Goal: Information Seeking & Learning: Find contact information

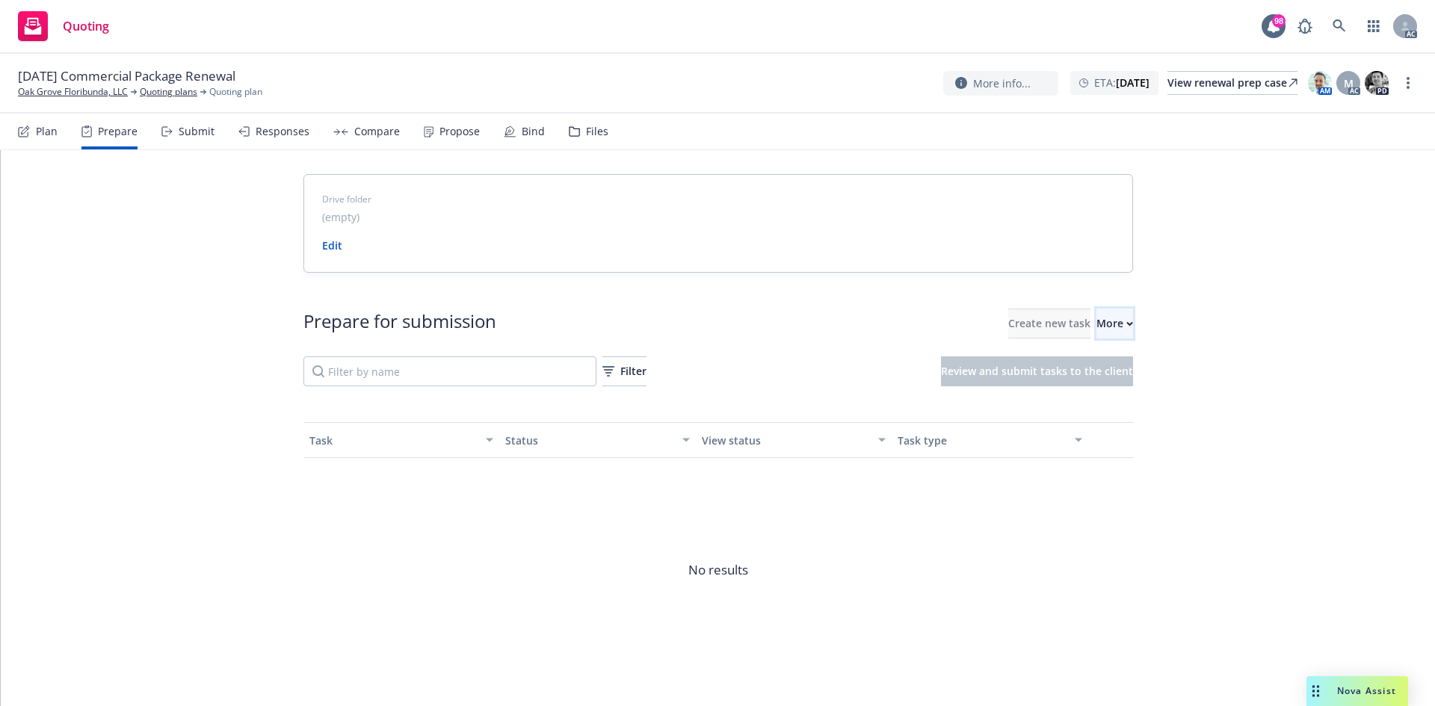
click at [1096, 324] on div "More" at bounding box center [1114, 323] width 37 height 28
drag, startPoint x: 4, startPoint y: 99, endPoint x: 108, endPoint y: 95, distance: 104.7
click at [108, 95] on div "12/31/25 Commercial Package Renewal Oak Grove Floribunda, LLC Quoting plans Quo…" at bounding box center [717, 84] width 1435 height 60
copy link "Oak Grove Floribunda"
click at [1096, 327] on div "More" at bounding box center [1114, 323] width 37 height 28
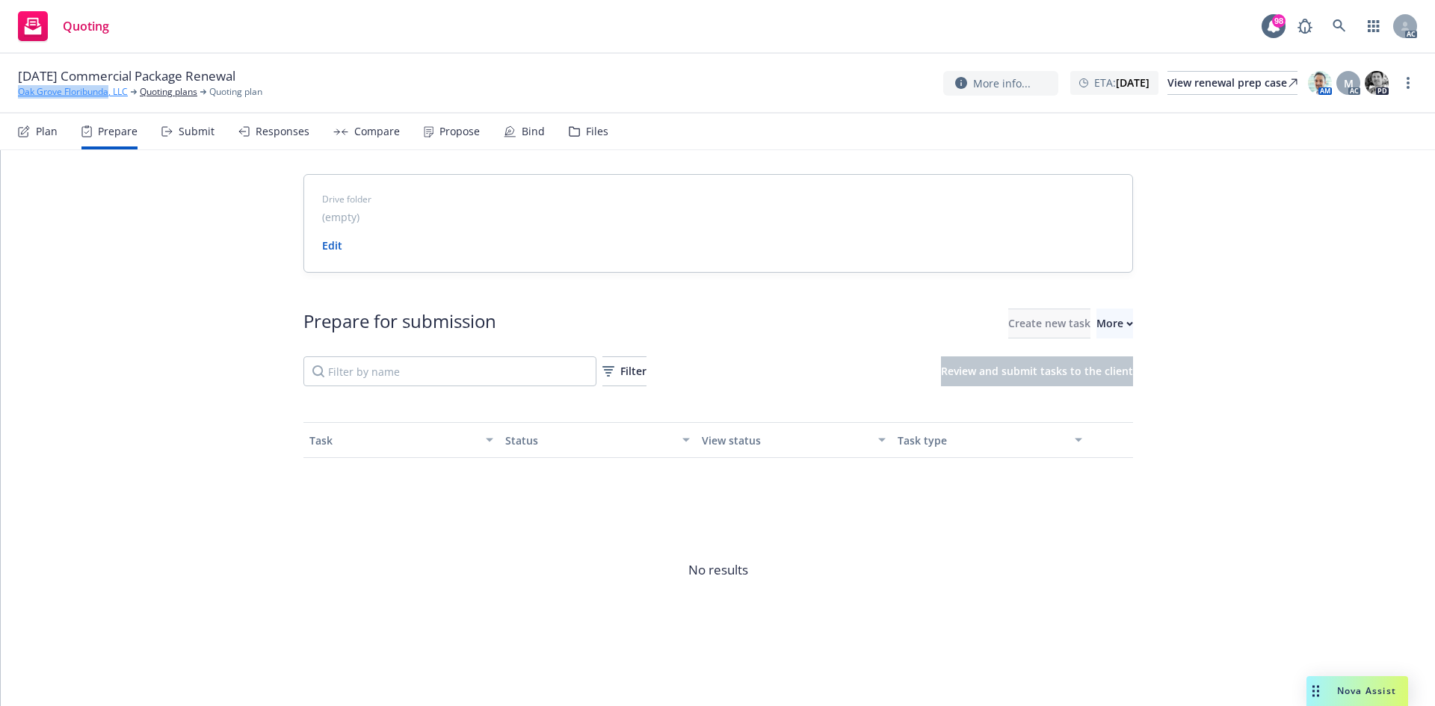
click at [49, 85] on link "Oak Grove Floribunda, LLC" at bounding box center [73, 91] width 110 height 13
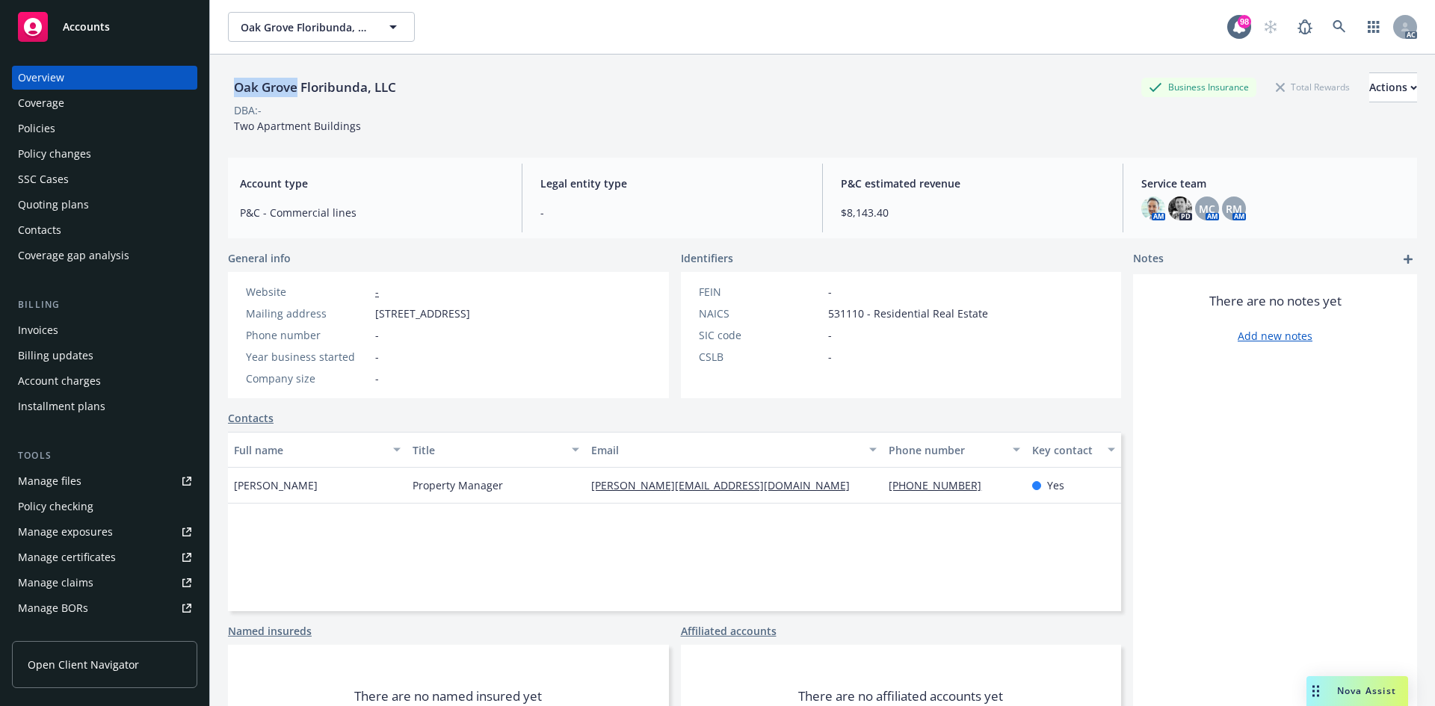
drag, startPoint x: 235, startPoint y: 87, endPoint x: 298, endPoint y: 92, distance: 63.0
click at [298, 92] on div "Oak Grove Floribunda, LLC" at bounding box center [315, 87] width 174 height 19
copy div "Oak Grove"
drag, startPoint x: 232, startPoint y: 486, endPoint x: 318, endPoint y: 494, distance: 86.3
click at [318, 494] on div "Andy Klein" at bounding box center [317, 486] width 179 height 36
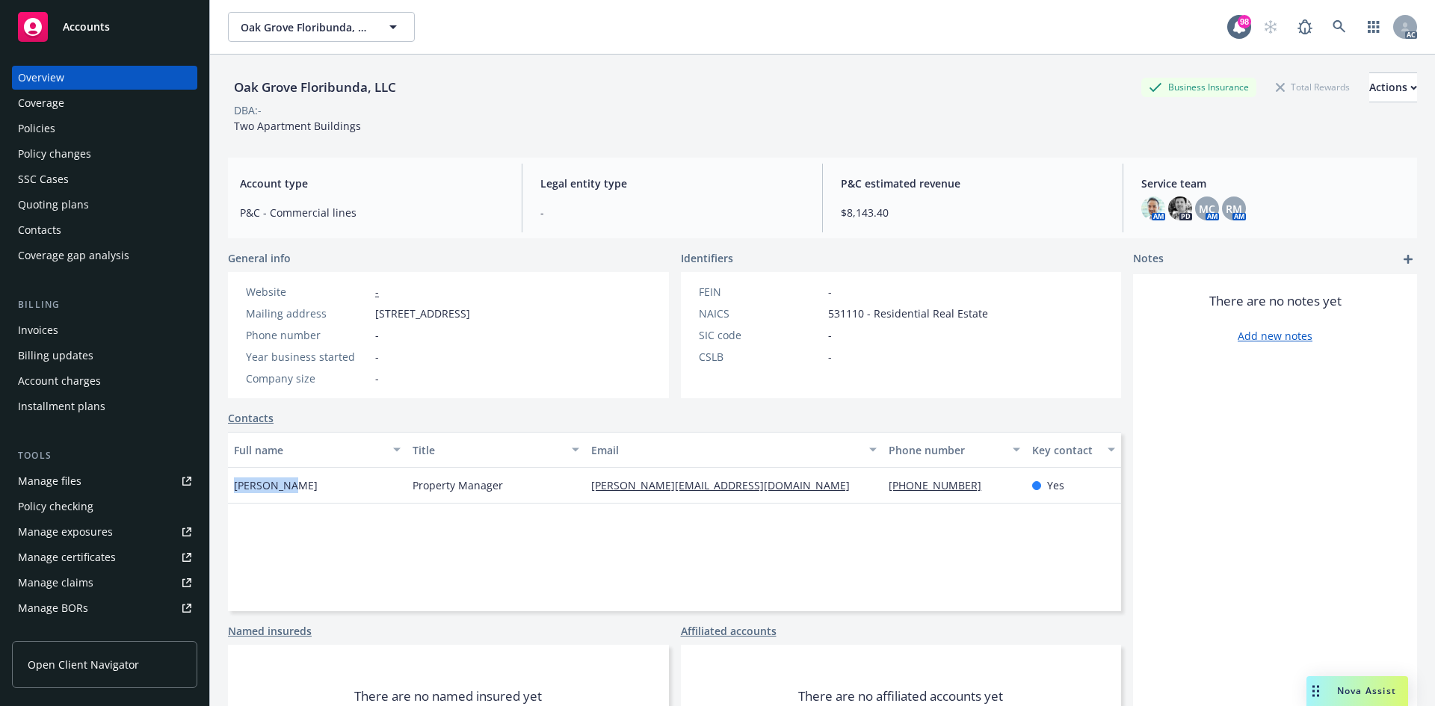
copy span "Andy Klein"
drag, startPoint x: 581, startPoint y: 492, endPoint x: 739, endPoint y: 483, distance: 157.9
click at [739, 483] on div "andy@kleinpropmgmt.com" at bounding box center [733, 486] width 297 height 36
copy link "andy@kleinpropmgmt.com"
drag, startPoint x: 877, startPoint y: 492, endPoint x: 953, endPoint y: 490, distance: 75.5
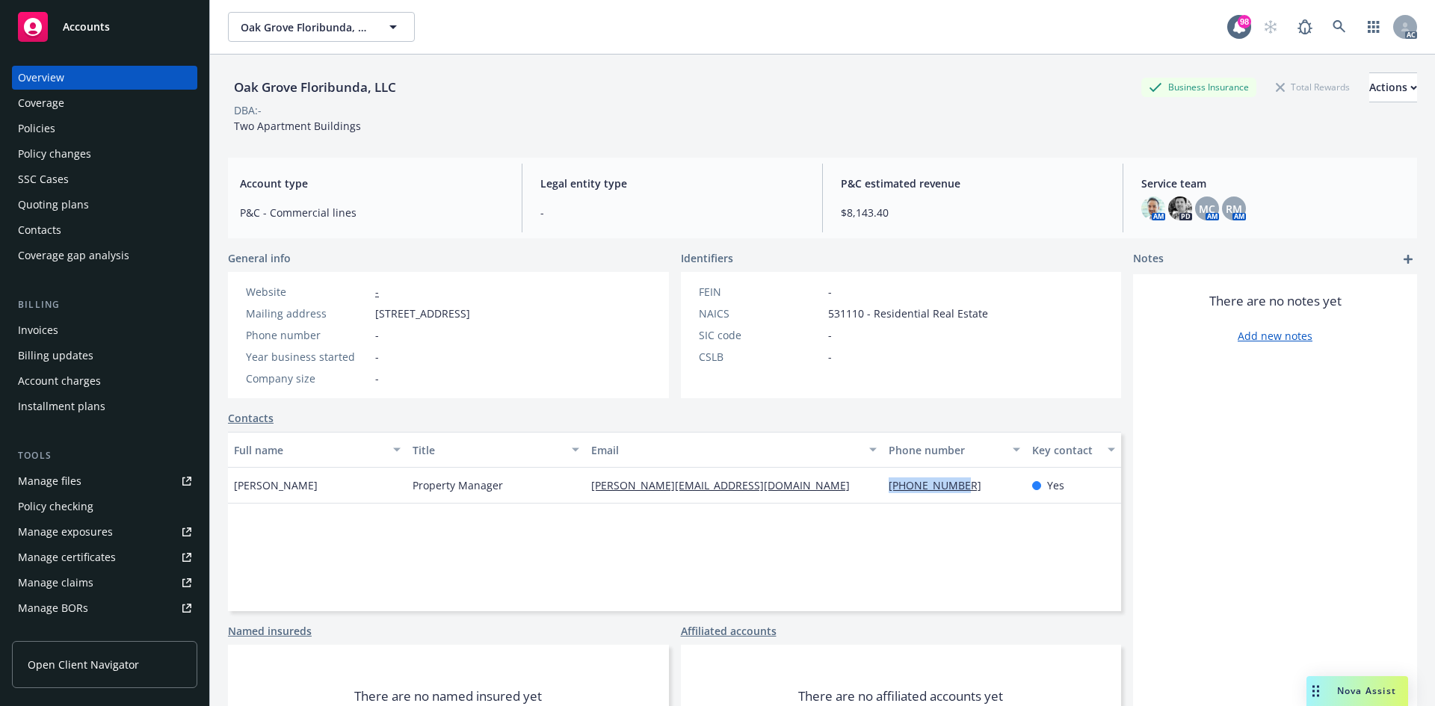
click at [953, 490] on div "650-339-8744" at bounding box center [953, 486] width 143 height 36
copy link "650-339-8744"
click at [425, 344] on div "Website - Mailing address 928 Woodside Road, Redwood City, CA, 94061 Phone numb…" at bounding box center [358, 335] width 236 height 102
drag, startPoint x: 303, startPoint y: 87, endPoint x: 365, endPoint y: 87, distance: 62.0
click at [365, 87] on div "Oak Grove Floribunda, LLC" at bounding box center [315, 87] width 174 height 19
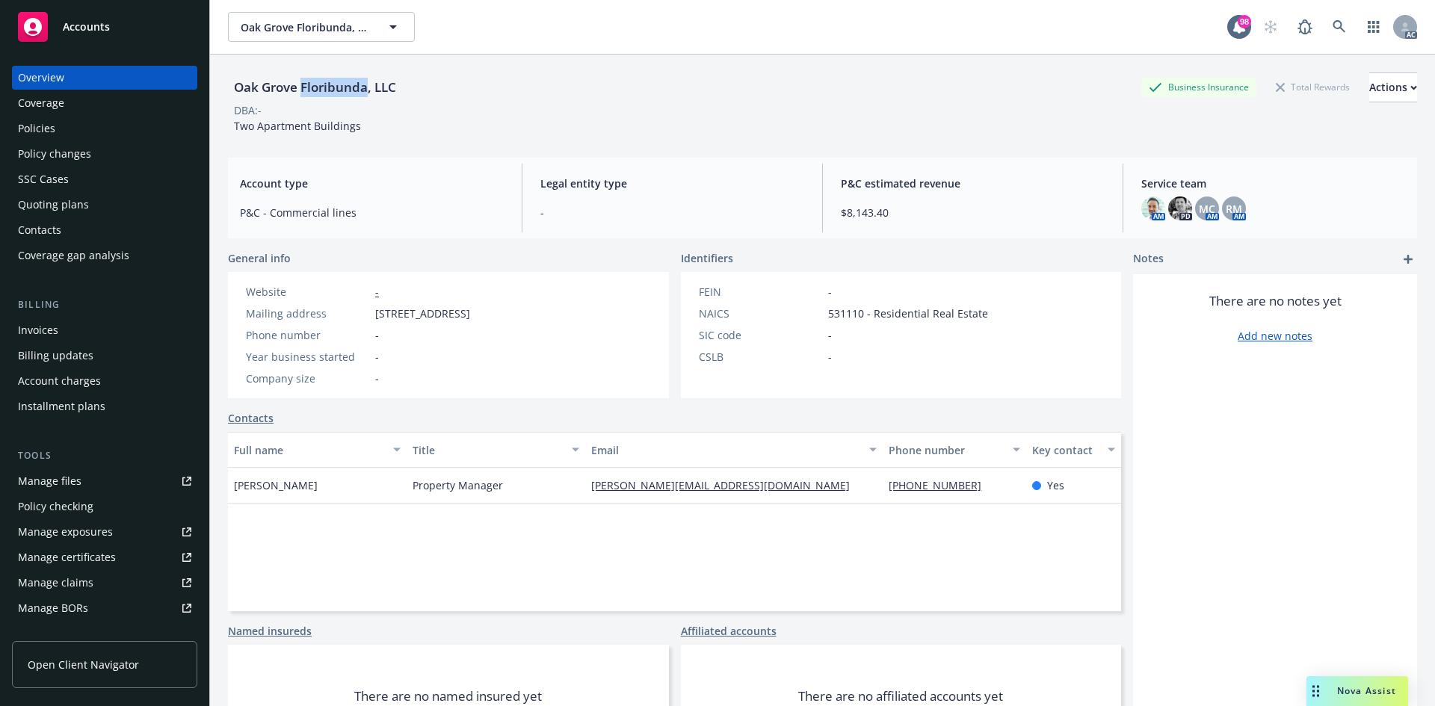
copy div "Floribunda"
drag, startPoint x: 646, startPoint y: 528, endPoint x: 590, endPoint y: 526, distance: 55.3
click at [646, 528] on div "Full name Title Email Phone number Key contact Andy Klein Property Manager andy…" at bounding box center [674, 521] width 893 height 179
drag, startPoint x: 228, startPoint y: 492, endPoint x: 374, endPoint y: 510, distance: 147.5
click at [232, 489] on div "Andy Klein" at bounding box center [317, 486] width 179 height 36
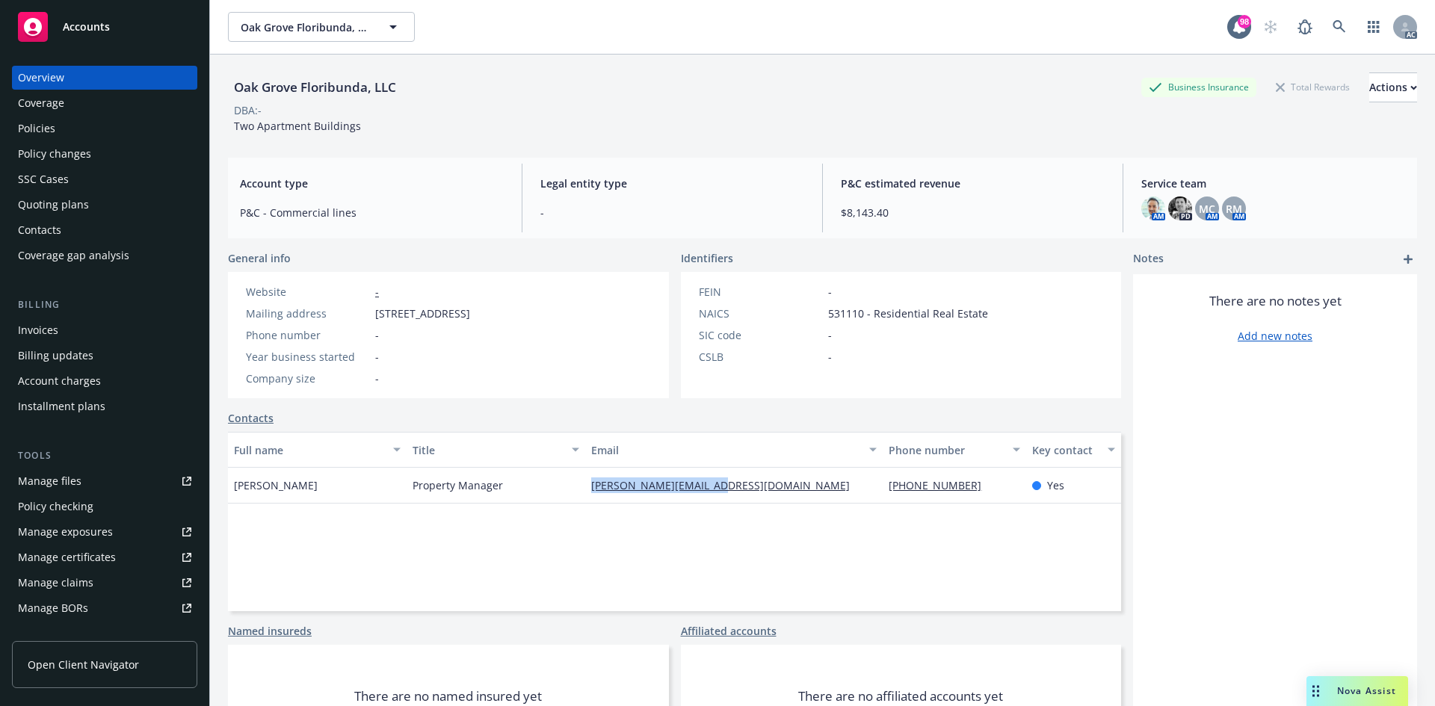
drag, startPoint x: 576, startPoint y: 495, endPoint x: 728, endPoint y: 495, distance: 151.7
click at [728, 495] on div "Andy Klein Property Manager andy@kleinpropmgmt.com 650-339-8744 Yes" at bounding box center [674, 486] width 893 height 36
copy div "andy@kleinpropmgmt.com"
click at [36, 137] on div "Policies" at bounding box center [36, 129] width 37 height 24
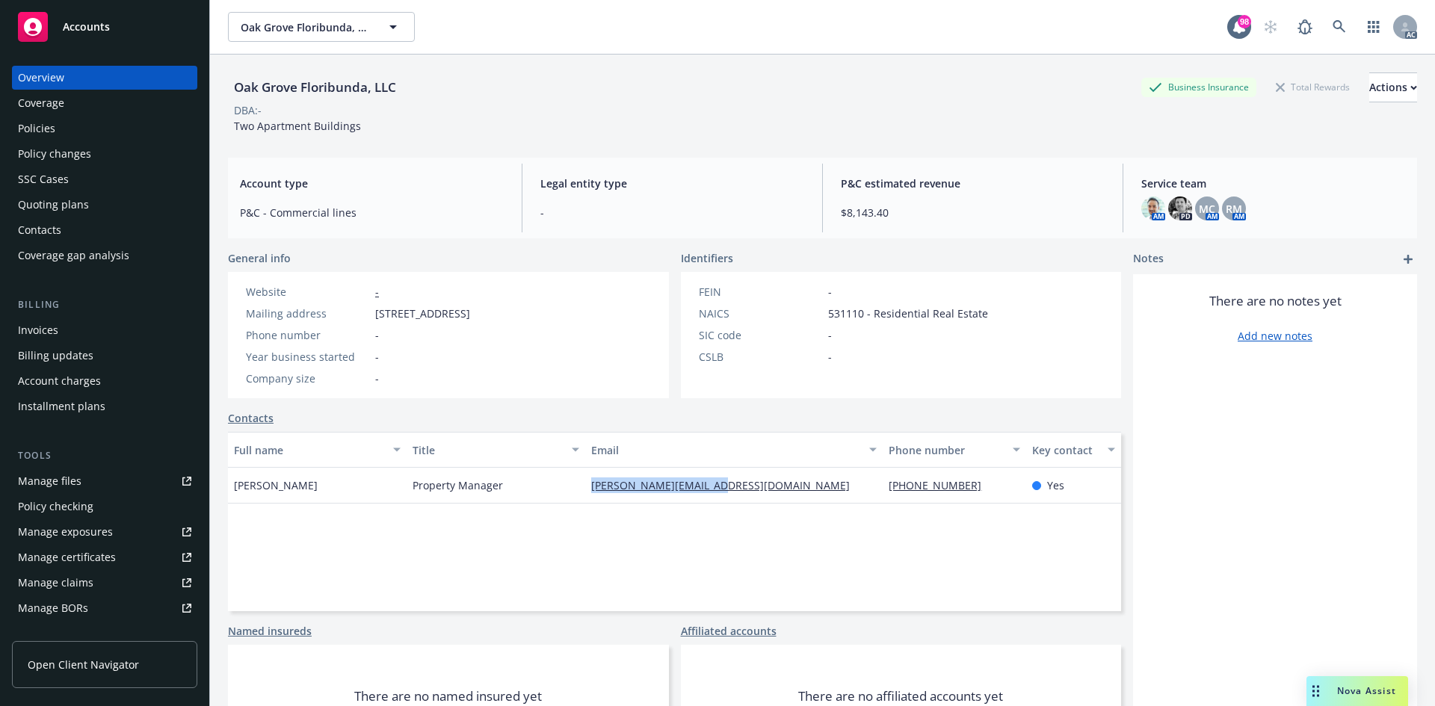
click at [36, 137] on div "Policies" at bounding box center [36, 129] width 37 height 24
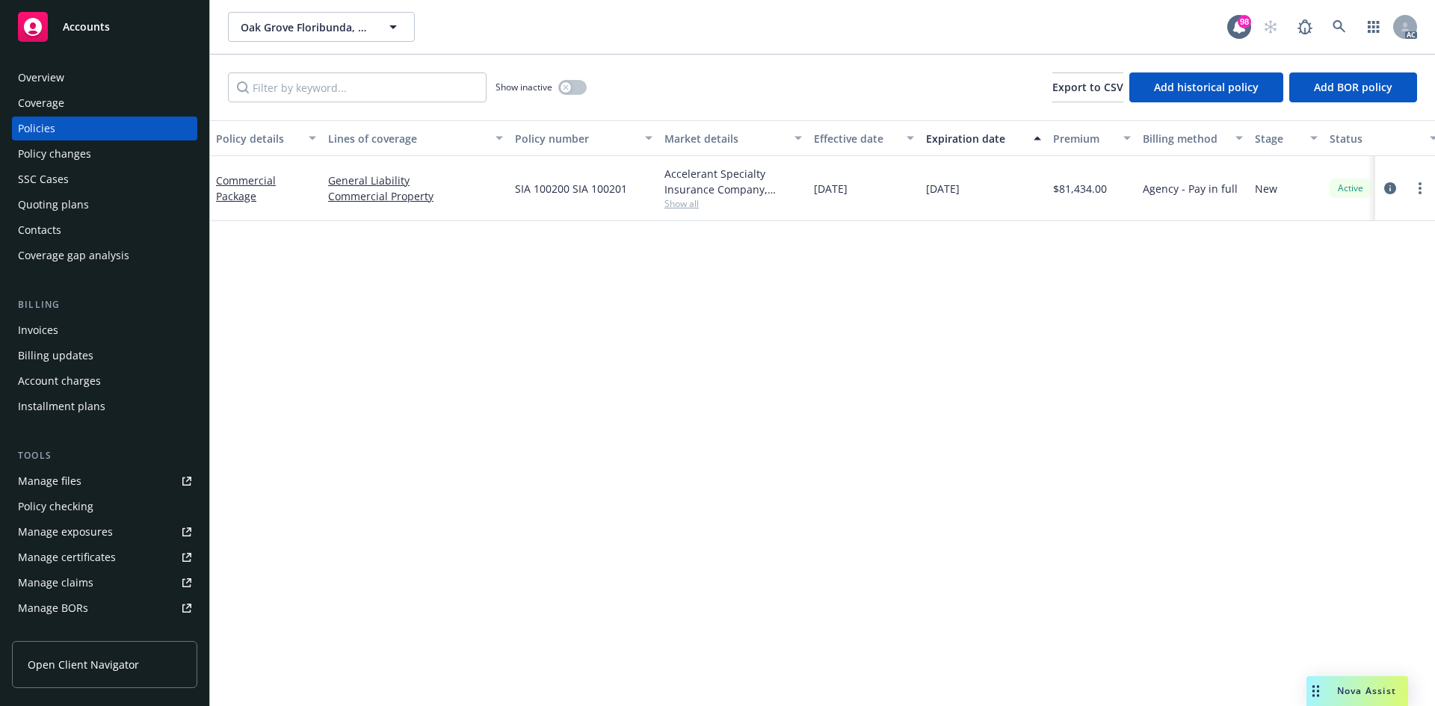
click at [672, 206] on span "Show all" at bounding box center [732, 203] width 137 height 13
click at [684, 206] on span "Show all" at bounding box center [732, 203] width 137 height 13
click at [683, 208] on span "Show all" at bounding box center [732, 203] width 137 height 13
click at [575, 81] on button "button" at bounding box center [572, 87] width 28 height 15
click at [1387, 191] on icon "circleInformation" at bounding box center [1390, 188] width 12 height 12
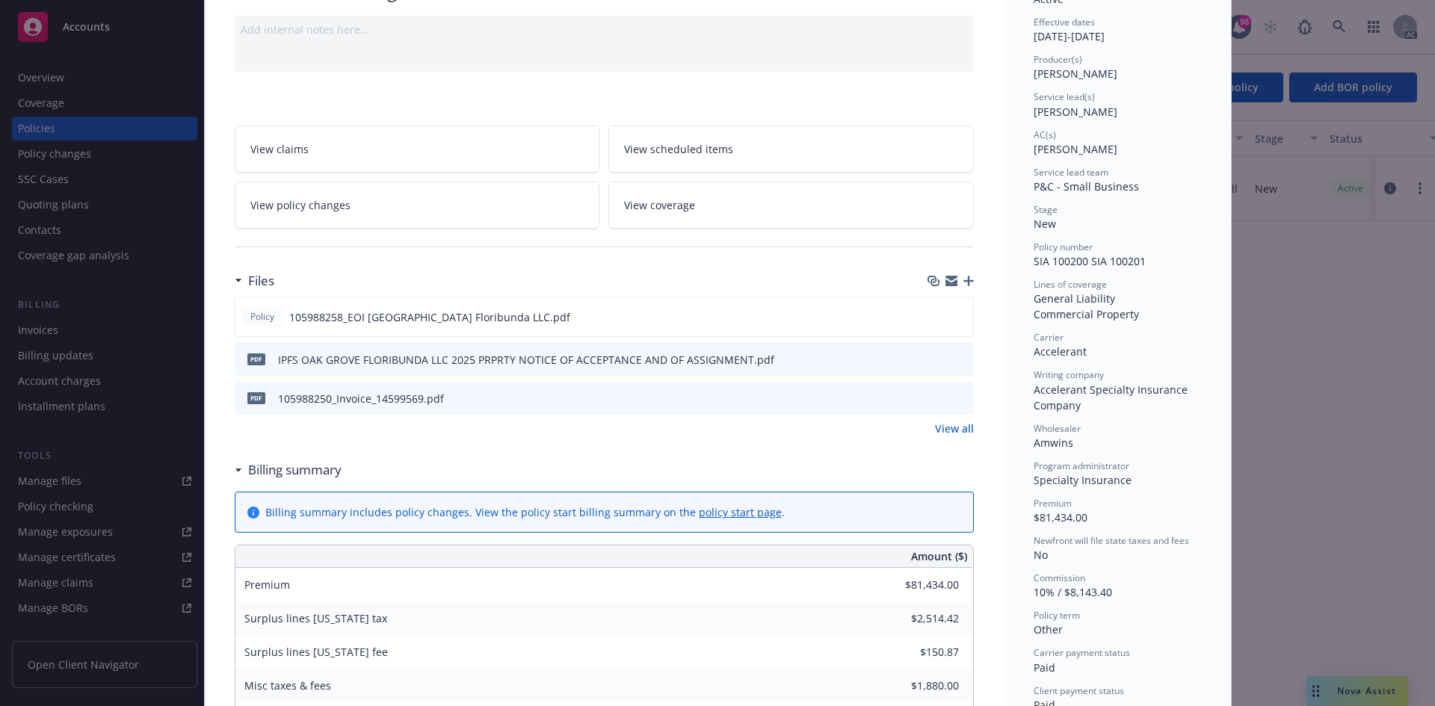
scroll to position [149, 0]
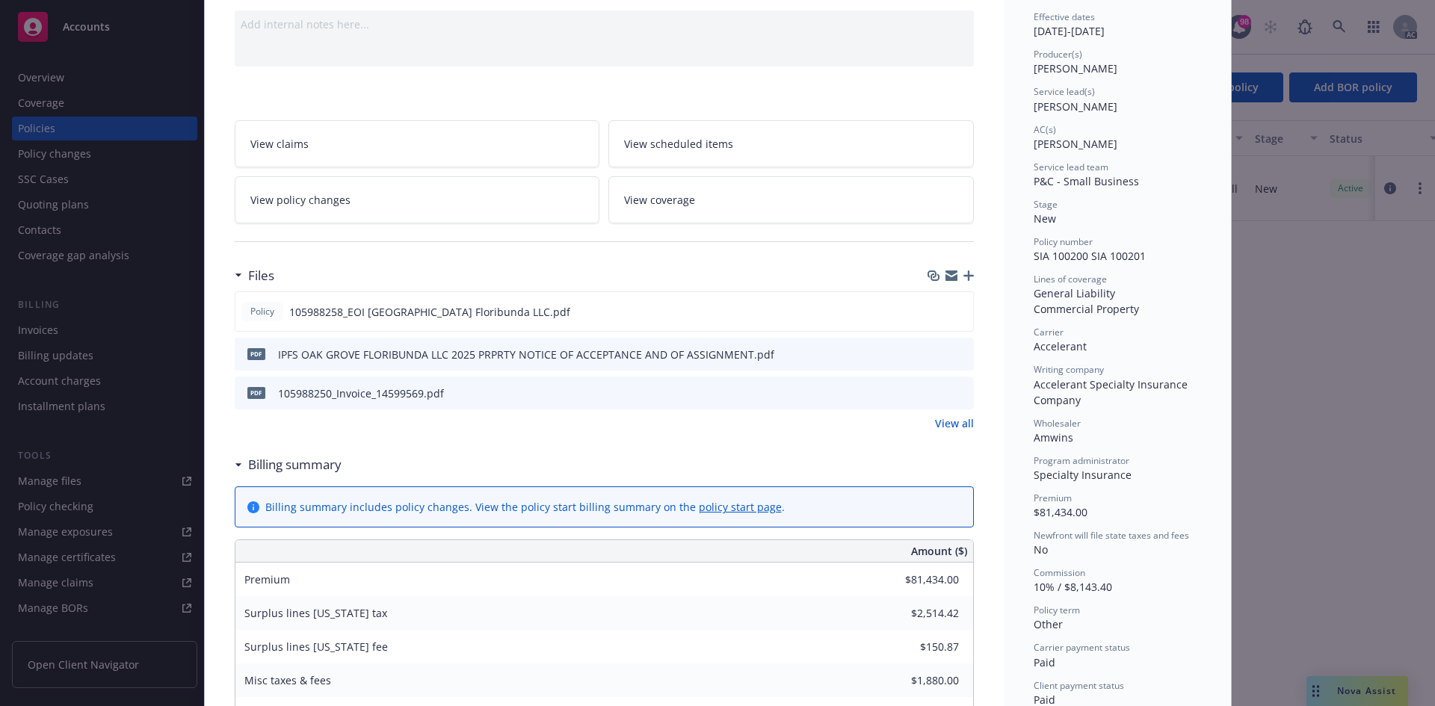
click at [949, 418] on link "View all" at bounding box center [954, 423] width 39 height 16
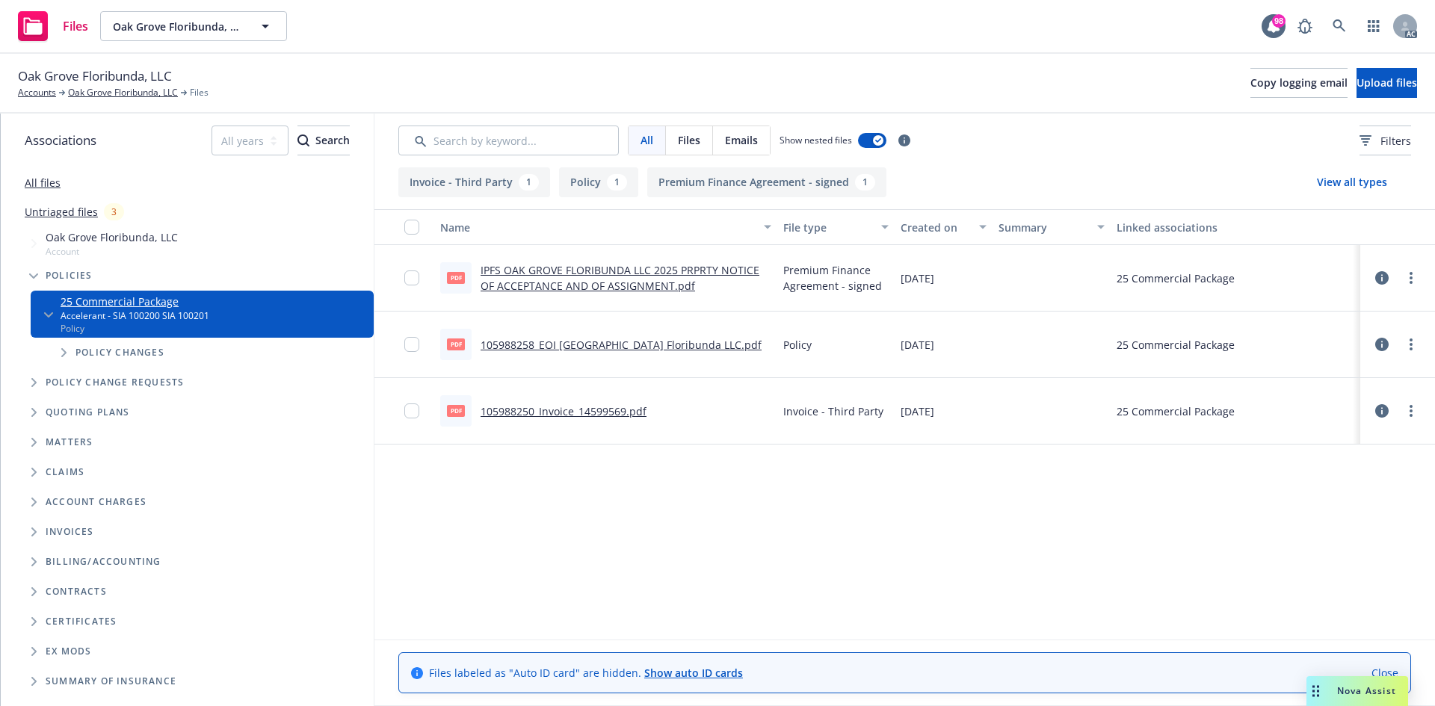
click at [663, 345] on link "105988258_EOI Oak Grove Floribunda LLC.pdf" at bounding box center [620, 345] width 281 height 14
click at [116, 97] on link "Oak Grove Floribunda, LLC" at bounding box center [123, 92] width 110 height 13
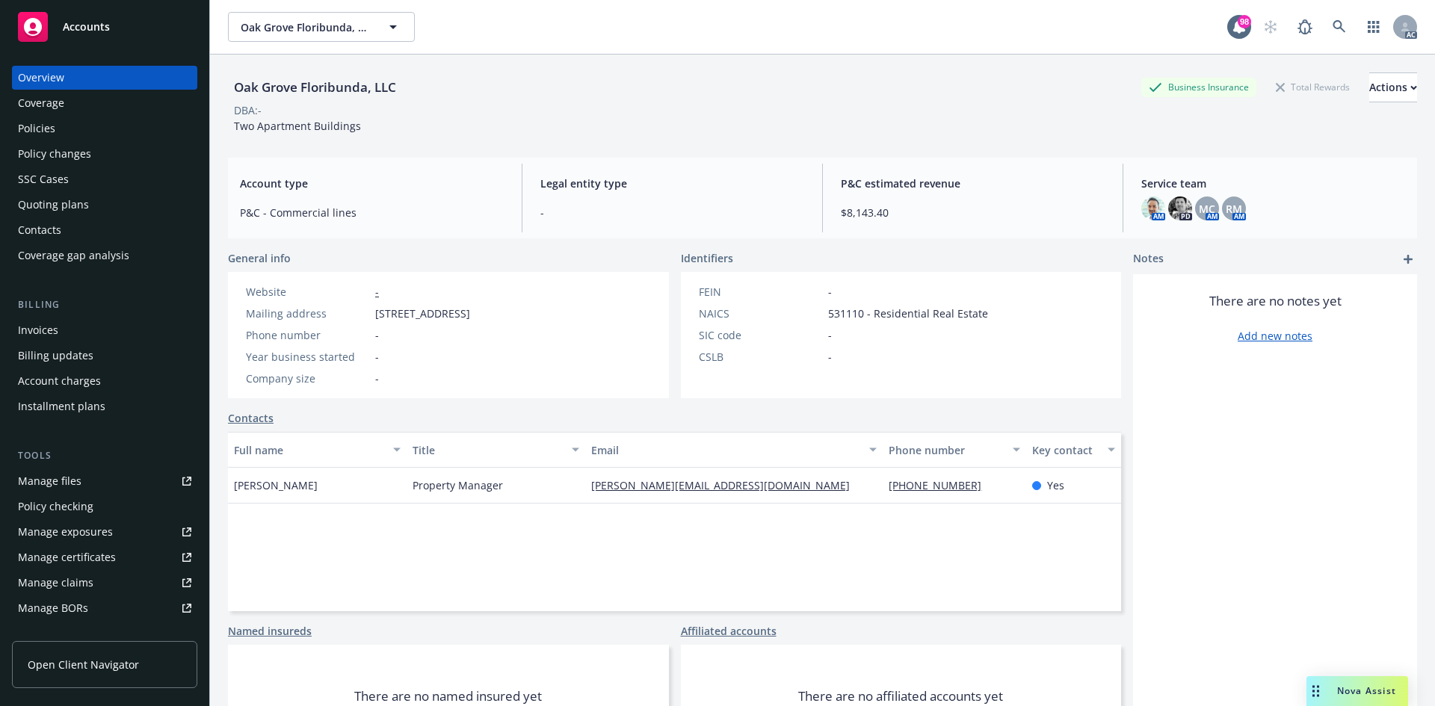
click at [74, 135] on div "Policies" at bounding box center [104, 129] width 173 height 24
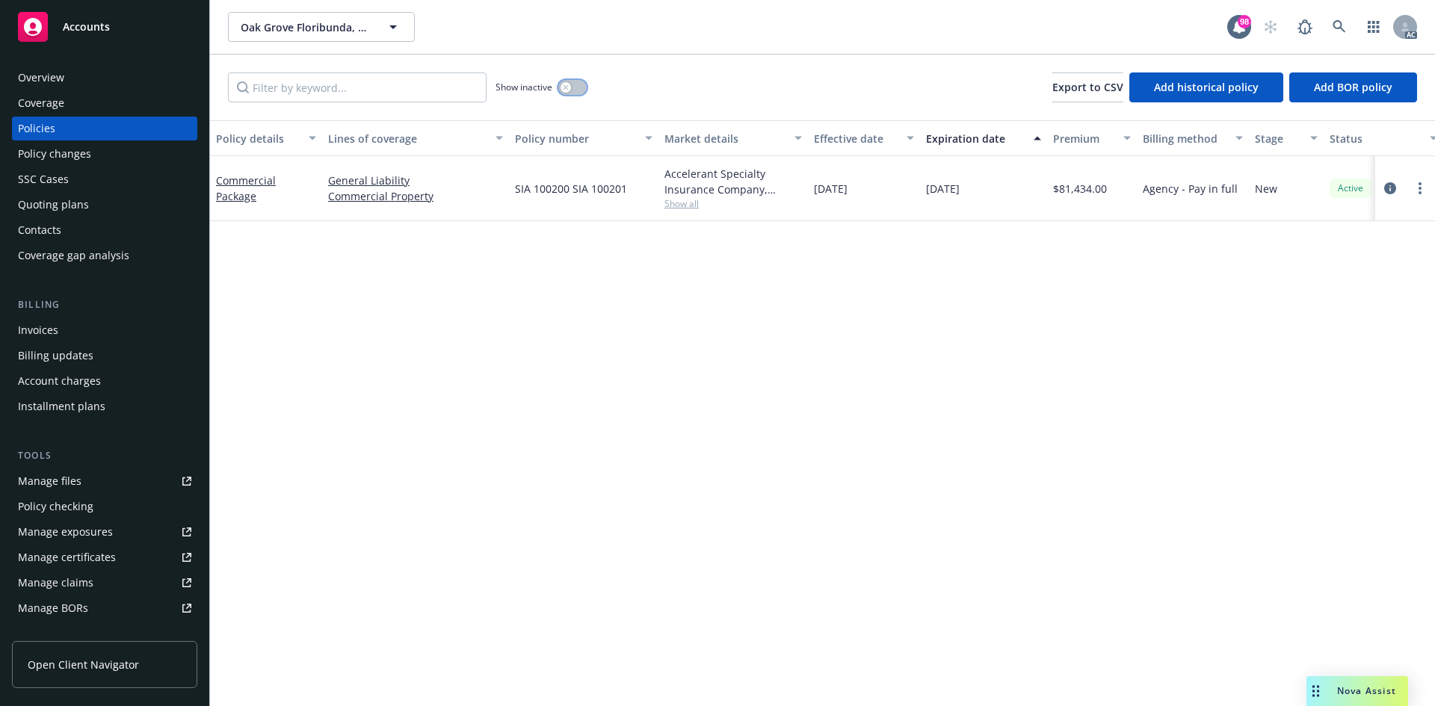
click at [564, 90] on icon "button" at bounding box center [565, 86] width 5 height 5
click at [564, 90] on button "button" at bounding box center [572, 87] width 28 height 15
click at [58, 530] on div "Manage exposures" at bounding box center [65, 532] width 95 height 24
click at [93, 480] on link "Manage files" at bounding box center [104, 481] width 185 height 24
click at [52, 66] on div "Overview" at bounding box center [41, 78] width 46 height 24
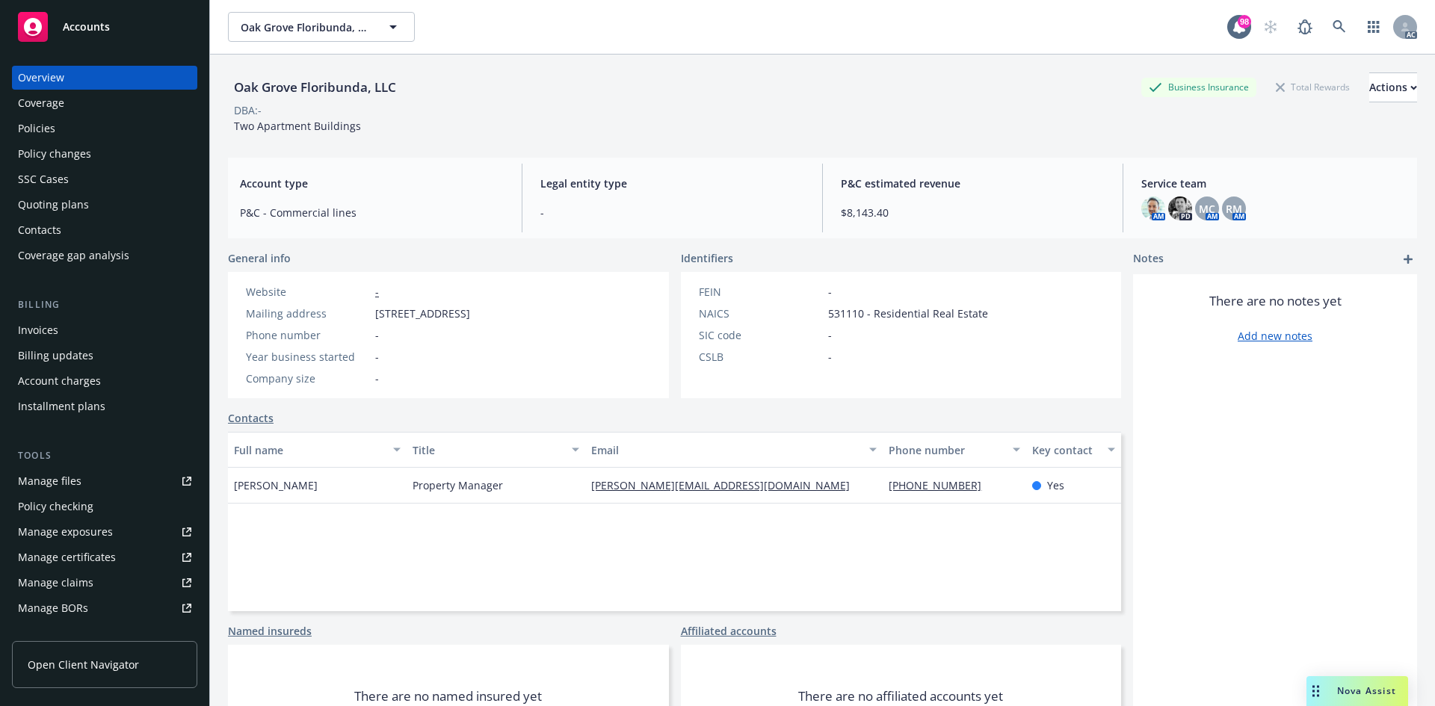
drag, startPoint x: 265, startPoint y: 89, endPoint x: 352, endPoint y: 91, distance: 86.7
click at [352, 91] on div "Oak Grove Floribunda, LLC" at bounding box center [315, 87] width 174 height 19
copy div "Grove Floribun"
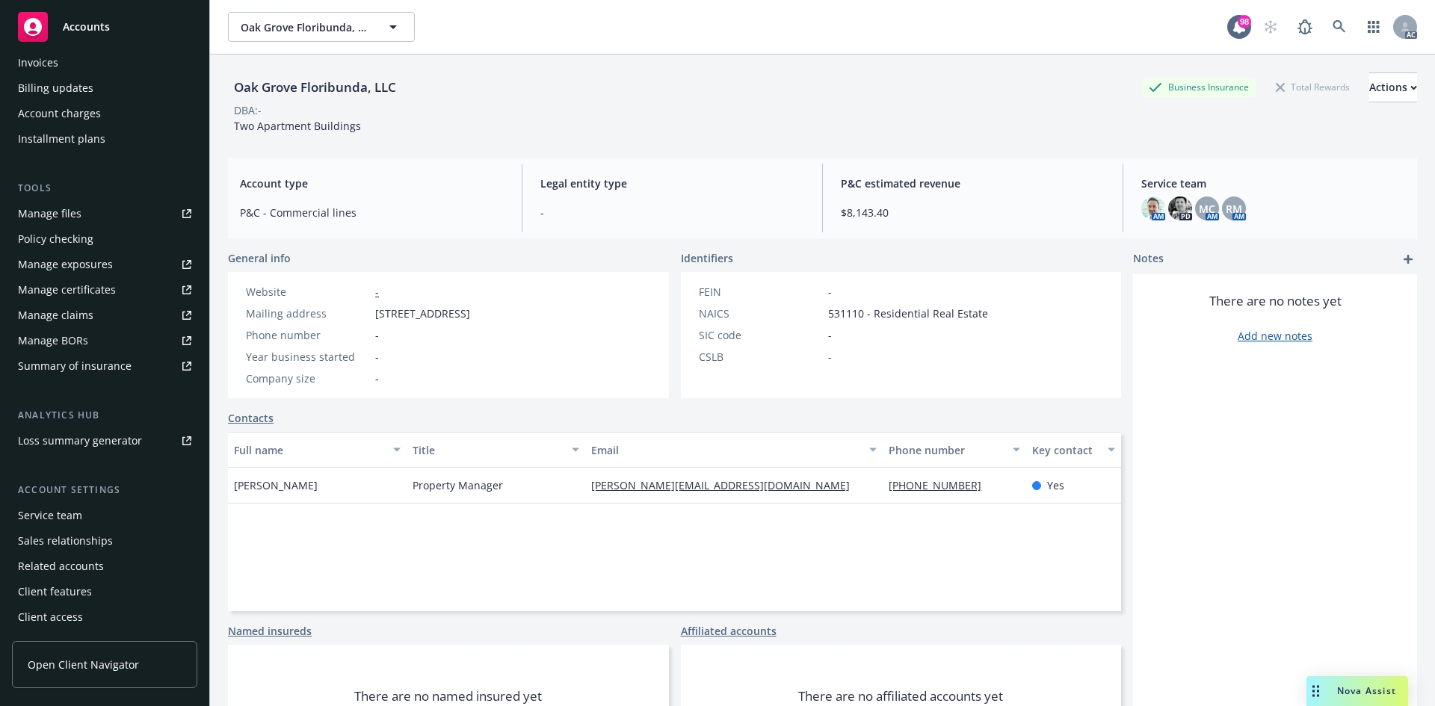
click at [47, 522] on div "Service team" at bounding box center [50, 516] width 64 height 24
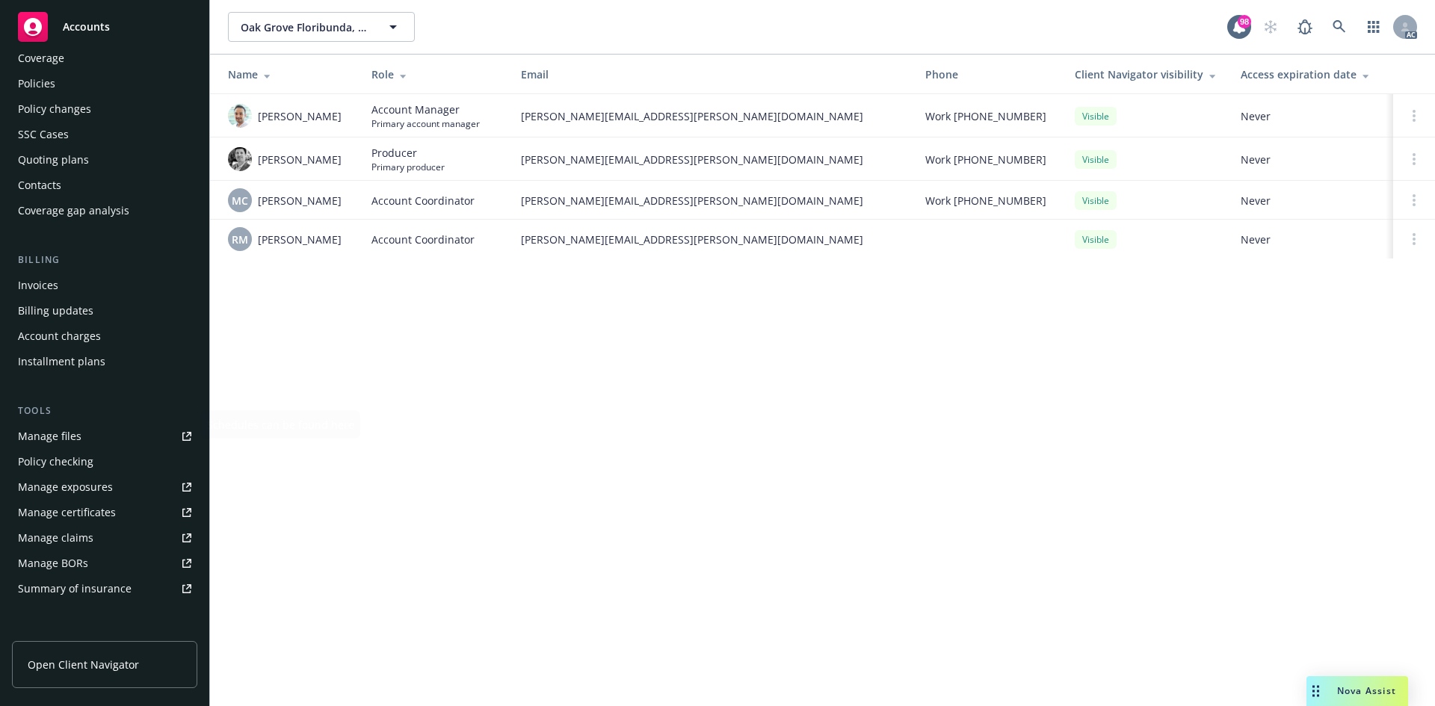
scroll to position [43, 0]
click at [90, 164] on div "Quoting plans" at bounding box center [104, 161] width 173 height 24
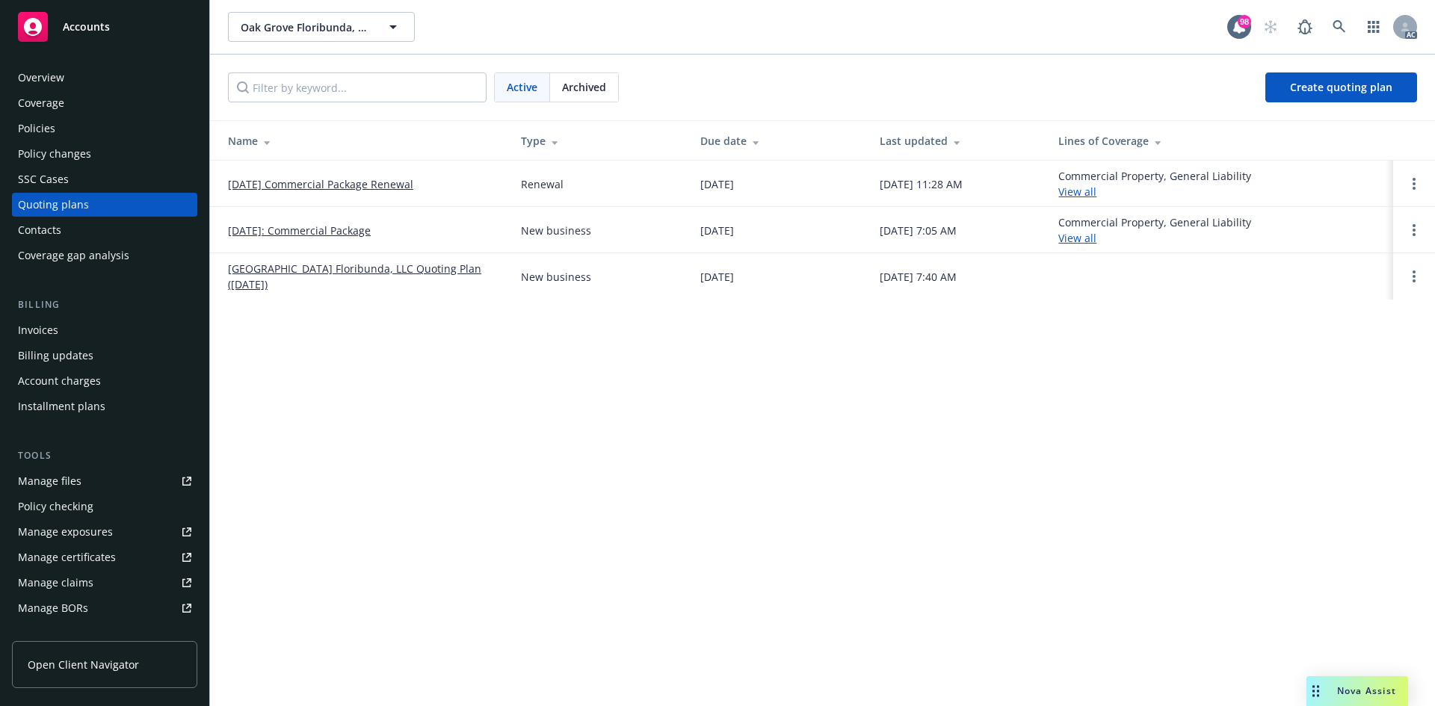
drag, startPoint x: 217, startPoint y: 182, endPoint x: 431, endPoint y: 188, distance: 213.8
click at [431, 188] on td "[DATE] Commercial Package Renewal" at bounding box center [359, 184] width 299 height 46
copy link "[DATE] Commercial Package Renewal"
click at [37, 135] on div "Policies" at bounding box center [36, 129] width 37 height 24
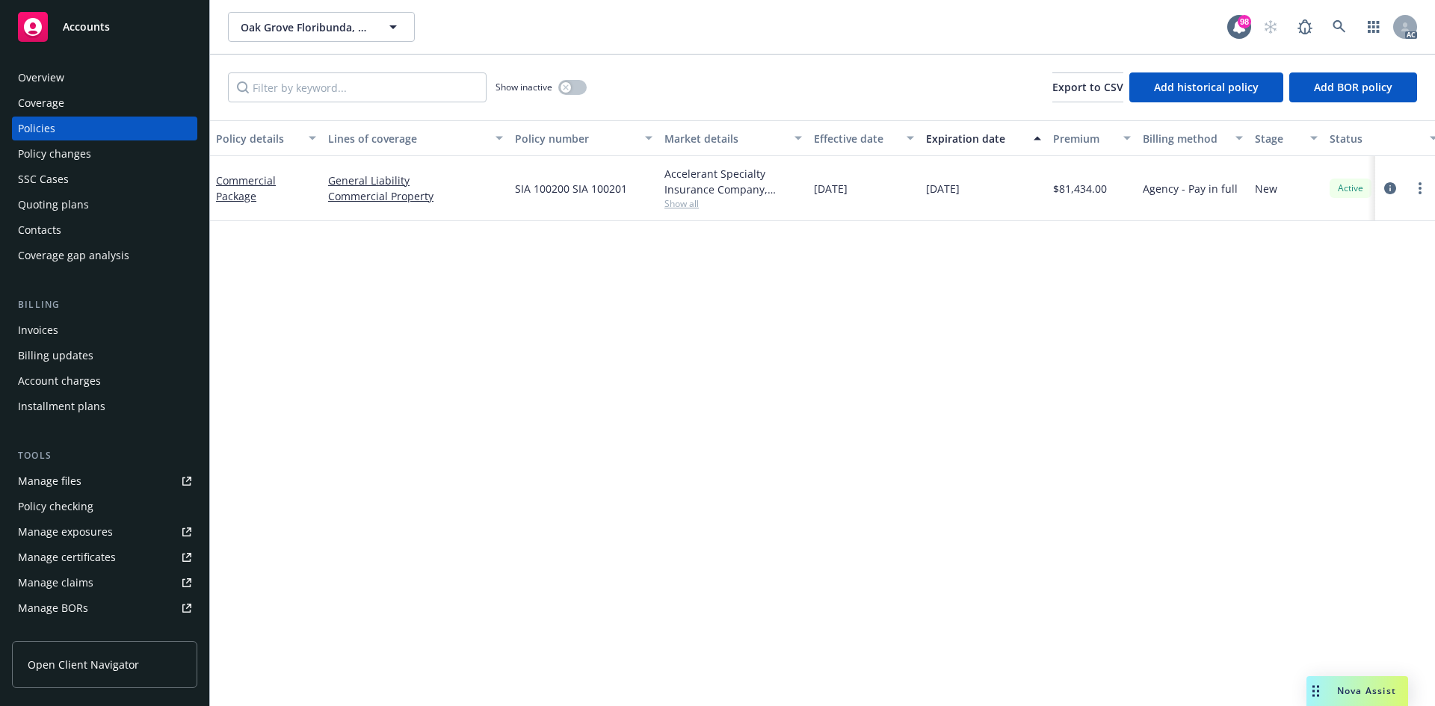
click at [41, 75] on div "Overview" at bounding box center [41, 78] width 46 height 24
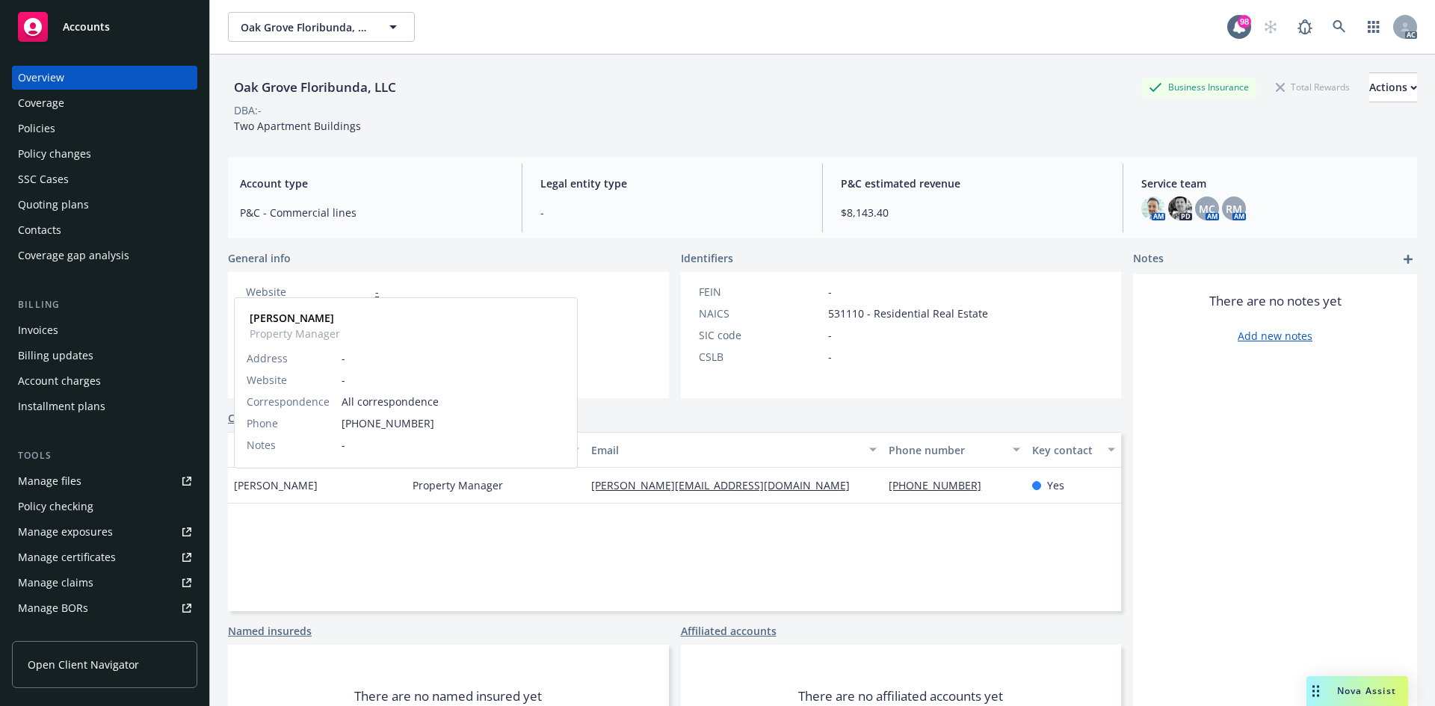
drag, startPoint x: 233, startPoint y: 486, endPoint x: 256, endPoint y: 486, distance: 23.2
click at [256, 486] on div "Andy Klein Andy Klein Property Manager Address - Website - Correspondence All c…" at bounding box center [317, 486] width 179 height 36
copy span "Andy"
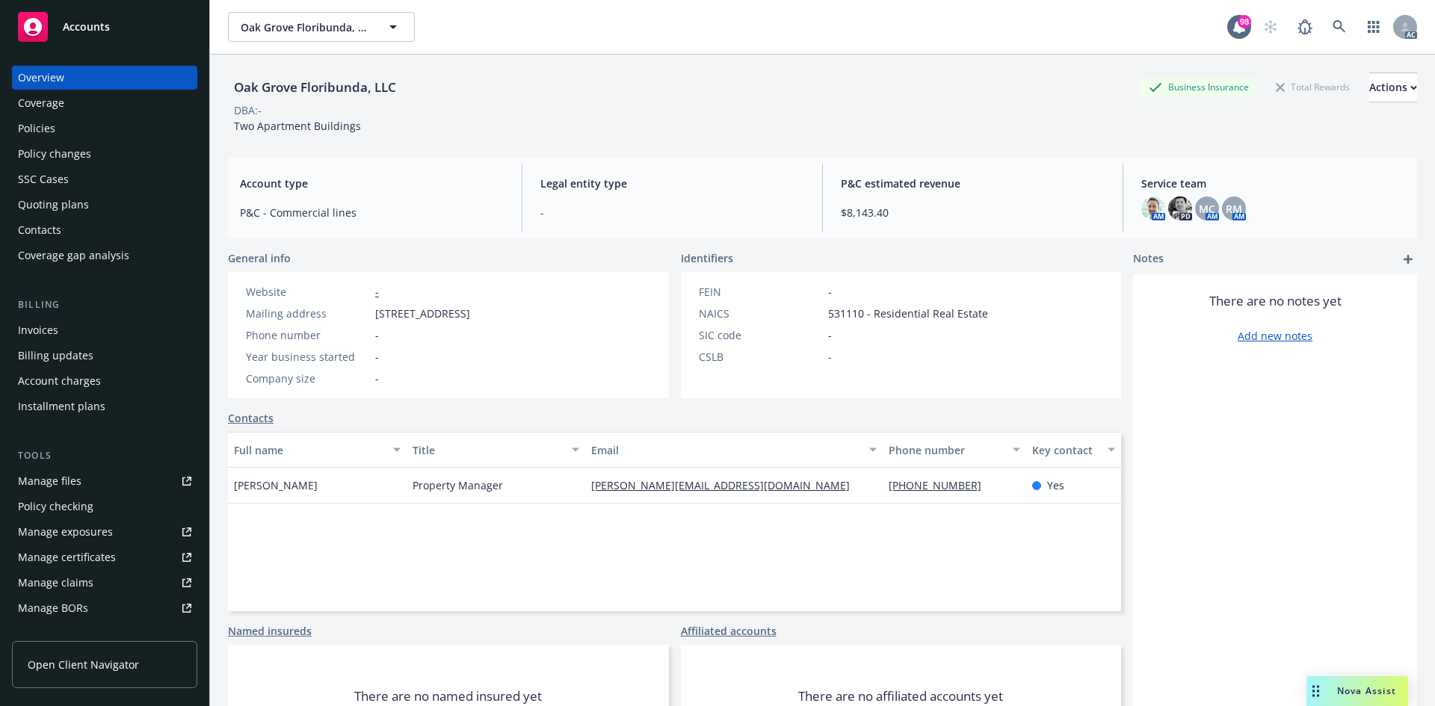
click at [279, 489] on span "Andy Klein" at bounding box center [276, 485] width 84 height 16
copy span "Klein"
drag, startPoint x: 587, startPoint y: 493, endPoint x: 737, endPoint y: 489, distance: 150.3
click at [737, 489] on div "andy@kleinpropmgmt.com" at bounding box center [733, 486] width 297 height 36
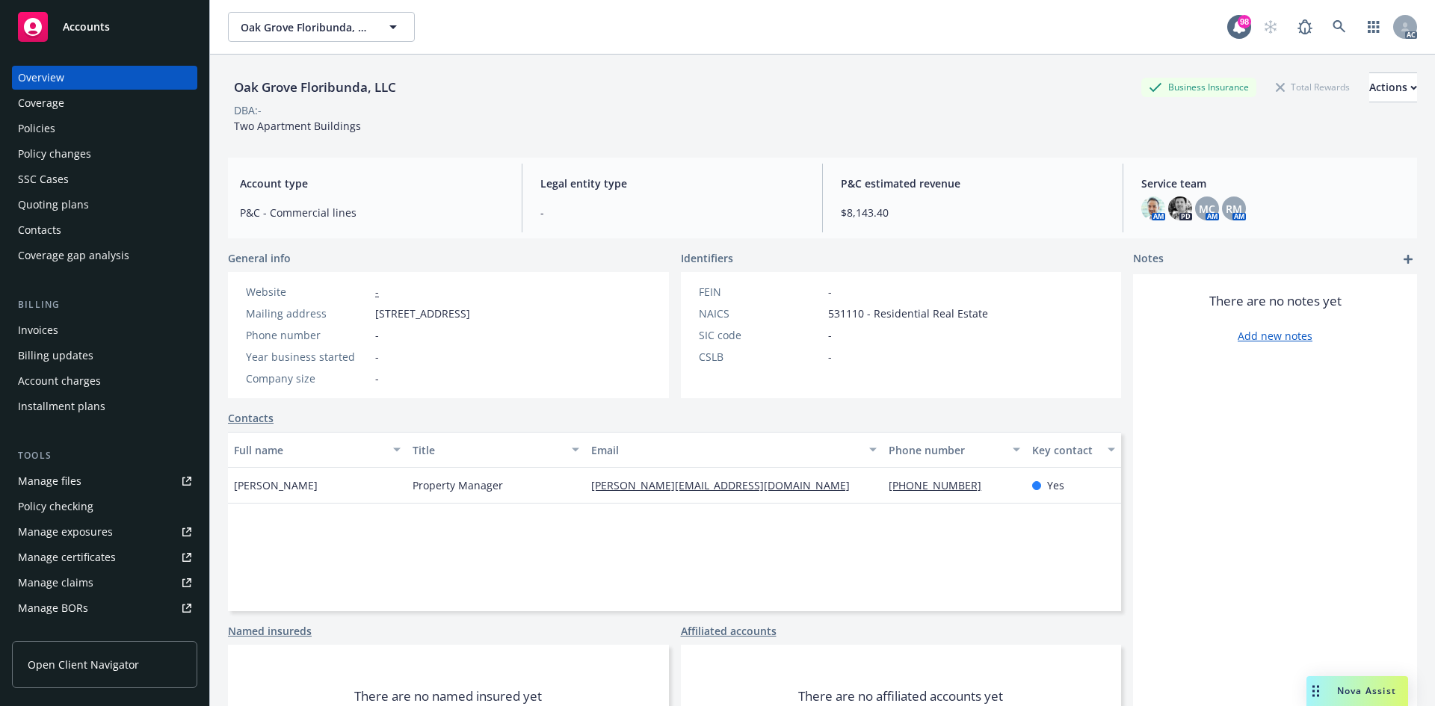
copy link "andy@kleinpropmgmt.com"
click at [868, 510] on div "Full name Title Email Phone number Key contact Andy Klein Property Manager andy…" at bounding box center [674, 521] width 893 height 179
drag, startPoint x: 871, startPoint y: 483, endPoint x: 968, endPoint y: 483, distance: 97.9
click at [968, 483] on div "Andy Klein Property Manager andy@kleinpropmgmt.com 650-339-8744 Yes" at bounding box center [674, 486] width 893 height 36
copy div "650-339-8744"
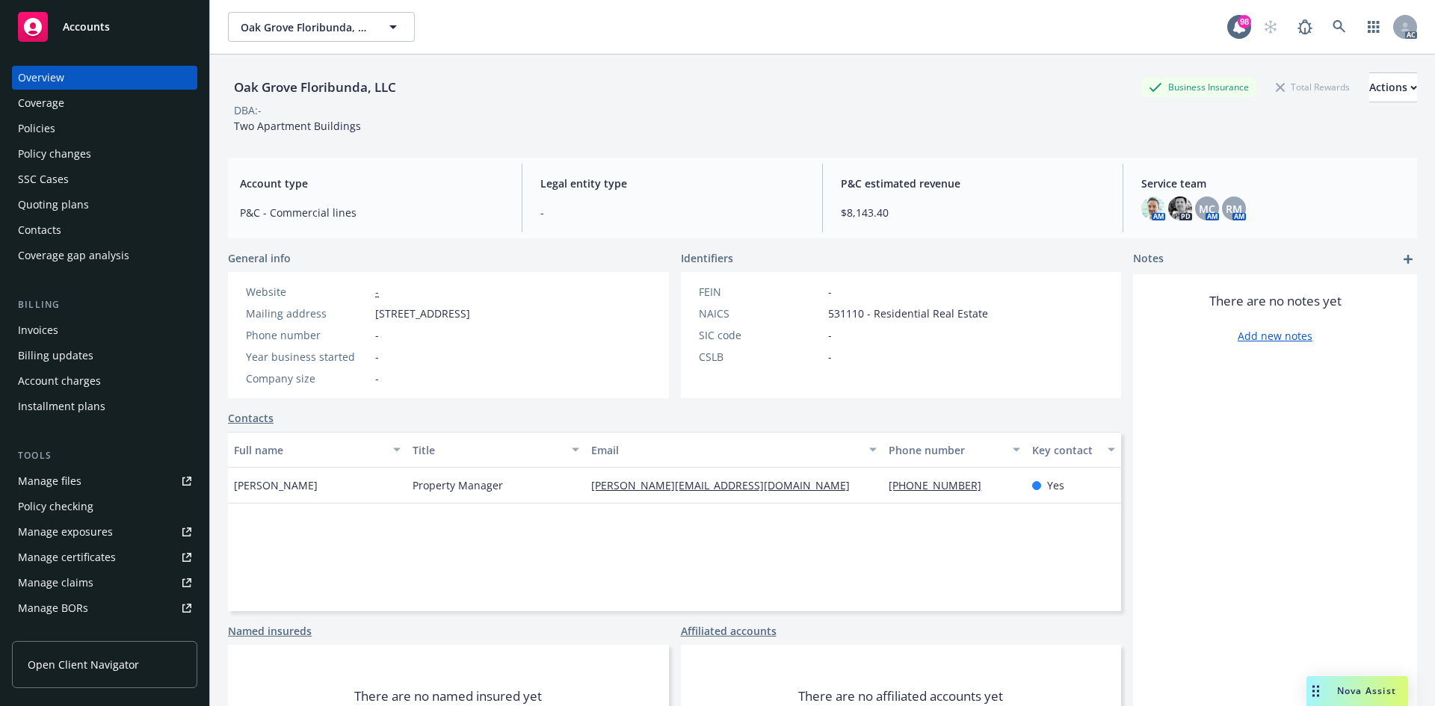
click at [119, 197] on div "Quoting plans" at bounding box center [104, 205] width 173 height 24
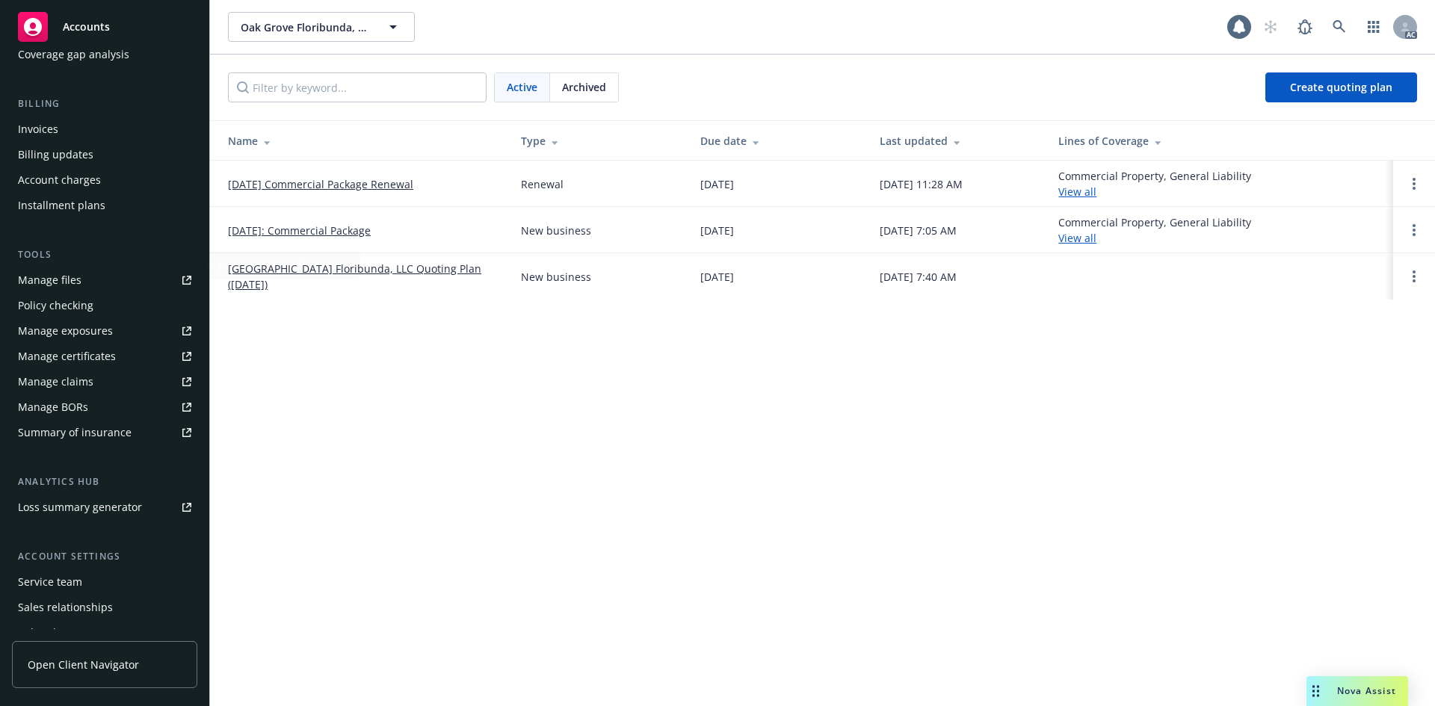
scroll to position [268, 0]
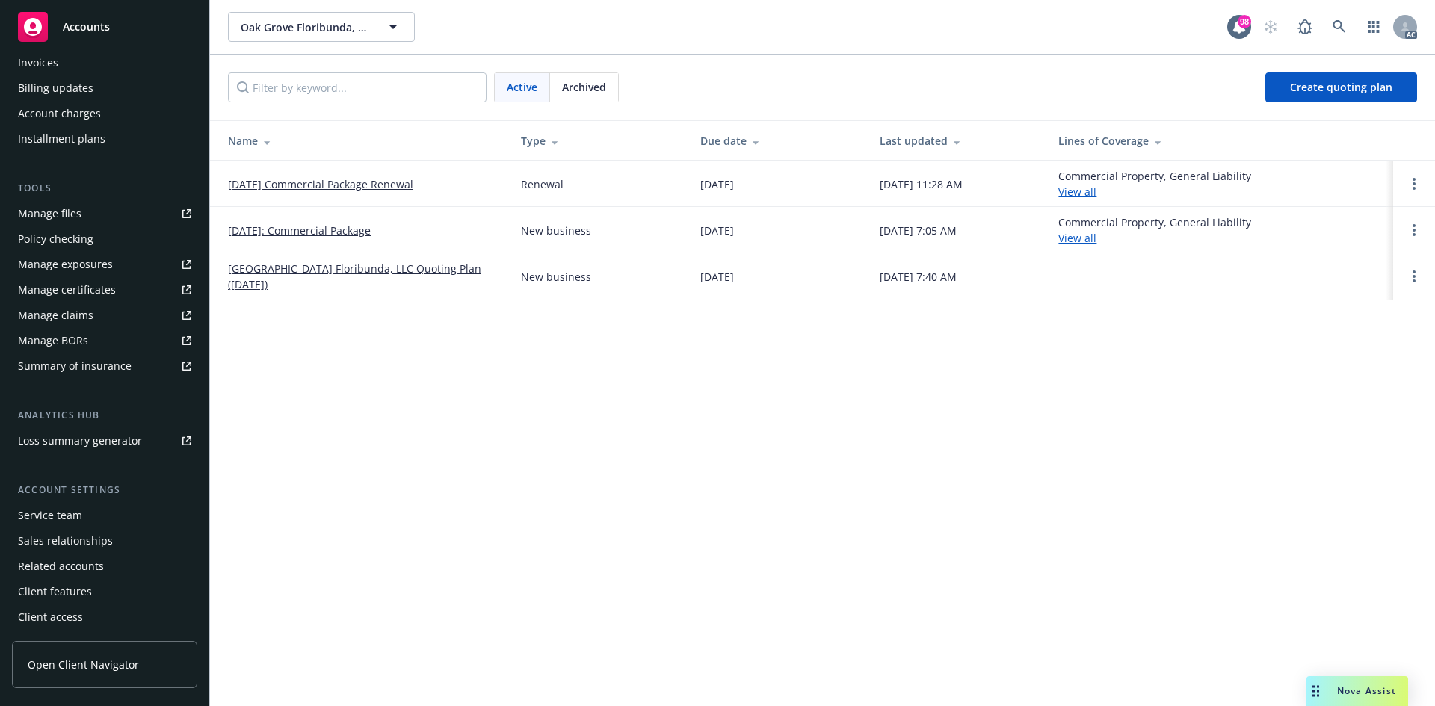
click at [98, 511] on div "Service team" at bounding box center [104, 516] width 173 height 24
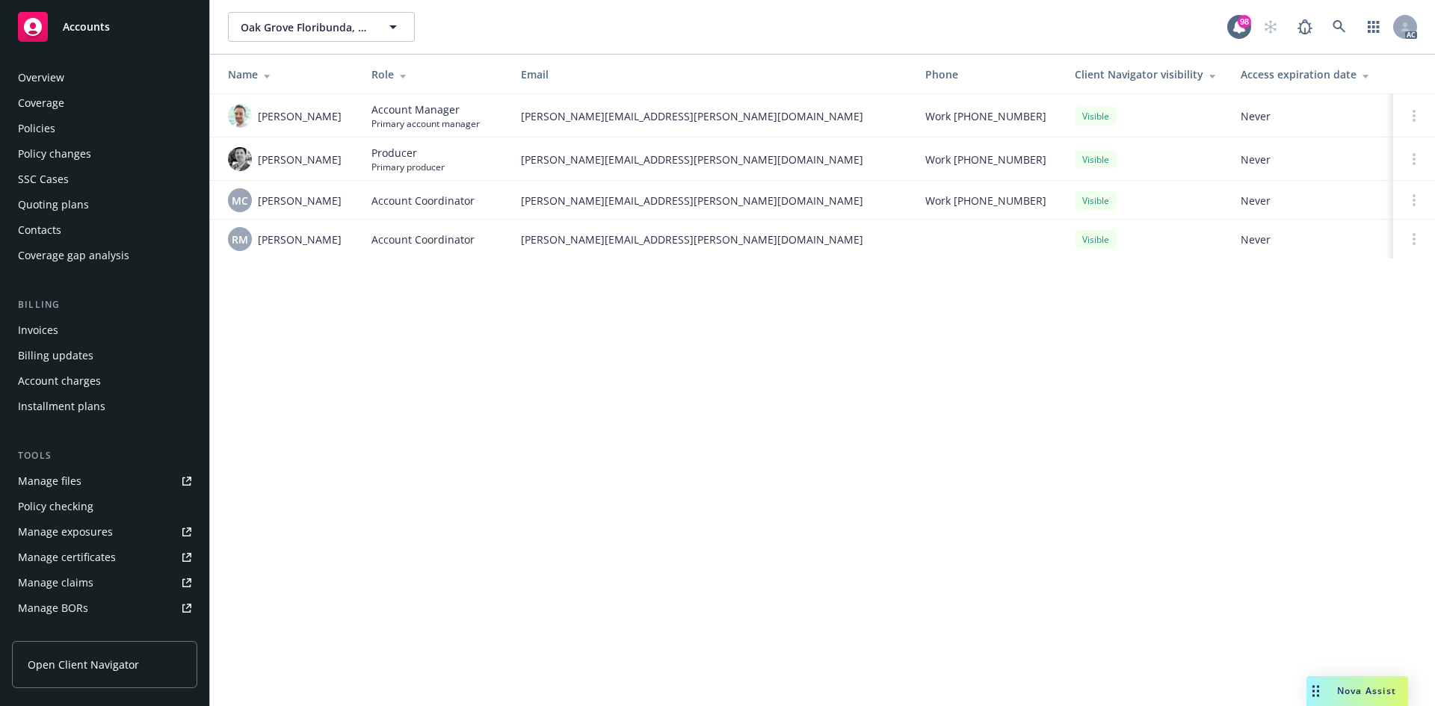
click at [92, 203] on div "Quoting plans" at bounding box center [104, 205] width 173 height 24
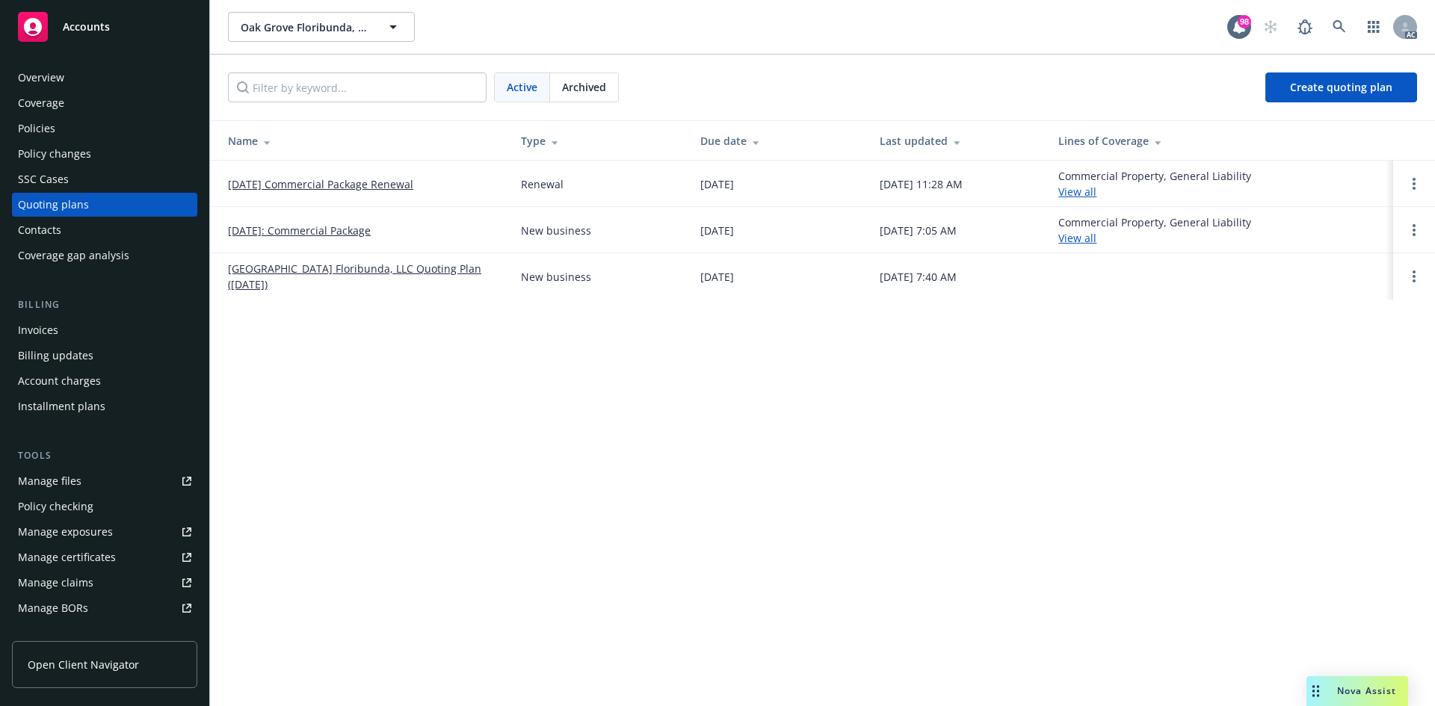
click at [314, 179] on link "12/31/25 Commercial Package Renewal" at bounding box center [320, 184] width 185 height 16
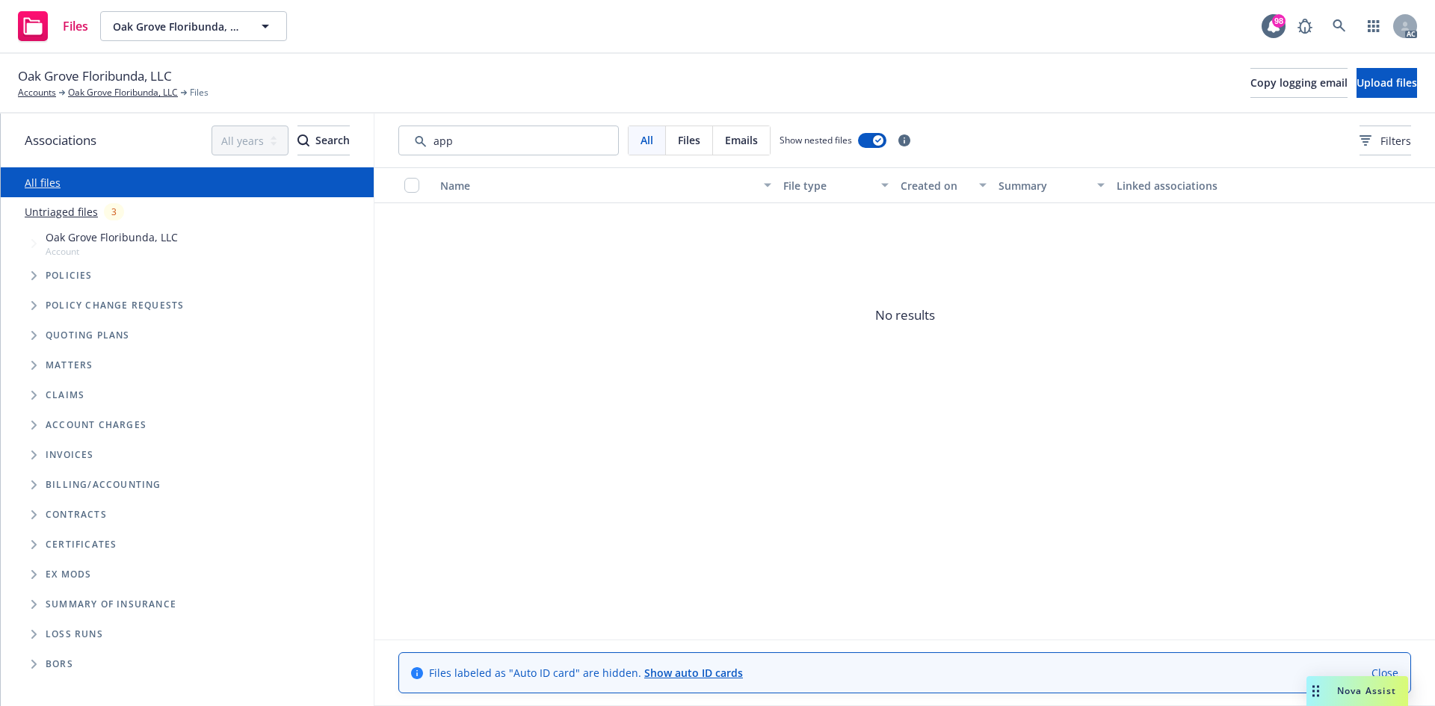
click at [472, 135] on input "Search by keyword..." at bounding box center [508, 141] width 220 height 30
type input "a"
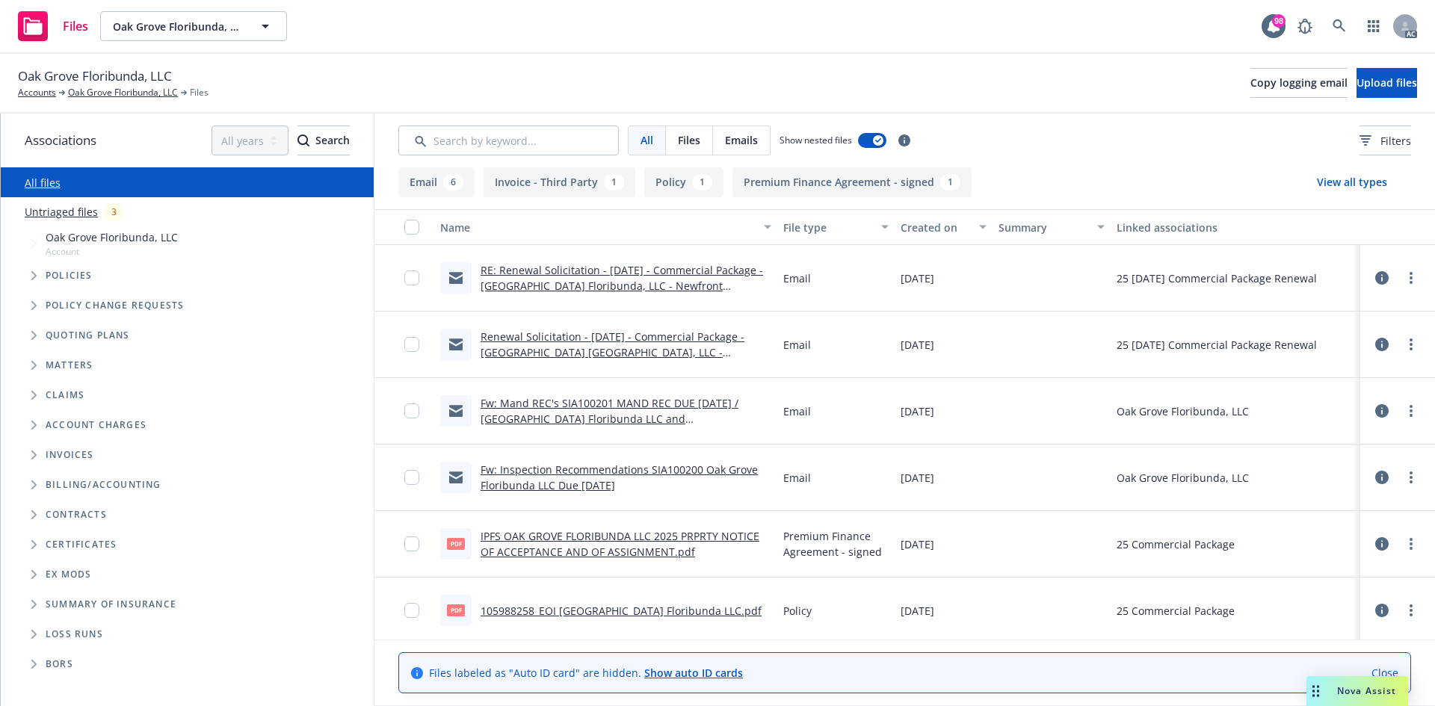
click at [903, 222] on div "Created on" at bounding box center [934, 228] width 69 height 16
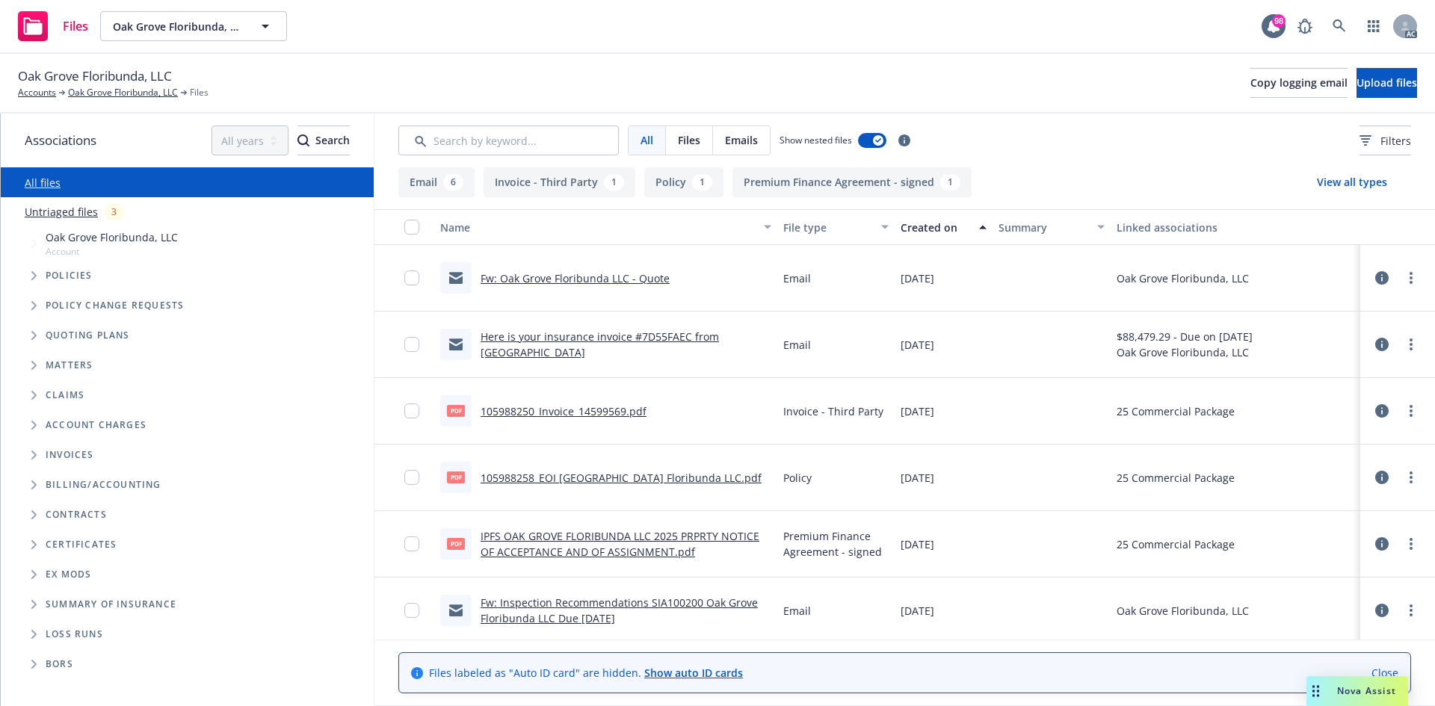
click at [903, 222] on div "Created on" at bounding box center [934, 228] width 69 height 16
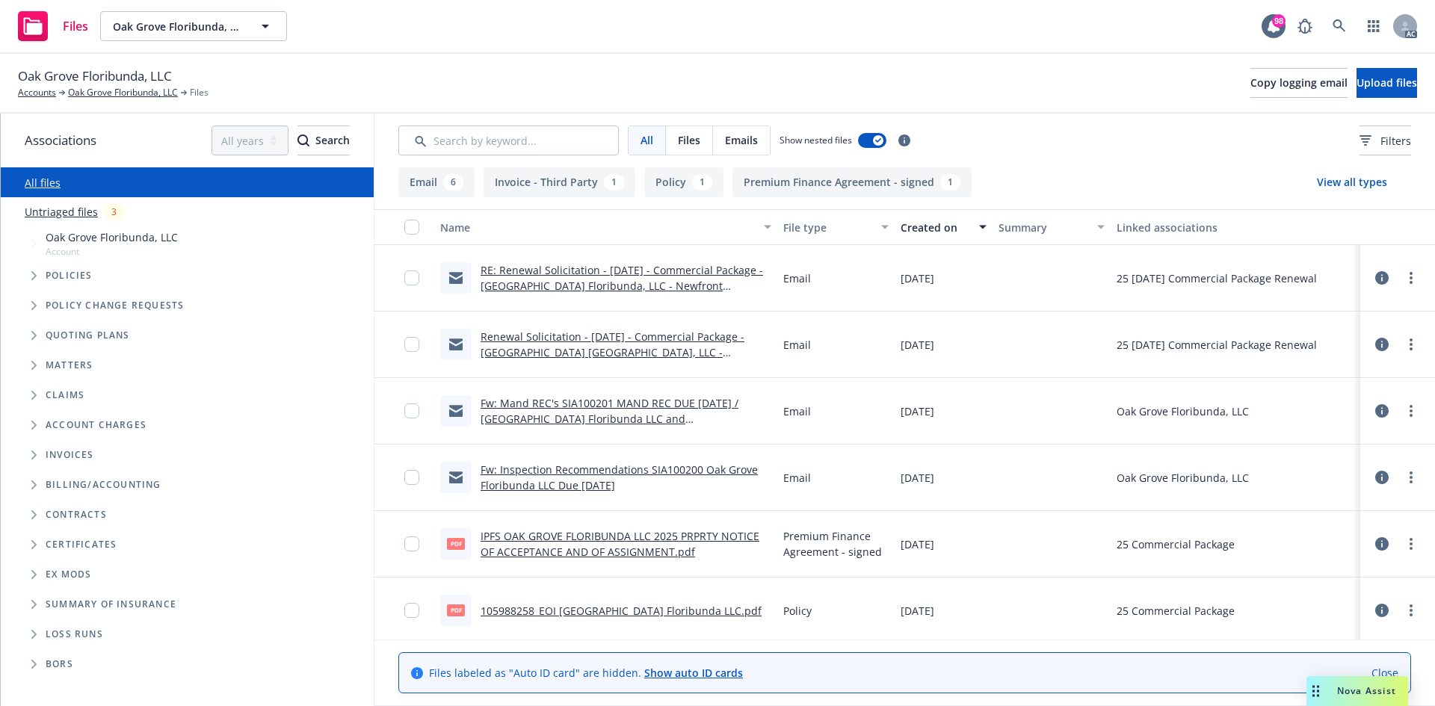
click at [908, 226] on div "Created on" at bounding box center [934, 228] width 69 height 16
click at [900, 229] on div "Created on" at bounding box center [934, 228] width 69 height 16
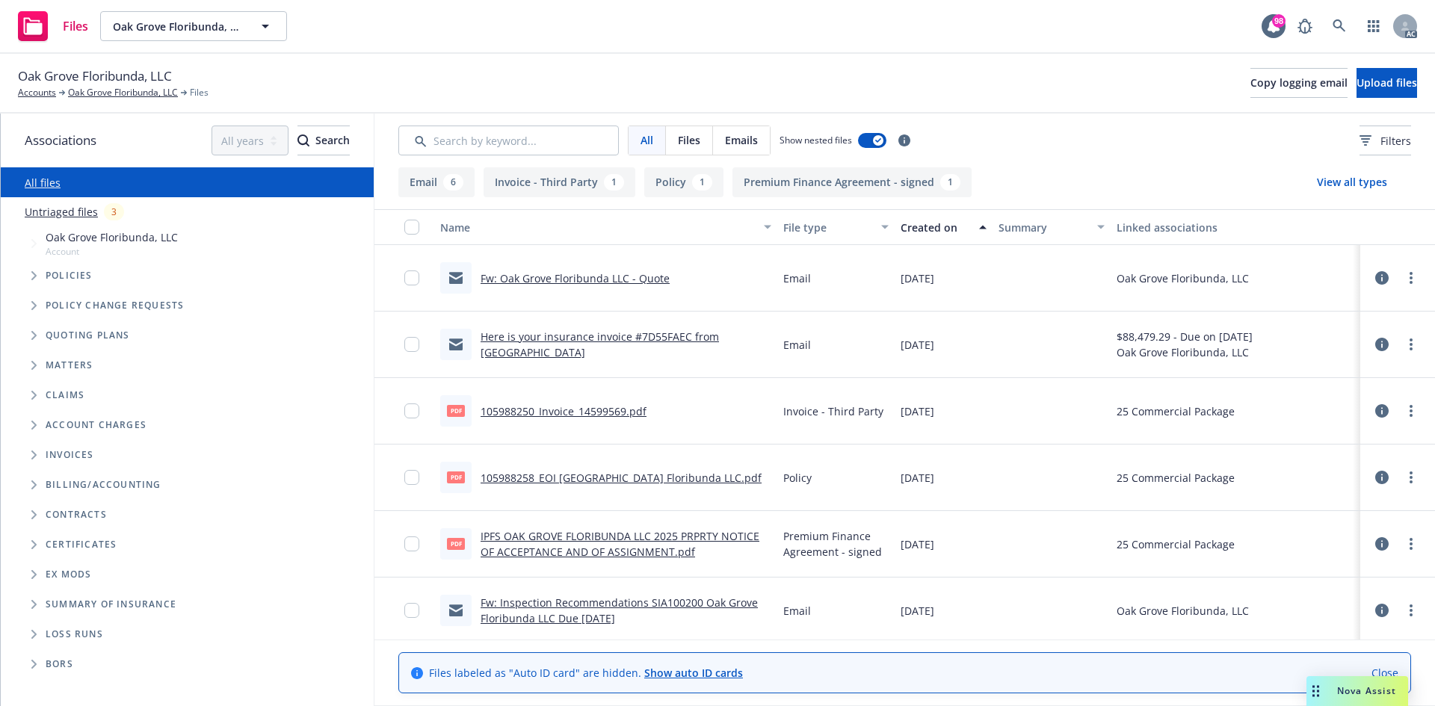
click at [900, 229] on div "Created on" at bounding box center [934, 228] width 69 height 16
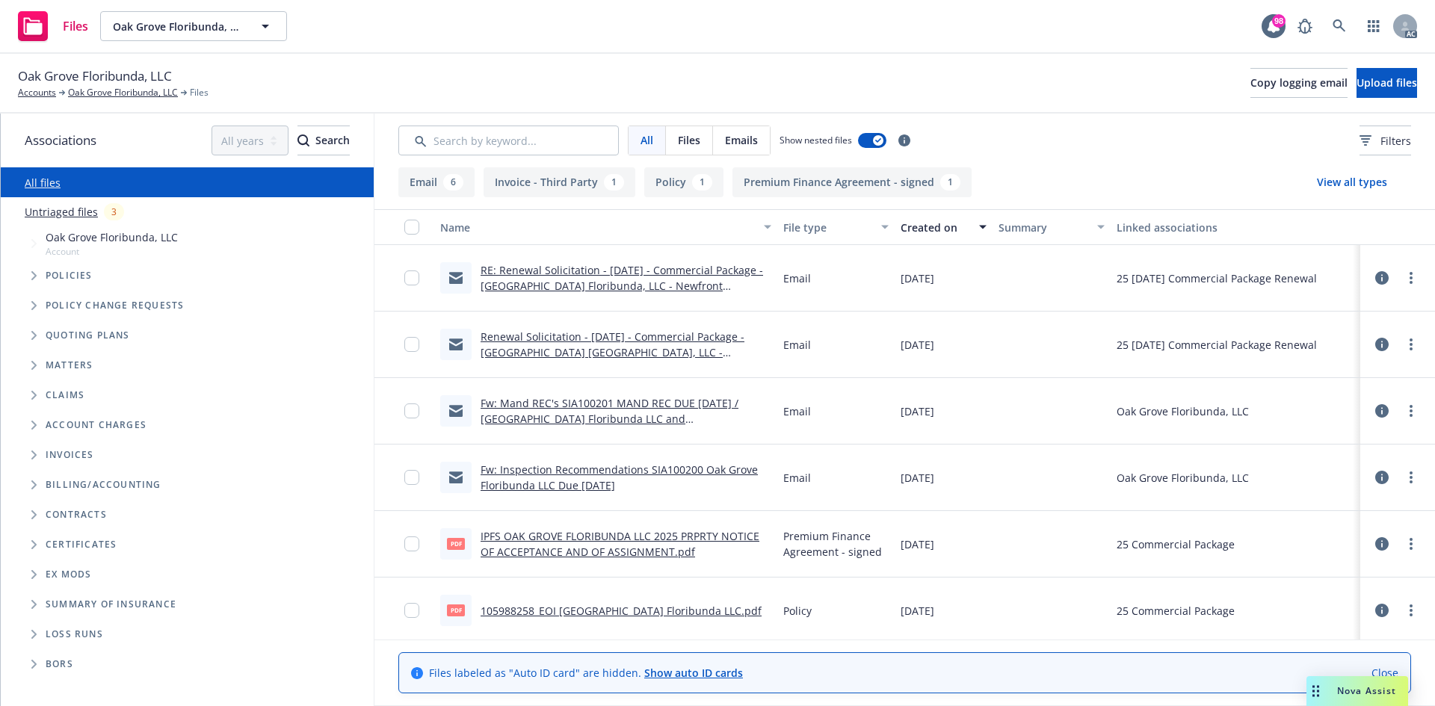
click at [900, 229] on div "Created on" at bounding box center [934, 228] width 69 height 16
click at [909, 226] on div "Created on" at bounding box center [934, 228] width 69 height 16
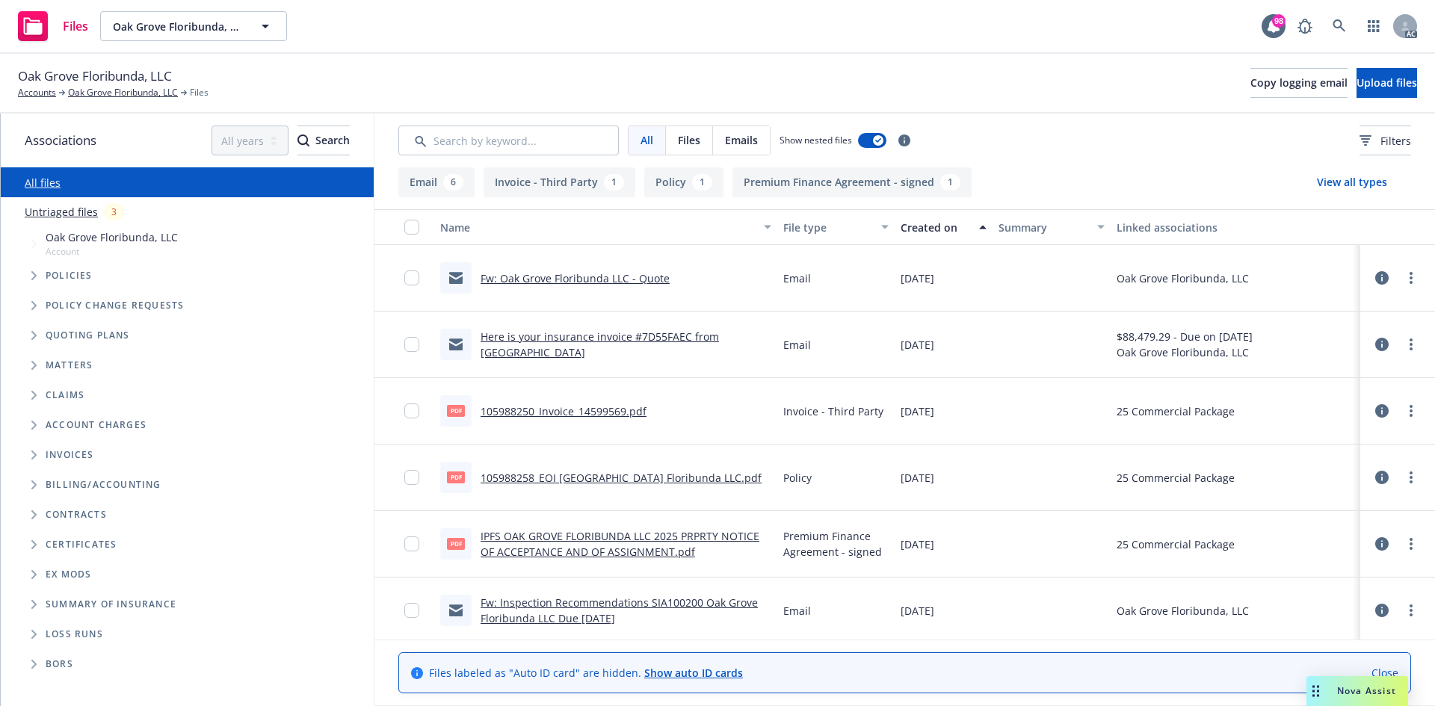
click at [909, 226] on div "Created on" at bounding box center [934, 228] width 69 height 16
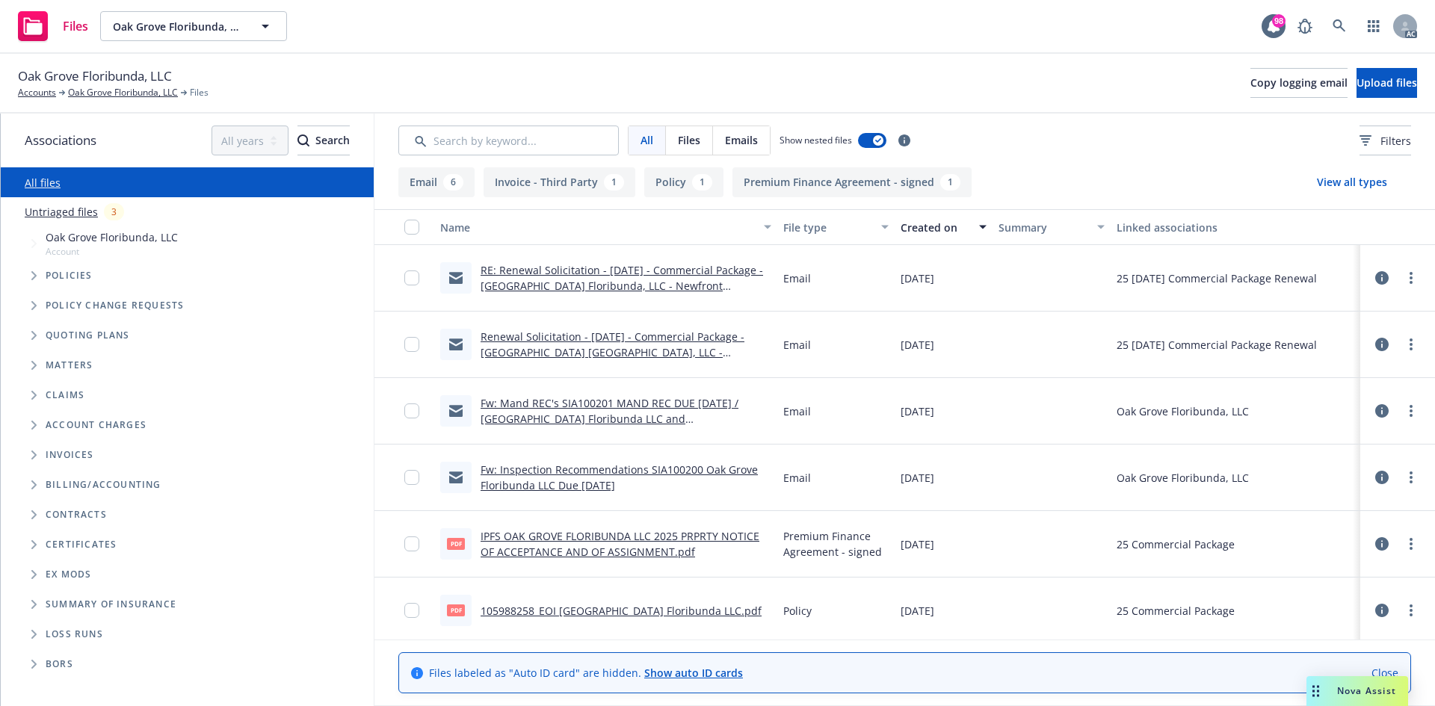
click at [909, 226] on div "Created on" at bounding box center [934, 228] width 69 height 16
click at [902, 228] on div "Created on" at bounding box center [934, 228] width 69 height 16
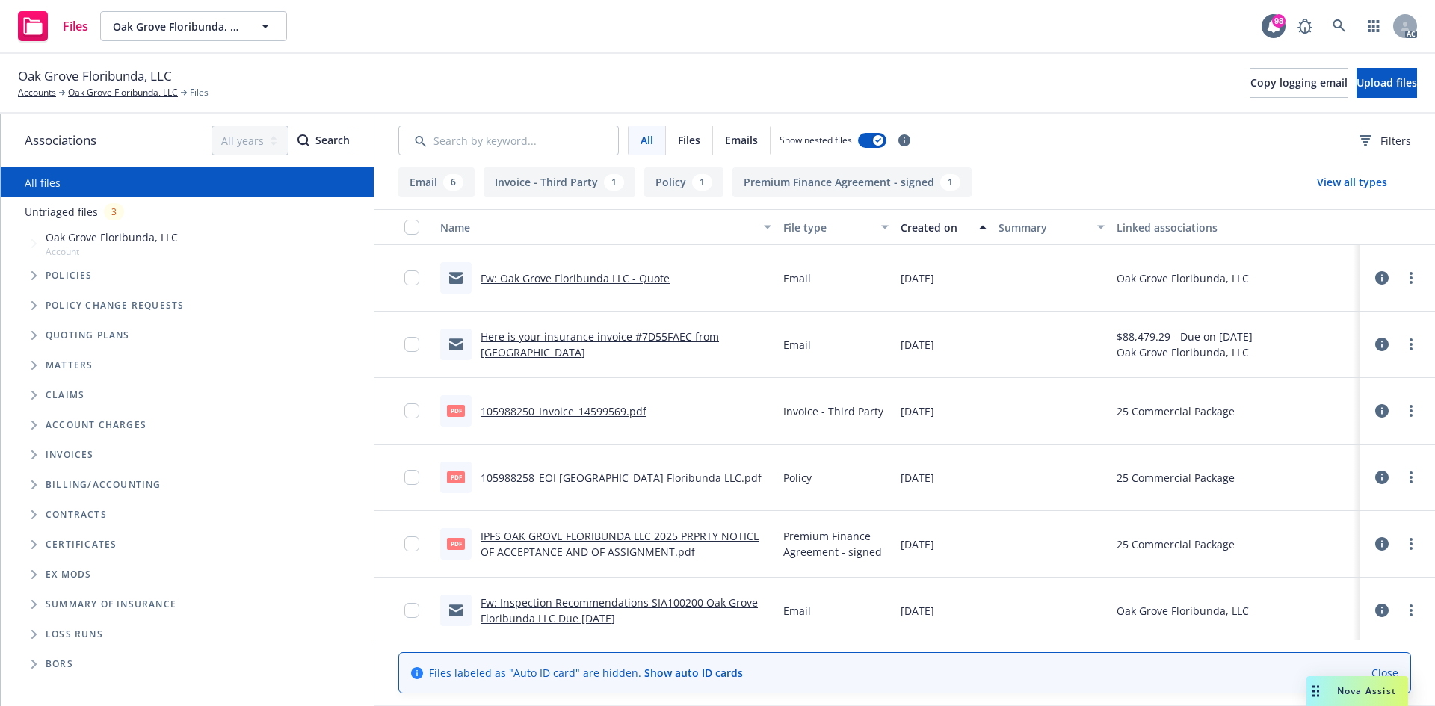
click at [935, 229] on div "Created on" at bounding box center [934, 228] width 69 height 16
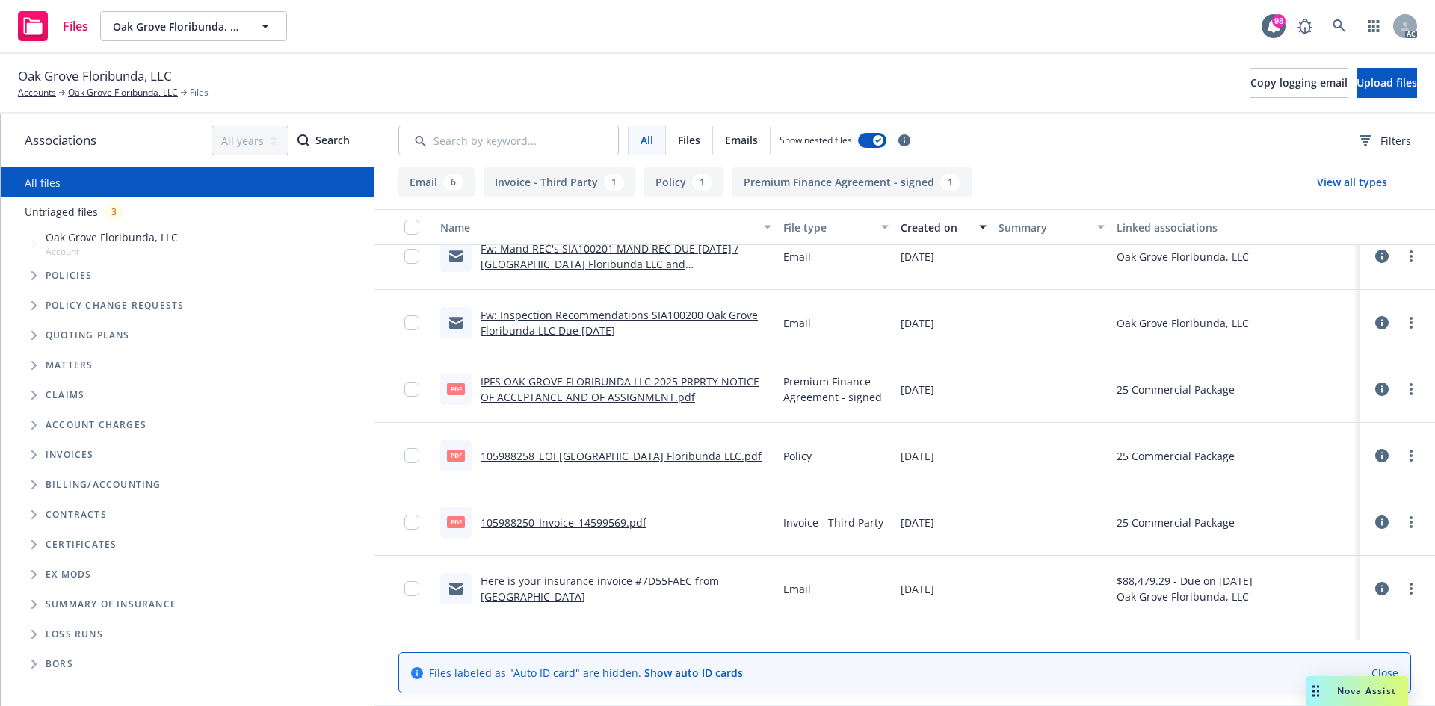
scroll to position [197, 0]
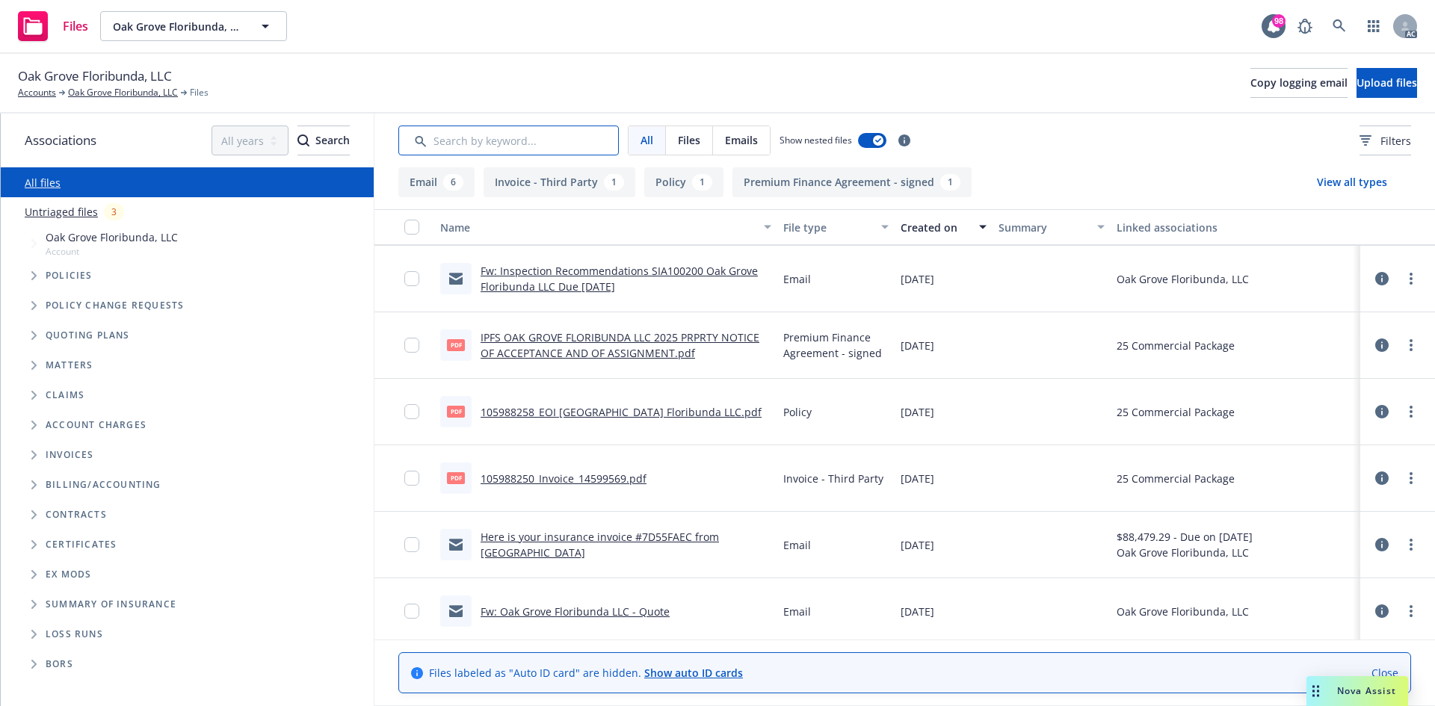
click at [563, 141] on input "Search by keyword..." at bounding box center [508, 141] width 220 height 30
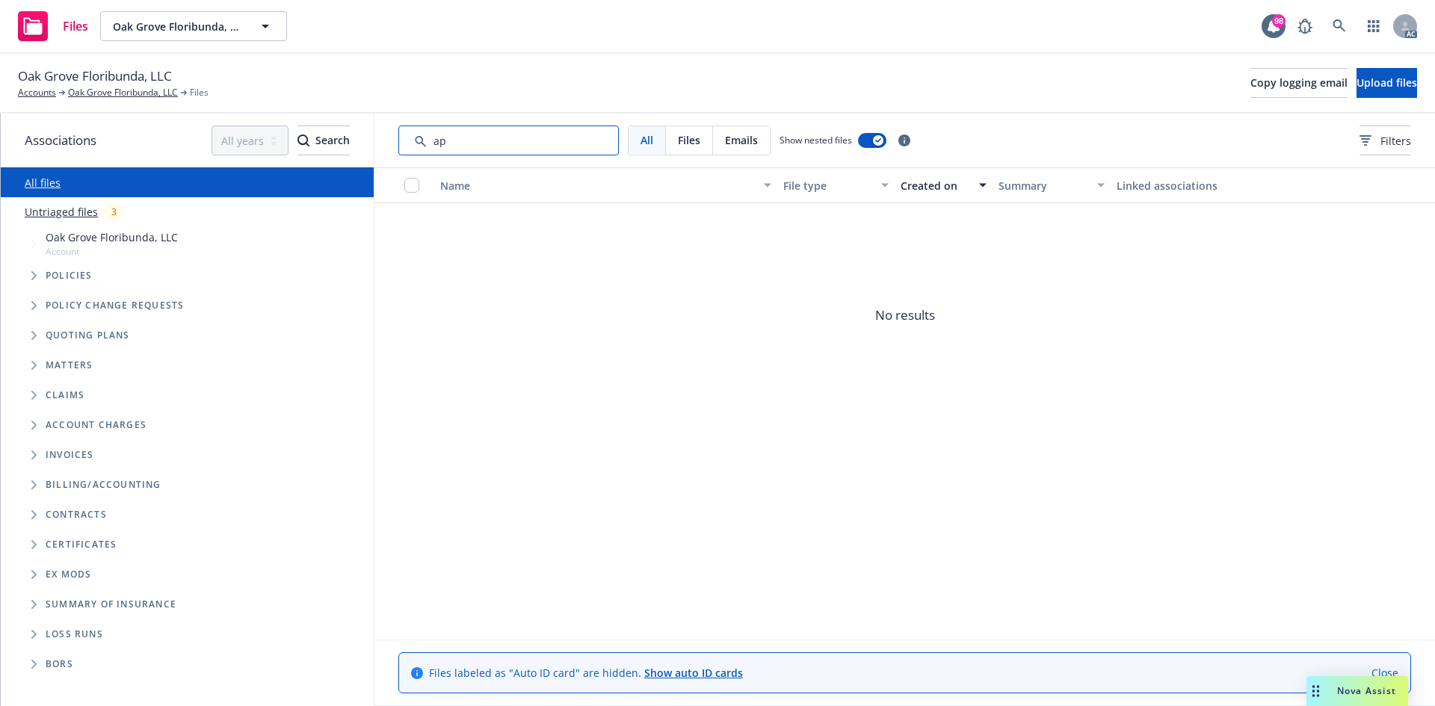
type input "a"
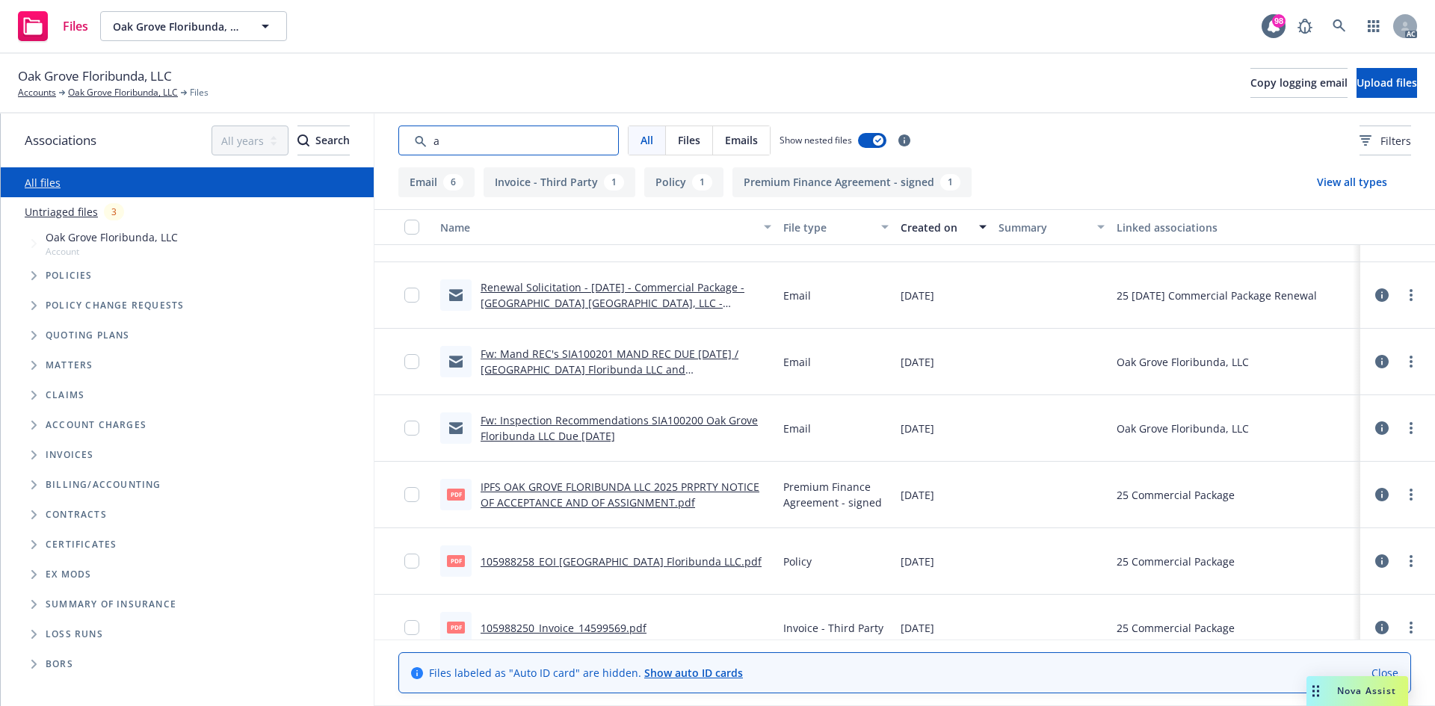
scroll to position [71, 0]
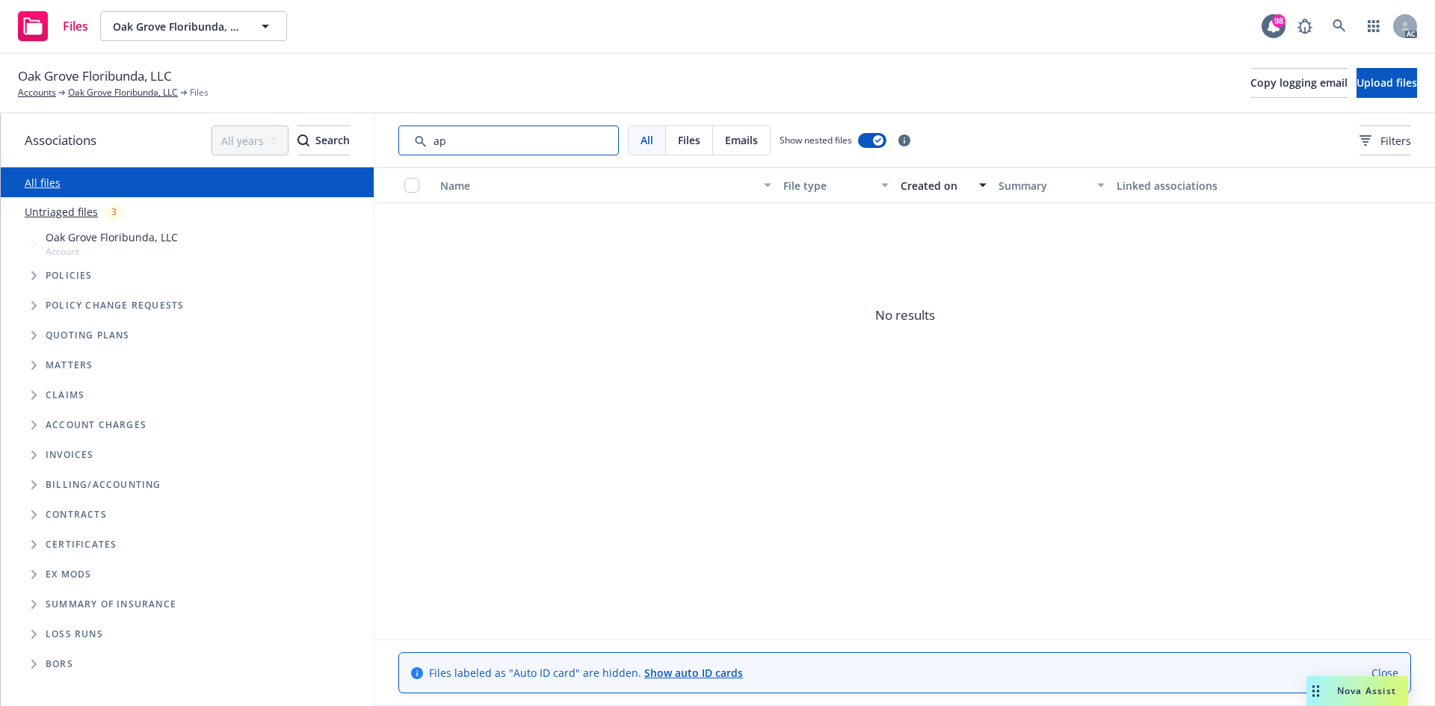
type input "a"
type input "1"
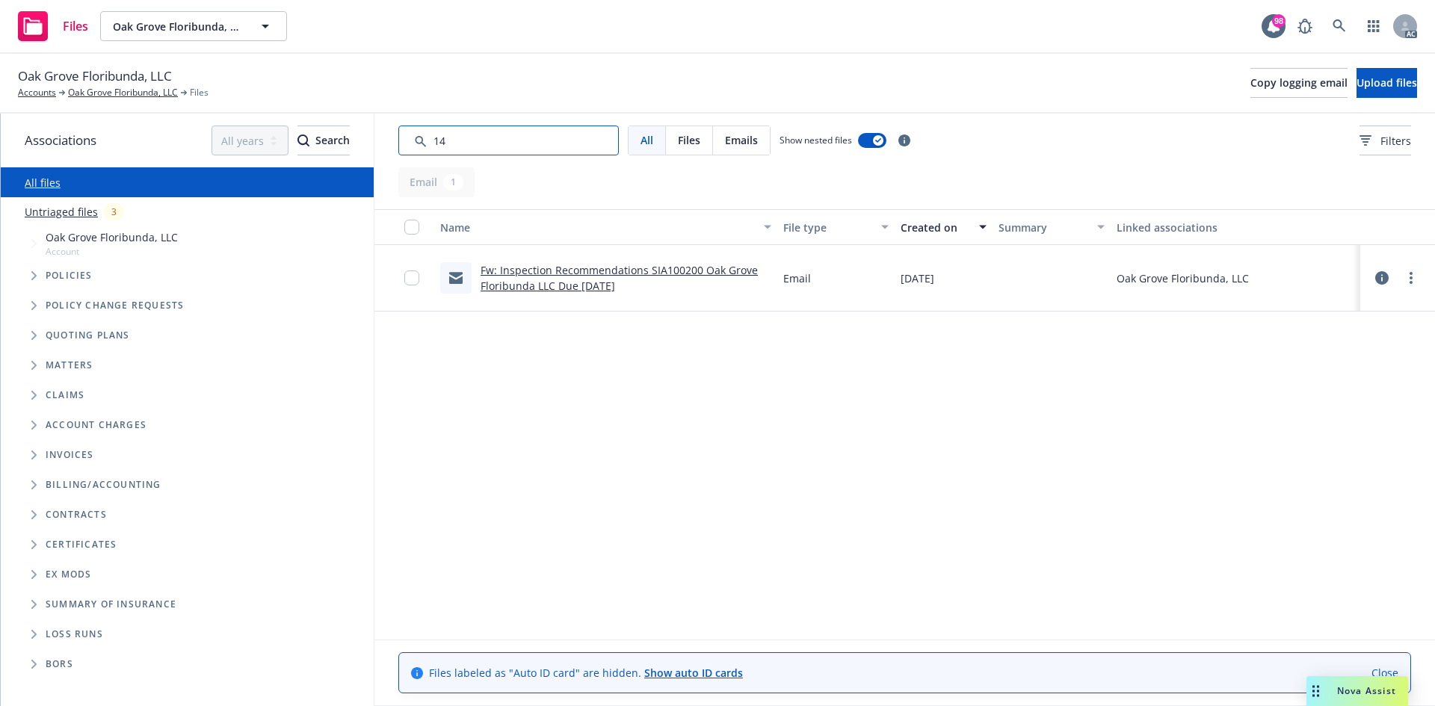
scroll to position [0, 0]
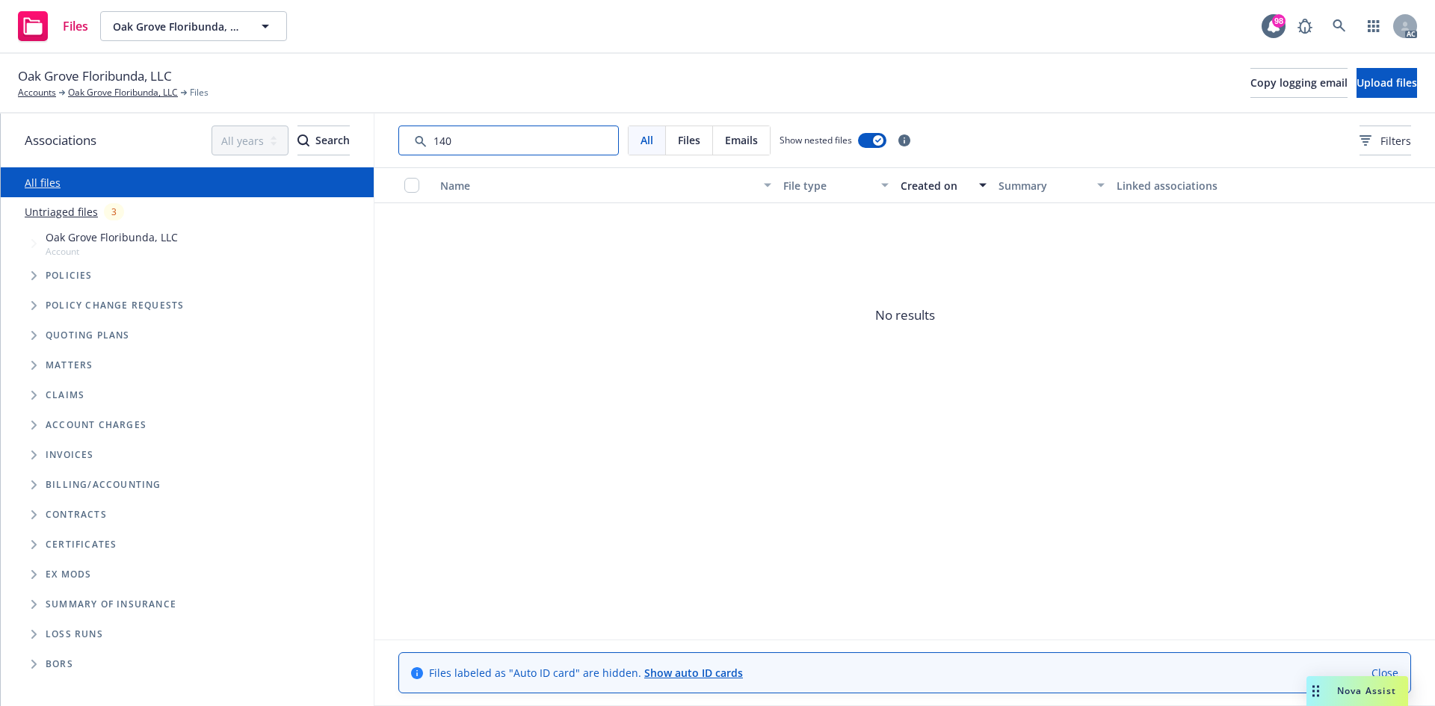
type input "140"
drag, startPoint x: 579, startPoint y: 135, endPoint x: 214, endPoint y: 173, distance: 367.4
click at [214, 173] on div "Associations All years 2027 2026 2025 2024 2023 2022 2021 2020 2019 2018 2017 2…" at bounding box center [718, 410] width 1434 height 593
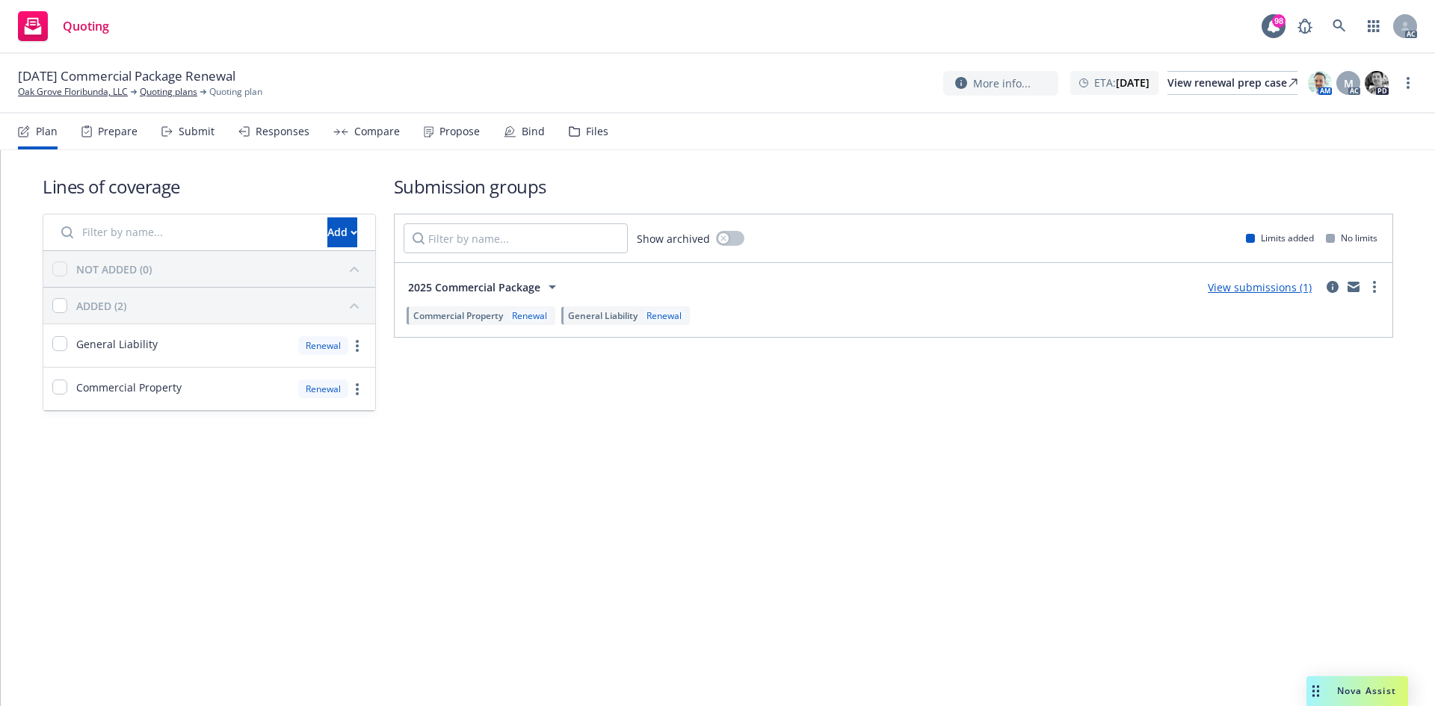
click at [592, 136] on div "Files" at bounding box center [597, 132] width 22 height 12
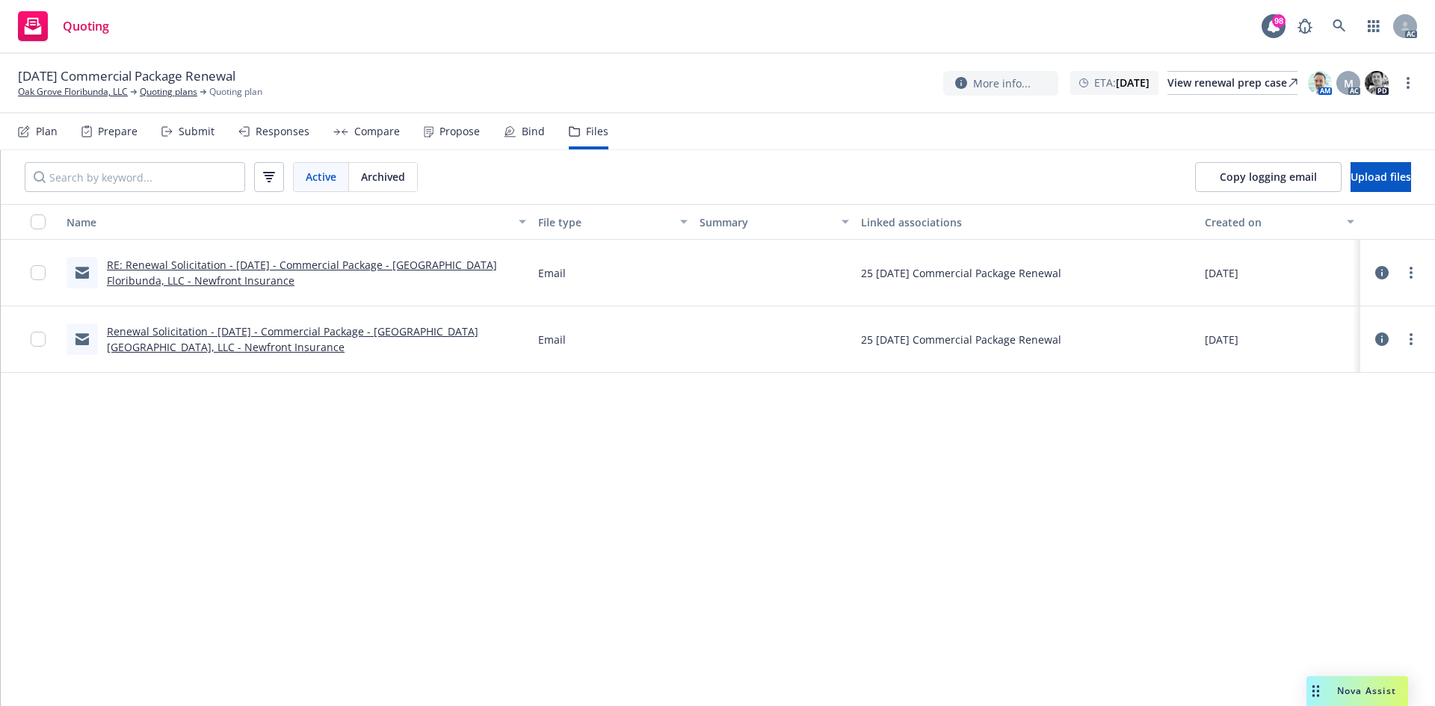
click at [114, 130] on div "Prepare" at bounding box center [118, 132] width 40 height 12
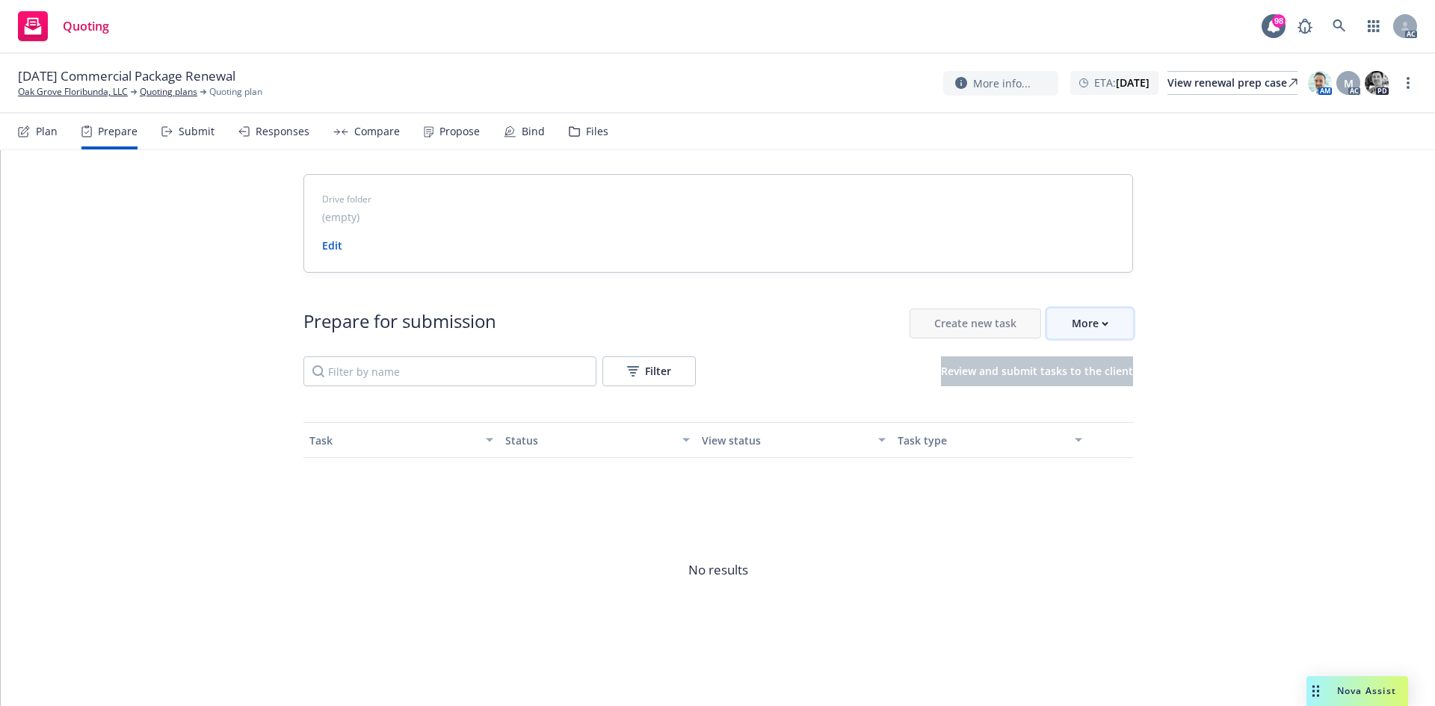
click at [1072, 326] on div "More" at bounding box center [1090, 323] width 37 height 28
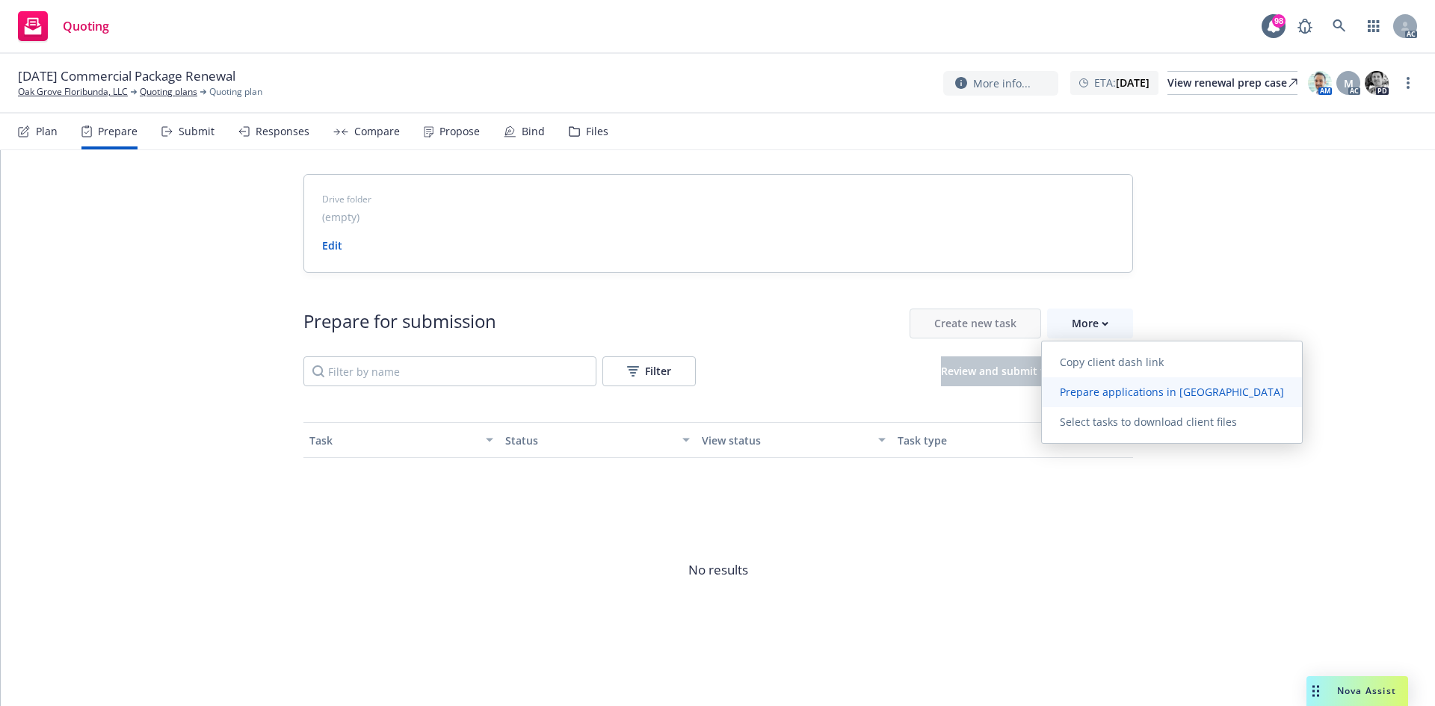
click at [1073, 389] on span "Prepare applications in [GEOGRAPHIC_DATA]" at bounding box center [1172, 392] width 260 height 14
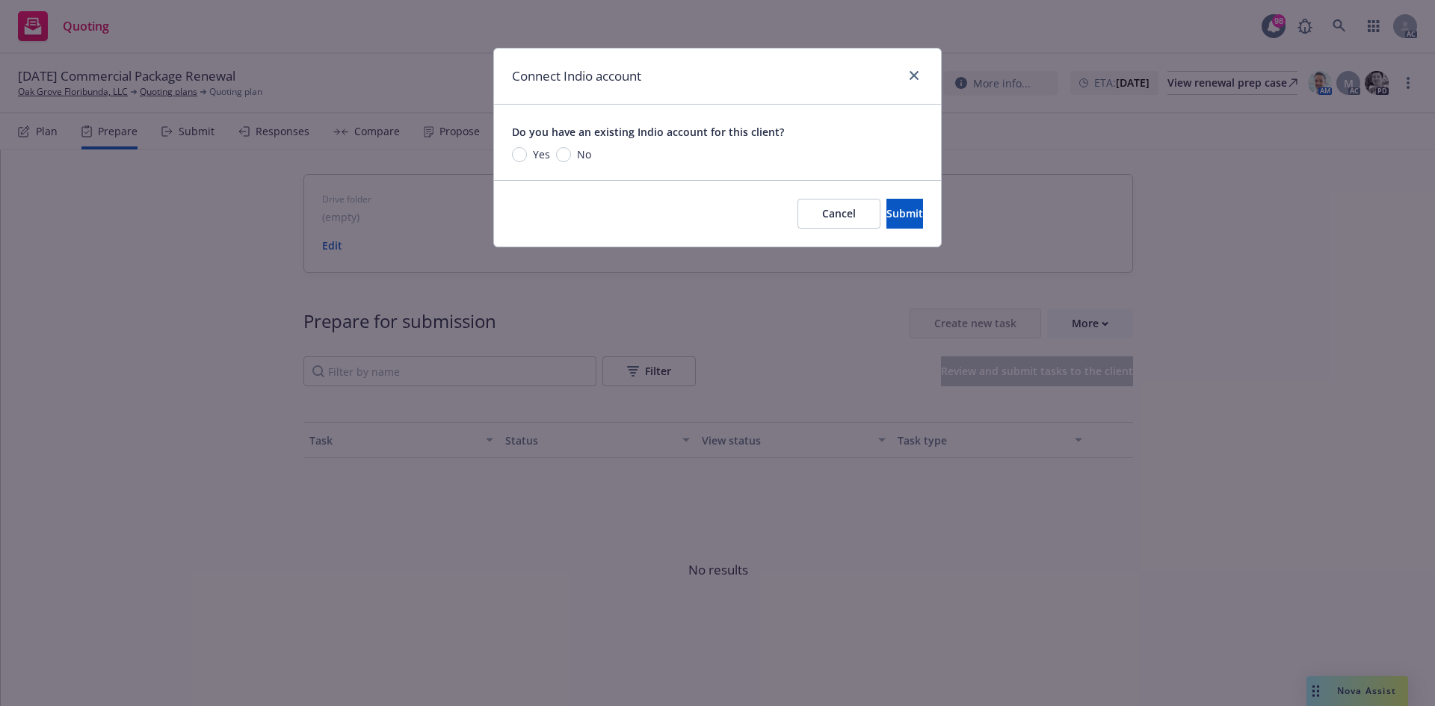
click at [527, 153] on span "Yes" at bounding box center [538, 154] width 23 height 16
click at [527, 153] on input "Yes" at bounding box center [519, 154] width 15 height 15
radio input "true"
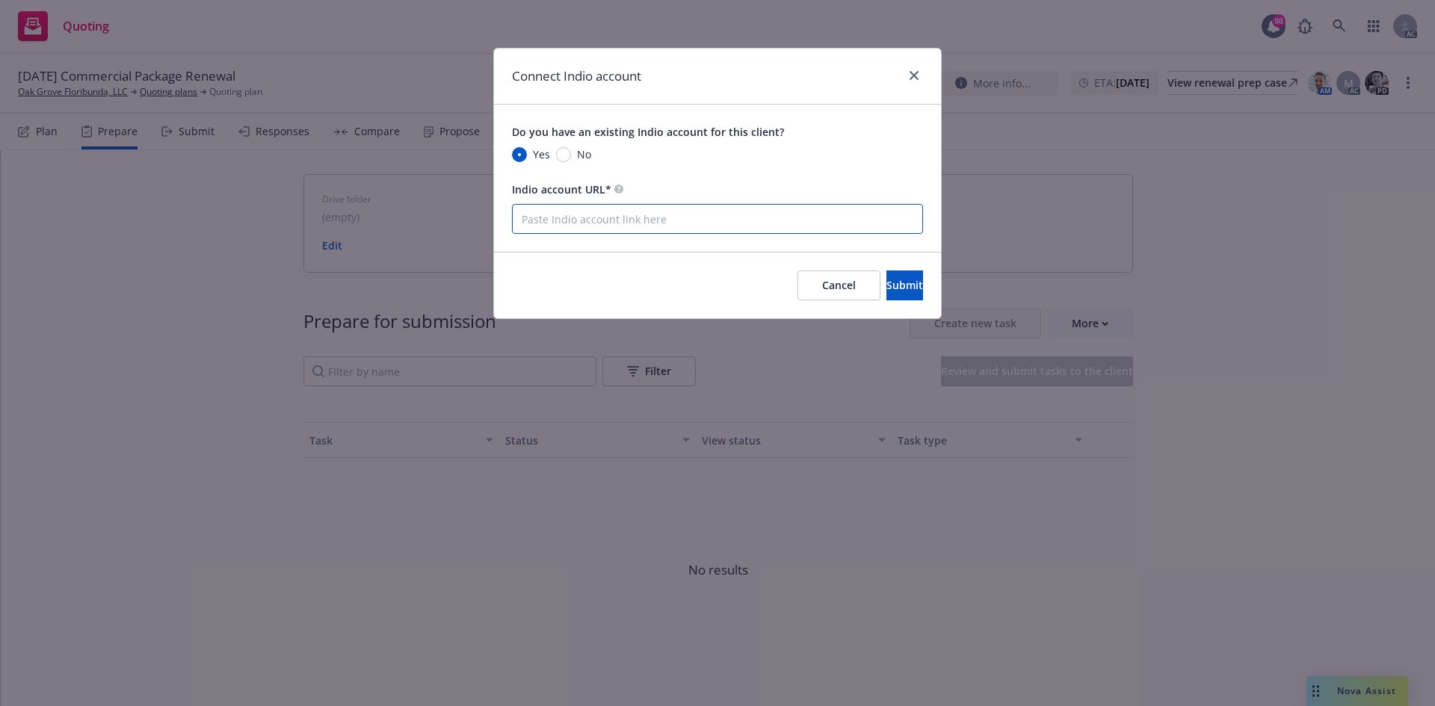
click at [553, 215] on input "Indio account URL*" at bounding box center [717, 219] width 411 height 30
paste input "[URL][DOMAIN_NAME]"
type input "[URL][DOMAIN_NAME]"
click at [886, 282] on span "Submit" at bounding box center [904, 285] width 37 height 14
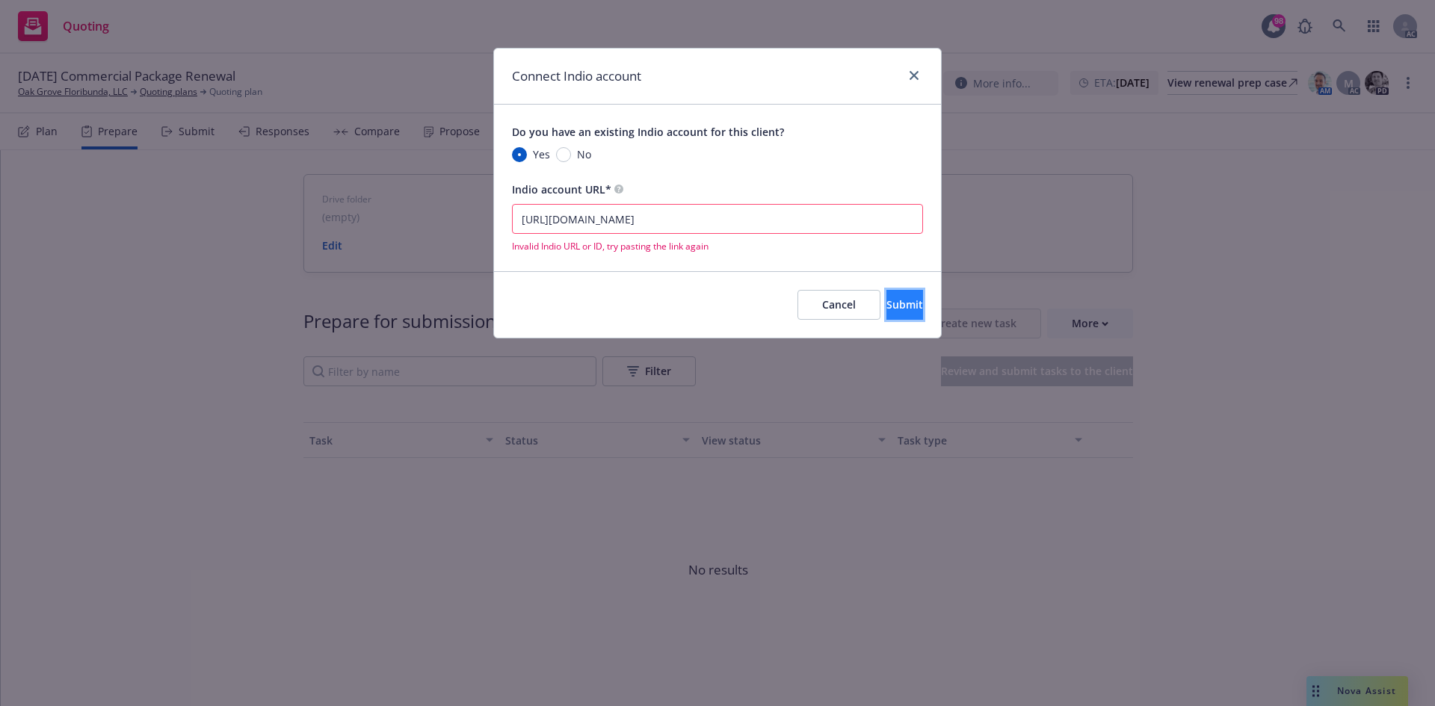
click at [889, 305] on span "Submit" at bounding box center [904, 304] width 37 height 14
click at [891, 307] on span "Submit" at bounding box center [904, 304] width 37 height 14
click at [522, 224] on input "[URL][DOMAIN_NAME]" at bounding box center [717, 219] width 411 height 30
click at [891, 290] on button "Submit" at bounding box center [904, 305] width 37 height 30
click at [886, 304] on span "Submit" at bounding box center [904, 304] width 37 height 14
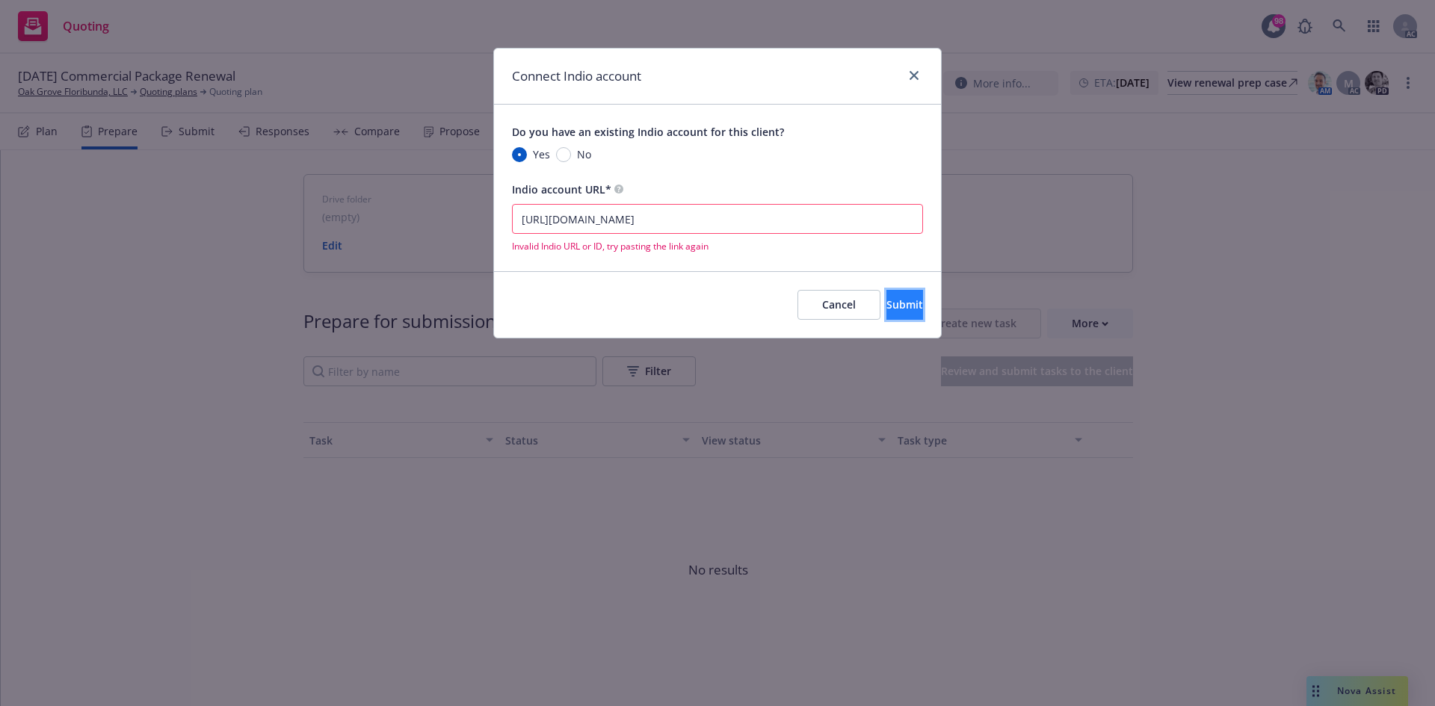
click at [886, 304] on span "Submit" at bounding box center [904, 304] width 37 height 14
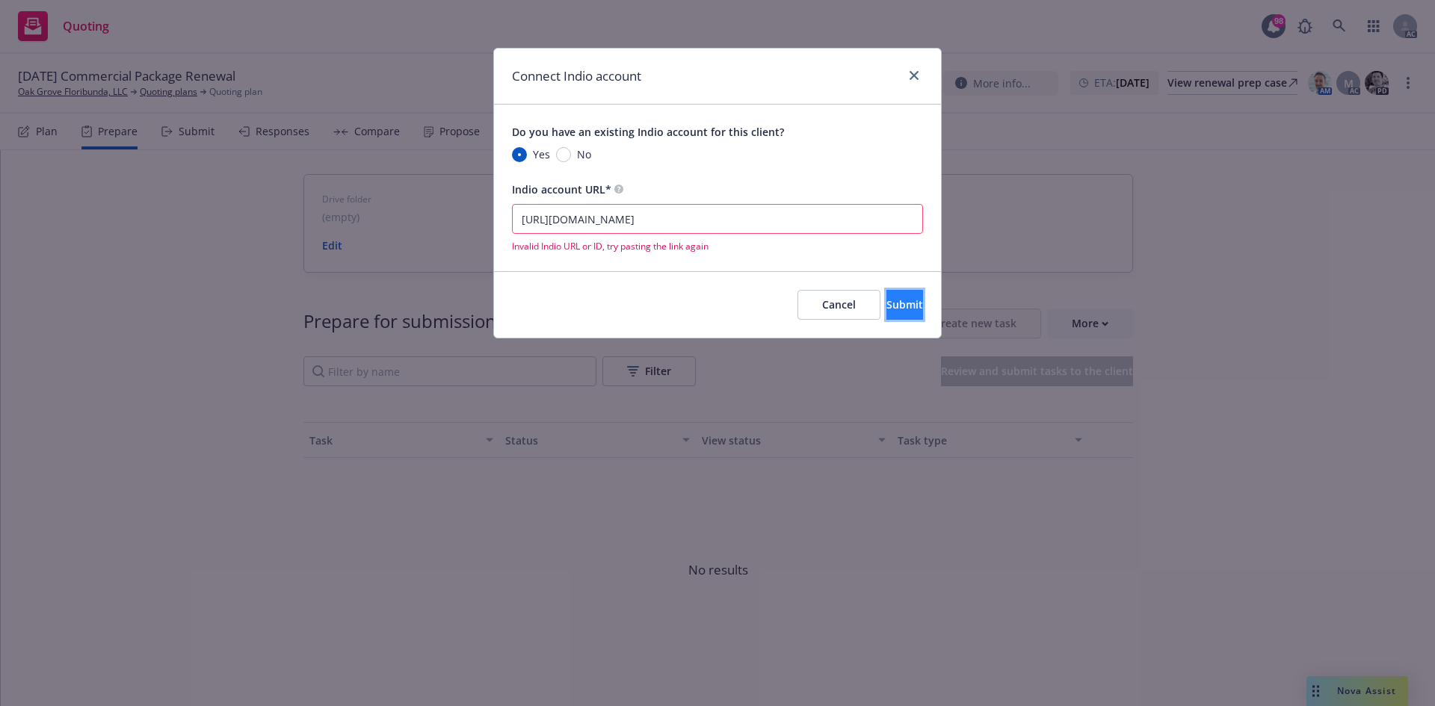
click at [886, 304] on span "Submit" at bounding box center [904, 304] width 37 height 14
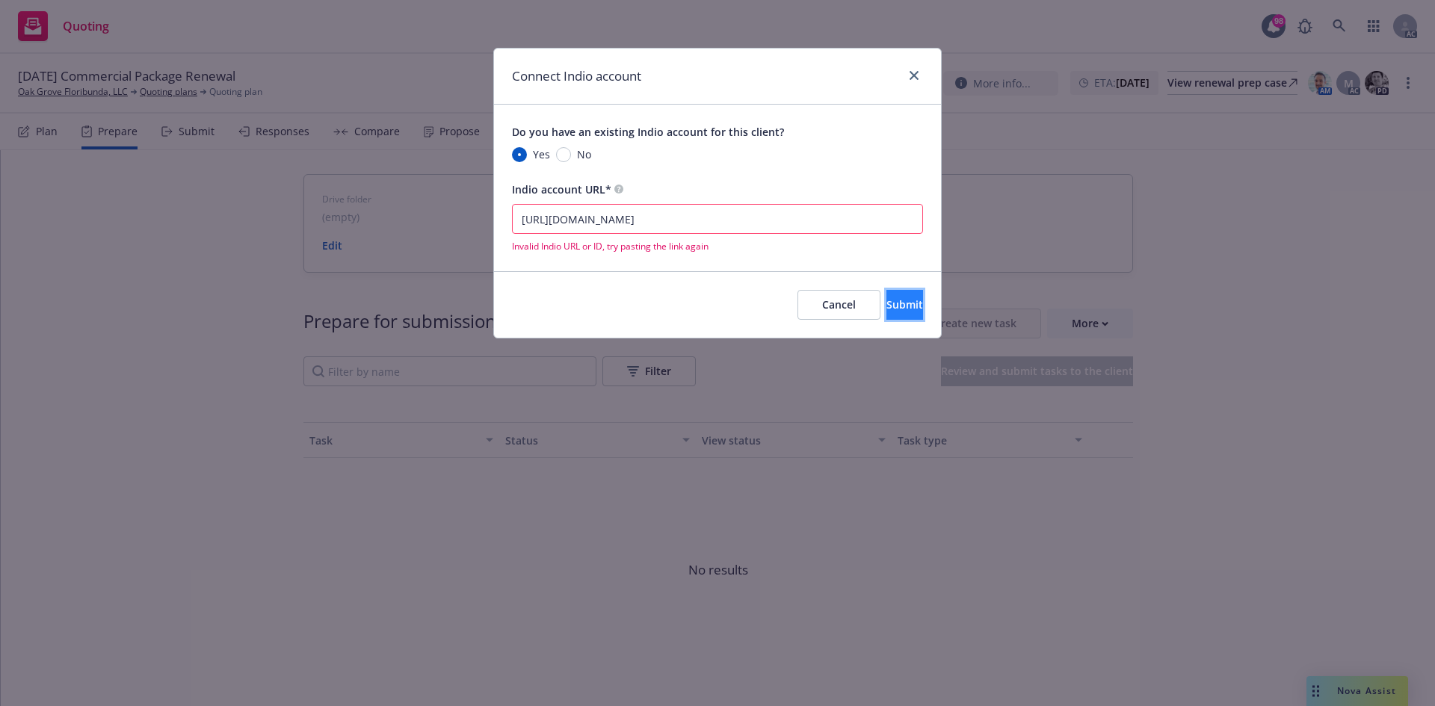
click at [886, 304] on span "Submit" at bounding box center [904, 304] width 37 height 14
click at [1080, 264] on div "Connect Indio account Do you have an existing Indio account for this client? Ye…" at bounding box center [717, 353] width 1435 height 706
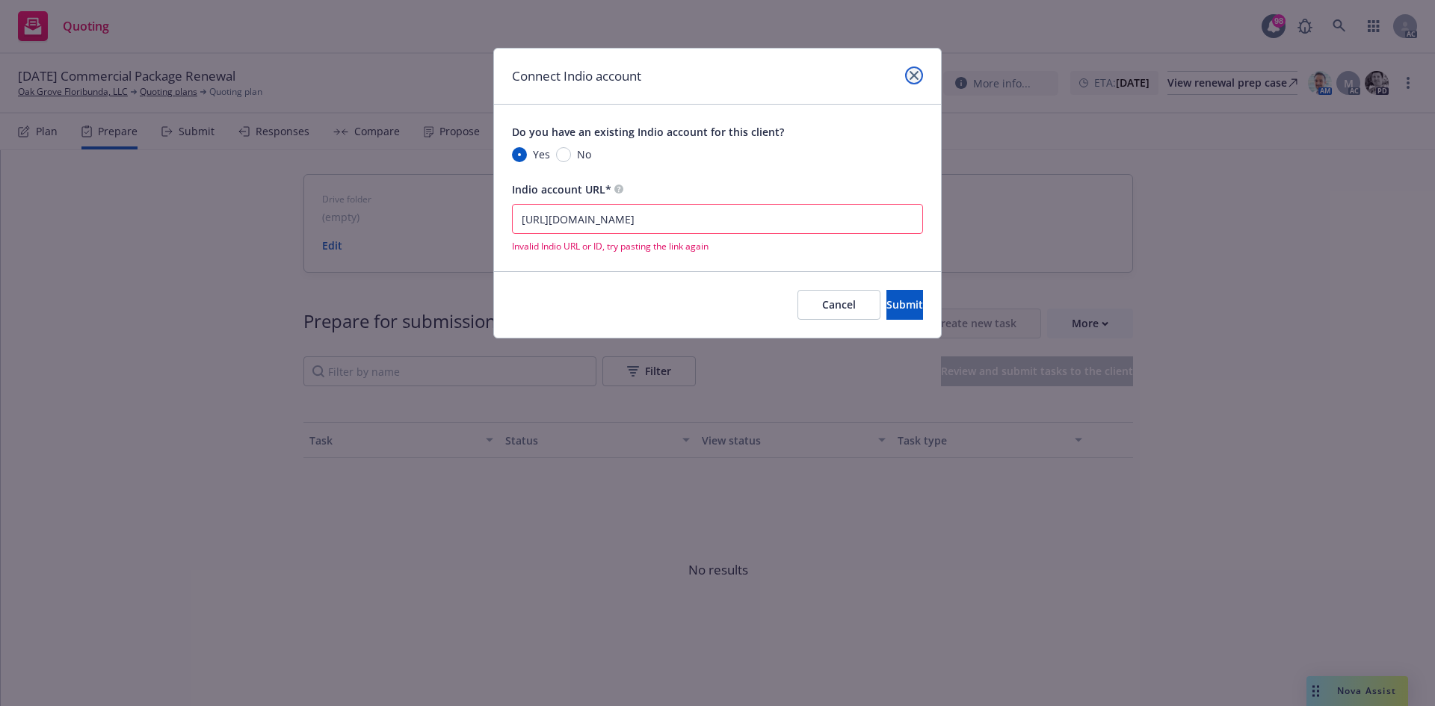
click at [913, 70] on link "close" at bounding box center [914, 76] width 18 height 18
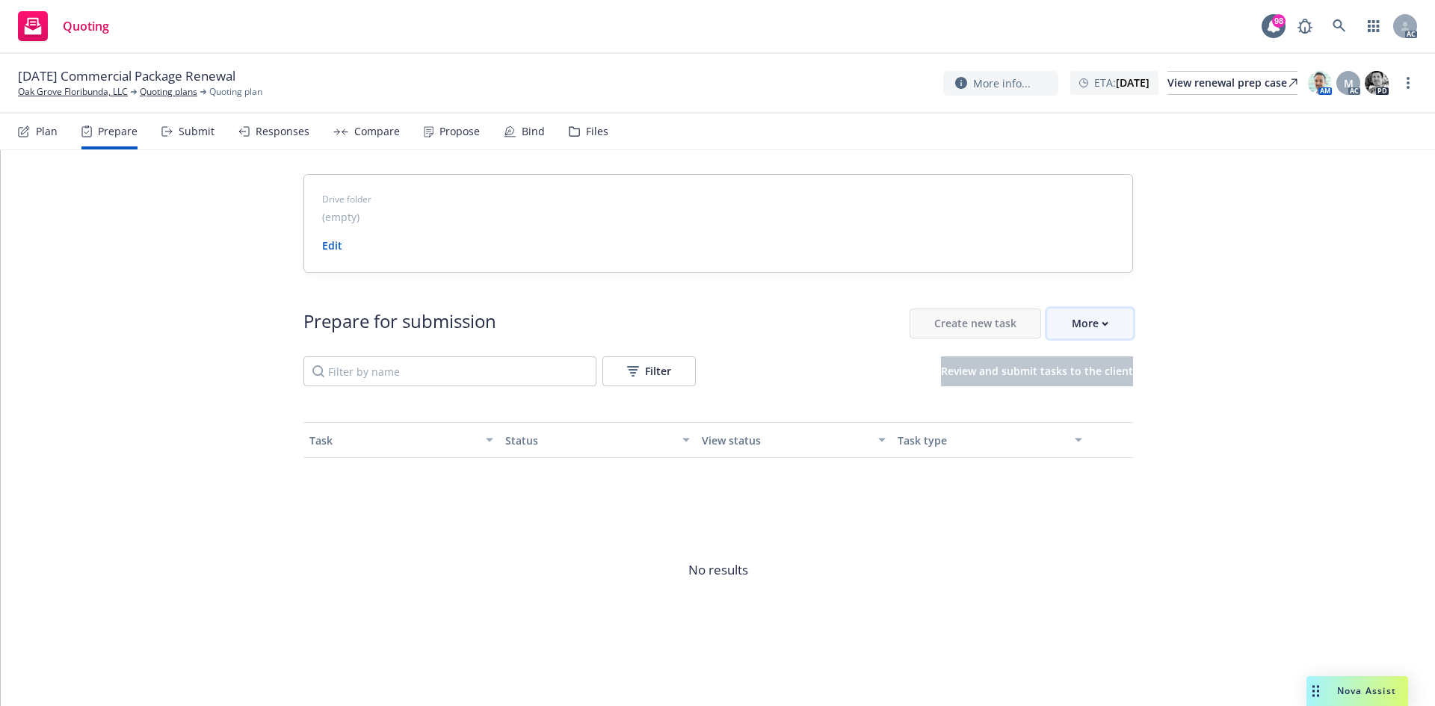
click at [1083, 328] on div "More" at bounding box center [1090, 323] width 37 height 28
click at [1222, 293] on div "Drive folder (empty) Edit Prepare for submission Create new task More Filter Re…" at bounding box center [718, 446] width 1434 height 592
click at [1111, 321] on button "More" at bounding box center [1090, 324] width 86 height 30
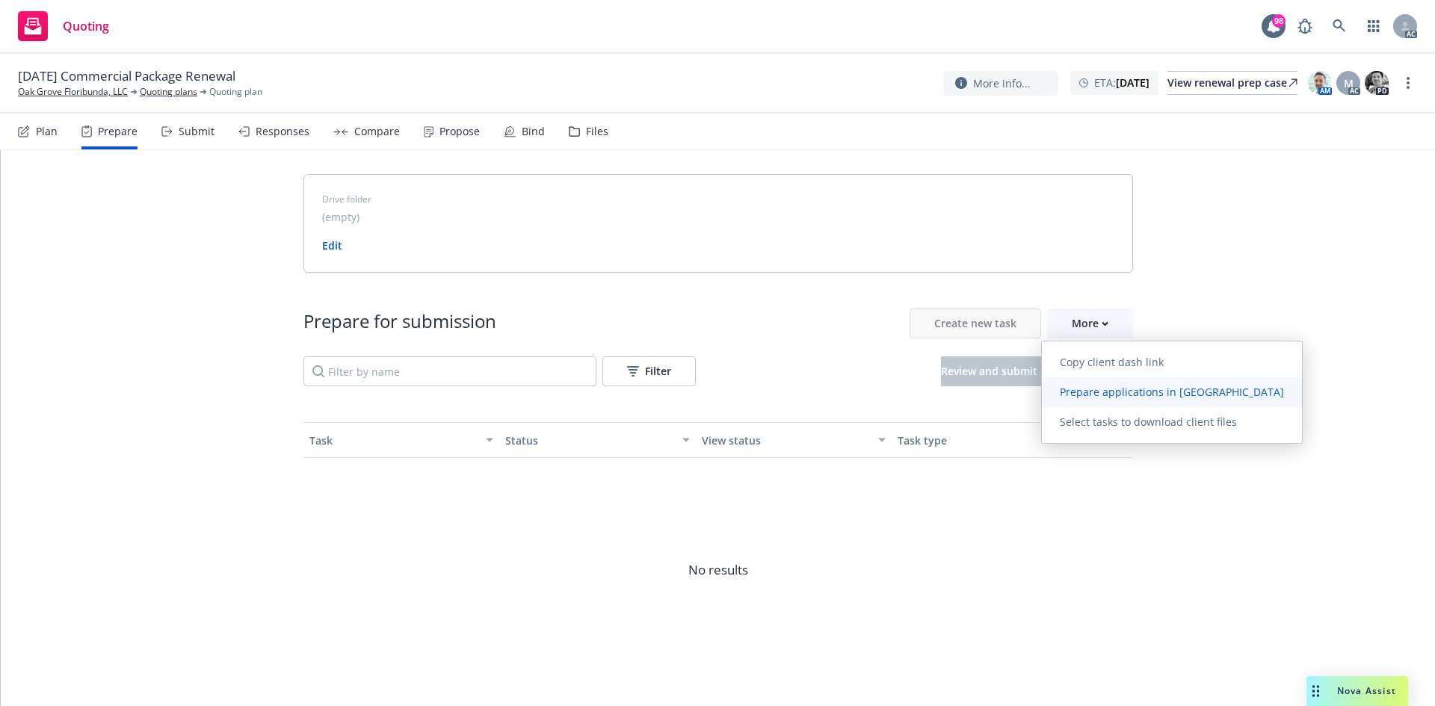
click at [1119, 398] on span "Prepare applications in [GEOGRAPHIC_DATA]" at bounding box center [1172, 392] width 260 height 14
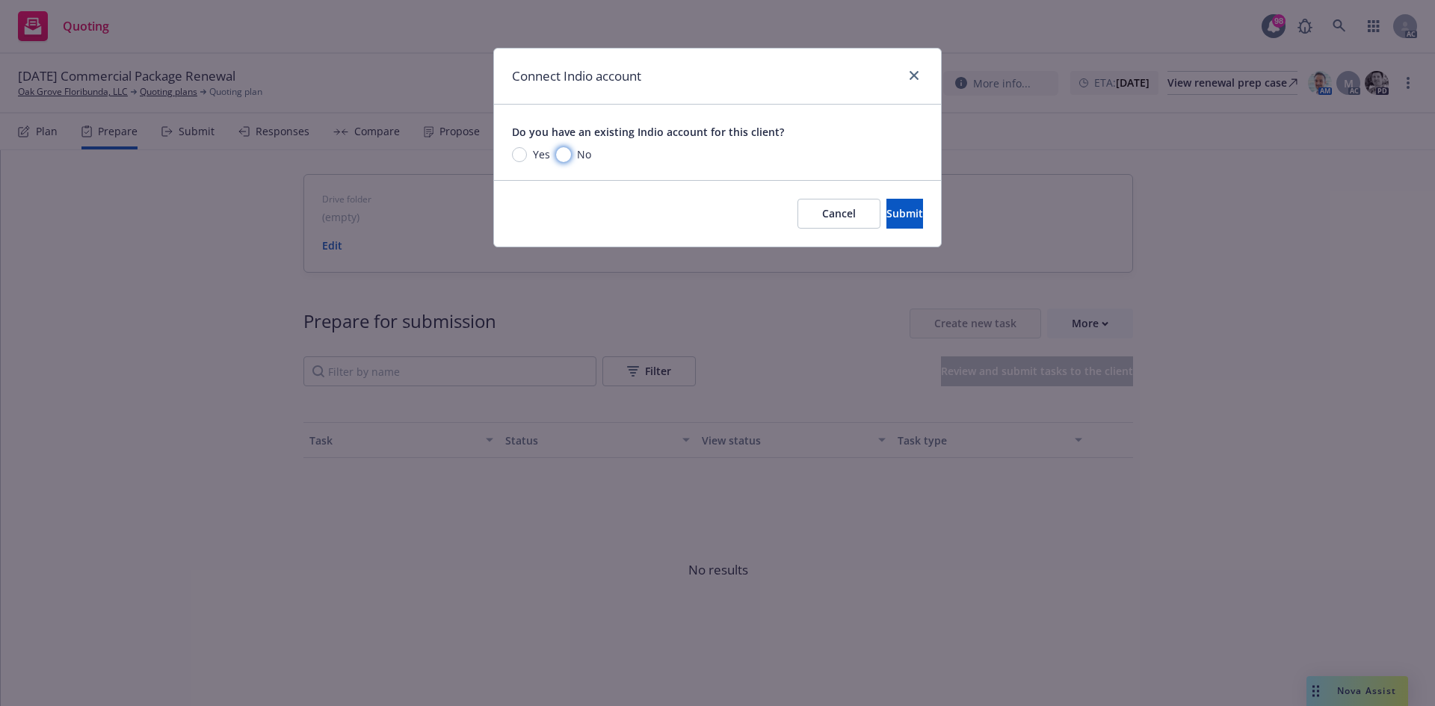
click at [566, 156] on input "No" at bounding box center [563, 154] width 15 height 15
radio input "true"
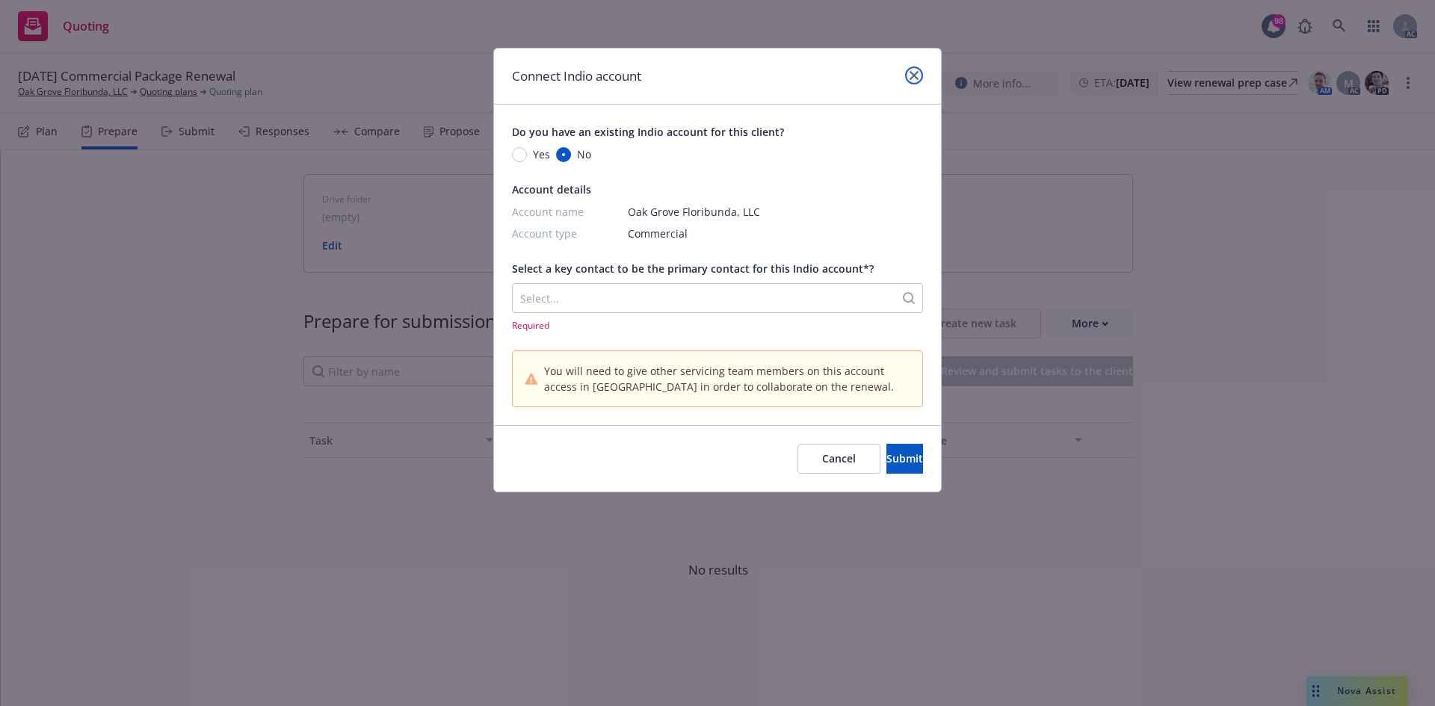
click at [918, 78] on icon "close" at bounding box center [913, 75] width 9 height 9
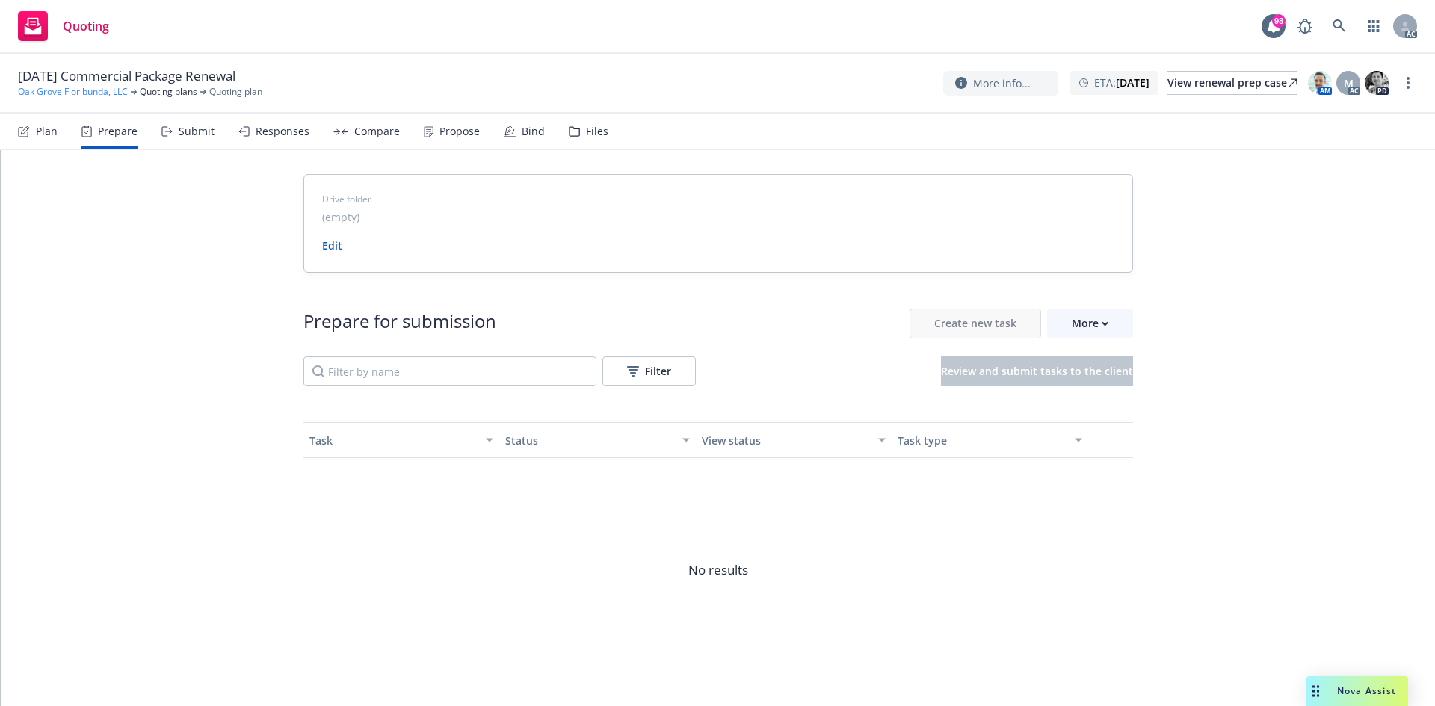
click at [73, 92] on link "Oak Grove Floribunda, LLC" at bounding box center [73, 91] width 110 height 13
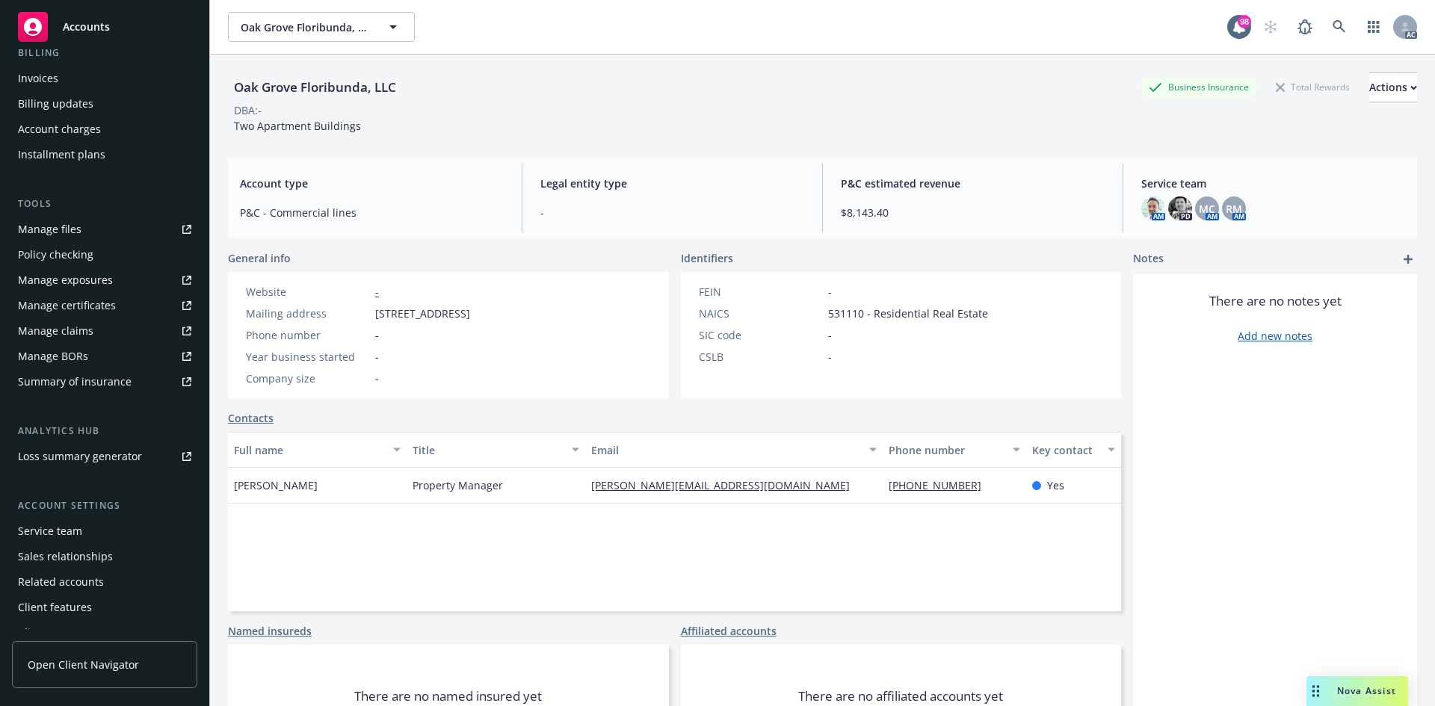
scroll to position [268, 0]
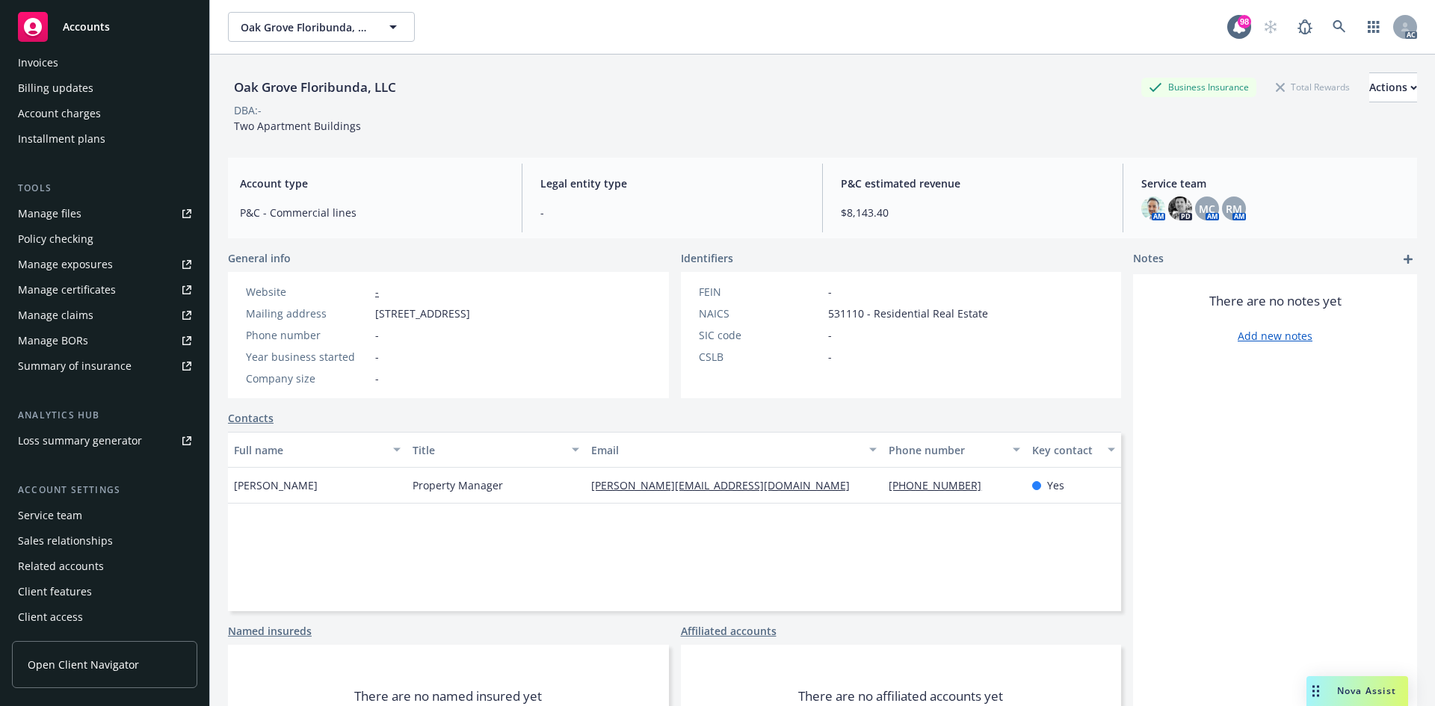
click at [72, 545] on div "Sales relationships" at bounding box center [65, 541] width 95 height 24
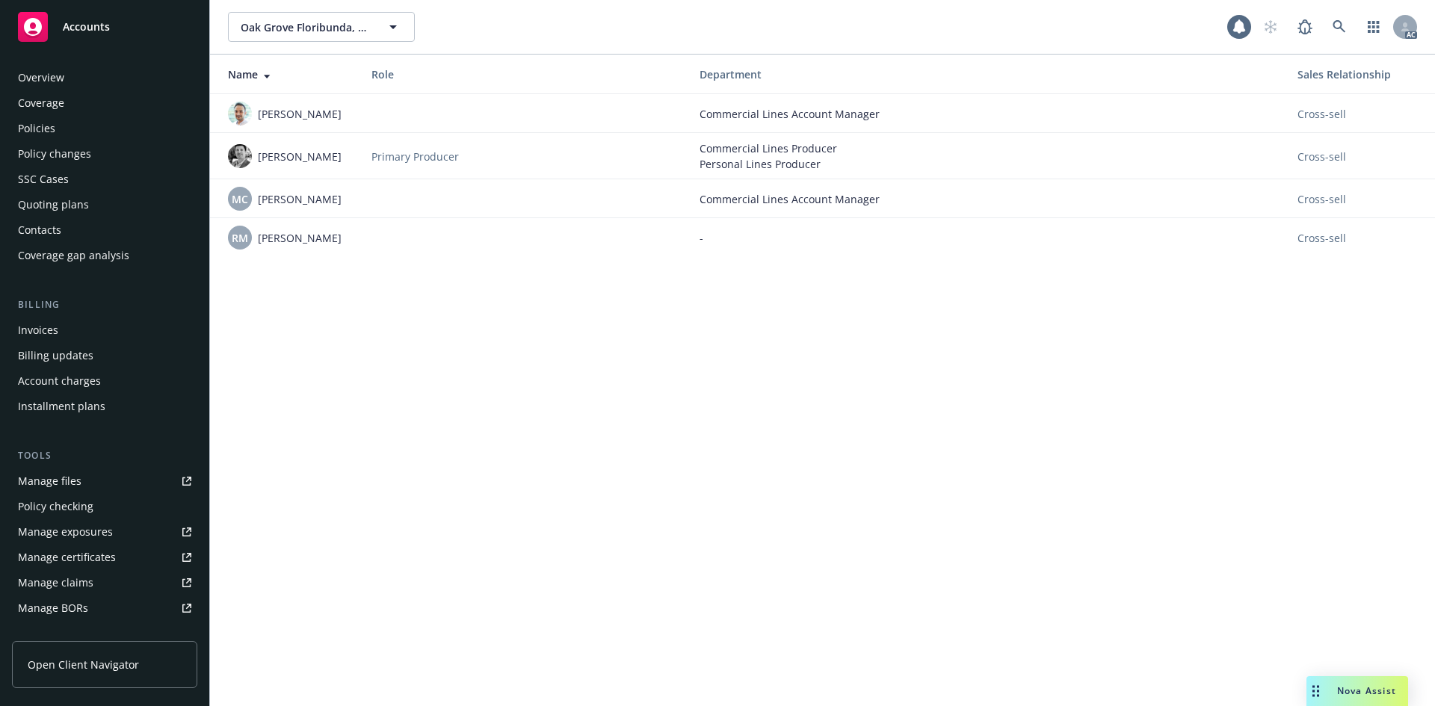
scroll to position [268, 0]
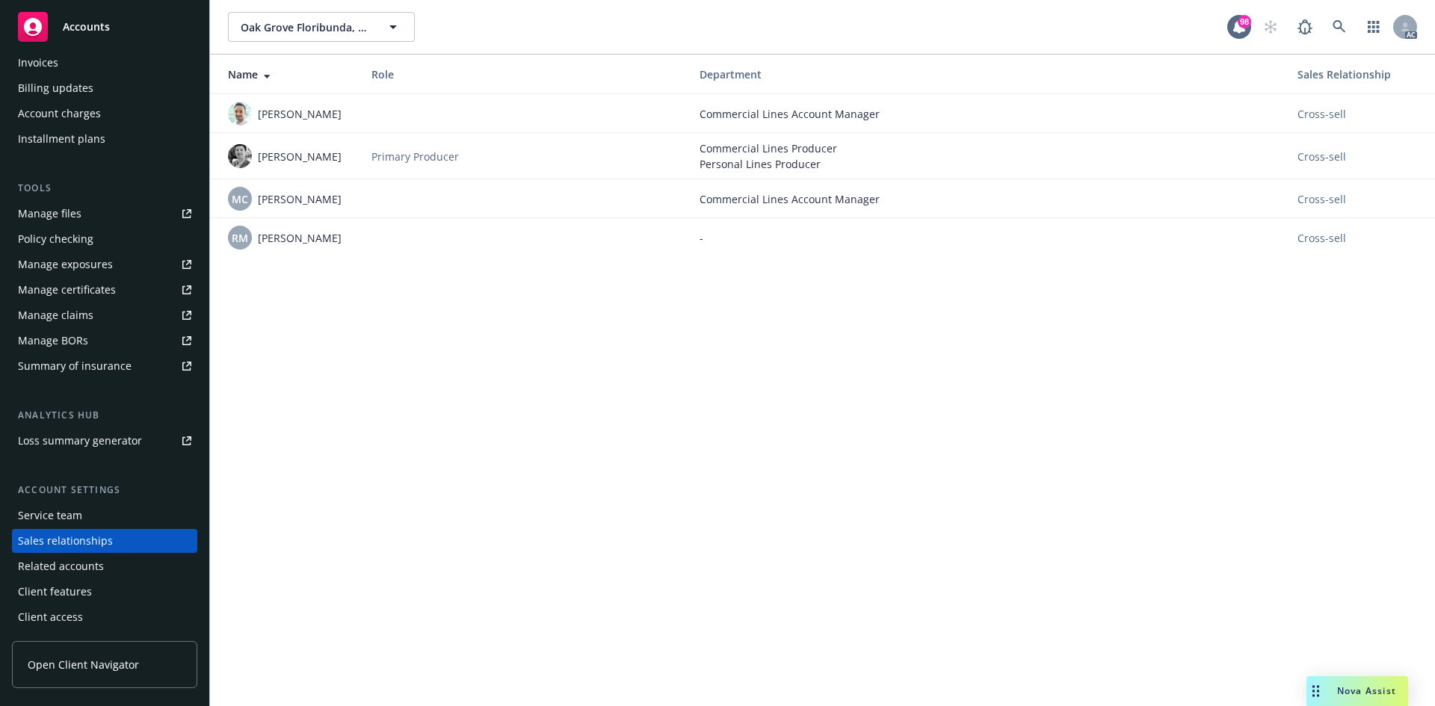
click at [60, 510] on div "Service team" at bounding box center [50, 516] width 64 height 24
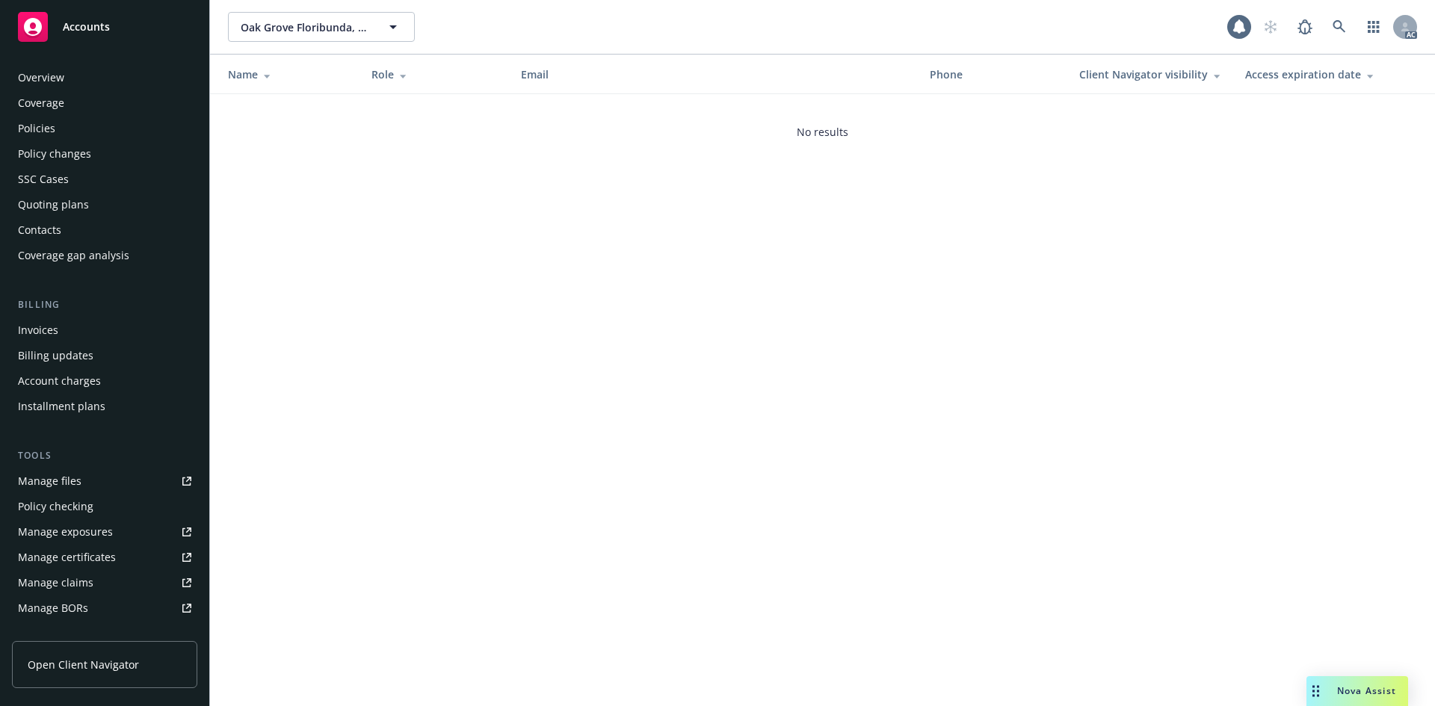
scroll to position [268, 0]
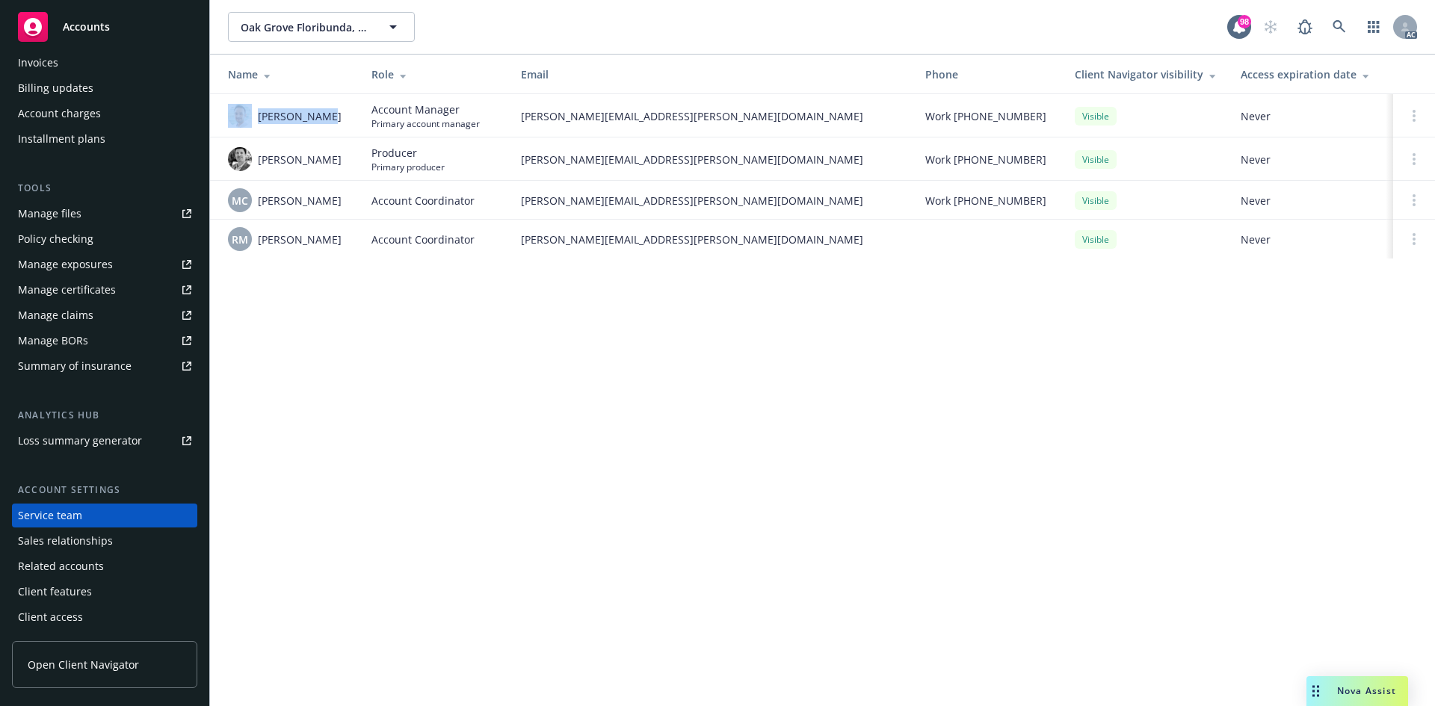
drag, startPoint x: 254, startPoint y: 115, endPoint x: 327, endPoint y: 126, distance: 74.1
click at [327, 126] on div "[PERSON_NAME]" at bounding box center [288, 116] width 120 height 24
copy div "[PERSON_NAME]"
drag, startPoint x: 259, startPoint y: 163, endPoint x: 323, endPoint y: 173, distance: 64.4
click at [323, 173] on td "Eric Alburger" at bounding box center [284, 158] width 149 height 43
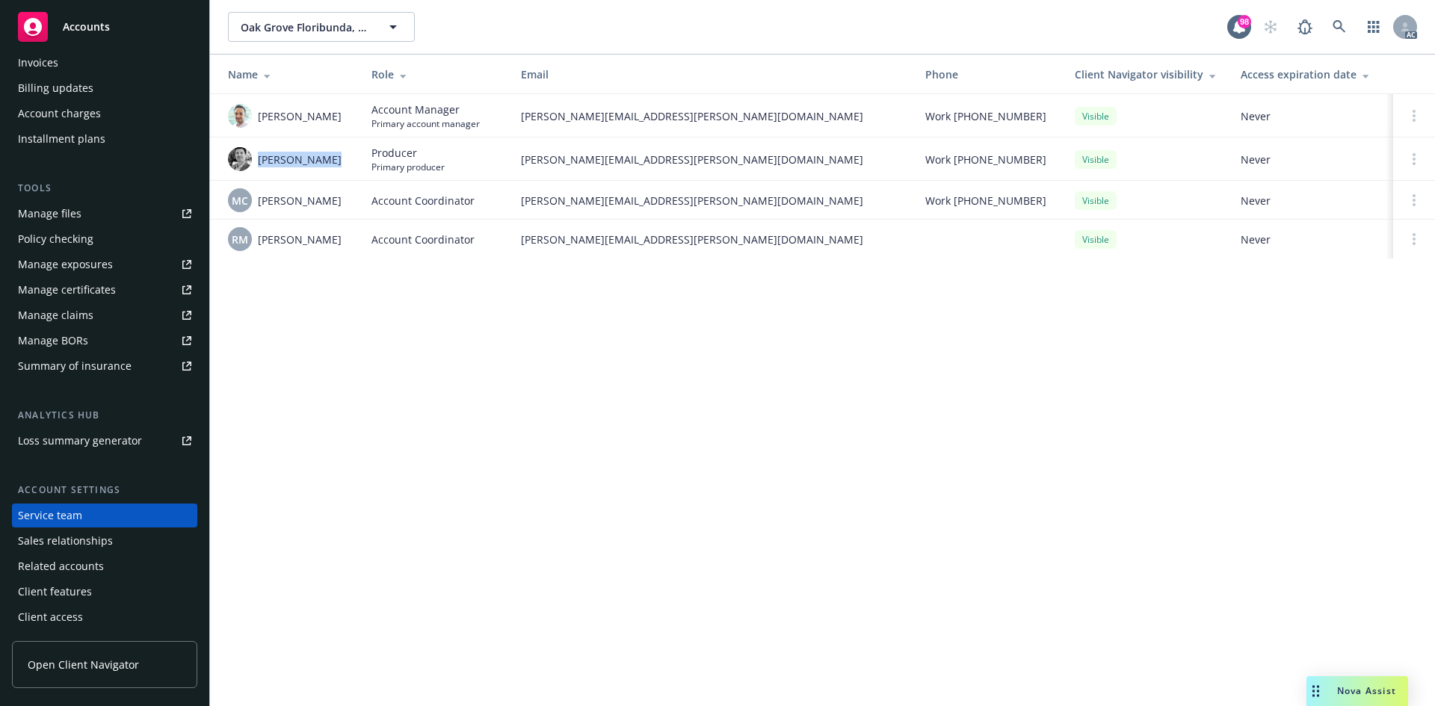
copy span "Eric Alburger"
drag, startPoint x: 260, startPoint y: 208, endPoint x: 350, endPoint y: 211, distance: 90.5
click at [350, 211] on td "MC Michael Chapman" at bounding box center [284, 200] width 149 height 39
copy span "Michael Chapman"
drag, startPoint x: 257, startPoint y: 242, endPoint x: 343, endPoint y: 246, distance: 86.0
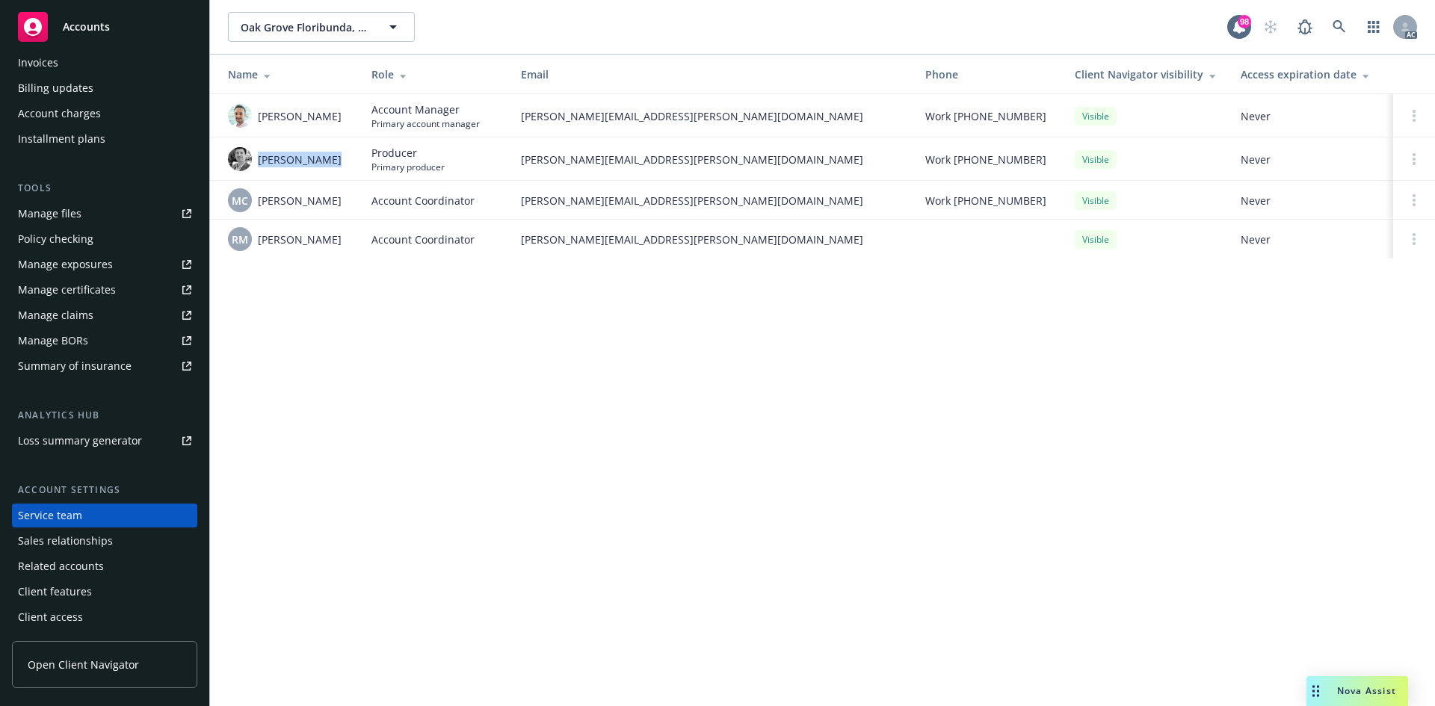
click at [343, 246] on div "RM Ross McLaughlin" at bounding box center [288, 239] width 120 height 24
copy span "Ross McLaughlin"
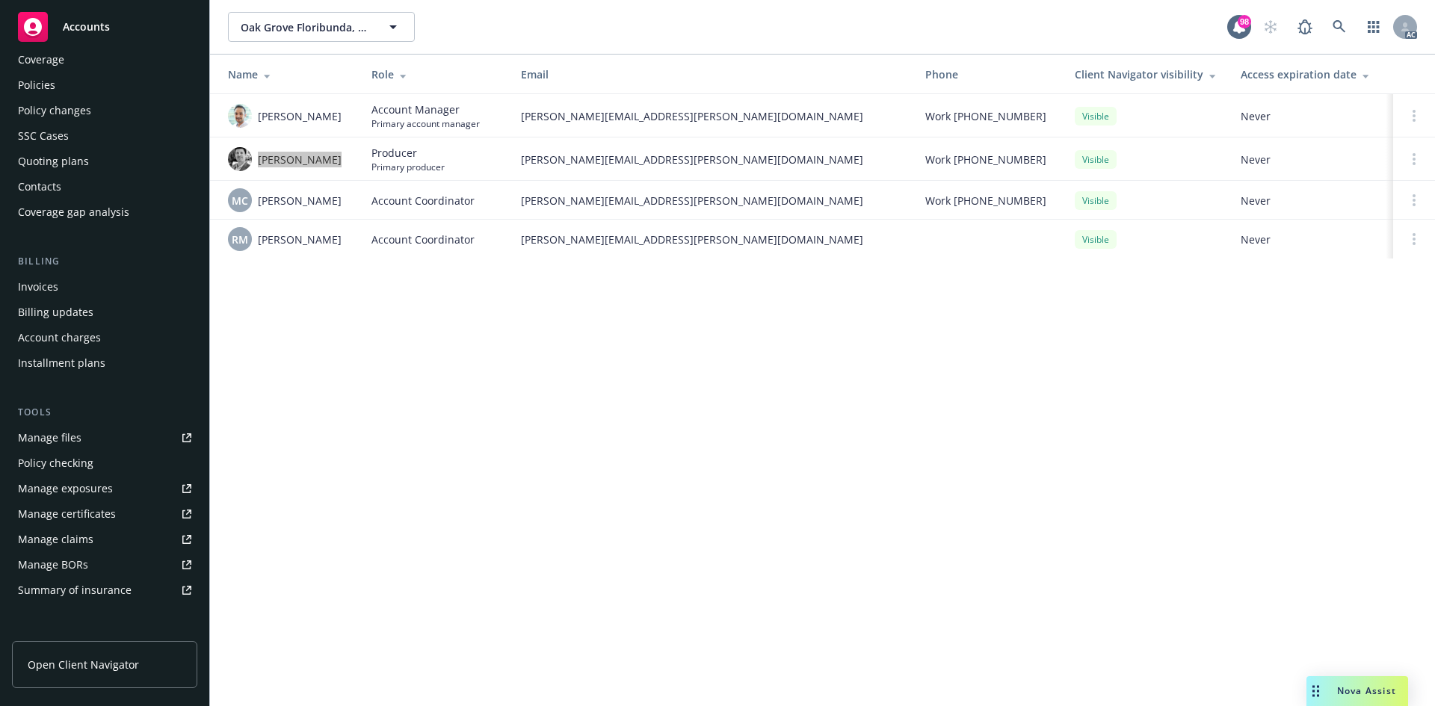
scroll to position [0, 0]
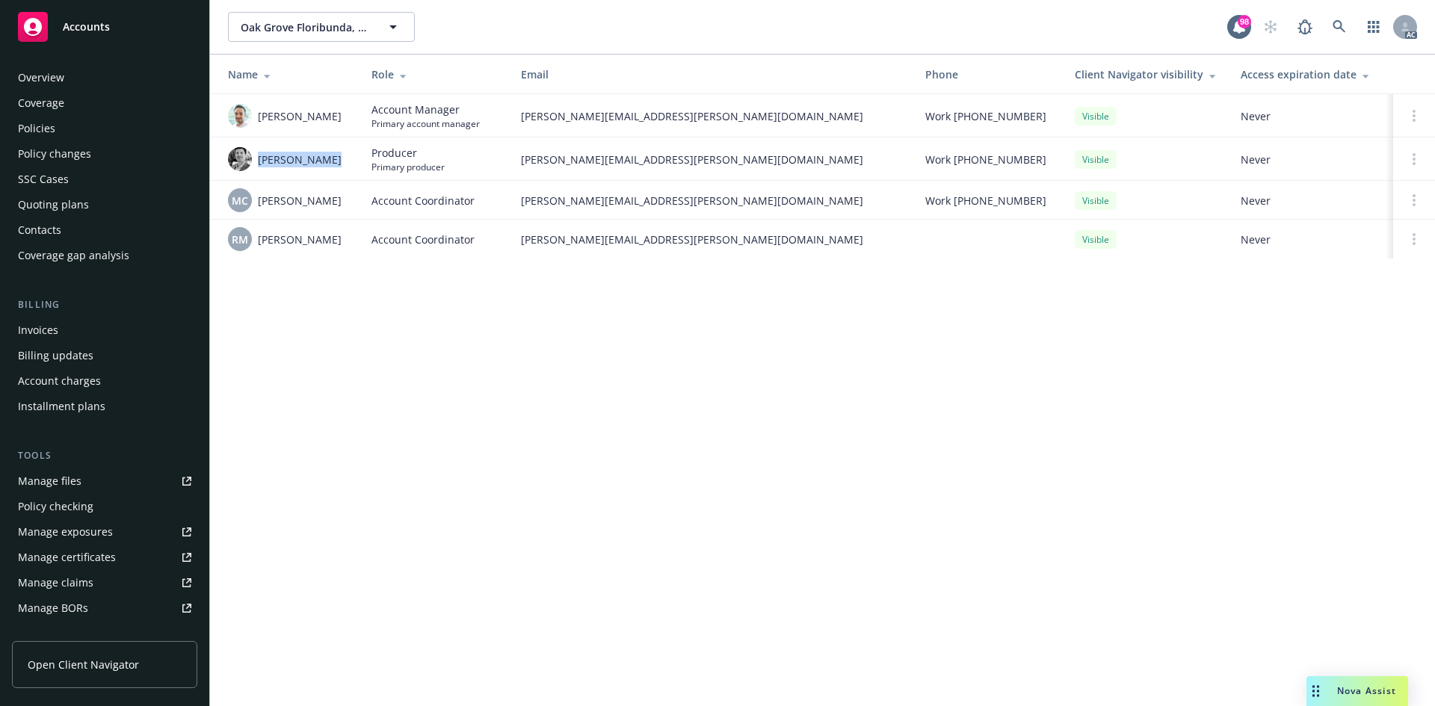
click at [42, 195] on div "Quoting plans" at bounding box center [53, 205] width 71 height 24
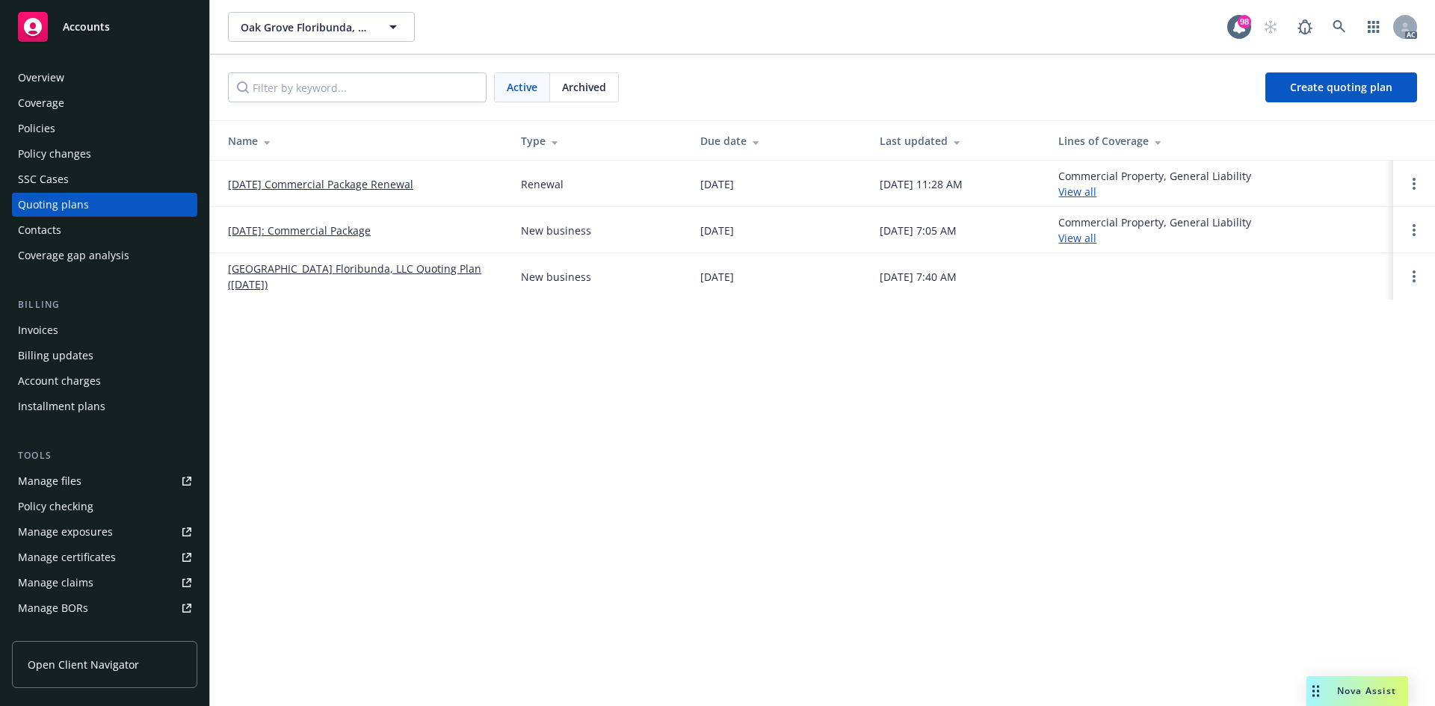
drag, startPoint x: 221, startPoint y: 185, endPoint x: 427, endPoint y: 189, distance: 206.3
click at [427, 189] on td "[DATE] Commercial Package Renewal" at bounding box center [359, 184] width 299 height 46
copy link "[DATE] Commercial Package Renewal"
click at [108, 72] on div "Overview" at bounding box center [104, 78] width 173 height 24
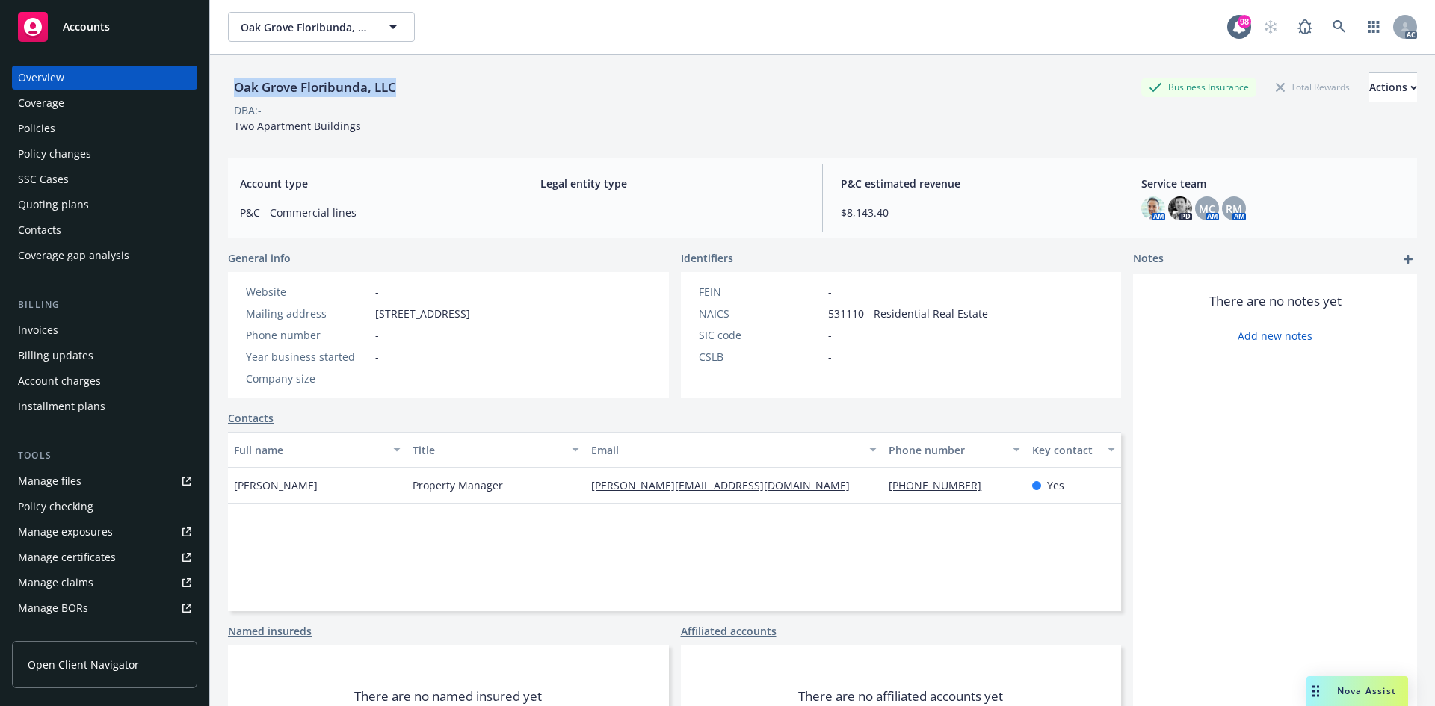
drag, startPoint x: 235, startPoint y: 88, endPoint x: 411, endPoint y: 87, distance: 175.6
click at [411, 87] on div "Oak Grove Floribunda, LLC Business Insurance Total Rewards Actions" at bounding box center [822, 87] width 1189 height 30
copy div "Oak Grove Floribunda, LLC"
click at [63, 197] on div "Quoting plans" at bounding box center [53, 205] width 71 height 24
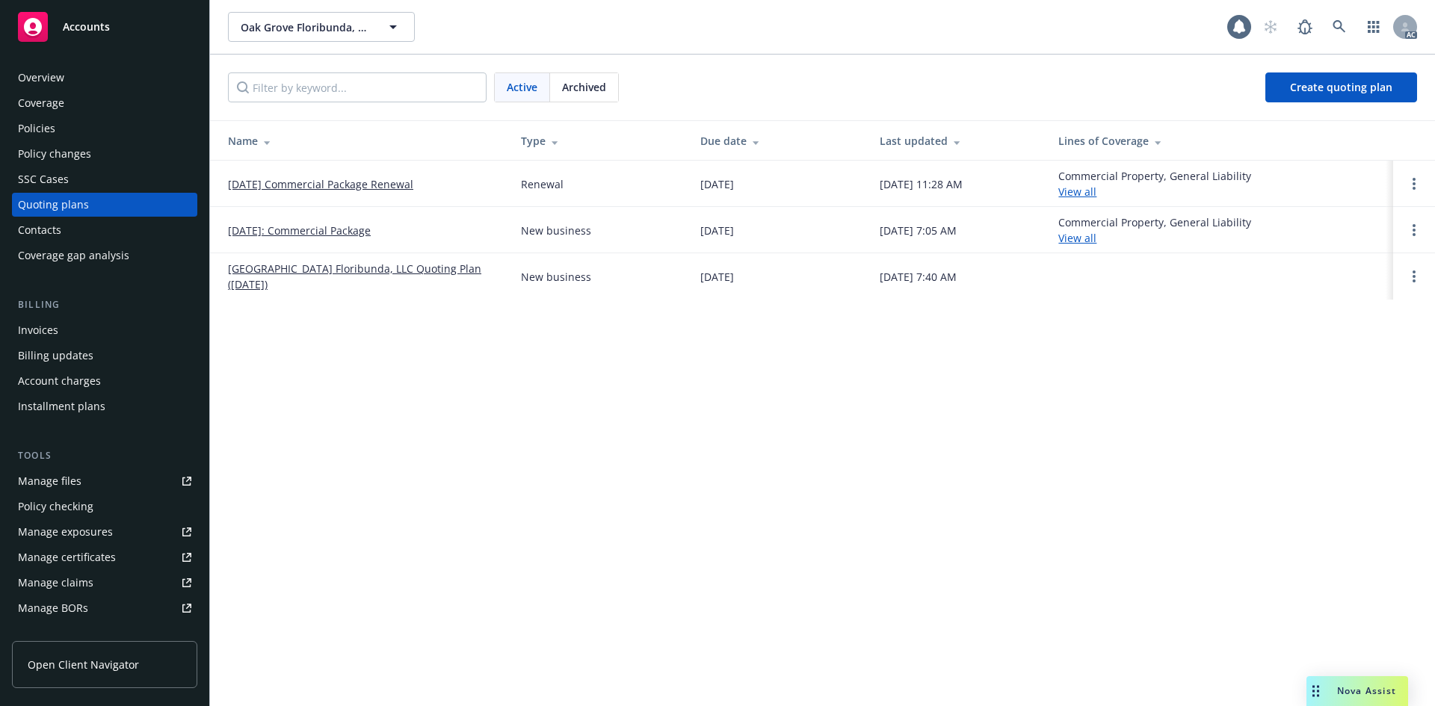
click at [286, 191] on link "[DATE] Commercial Package Renewal" at bounding box center [320, 184] width 185 height 16
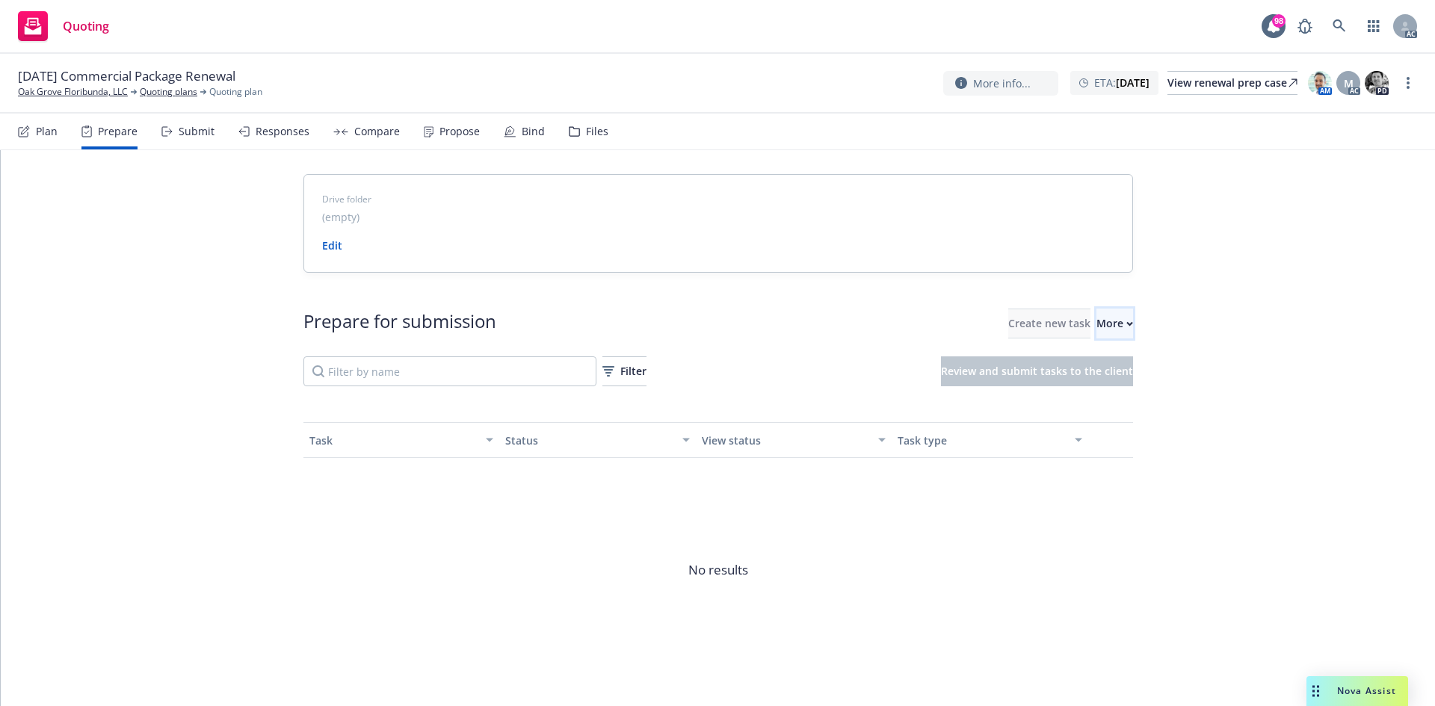
click at [1096, 315] on div "More" at bounding box center [1114, 323] width 37 height 28
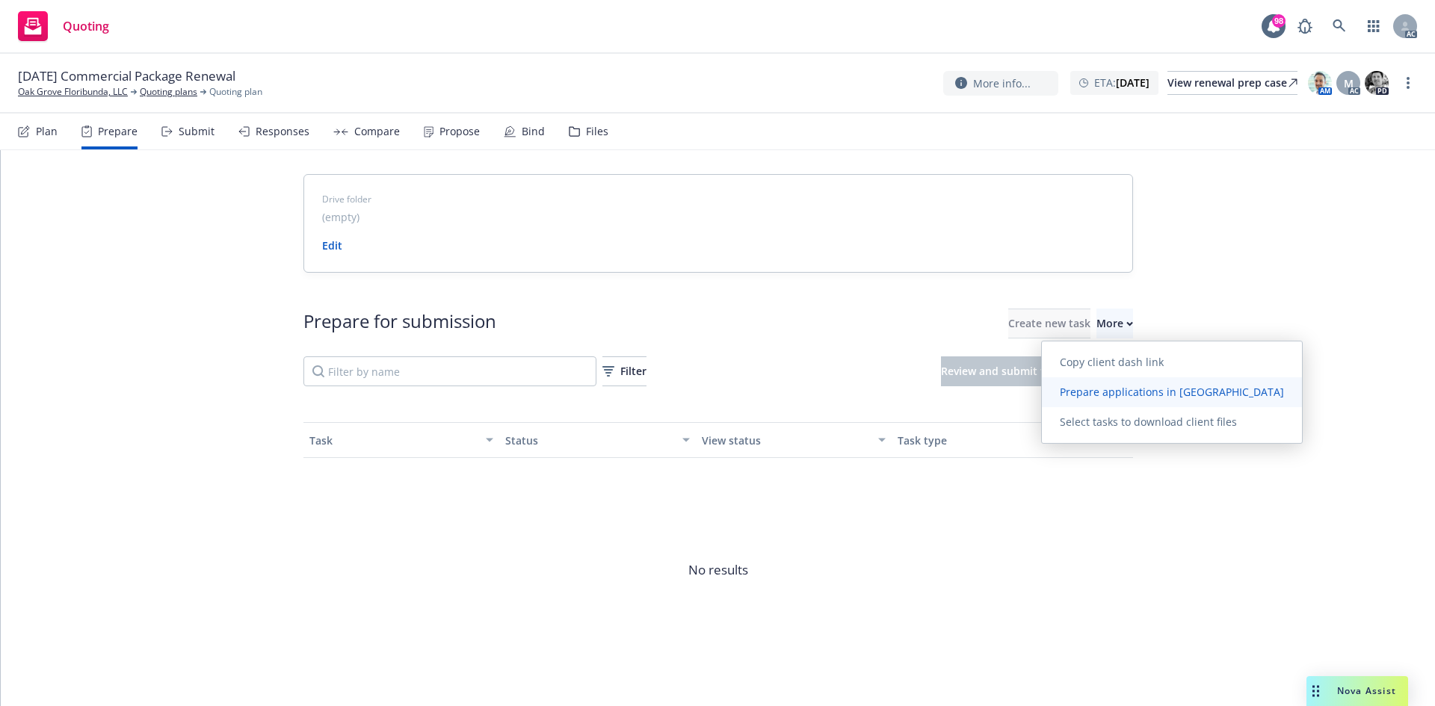
click at [1126, 388] on span "Prepare applications in [GEOGRAPHIC_DATA]" at bounding box center [1172, 392] width 260 height 14
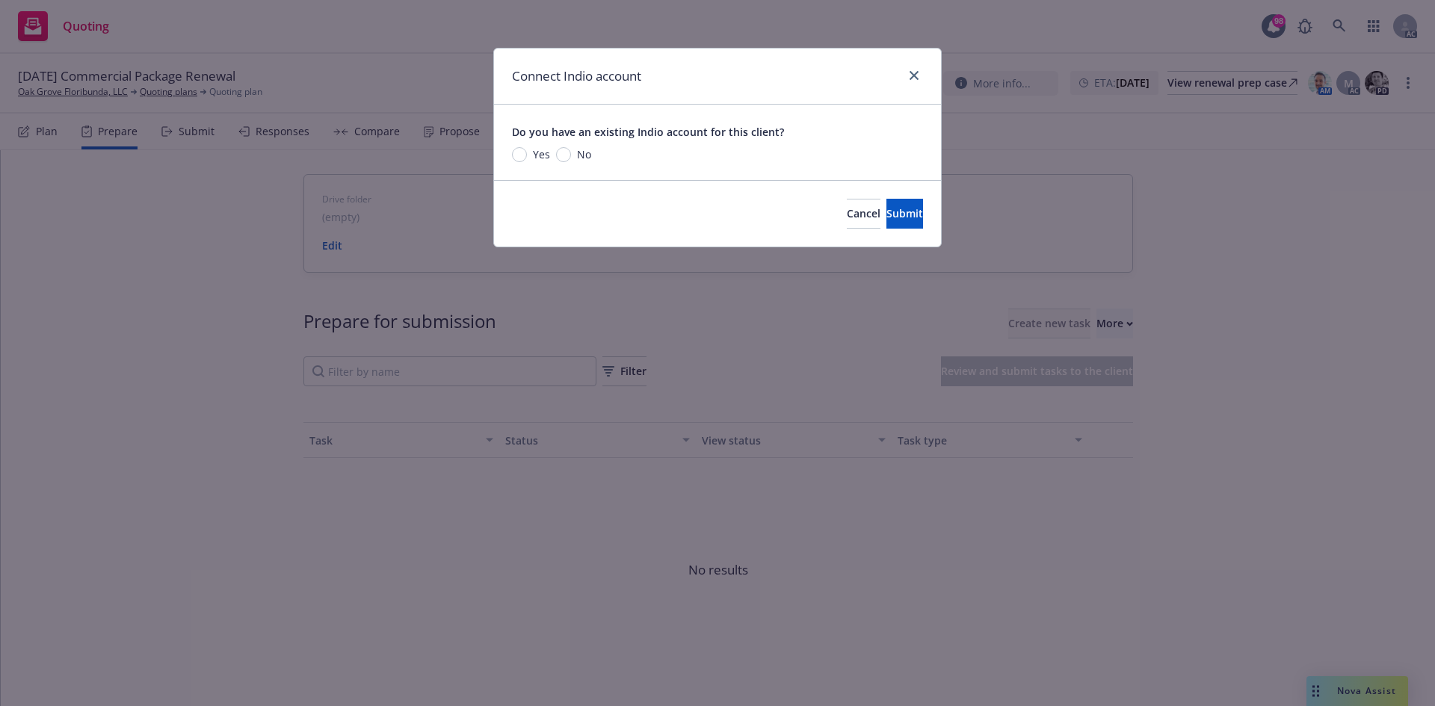
click at [540, 161] on span "Yes" at bounding box center [541, 154] width 17 height 16
click at [527, 161] on input "Yes" at bounding box center [519, 154] width 15 height 15
radio input "true"
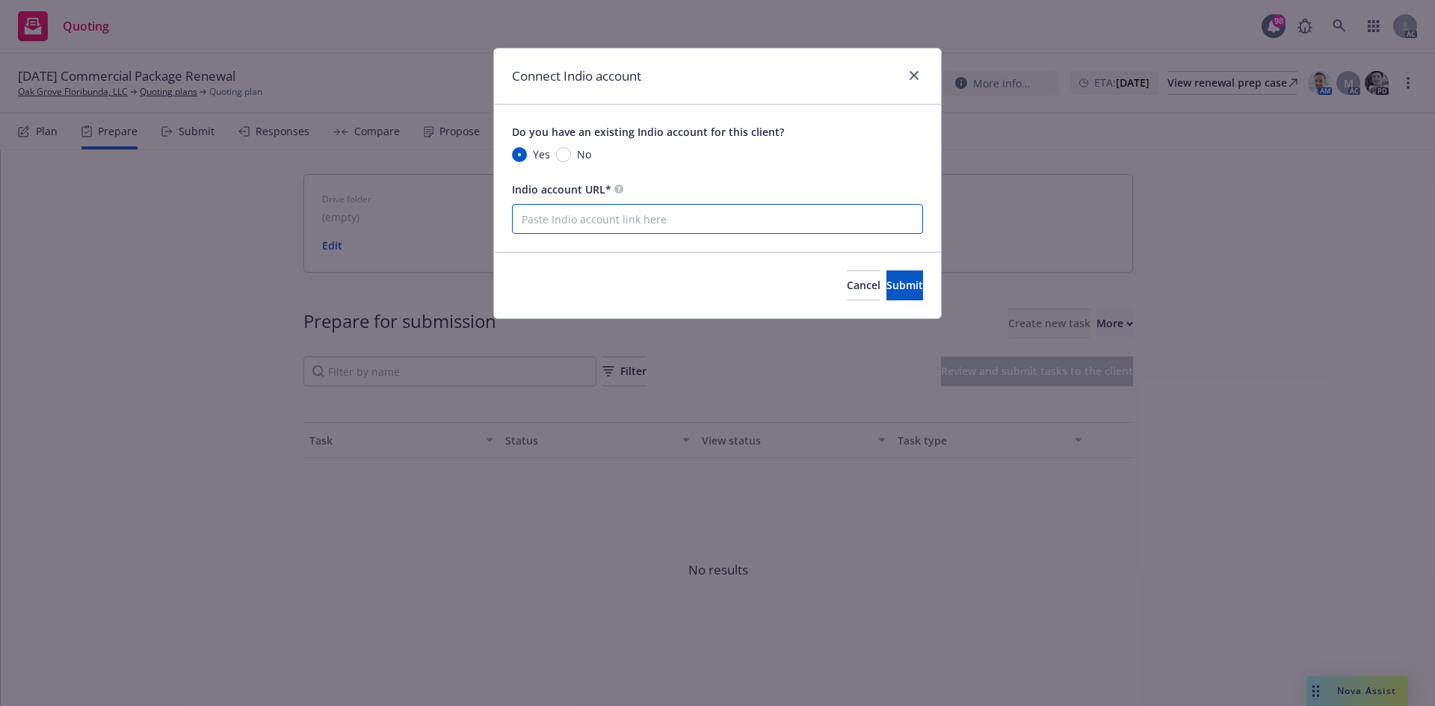
click at [581, 214] on input "Indio account URL*" at bounding box center [717, 219] width 411 height 30
paste input "[URL][DOMAIN_NAME]"
type input "[URL][DOMAIN_NAME]"
click at [886, 279] on span "Submit" at bounding box center [904, 285] width 37 height 14
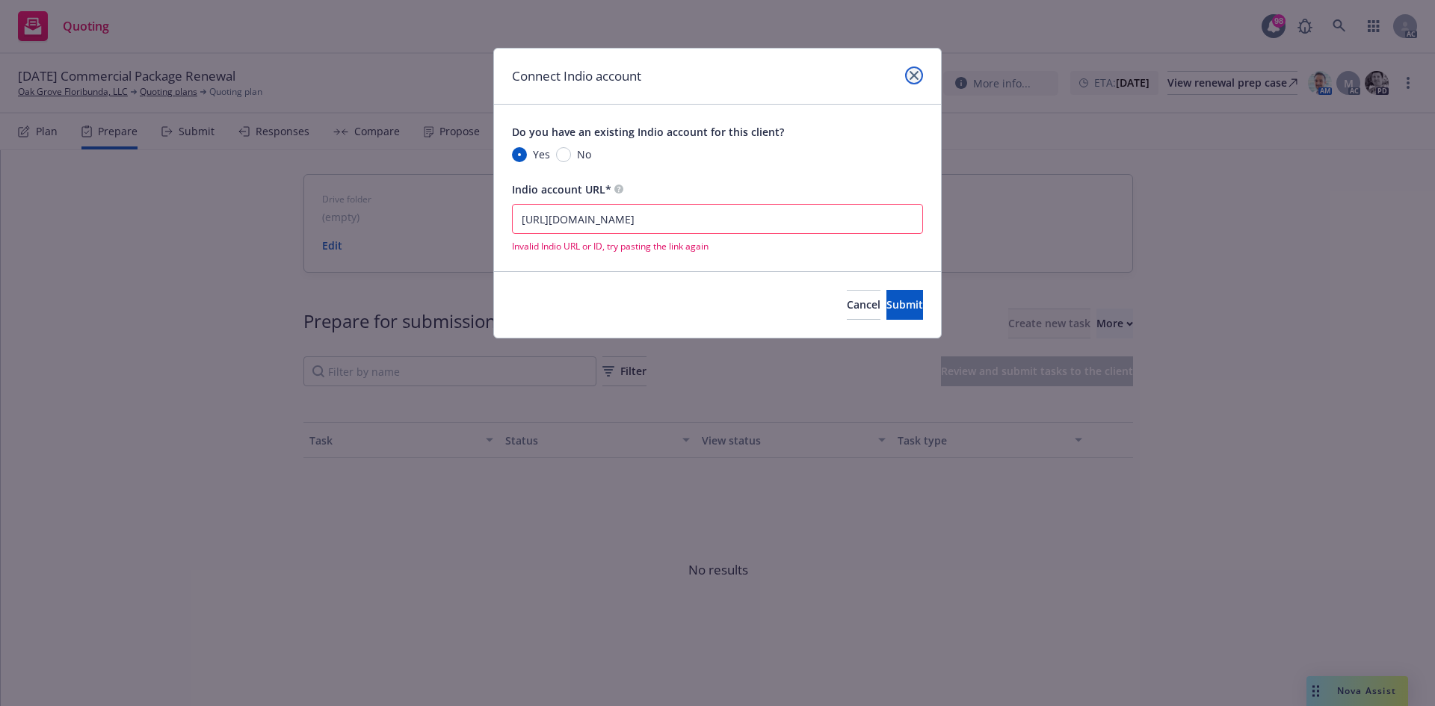
click at [915, 67] on link "close" at bounding box center [914, 76] width 18 height 18
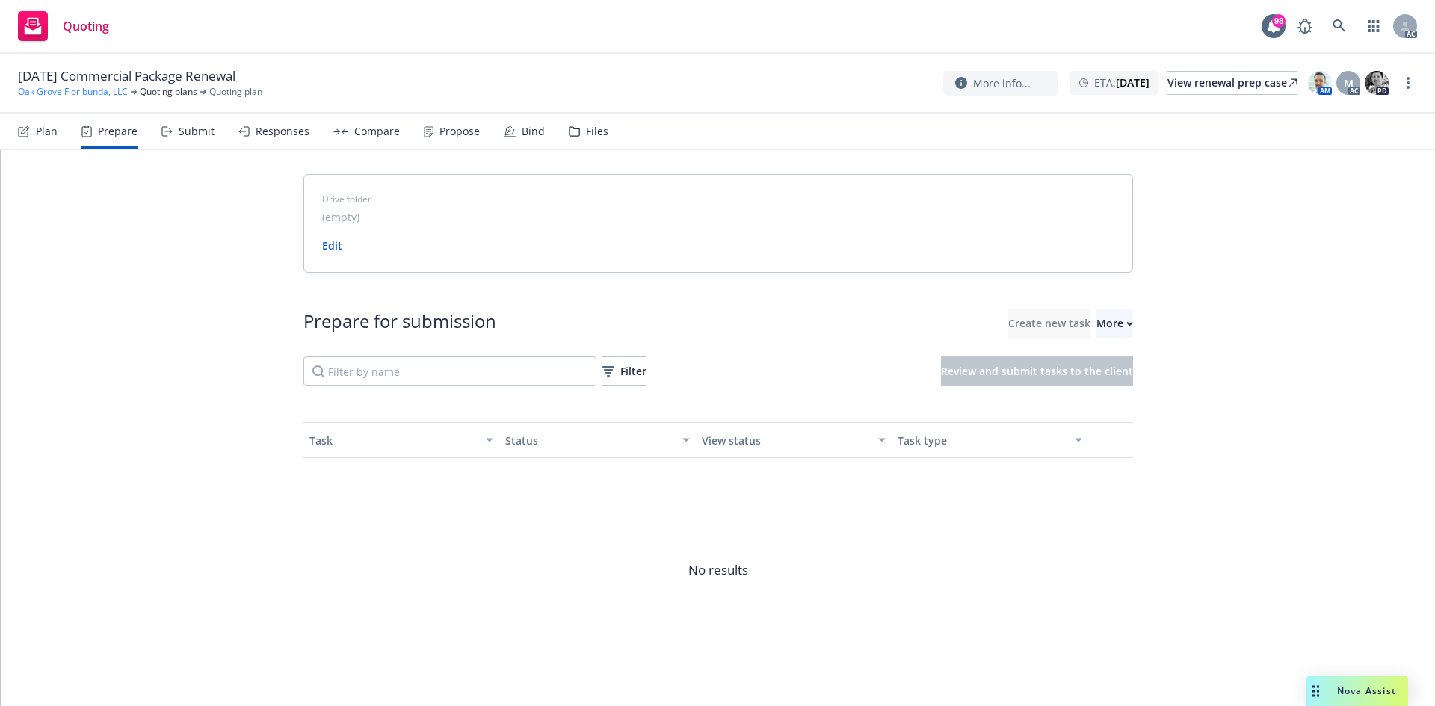
click at [117, 87] on link "Oak Grove Floribunda, LLC" at bounding box center [73, 91] width 110 height 13
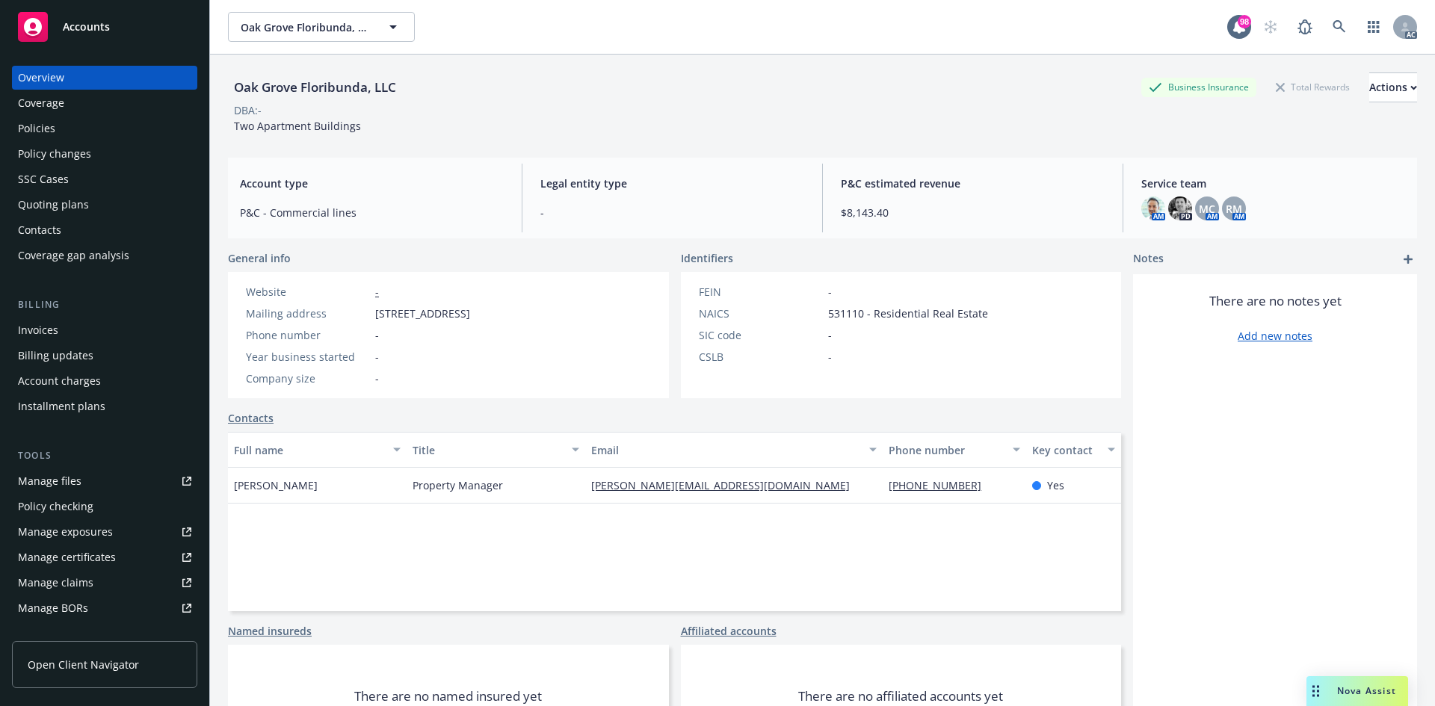
click at [54, 117] on div "Policies" at bounding box center [36, 129] width 37 height 24
click at [35, 124] on div "Policies" at bounding box center [36, 129] width 37 height 24
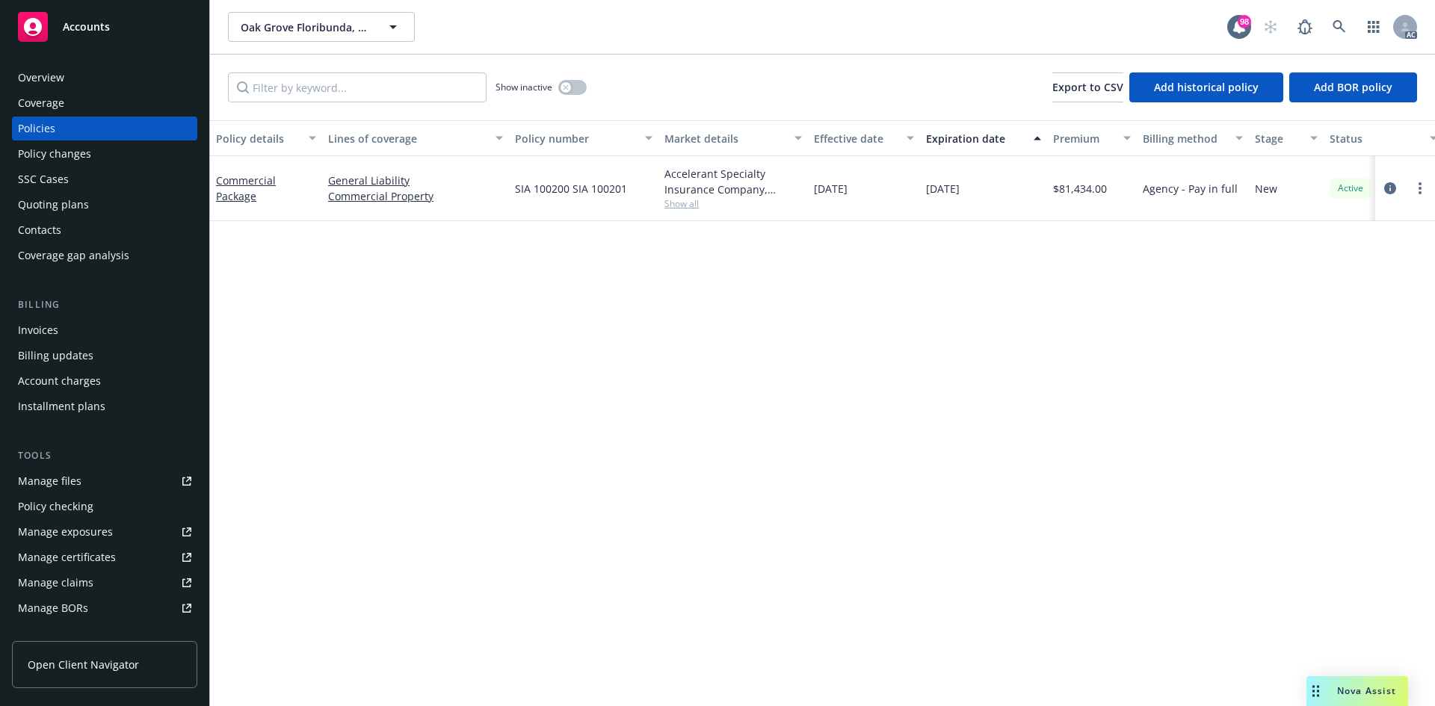
click at [52, 205] on div "Quoting plans" at bounding box center [53, 205] width 71 height 24
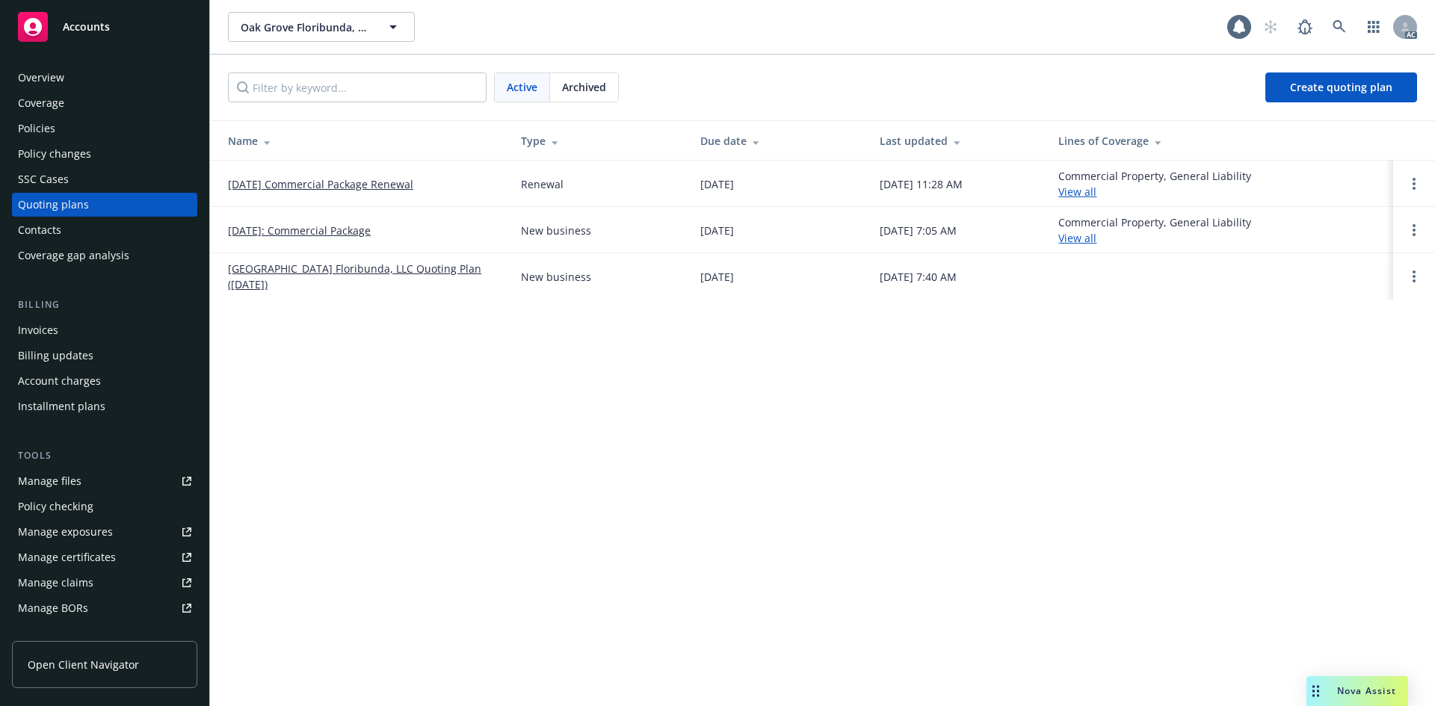
click at [44, 171] on div "SSC Cases" at bounding box center [43, 179] width 51 height 24
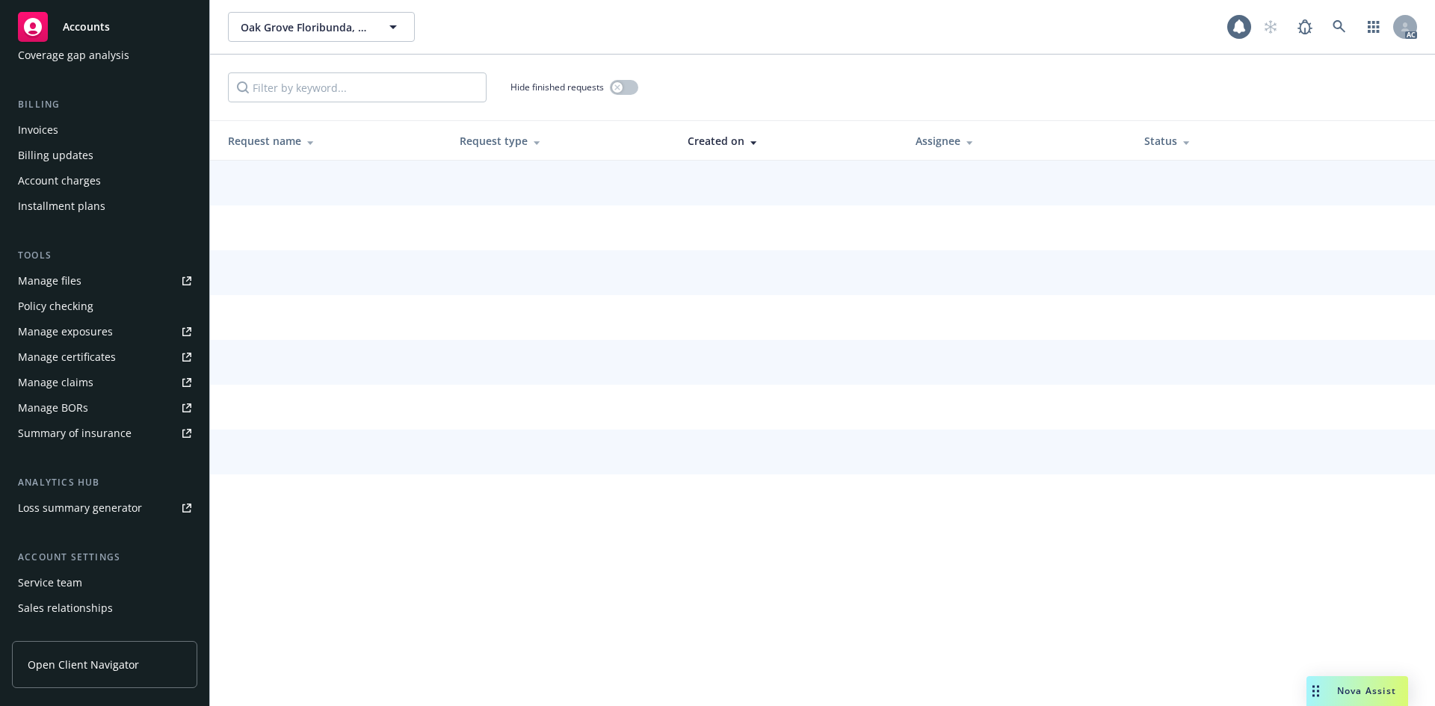
scroll to position [268, 0]
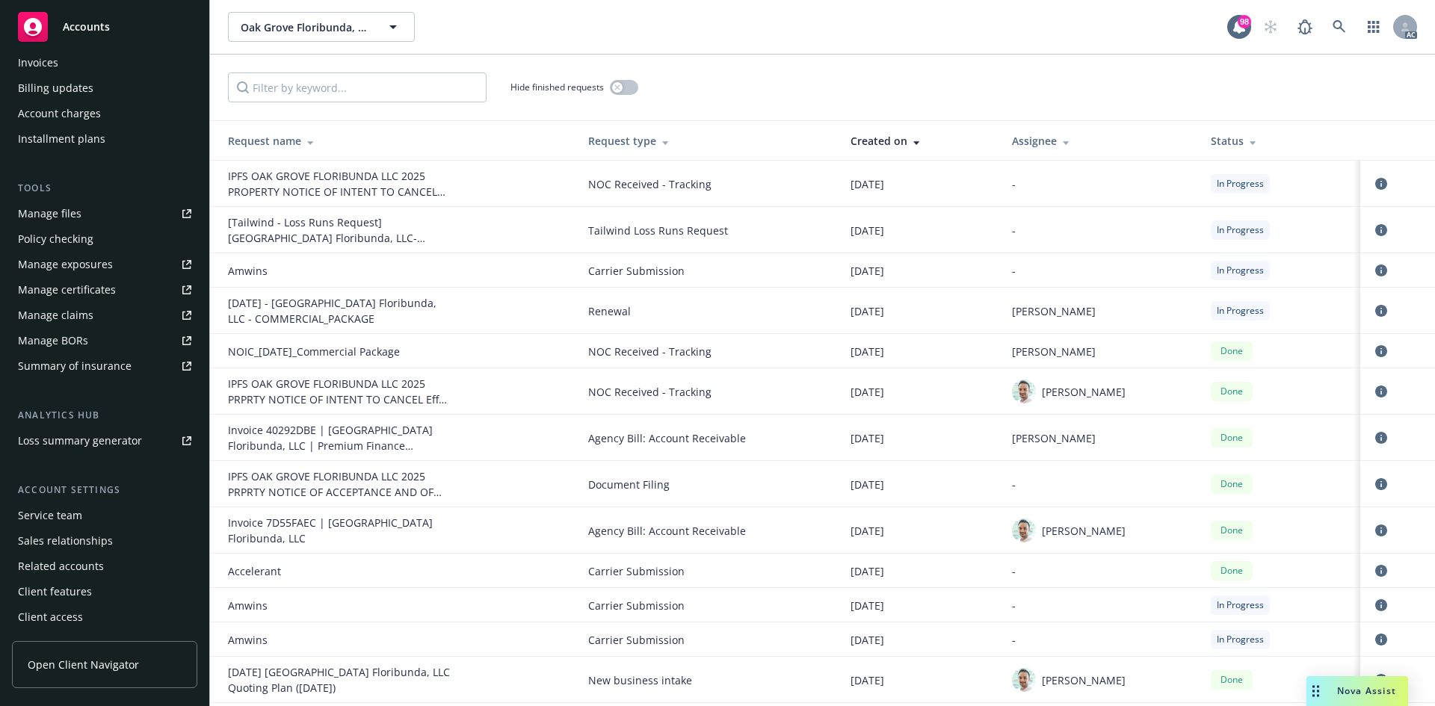
click at [87, 522] on div "Service team" at bounding box center [104, 516] width 173 height 24
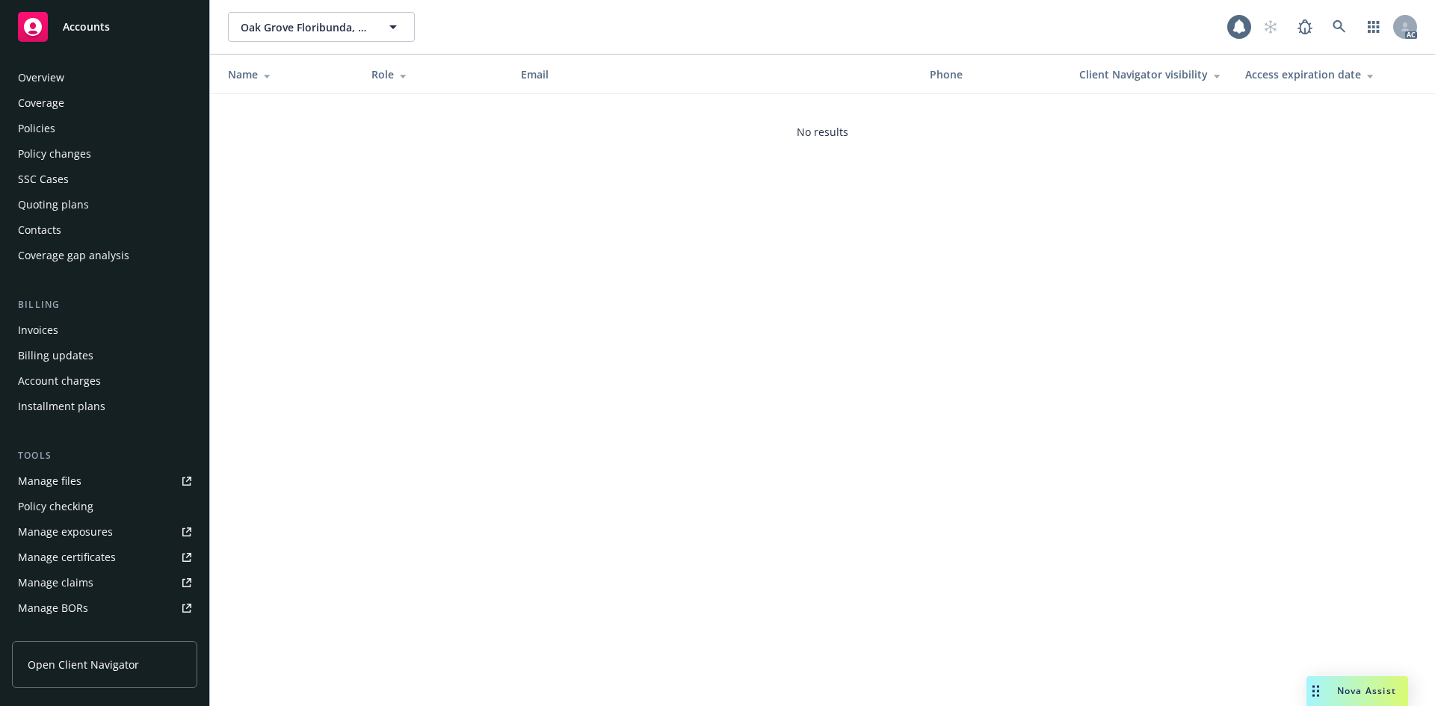
scroll to position [268, 0]
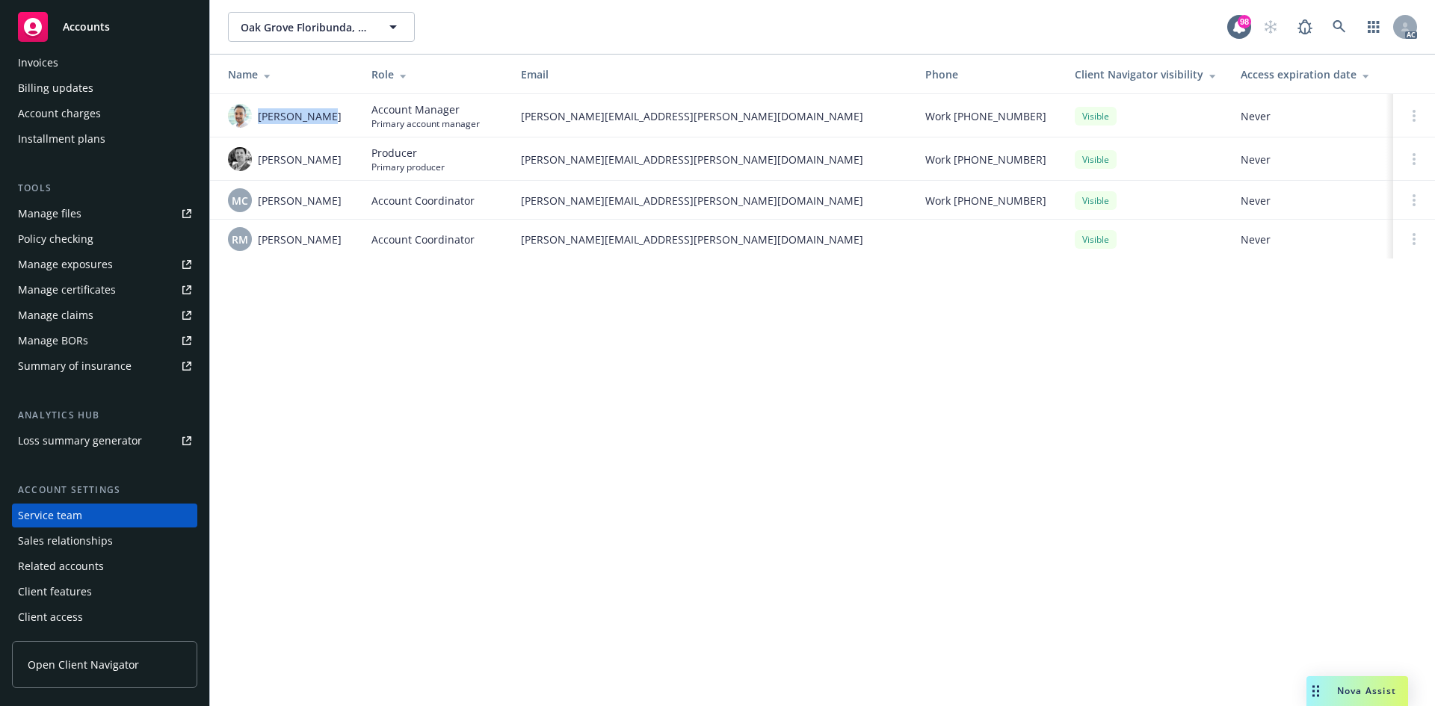
drag, startPoint x: 256, startPoint y: 118, endPoint x: 326, endPoint y: 127, distance: 70.1
click at [326, 127] on div "Adnan Shaikh" at bounding box center [288, 116] width 120 height 24
copy span "Adnan Shaikh"
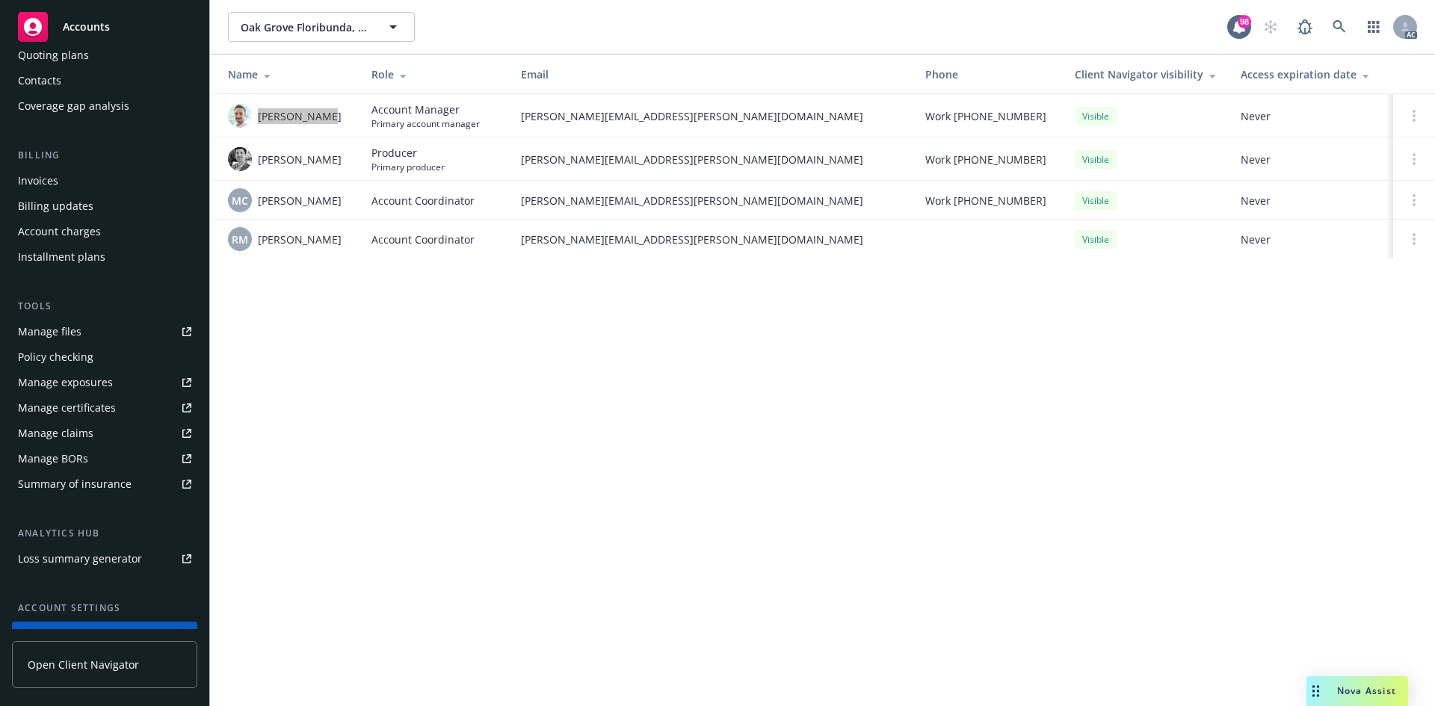
scroll to position [0, 0]
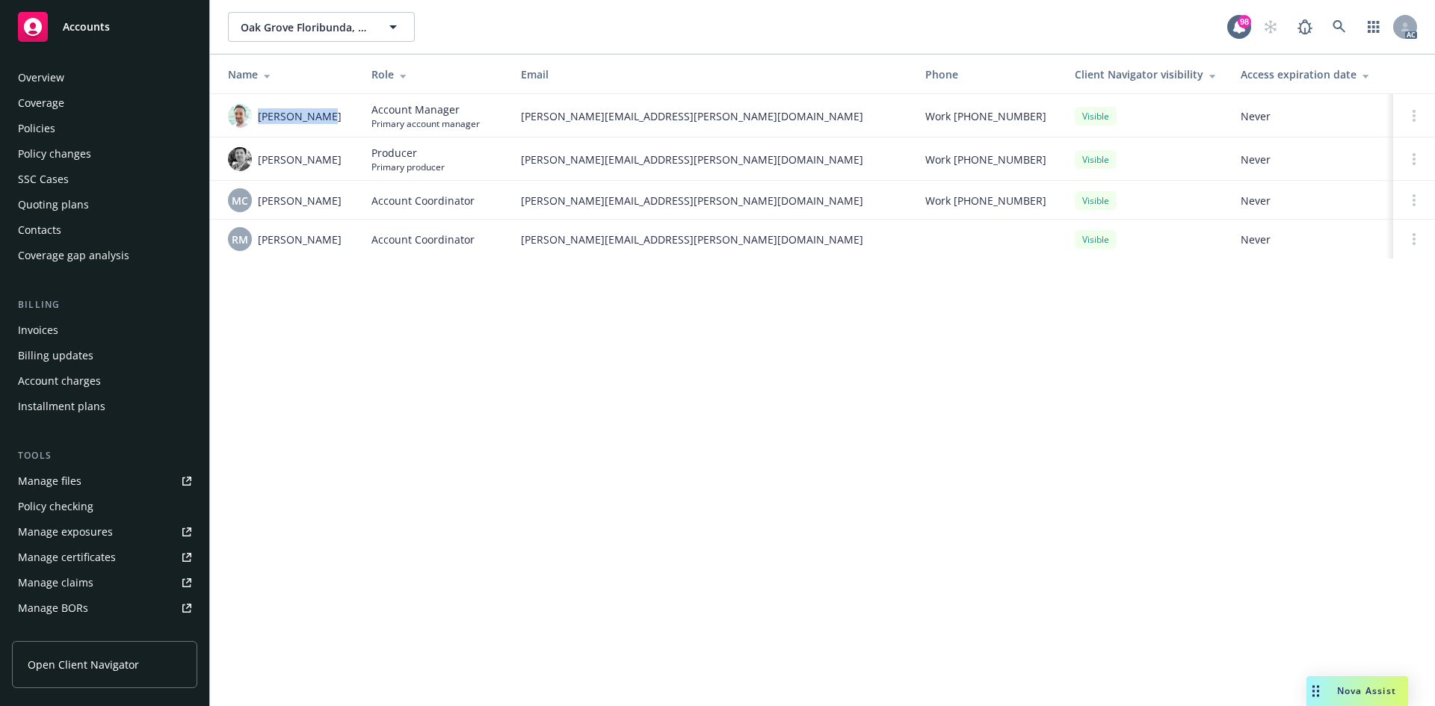
click at [41, 120] on div "Policies" at bounding box center [36, 129] width 37 height 24
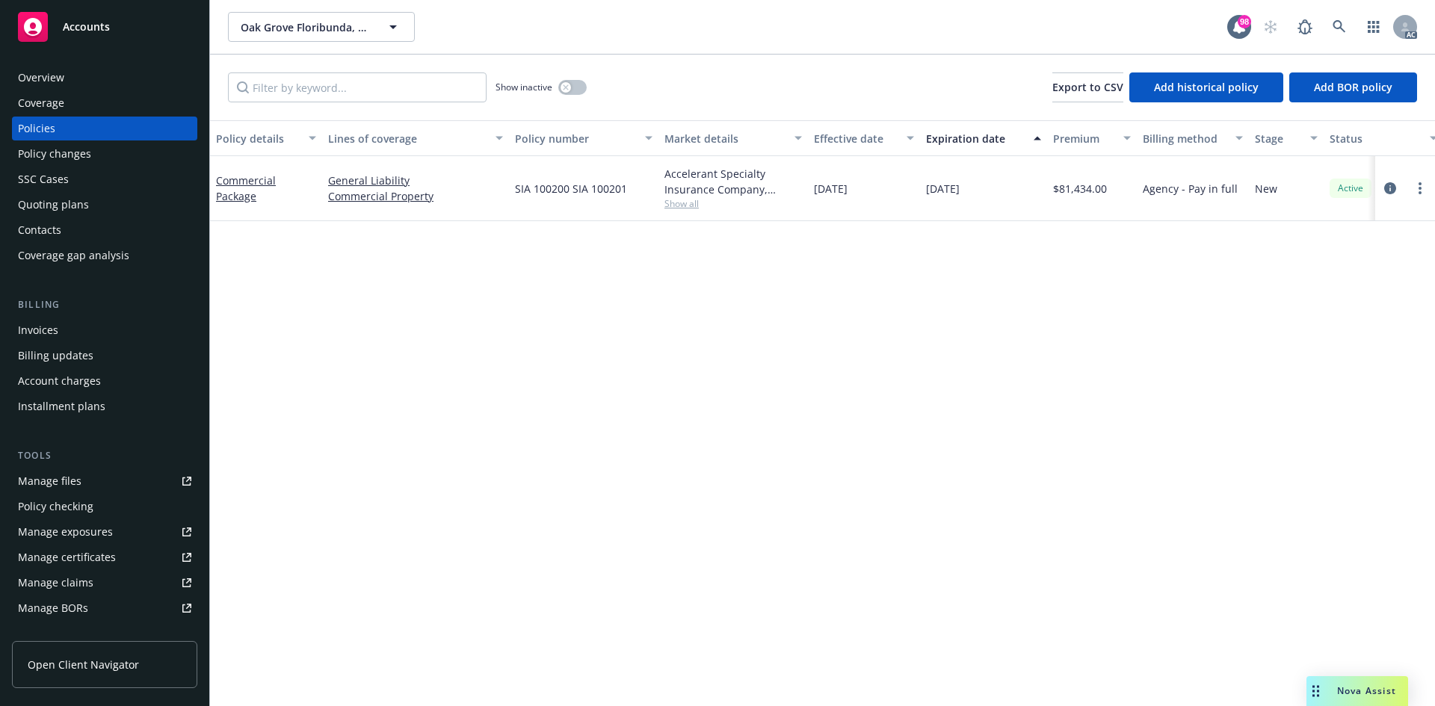
drag, startPoint x: 803, startPoint y: 193, endPoint x: 874, endPoint y: 200, distance: 70.6
click at [874, 200] on div "Commercial Package General Liability Commercial Property SIA 100200 SIA 100201 …" at bounding box center [931, 188] width 1442 height 65
click at [841, 217] on div "02/11/2025" at bounding box center [864, 188] width 112 height 65
drag, startPoint x: 812, startPoint y: 189, endPoint x: 887, endPoint y: 205, distance: 77.2
click at [887, 205] on div "02/11/2025" at bounding box center [864, 188] width 112 height 65
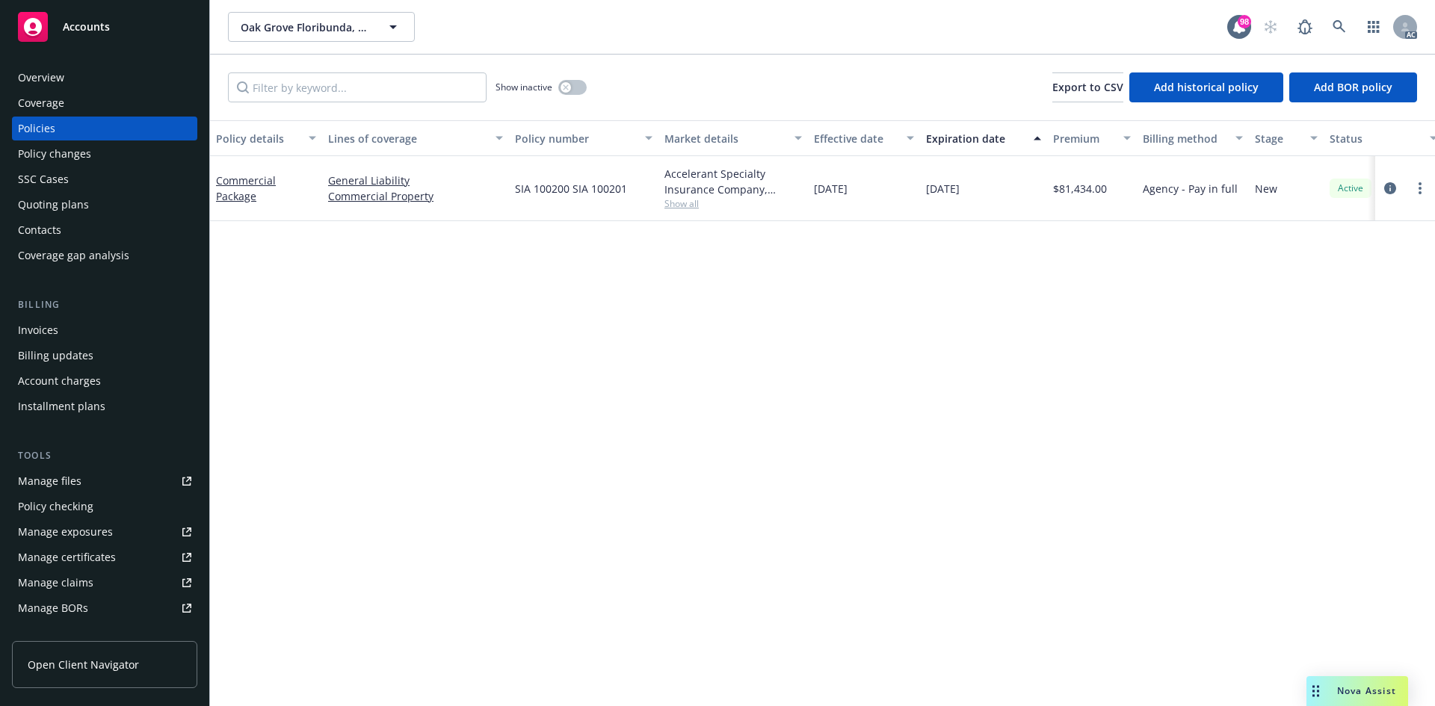
copy span "02/11/2025"
drag, startPoint x: 921, startPoint y: 192, endPoint x: 982, endPoint y: 201, distance: 61.2
click at [982, 201] on div "12/31/2025" at bounding box center [983, 188] width 127 height 65
copy span "12/31/2025"
drag, startPoint x: 1060, startPoint y: 194, endPoint x: 1107, endPoint y: 200, distance: 48.2
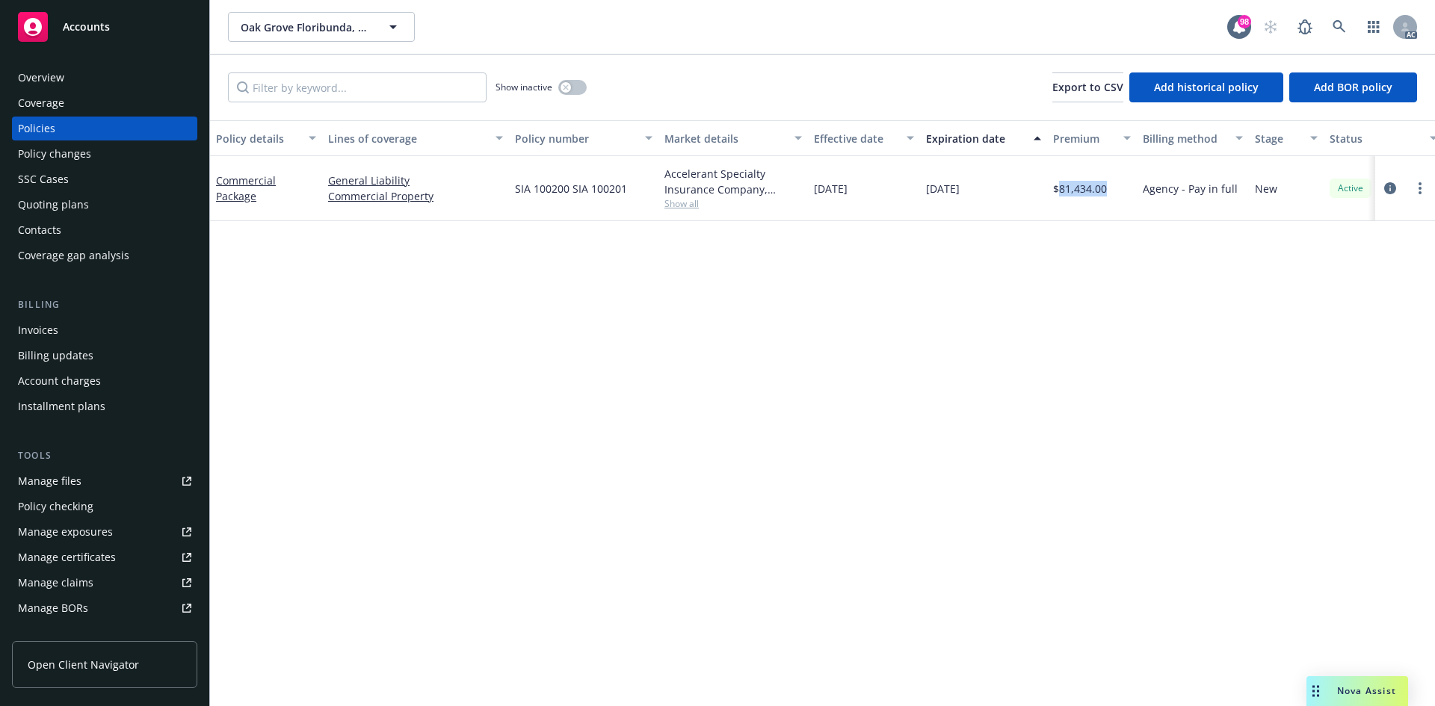
click at [1107, 200] on div "$81,434.00" at bounding box center [1092, 188] width 90 height 65
copy span "81,434.00"
click at [519, 185] on span "SIA 100200 SIA 100201" at bounding box center [571, 189] width 112 height 16
drag, startPoint x: 515, startPoint y: 188, endPoint x: 634, endPoint y: 196, distance: 119.8
click at [634, 196] on div "SIA 100200 SIA 100201" at bounding box center [583, 188] width 149 height 65
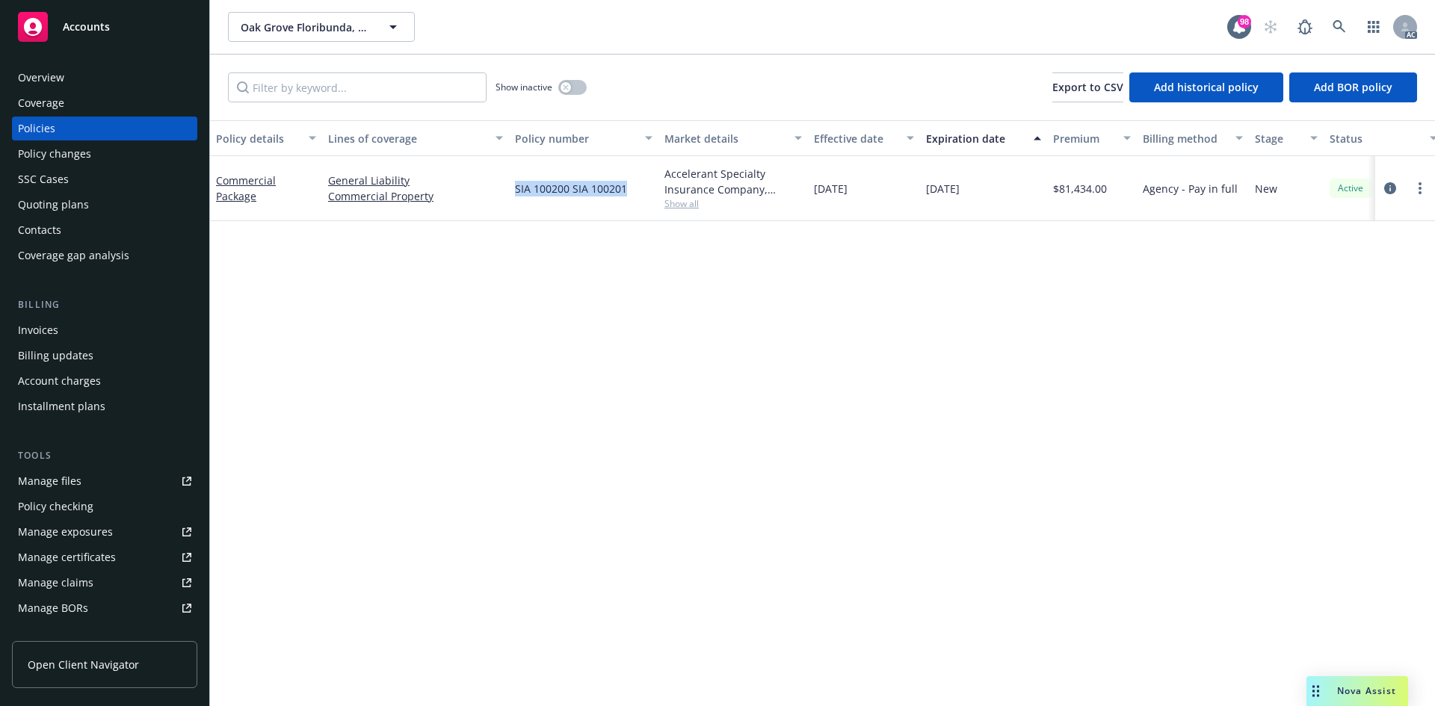
copy span "SIA 100200 SIA 100201"
click at [672, 202] on span "Show all" at bounding box center [732, 203] width 137 height 13
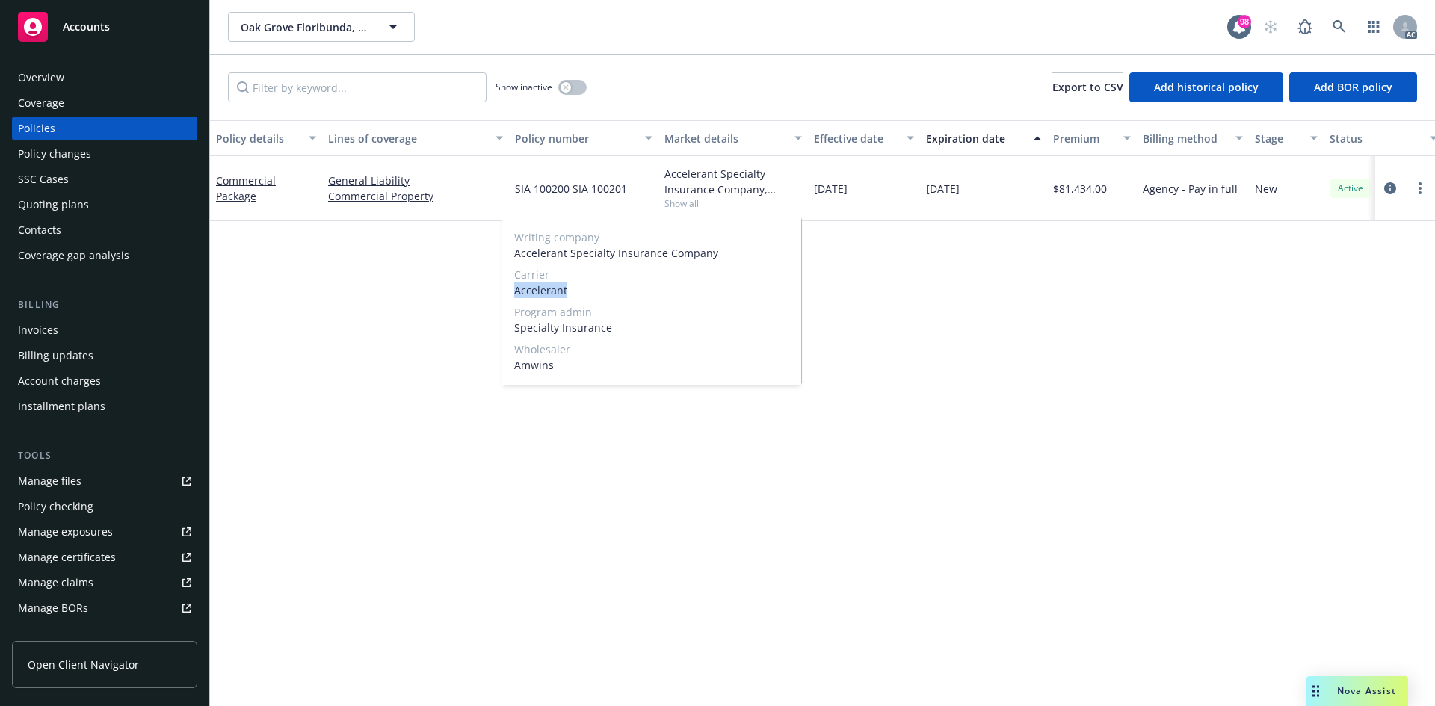
drag, startPoint x: 511, startPoint y: 294, endPoint x: 599, endPoint y: 300, distance: 87.7
click at [599, 300] on div "Writing company Accelerant Specialty Insurance Company Carrier Accelerant Progr…" at bounding box center [651, 300] width 299 height 167
copy span "Accelerant"
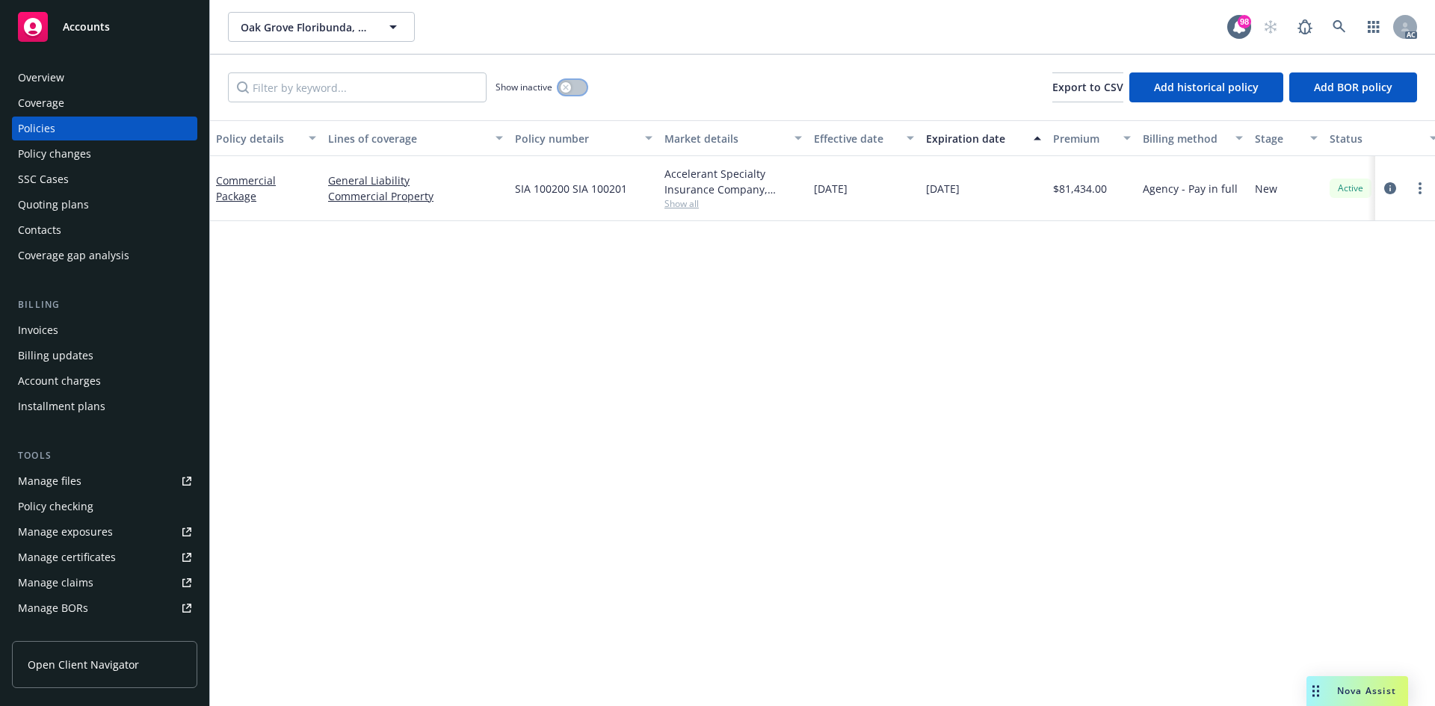
click at [570, 92] on button "button" at bounding box center [572, 87] width 28 height 15
click at [96, 76] on div "Overview" at bounding box center [104, 78] width 173 height 24
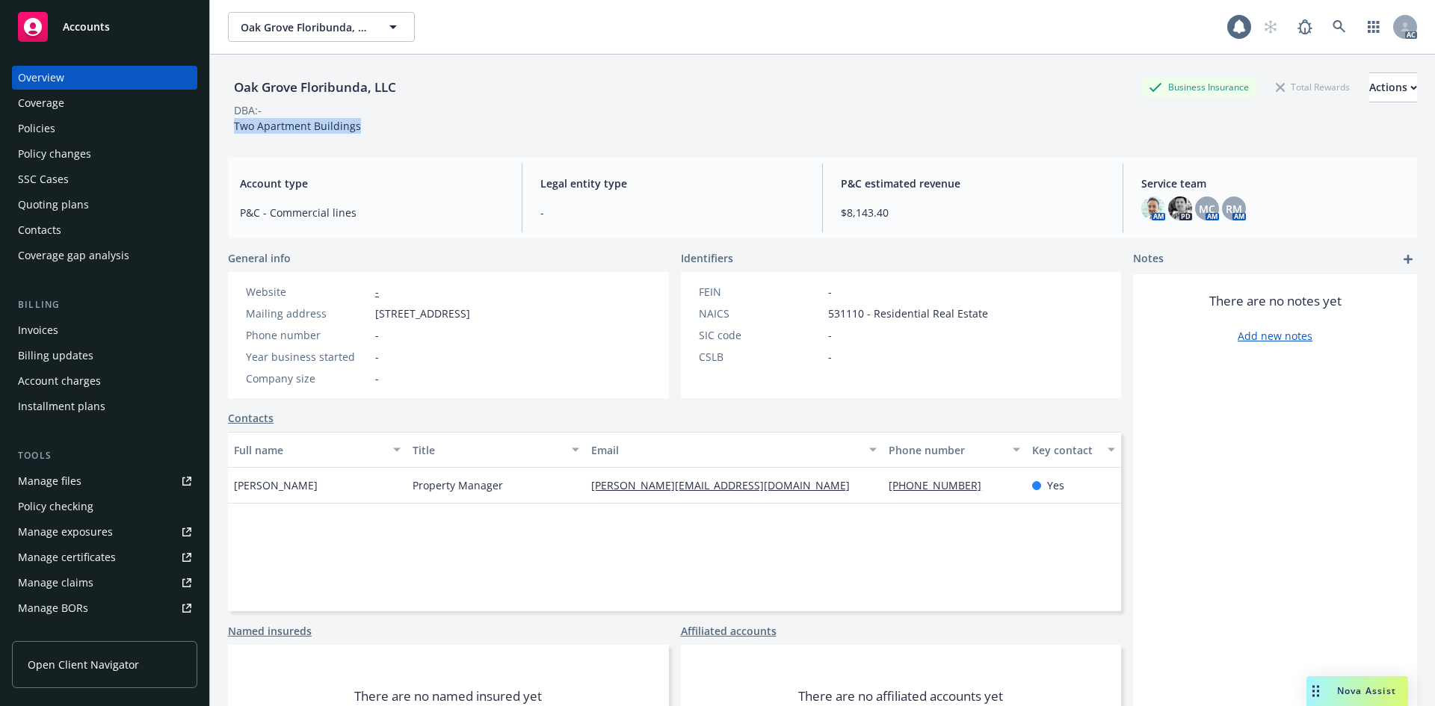
drag, startPoint x: 250, startPoint y: 132, endPoint x: 368, endPoint y: 132, distance: 118.1
click at [368, 132] on div "Oak Grove Floribunda, LLC Business Insurance Total Rewards Actions DBA: - Two A…" at bounding box center [822, 102] width 1189 height 61
copy span "Two Apartment Buildings"
drag, startPoint x: 823, startPoint y: 315, endPoint x: 856, endPoint y: 316, distance: 33.6
click at [856, 316] on span "531110 - Residential Real Estate" at bounding box center [908, 314] width 160 height 16
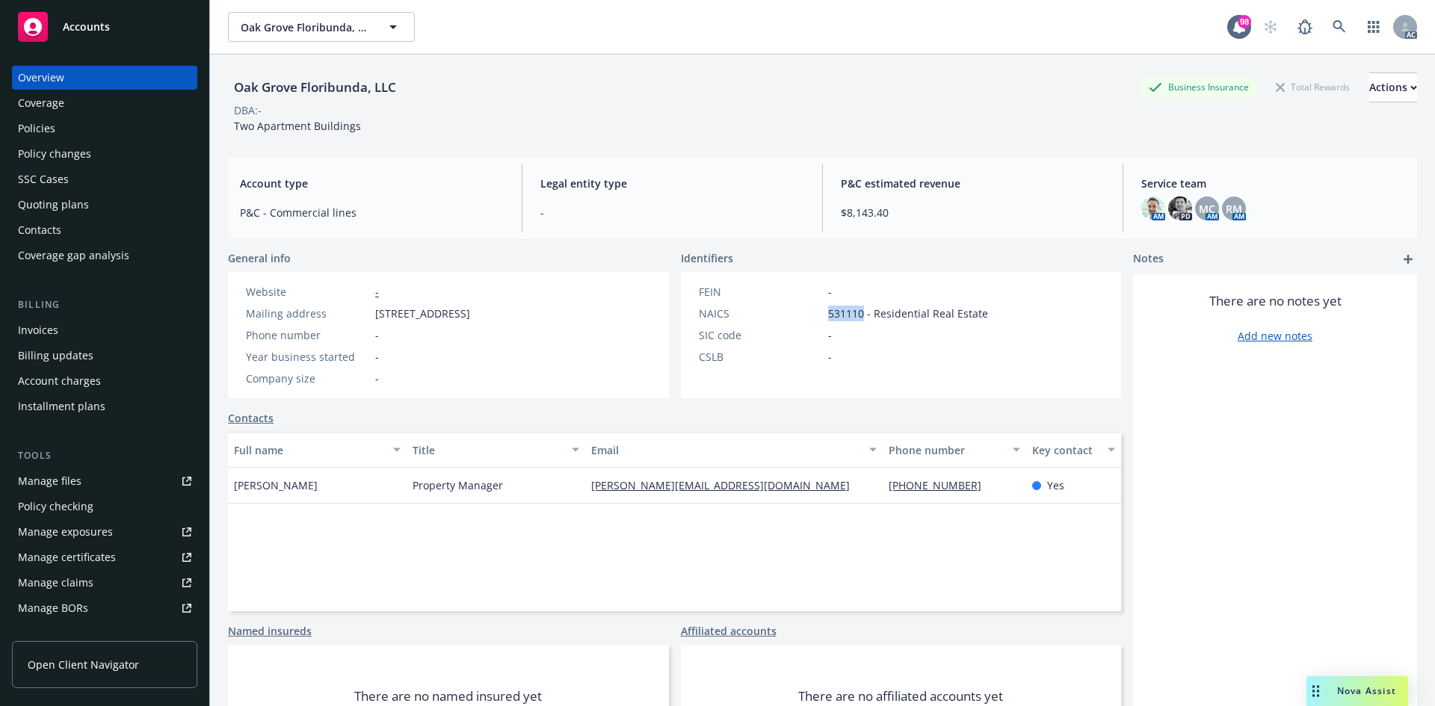
copy span "531110"
drag, startPoint x: 409, startPoint y: 479, endPoint x: 506, endPoint y: 478, distance: 96.4
click at [506, 478] on div "Property Manager" at bounding box center [496, 486] width 179 height 36
copy span "Property Manager"
drag, startPoint x: 232, startPoint y: 486, endPoint x: 291, endPoint y: 491, distance: 59.3
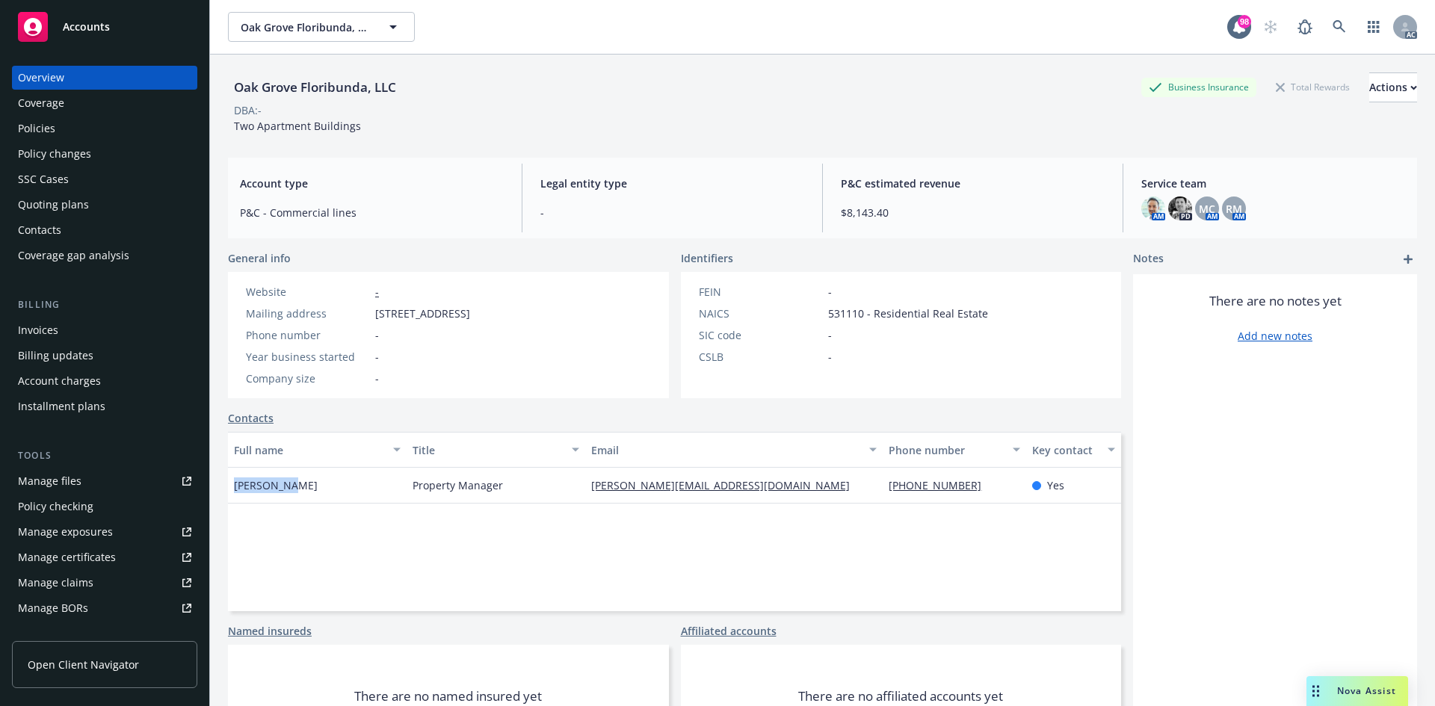
click at [291, 491] on div "Andy Klein" at bounding box center [317, 486] width 179 height 36
copy span "Andy Klein"
drag, startPoint x: 886, startPoint y: 489, endPoint x: 968, endPoint y: 483, distance: 82.4
click at [968, 483] on div "650-339-8744" at bounding box center [953, 486] width 143 height 36
drag, startPoint x: 578, startPoint y: 486, endPoint x: 735, endPoint y: 480, distance: 157.0
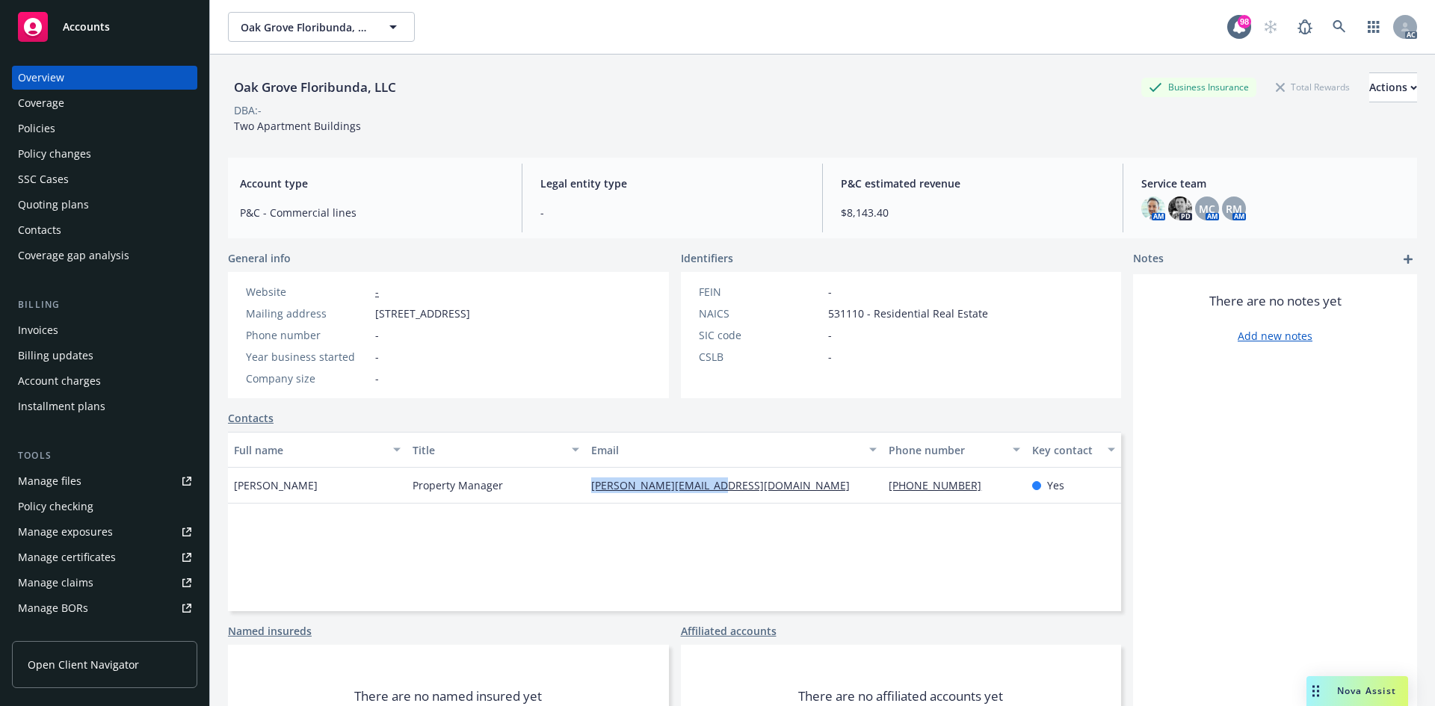
click at [735, 480] on div "Andy Klein Property Manager andy@kleinpropmgmt.com 650-339-8744 Yes" at bounding box center [674, 486] width 893 height 36
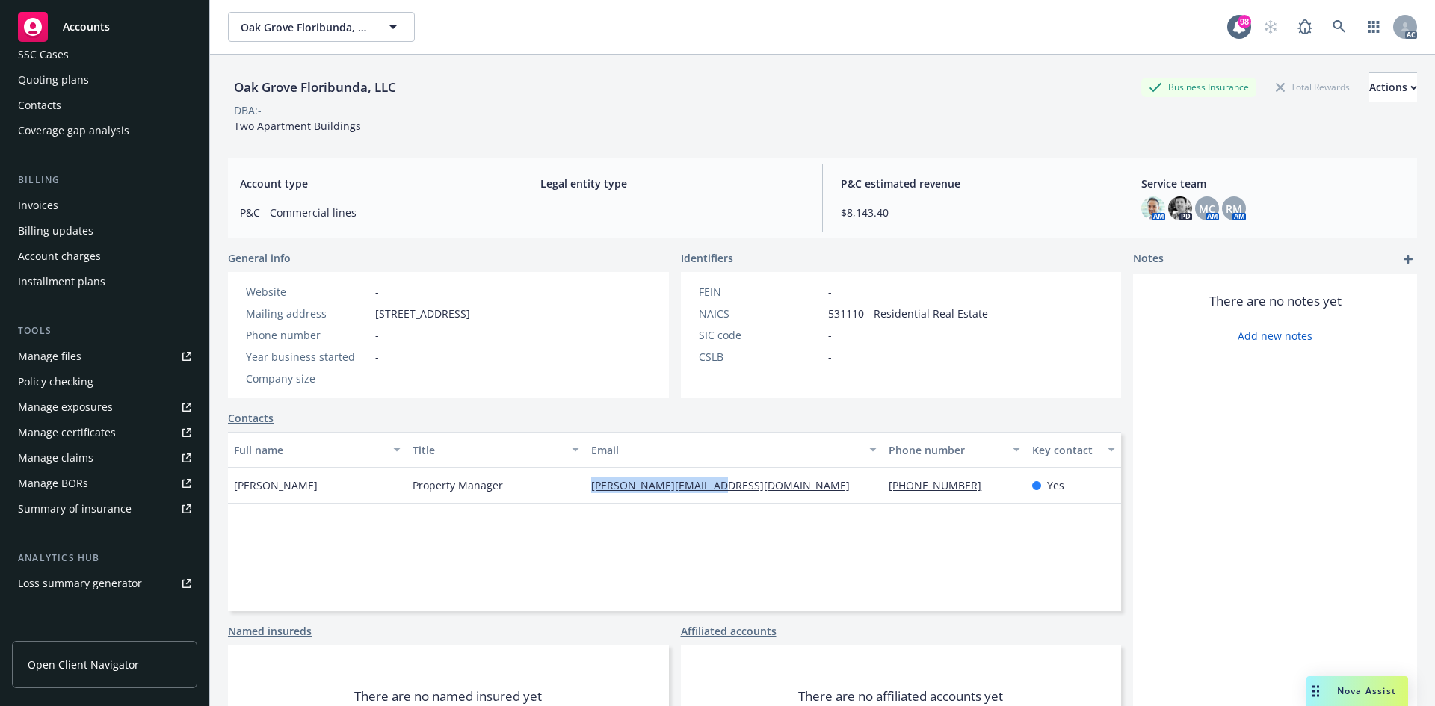
scroll to position [268, 0]
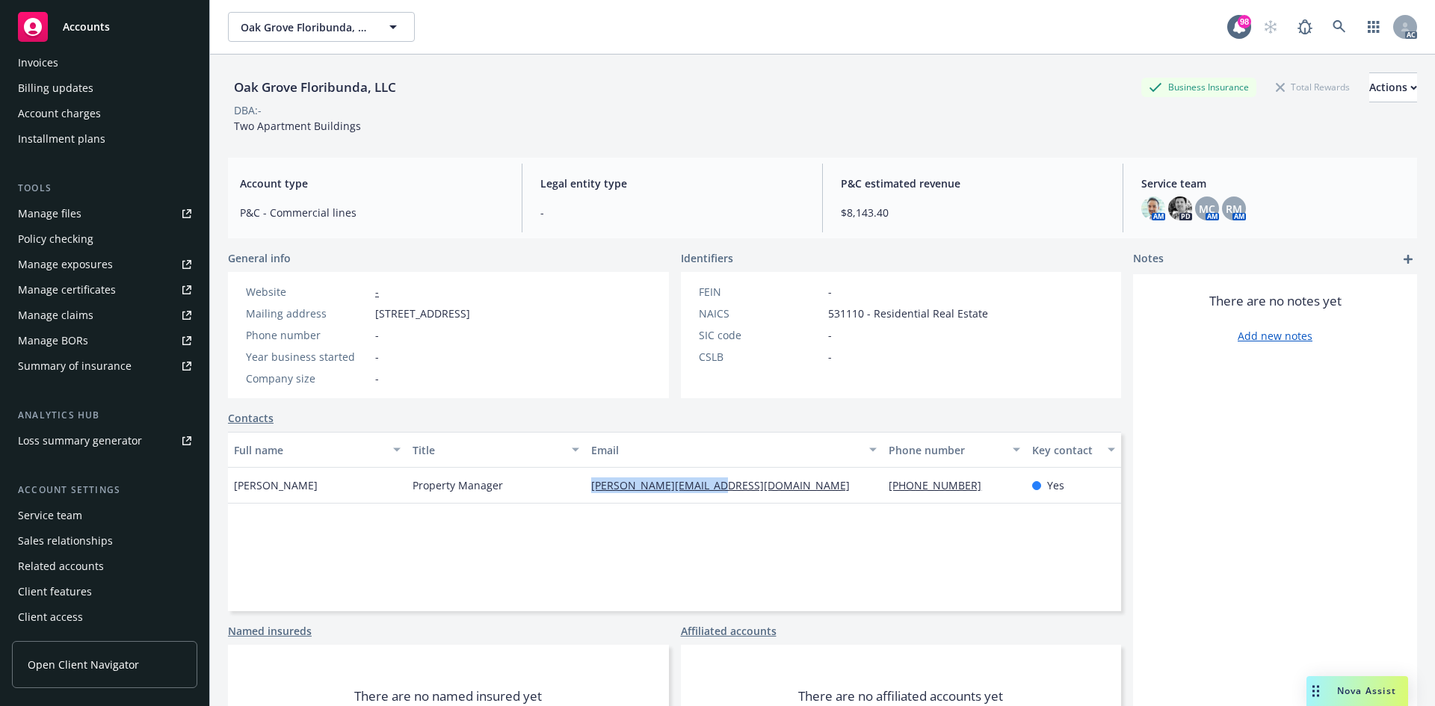
click at [55, 525] on div "Service team" at bounding box center [50, 516] width 64 height 24
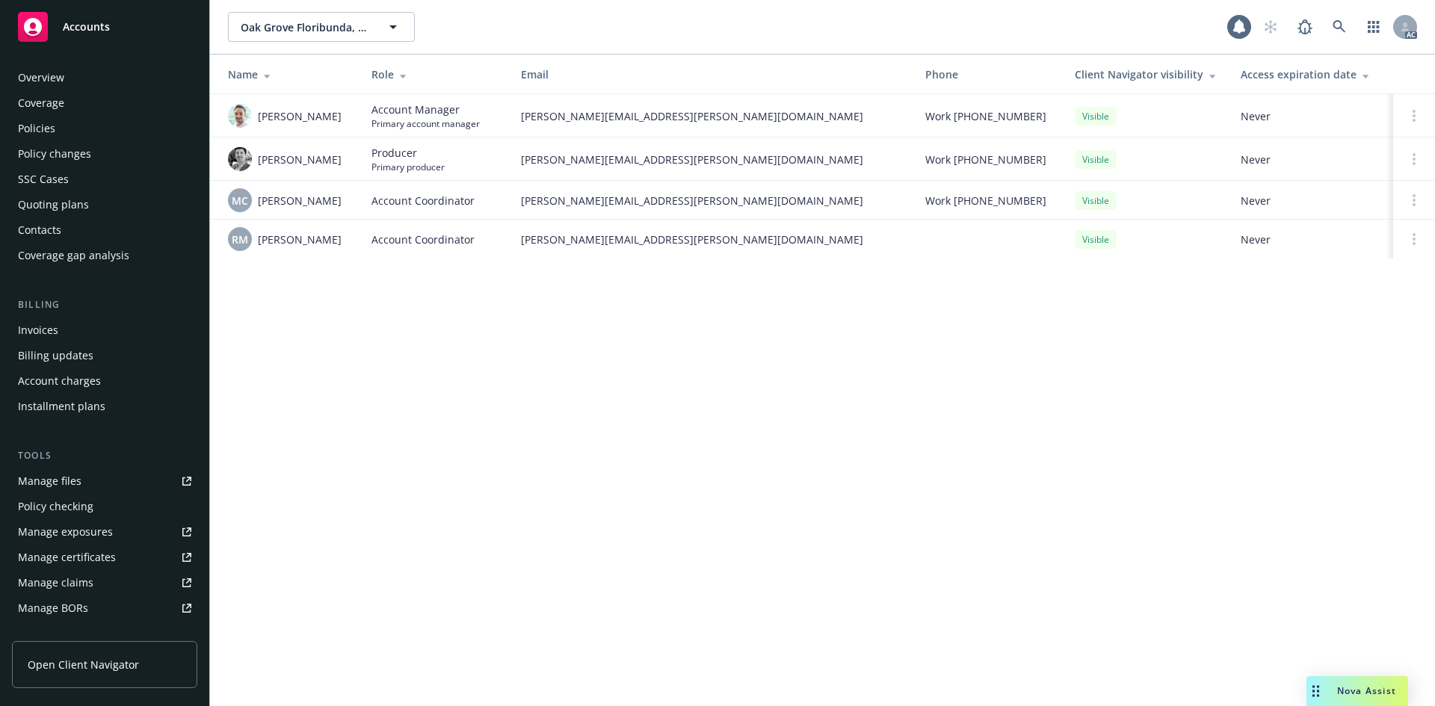
scroll to position [268, 0]
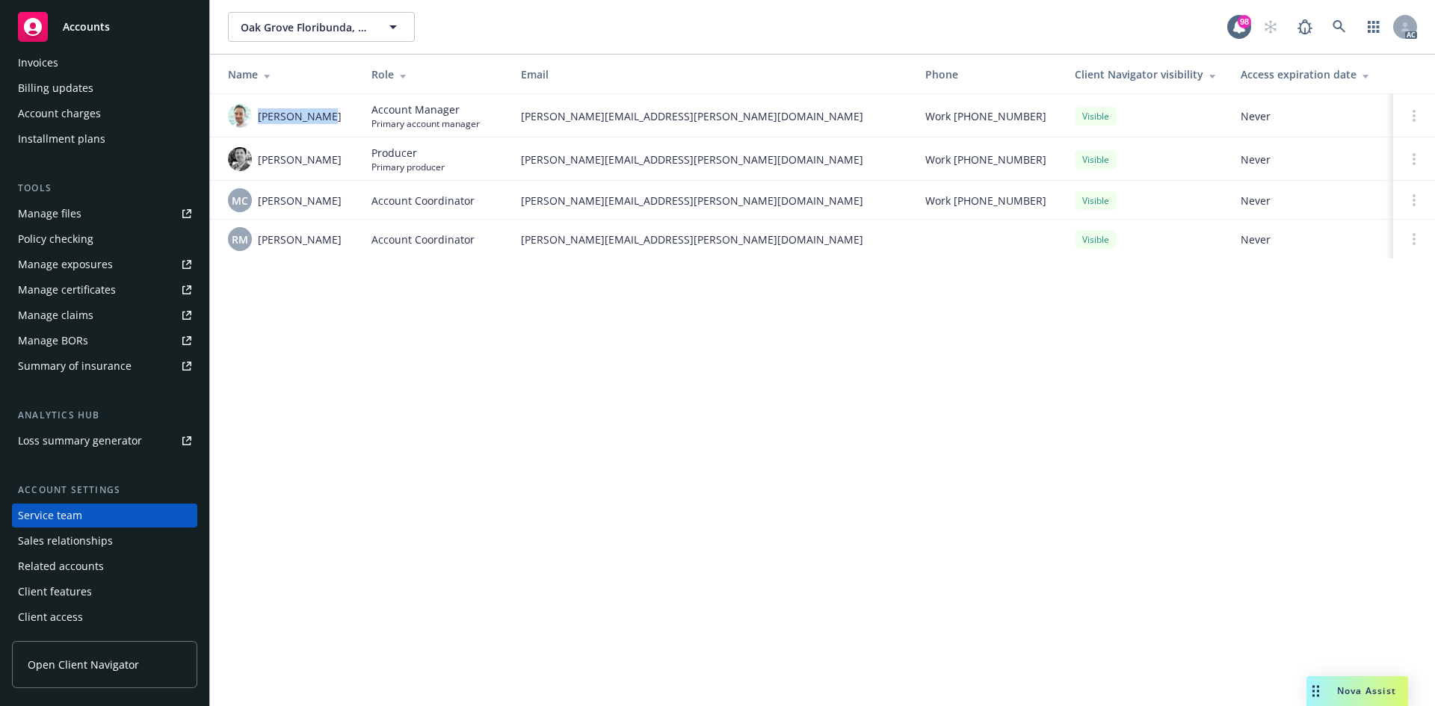
drag, startPoint x: 256, startPoint y: 125, endPoint x: 325, endPoint y: 124, distance: 68.8
click at [325, 124] on div "Adnan Shaikh" at bounding box center [288, 116] width 120 height 24
drag, startPoint x: 523, startPoint y: 111, endPoint x: 668, endPoint y: 120, distance: 145.2
click at [668, 120] on span "adnan.shaikh@newfront.com" at bounding box center [711, 116] width 380 height 16
drag, startPoint x: 259, startPoint y: 165, endPoint x: 312, endPoint y: 170, distance: 52.5
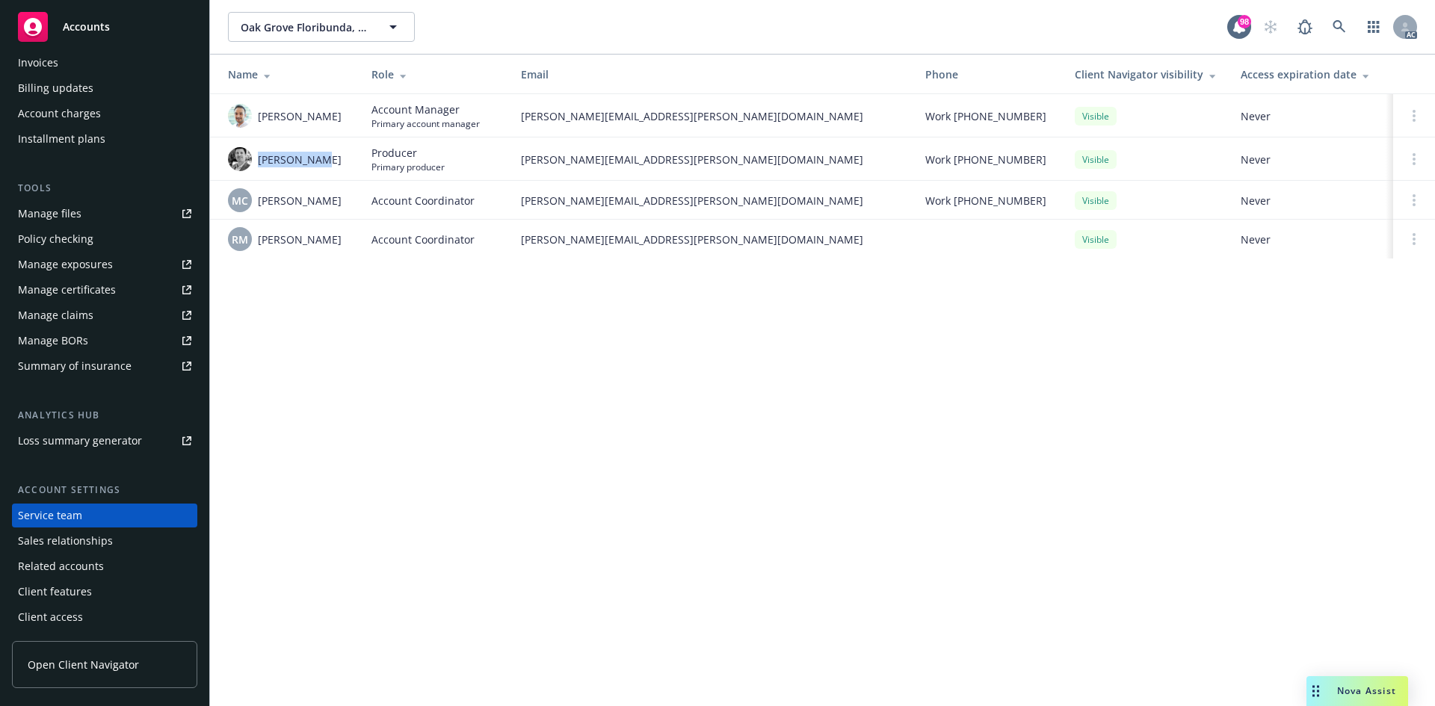
click at [312, 170] on div "Eric Alburger" at bounding box center [288, 159] width 120 height 24
drag, startPoint x: 331, startPoint y: 170, endPoint x: 260, endPoint y: 160, distance: 71.8
click at [260, 160] on div "Eric Alburger" at bounding box center [288, 159] width 120 height 24
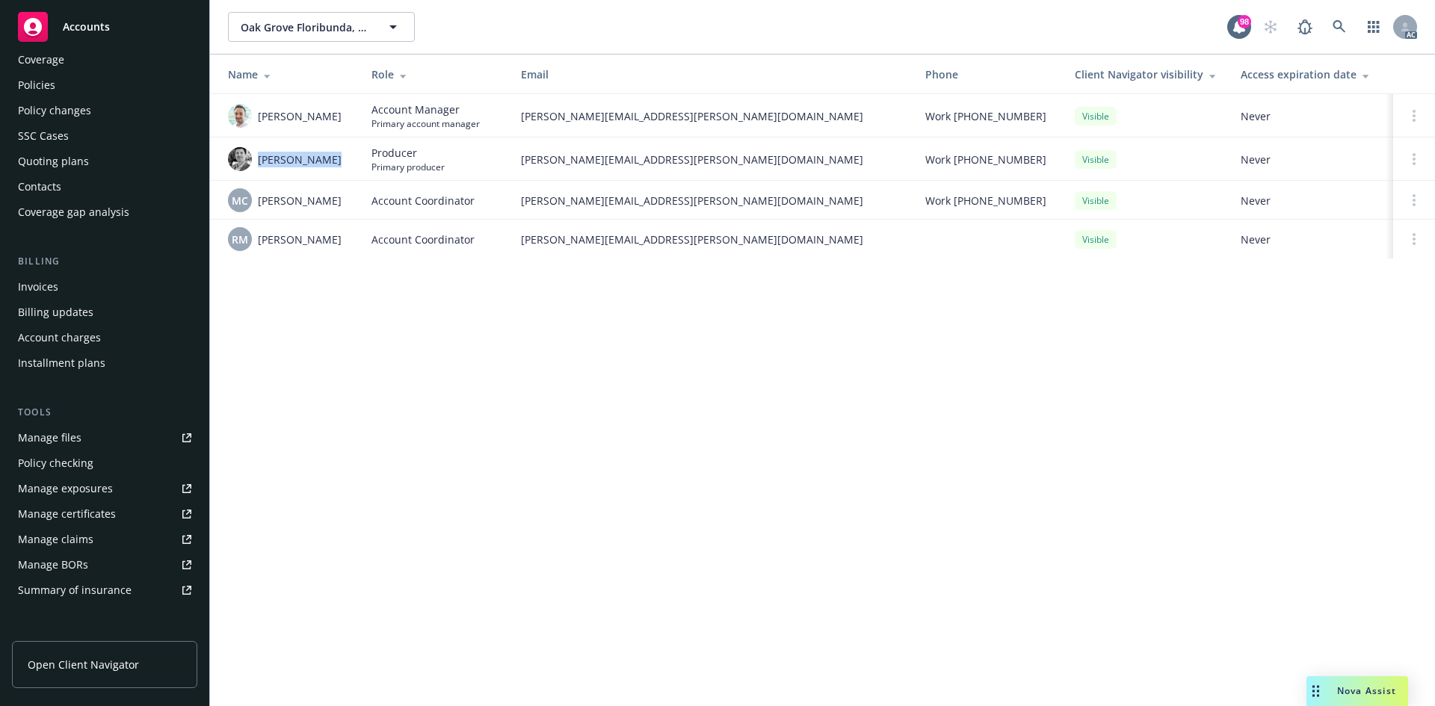
scroll to position [0, 0]
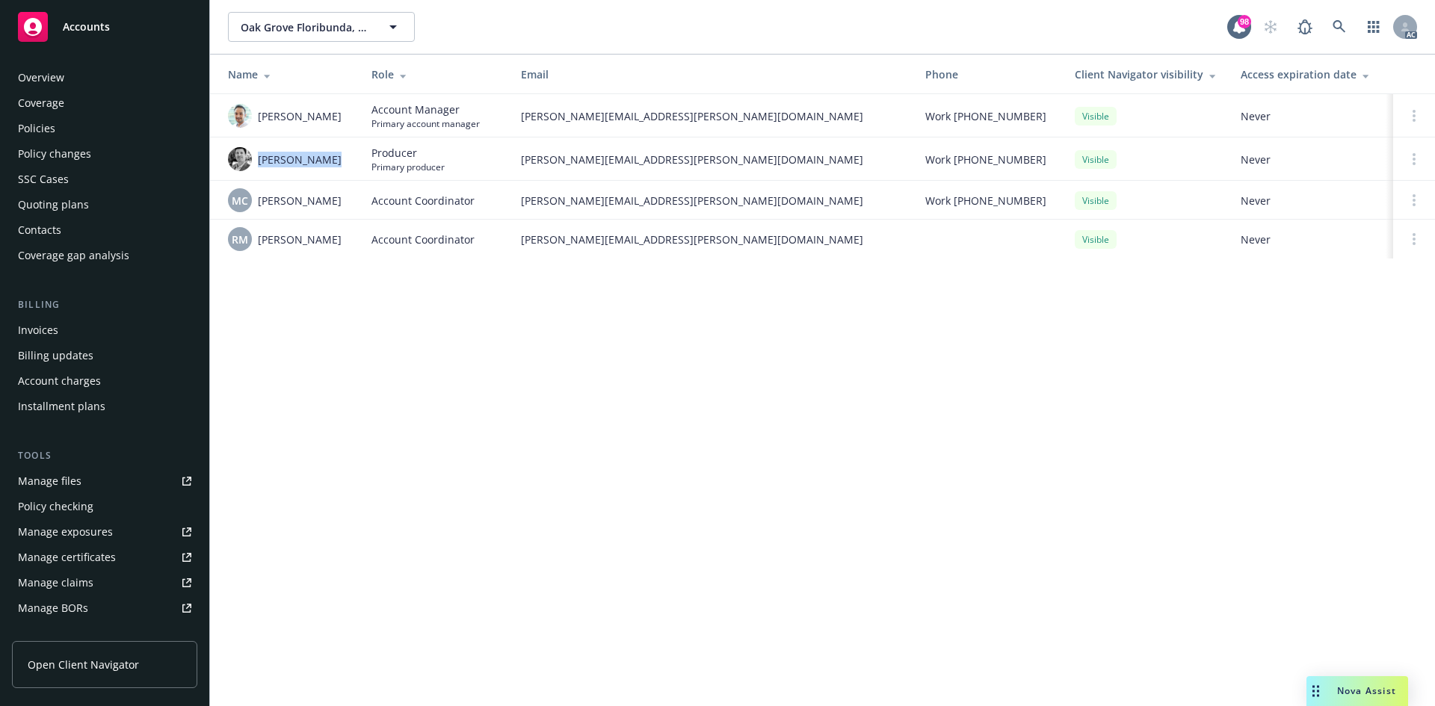
click at [94, 78] on div "Overview" at bounding box center [104, 78] width 173 height 24
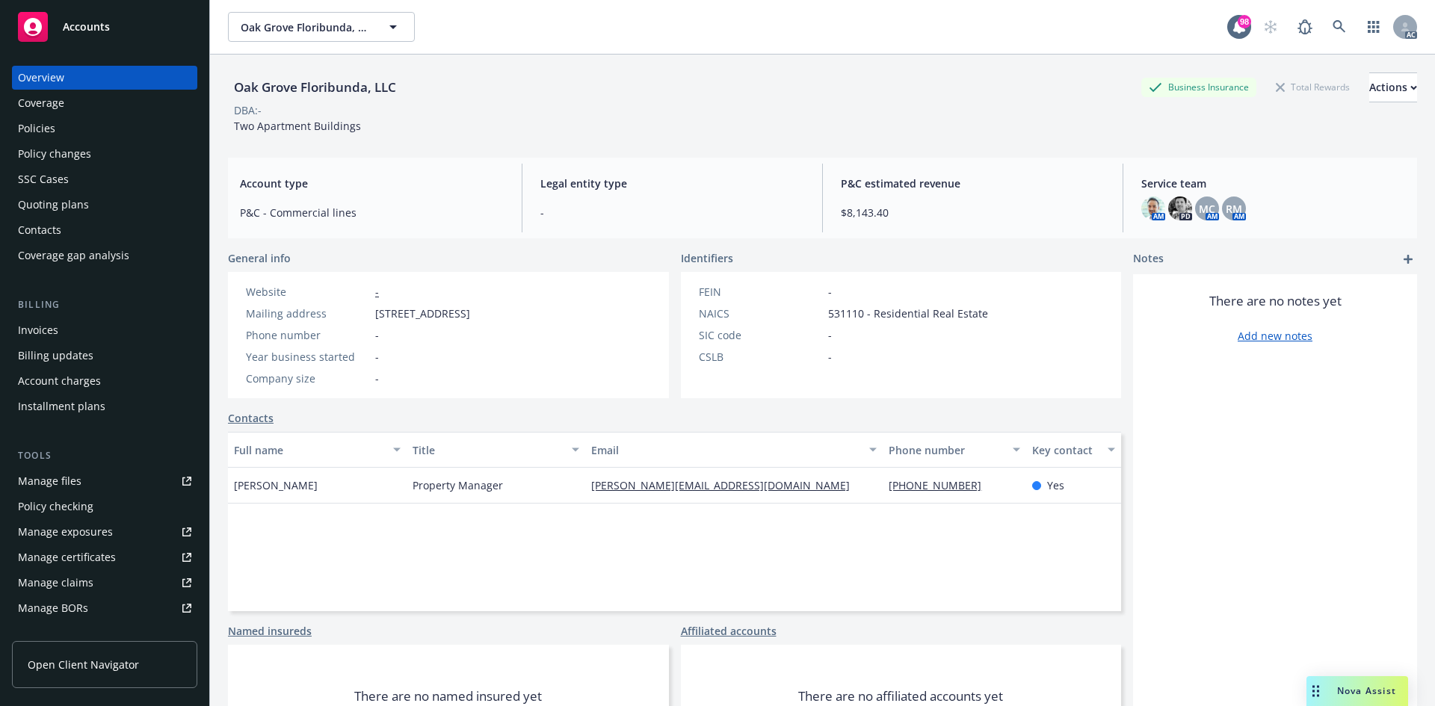
drag, startPoint x: 377, startPoint y: 312, endPoint x: 611, endPoint y: 311, distance: 233.9
click at [488, 311] on div "Website - Mailing address 928 Woodside Road, Redwood City, CA, 94061 Phone numb…" at bounding box center [358, 335] width 260 height 126
click at [65, 118] on div "Policies" at bounding box center [104, 129] width 173 height 24
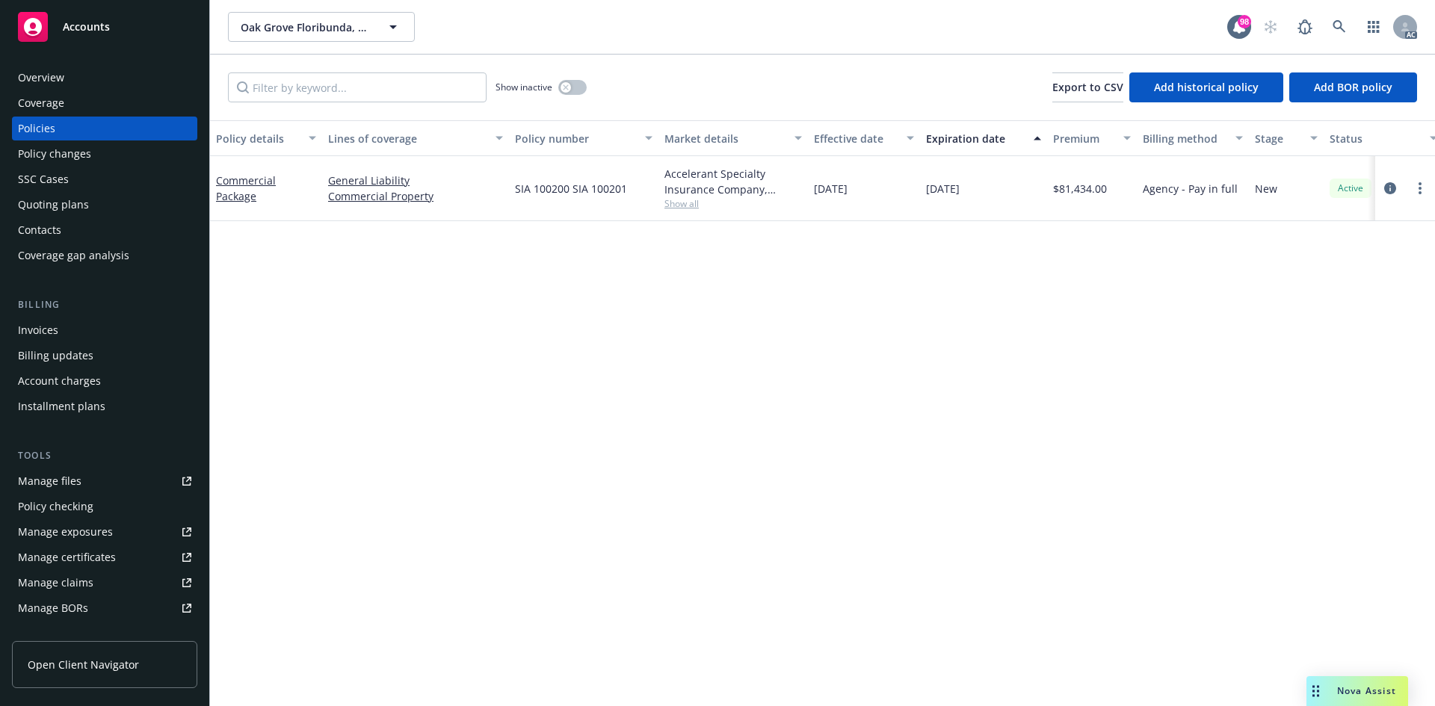
click at [670, 204] on span "Show all" at bounding box center [732, 203] width 137 height 13
drag, startPoint x: 542, startPoint y: 299, endPoint x: 564, endPoint y: 271, distance: 35.7
click at [564, 271] on div "Writing company Accelerant Specialty Insurance Company Carrier Accelerant Progr…" at bounding box center [651, 300] width 299 height 167
drag, startPoint x: 1060, startPoint y: 186, endPoint x: 1104, endPoint y: 197, distance: 44.6
click at [1104, 197] on div "$81,434.00" at bounding box center [1092, 188] width 90 height 65
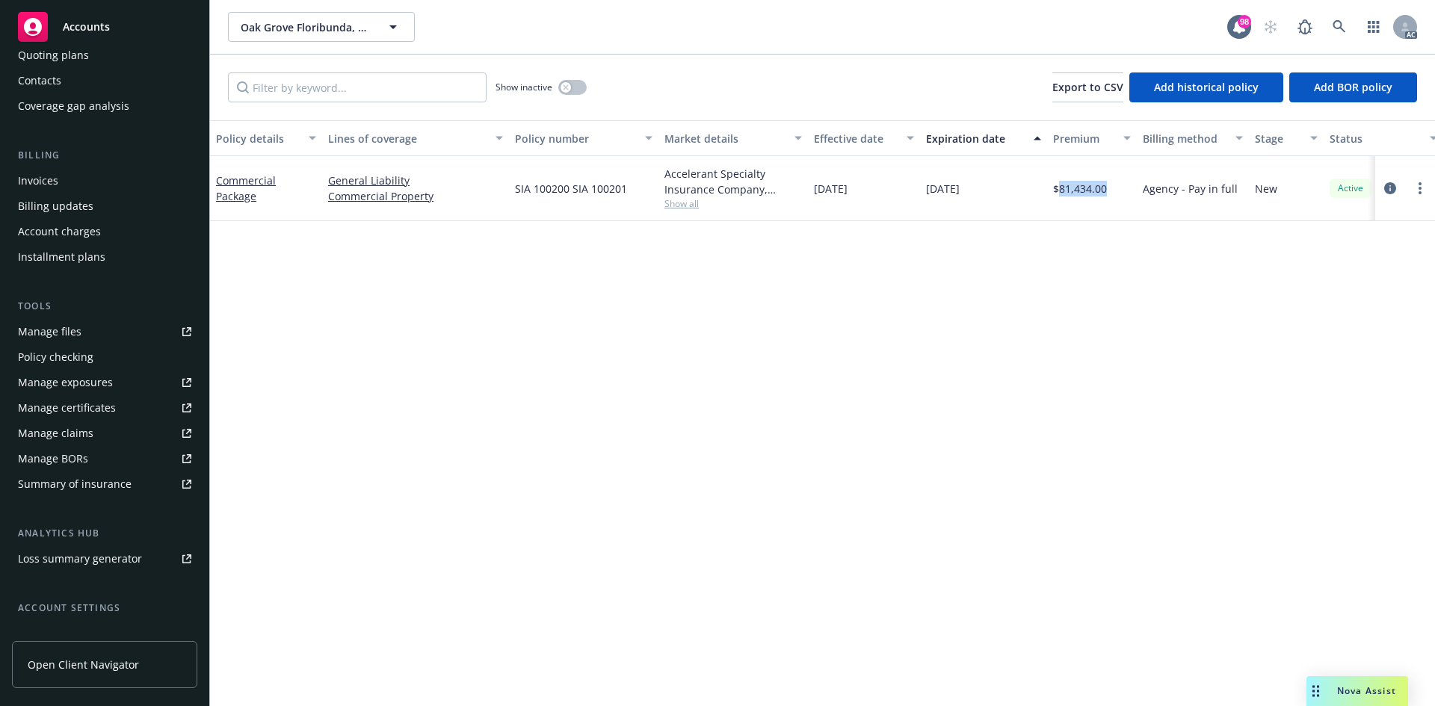
scroll to position [224, 0]
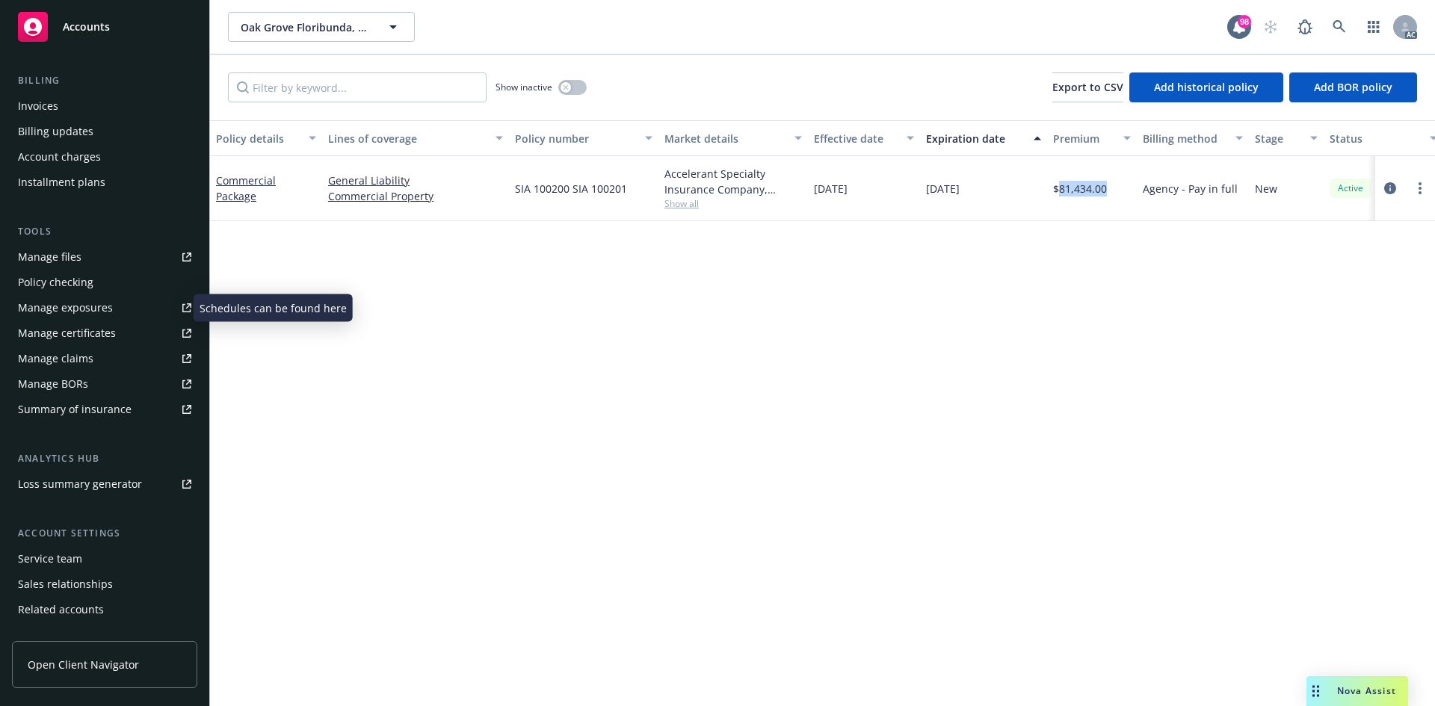
click at [91, 306] on div "Manage exposures" at bounding box center [65, 308] width 95 height 24
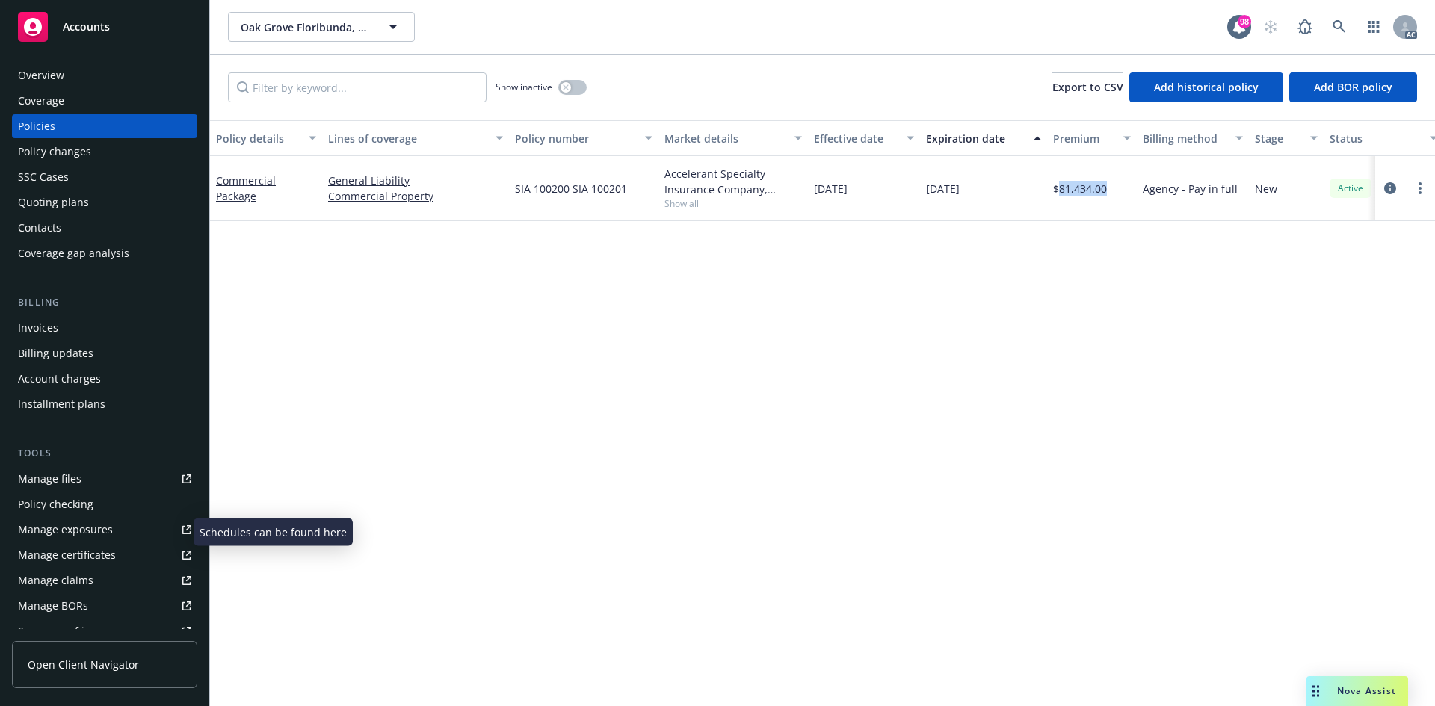
scroll to position [0, 0]
click at [64, 76] on div "Overview" at bounding box center [104, 78] width 173 height 24
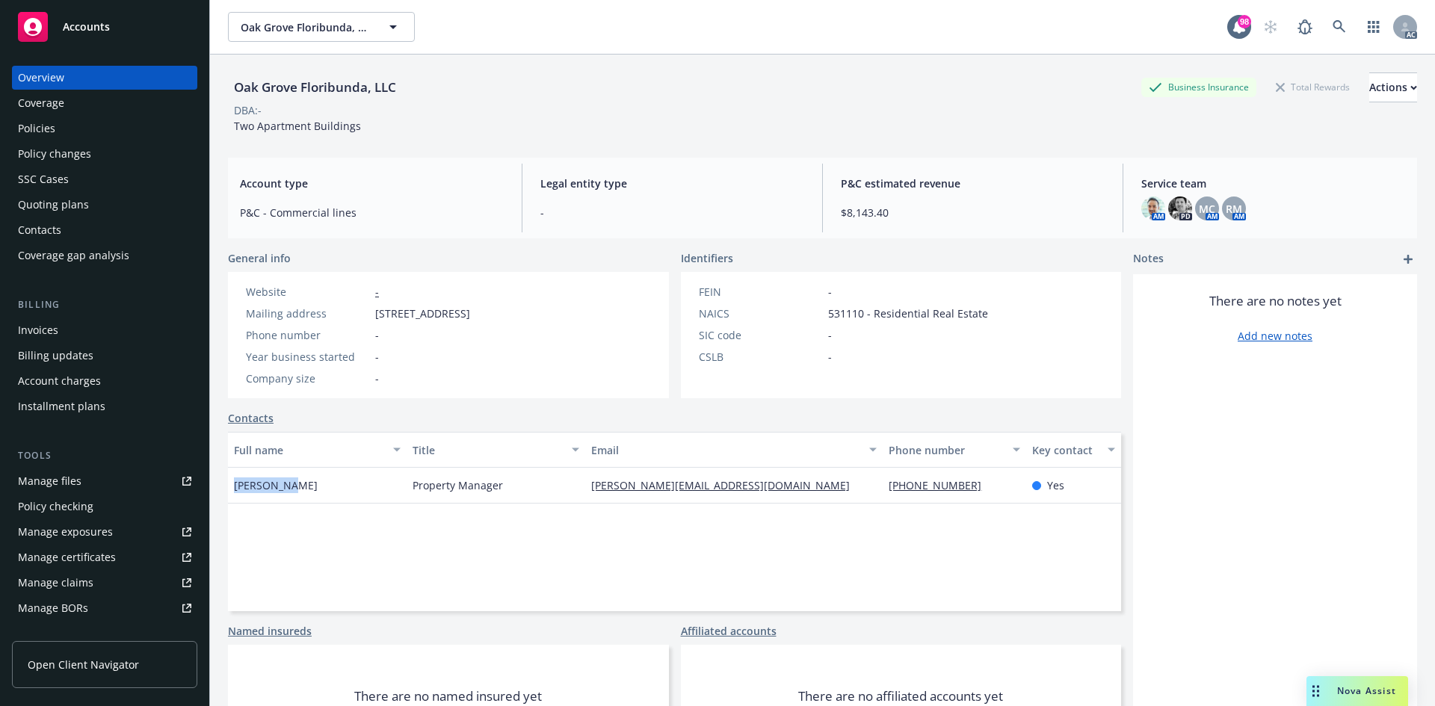
drag, startPoint x: 232, startPoint y: 492, endPoint x: 288, endPoint y: 492, distance: 55.3
click at [288, 492] on div "Andy Klein" at bounding box center [317, 486] width 179 height 36
drag, startPoint x: 876, startPoint y: 489, endPoint x: 969, endPoint y: 489, distance: 93.4
click at [969, 489] on div "650-339-8744" at bounding box center [953, 486] width 143 height 36
drag, startPoint x: 262, startPoint y: 486, endPoint x: 306, endPoint y: 492, distance: 43.9
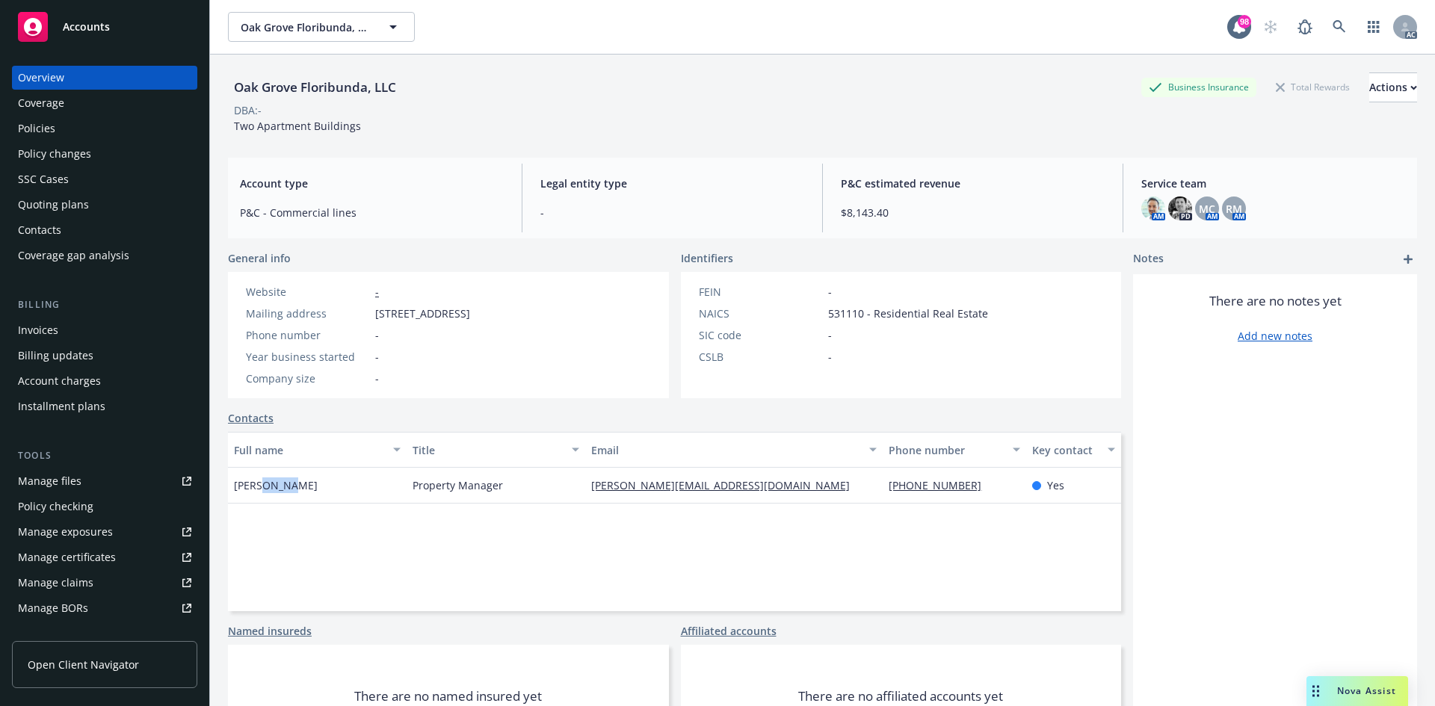
click at [306, 492] on div "Andy Klein" at bounding box center [317, 486] width 179 height 36
click at [418, 490] on span "Property Manager" at bounding box center [457, 485] width 90 height 16
drag, startPoint x: 374, startPoint y: 312, endPoint x: 472, endPoint y: 316, distance: 98.7
click at [472, 316] on div "Mailing address 928 Woodside Road, Redwood City, CA, 94061" at bounding box center [358, 314] width 236 height 16
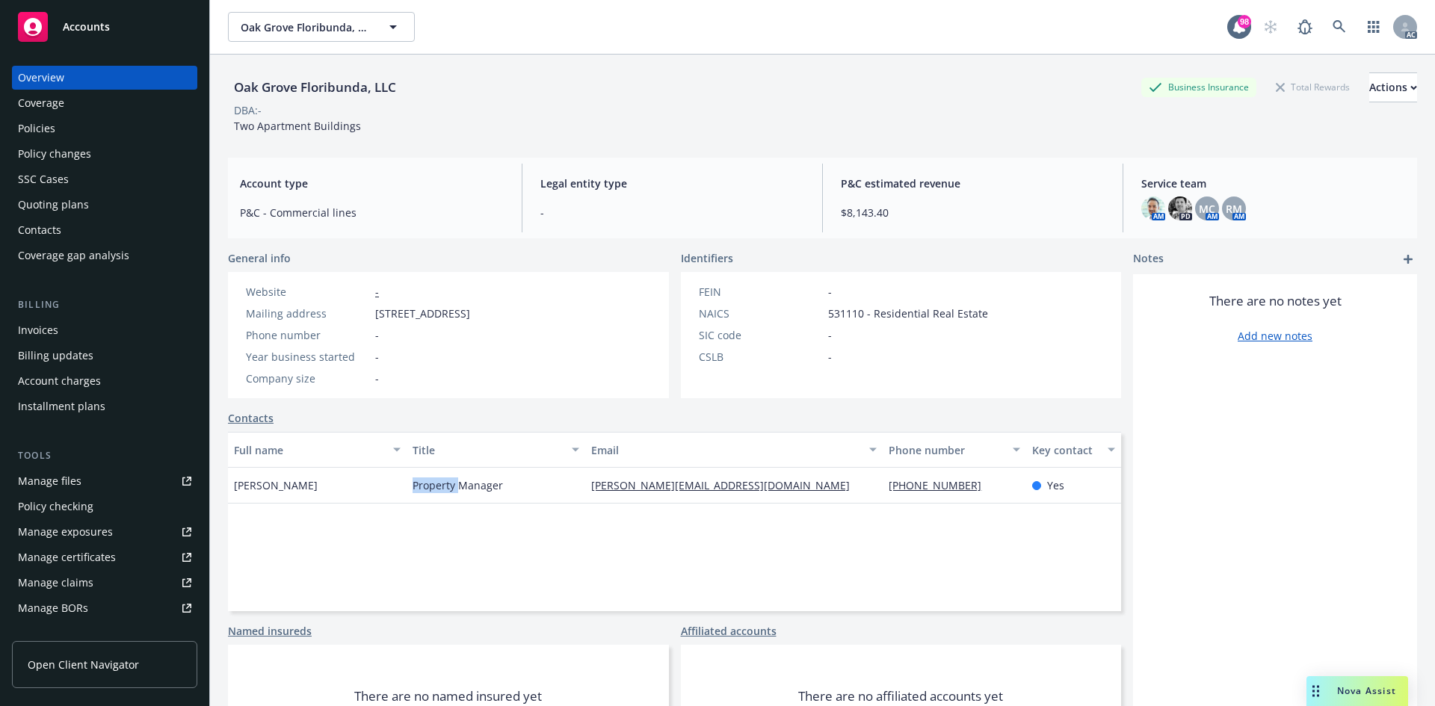
drag, startPoint x: 480, startPoint y: 314, endPoint x: 545, endPoint y: 313, distance: 65.0
click at [470, 313] on span "928 Woodside Road, Redwood City, CA, 94061" at bounding box center [422, 314] width 95 height 16
click at [470, 315] on span "928 Woodside Road, Redwood City, CA, 94061" at bounding box center [422, 314] width 95 height 16
drag, startPoint x: 375, startPoint y: 316, endPoint x: 636, endPoint y: 318, distance: 260.8
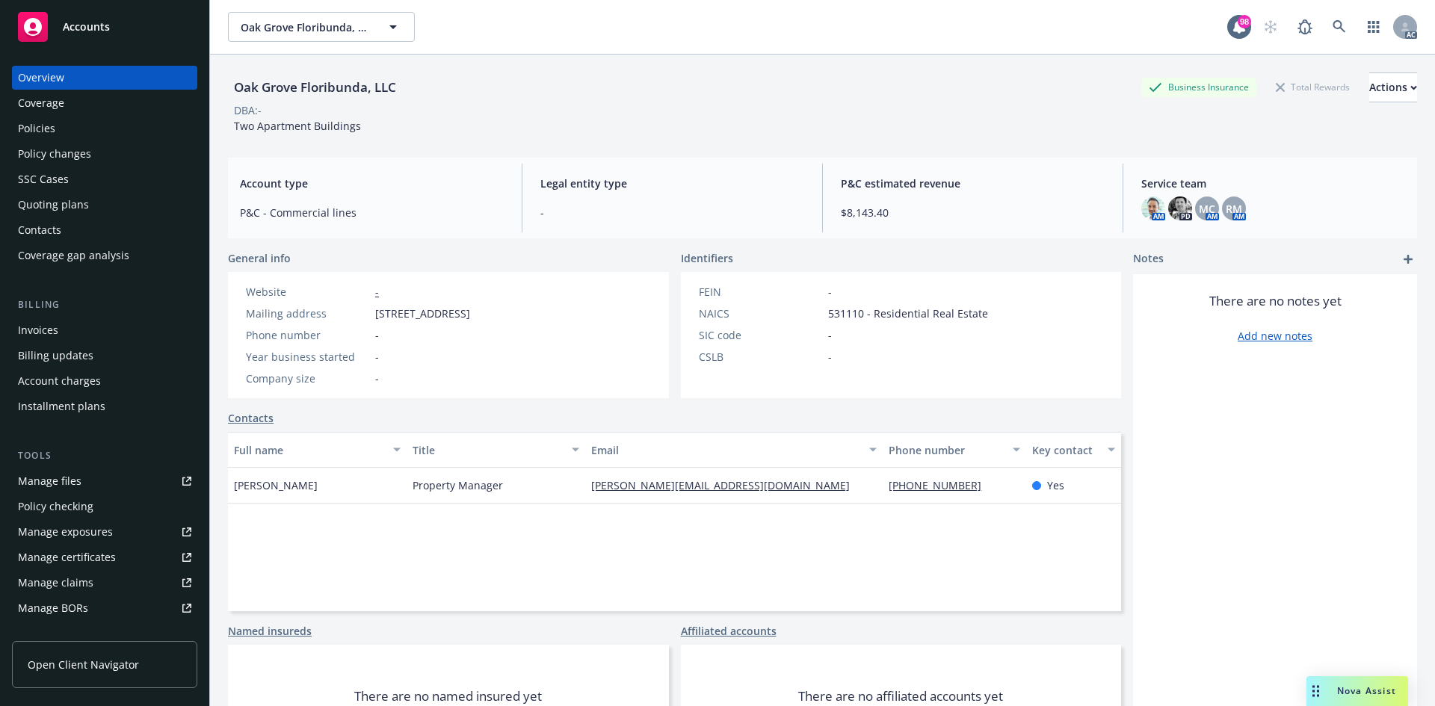
click at [636, 318] on div "Website - Mailing address 928 Woodside Road, Redwood City, CA, 94061 Phone numb…" at bounding box center [448, 335] width 441 height 126
drag, startPoint x: 832, startPoint y: 324, endPoint x: 881, endPoint y: 323, distance: 49.3
click at [881, 323] on div "FEIN - NAICS 531110 - Residential Real Estate SIC code - CSLB -" at bounding box center [843, 324] width 301 height 81
click at [838, 365] on div "FEIN - NAICS 531110 - Residential Real Estate SIC code - CSLB -" at bounding box center [843, 335] width 325 height 126
drag, startPoint x: 864, startPoint y: 495, endPoint x: 967, endPoint y: 496, distance: 103.1
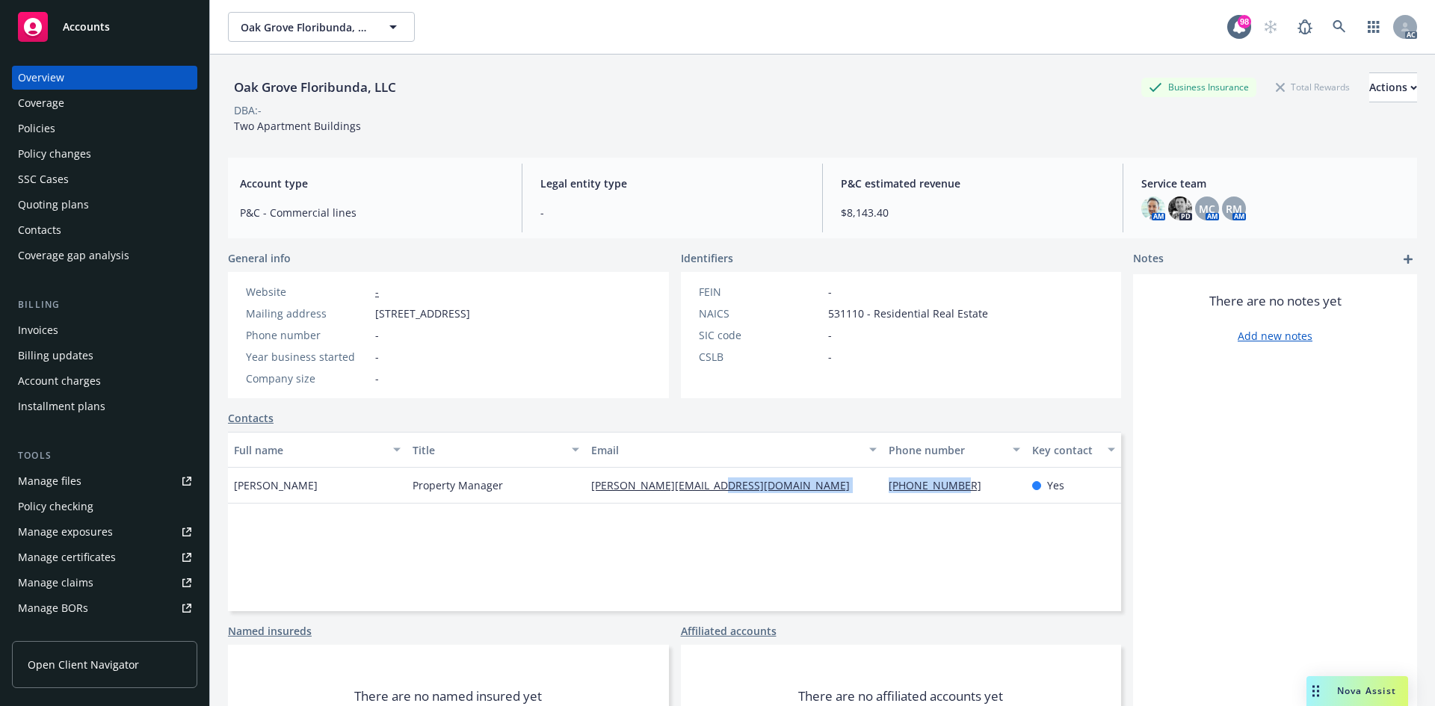
click at [967, 496] on div "Andy Klein Property Manager andy@kleinpropmgmt.com 650-339-8744 Yes" at bounding box center [674, 486] width 893 height 36
click at [94, 126] on div "Policies" at bounding box center [104, 129] width 173 height 24
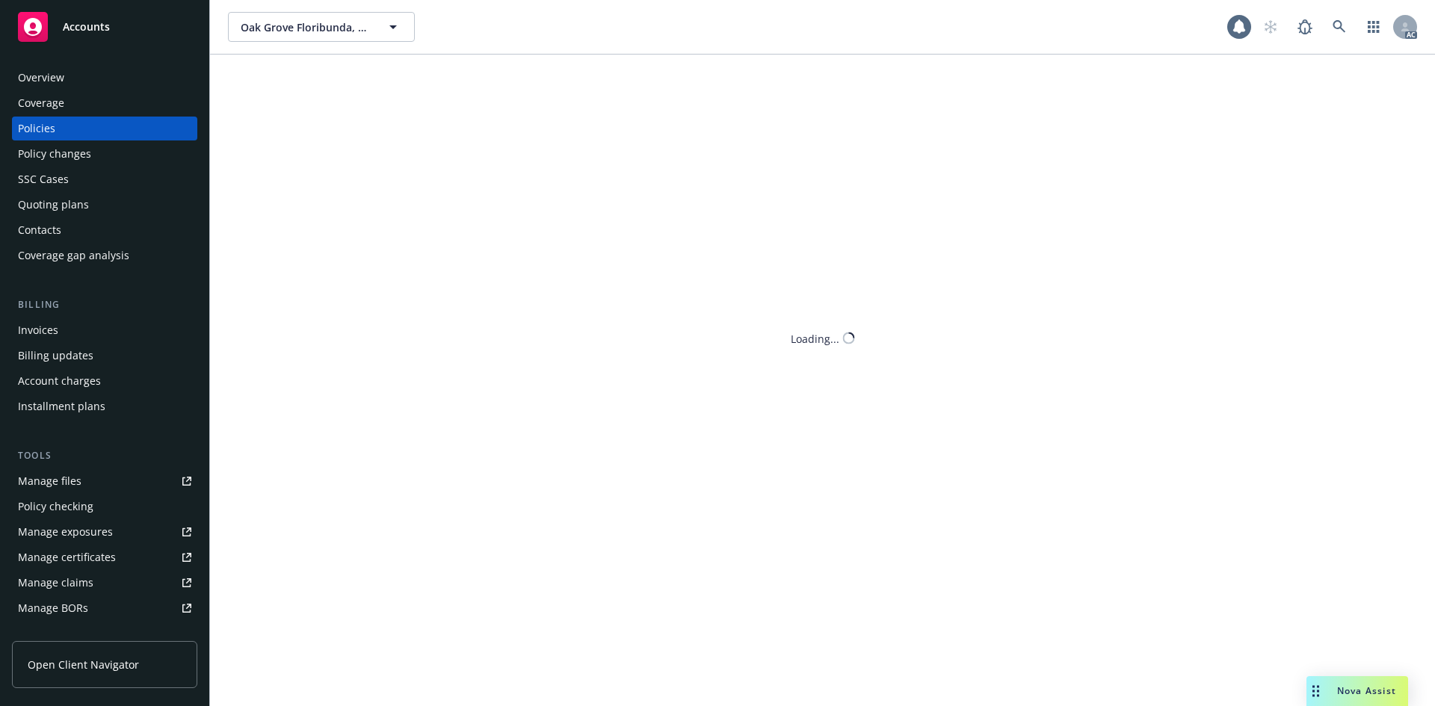
click at [94, 126] on div "Policies" at bounding box center [104, 129] width 173 height 24
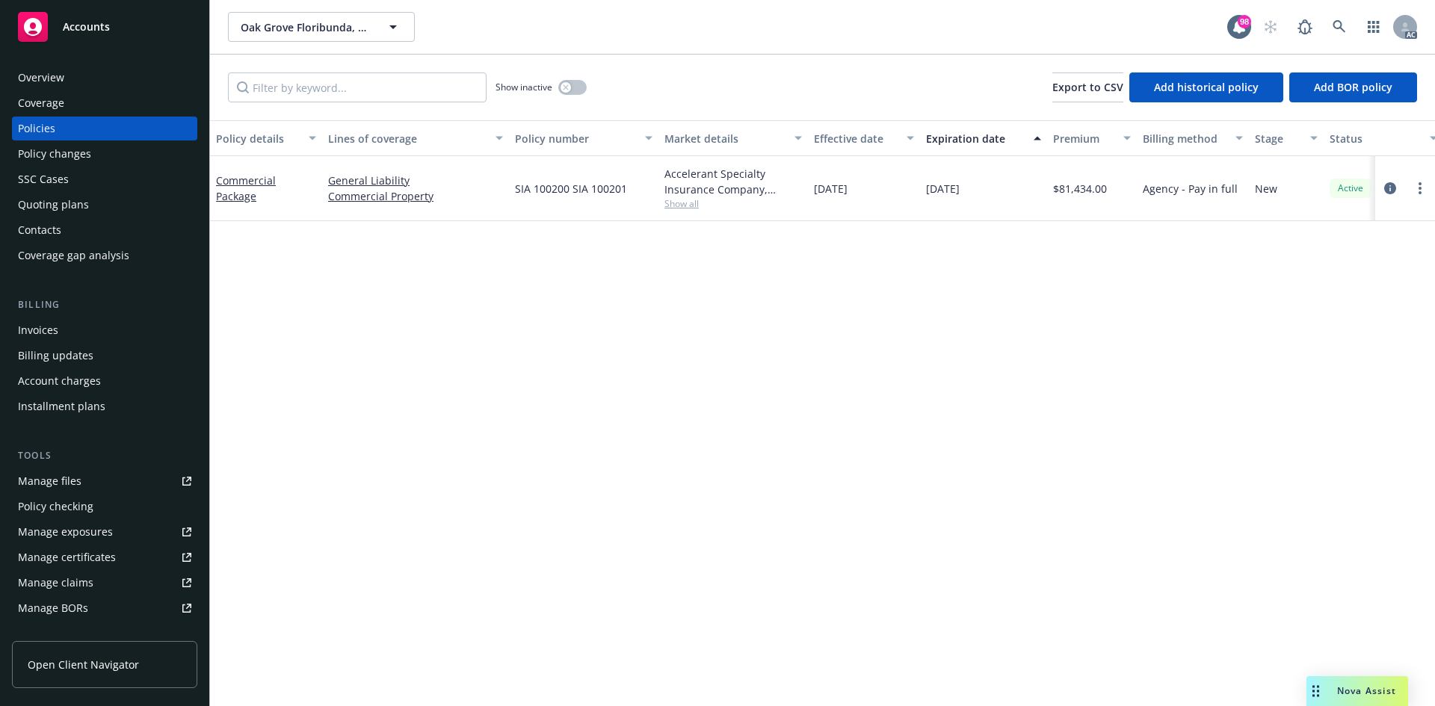
drag, startPoint x: 949, startPoint y: 179, endPoint x: 996, endPoint y: 176, distance: 47.2
click at [996, 176] on div "12/31/2025" at bounding box center [983, 188] width 127 height 65
click at [979, 235] on div "Policy details Lines of coverage Policy number Market details Effective date Ex…" at bounding box center [822, 413] width 1225 height 586
drag, startPoint x: 923, startPoint y: 190, endPoint x: 983, endPoint y: 189, distance: 59.8
click at [983, 189] on div "12/31/2025" at bounding box center [983, 188] width 127 height 65
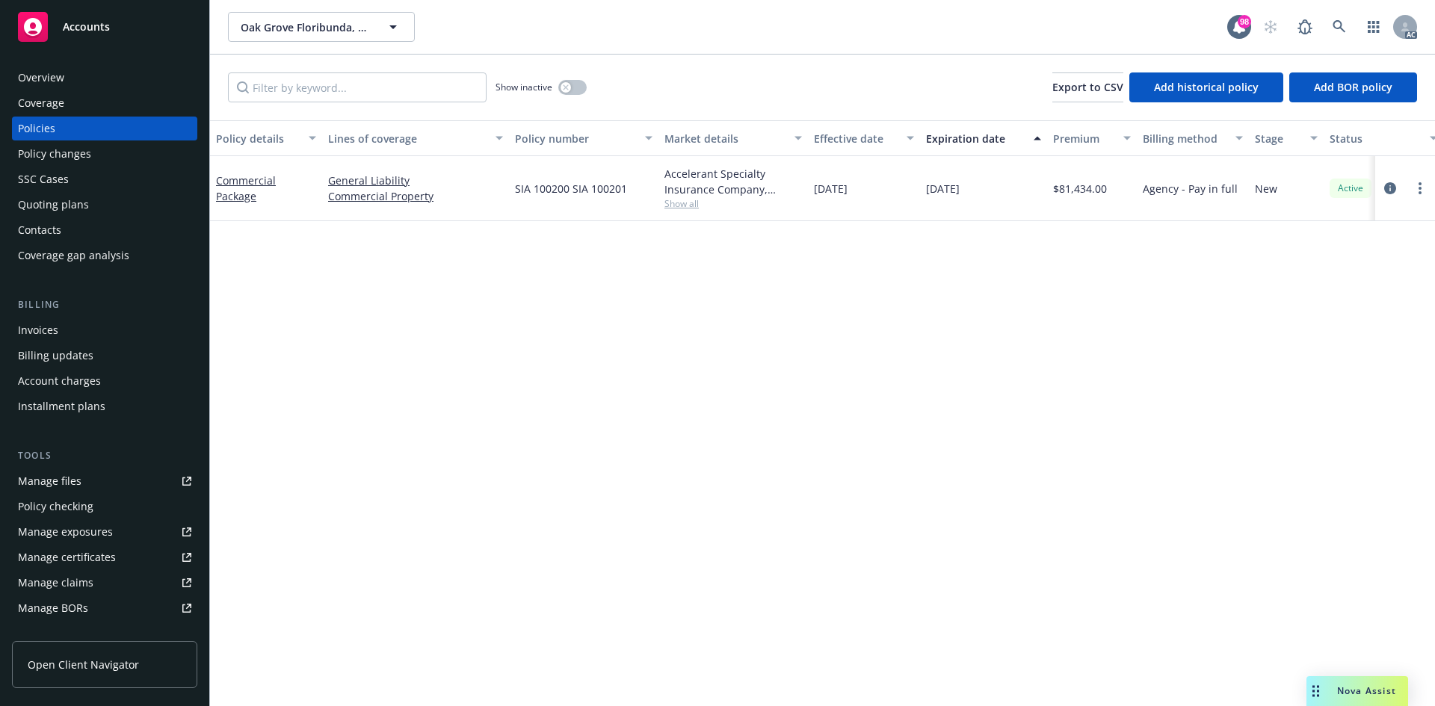
drag, startPoint x: 806, startPoint y: 185, endPoint x: 884, endPoint y: 182, distance: 78.5
click at [884, 182] on div "Commercial Package General Liability Commercial Property SIA 100200 SIA 100201 …" at bounding box center [931, 188] width 1442 height 65
click at [814, 197] on div "02/11/2025" at bounding box center [864, 188] width 112 height 65
drag, startPoint x: 847, startPoint y: 189, endPoint x: 991, endPoint y: 188, distance: 144.2
click at [991, 188] on div "Commercial Package General Liability Commercial Property SIA 100200 SIA 100201 …" at bounding box center [931, 188] width 1442 height 65
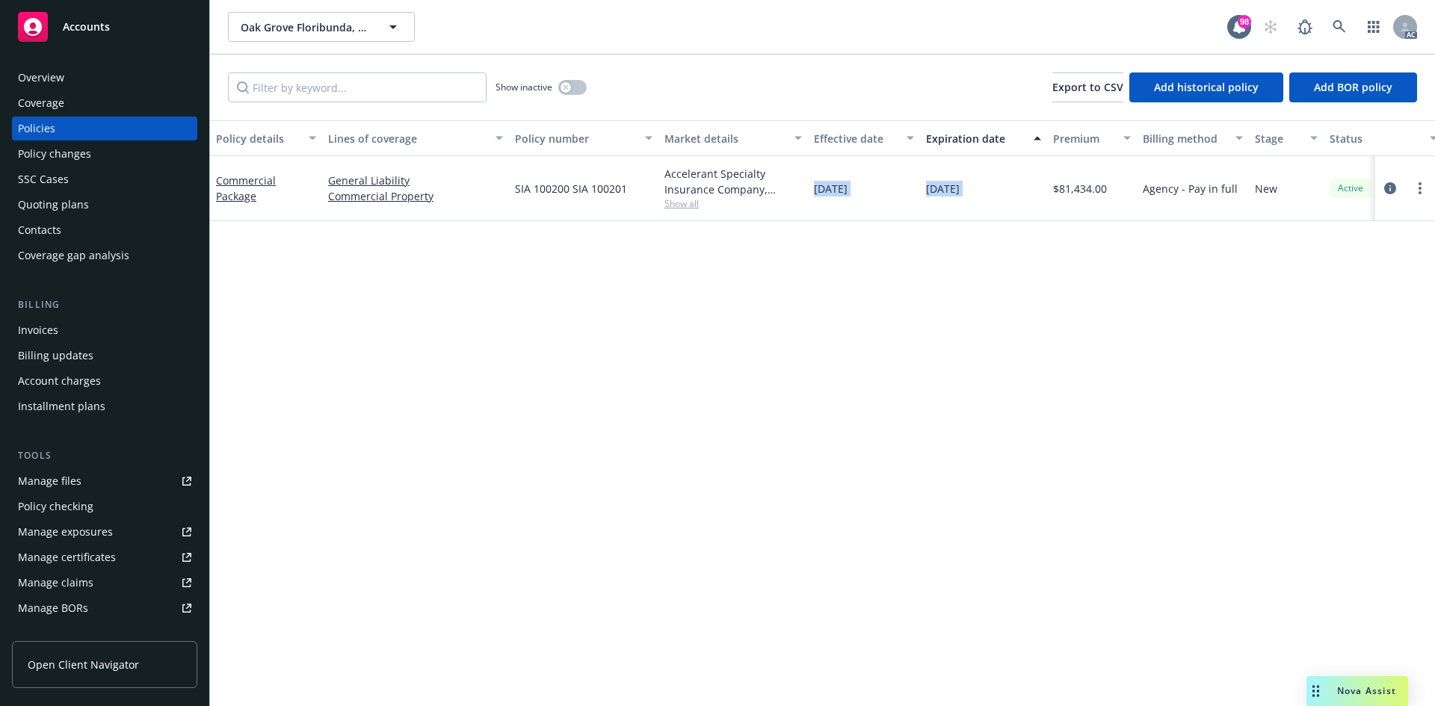
click at [925, 235] on div "Policy details Lines of coverage Policy number Market details Effective date Ex…" at bounding box center [822, 413] width 1225 height 586
drag, startPoint x: 798, startPoint y: 193, endPoint x: 977, endPoint y: 183, distance: 178.9
click at [977, 183] on div "Commercial Package General Liability Commercial Property SIA 100200 SIA 100201 …" at bounding box center [931, 188] width 1442 height 65
click at [917, 237] on div "Policy details Lines of coverage Policy number Market details Effective date Ex…" at bounding box center [822, 413] width 1225 height 586
click at [684, 204] on span "Show all" at bounding box center [732, 203] width 137 height 13
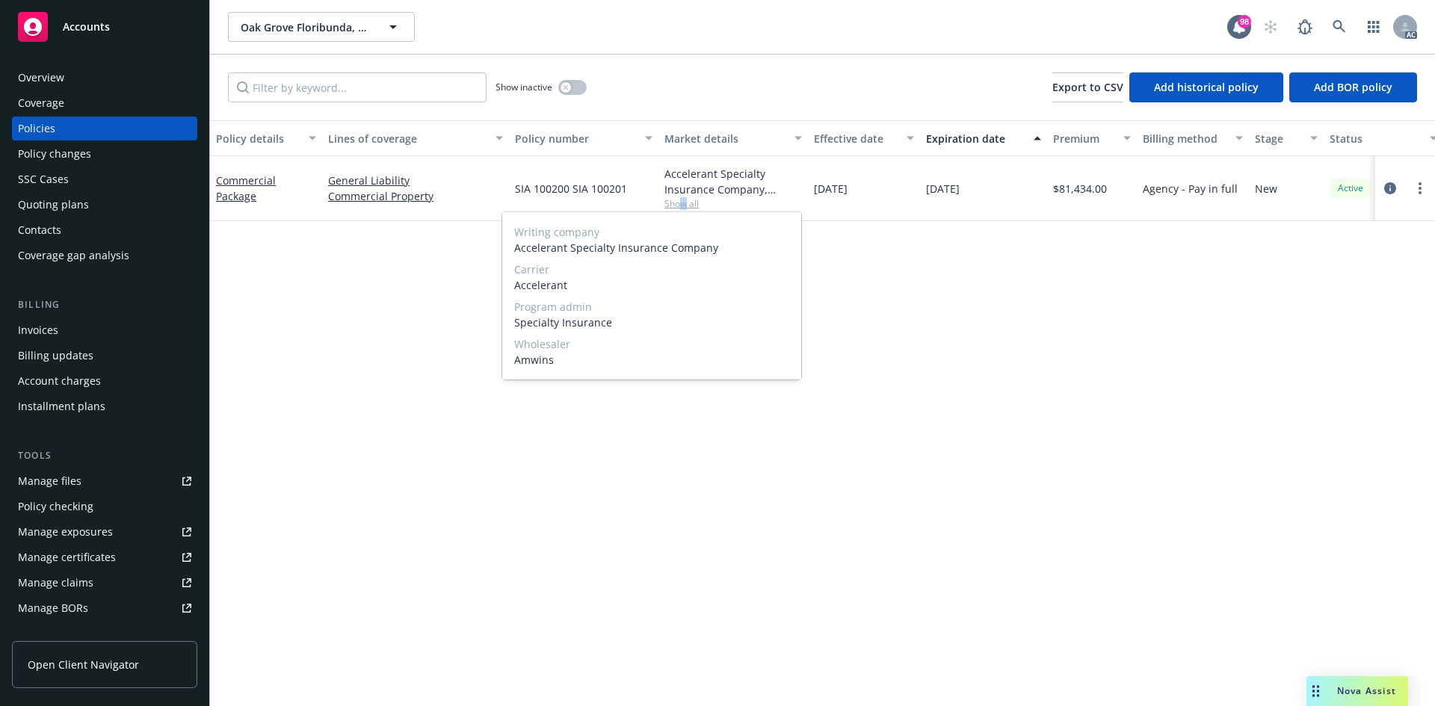
drag, startPoint x: 842, startPoint y: 181, endPoint x: 874, endPoint y: 180, distance: 32.1
click at [874, 180] on div "02/11/2025" at bounding box center [864, 188] width 112 height 65
drag, startPoint x: 935, startPoint y: 194, endPoint x: 1013, endPoint y: 203, distance: 78.9
click at [1013, 203] on div "12/31/2025" at bounding box center [983, 188] width 127 height 65
click at [58, 70] on div "Overview" at bounding box center [41, 78] width 46 height 24
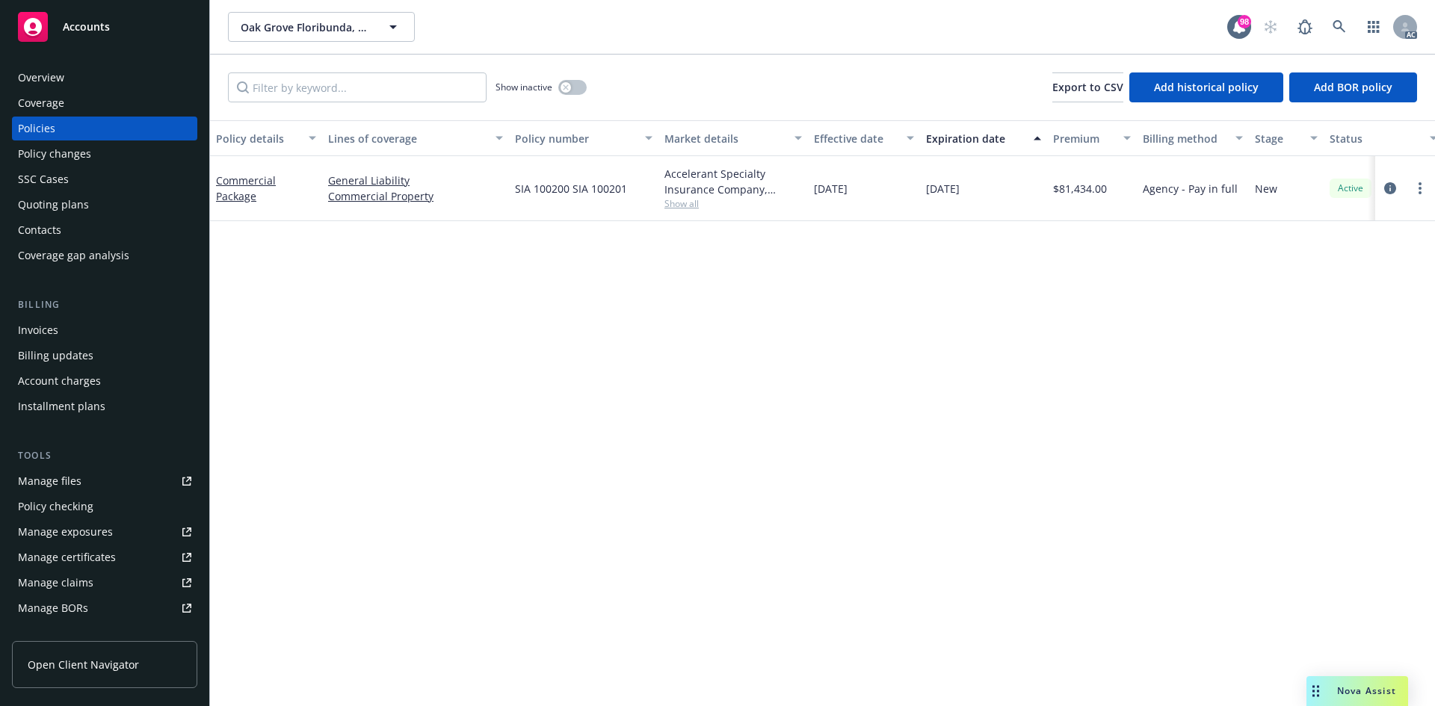
click at [58, 70] on div "Overview" at bounding box center [41, 78] width 46 height 24
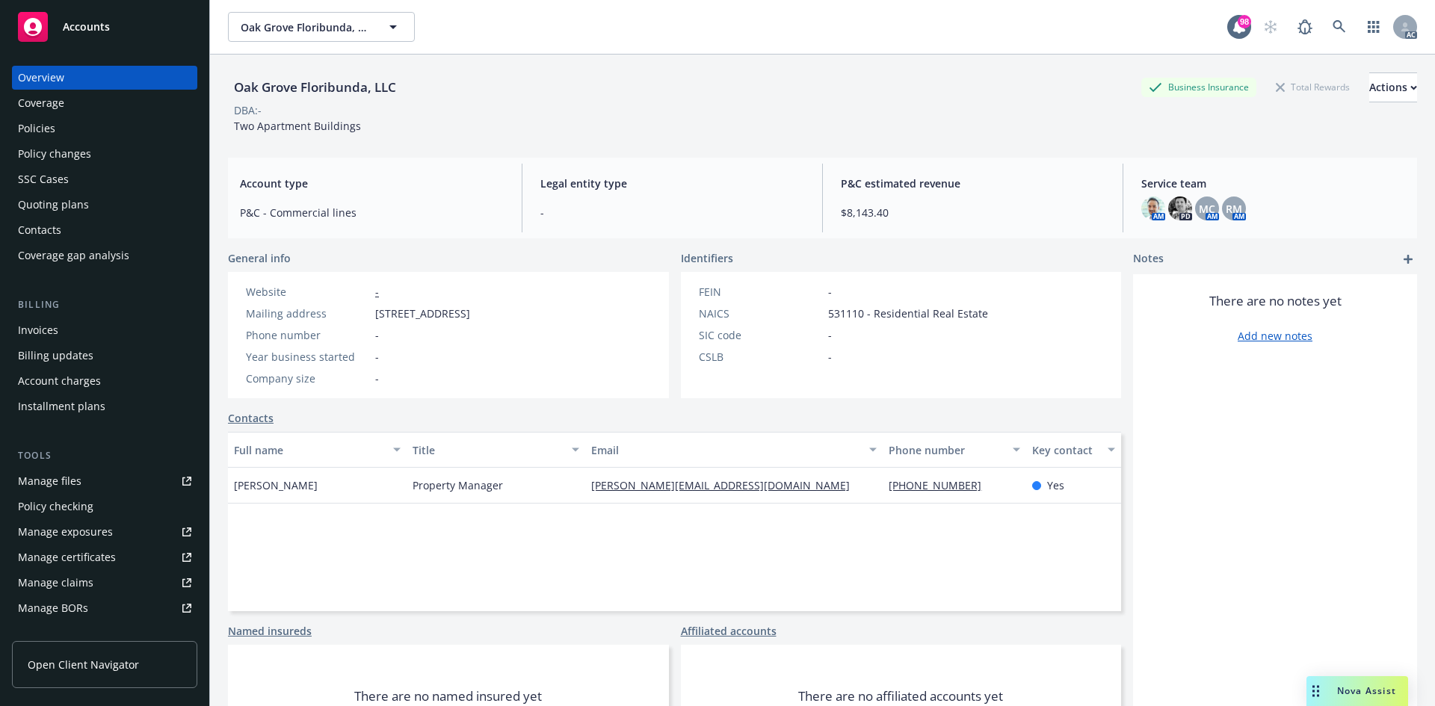
click at [120, 128] on div "Policies" at bounding box center [104, 129] width 173 height 24
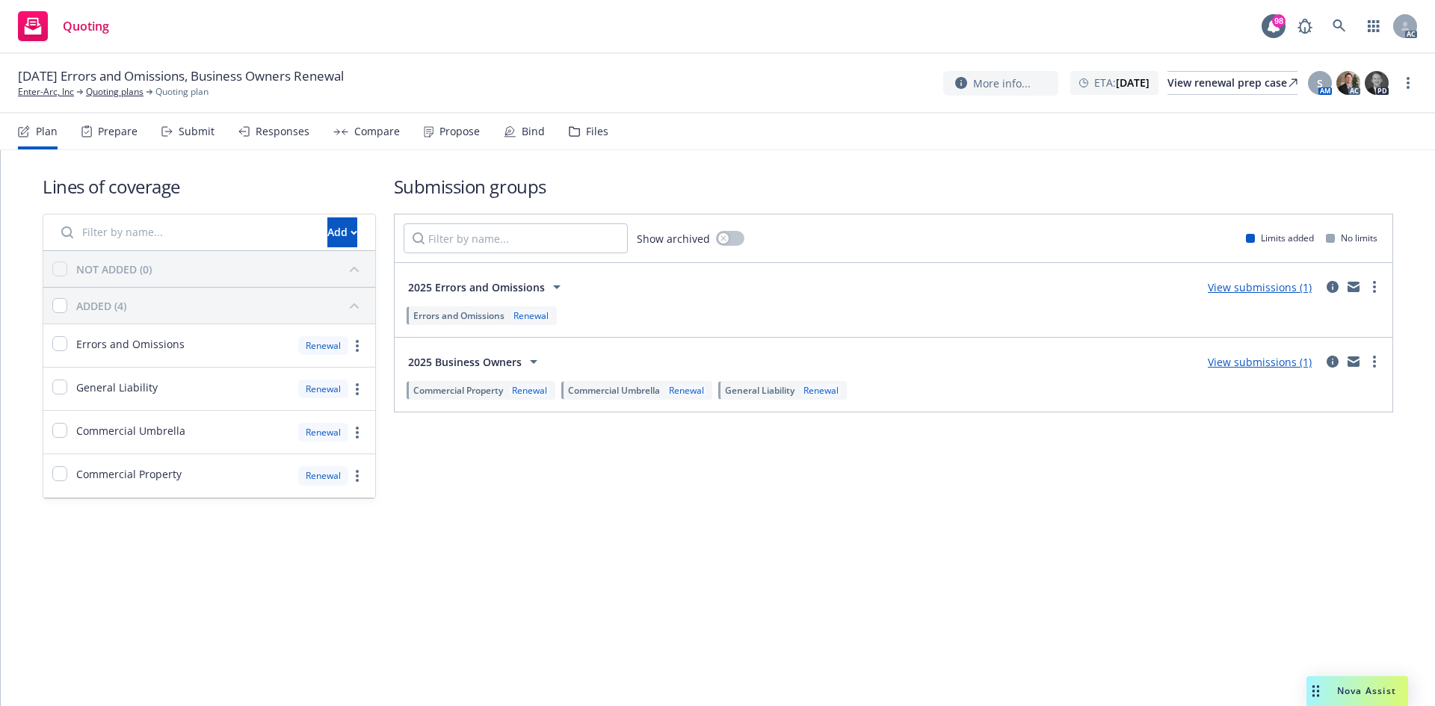
click at [125, 123] on div "Prepare" at bounding box center [109, 132] width 56 height 36
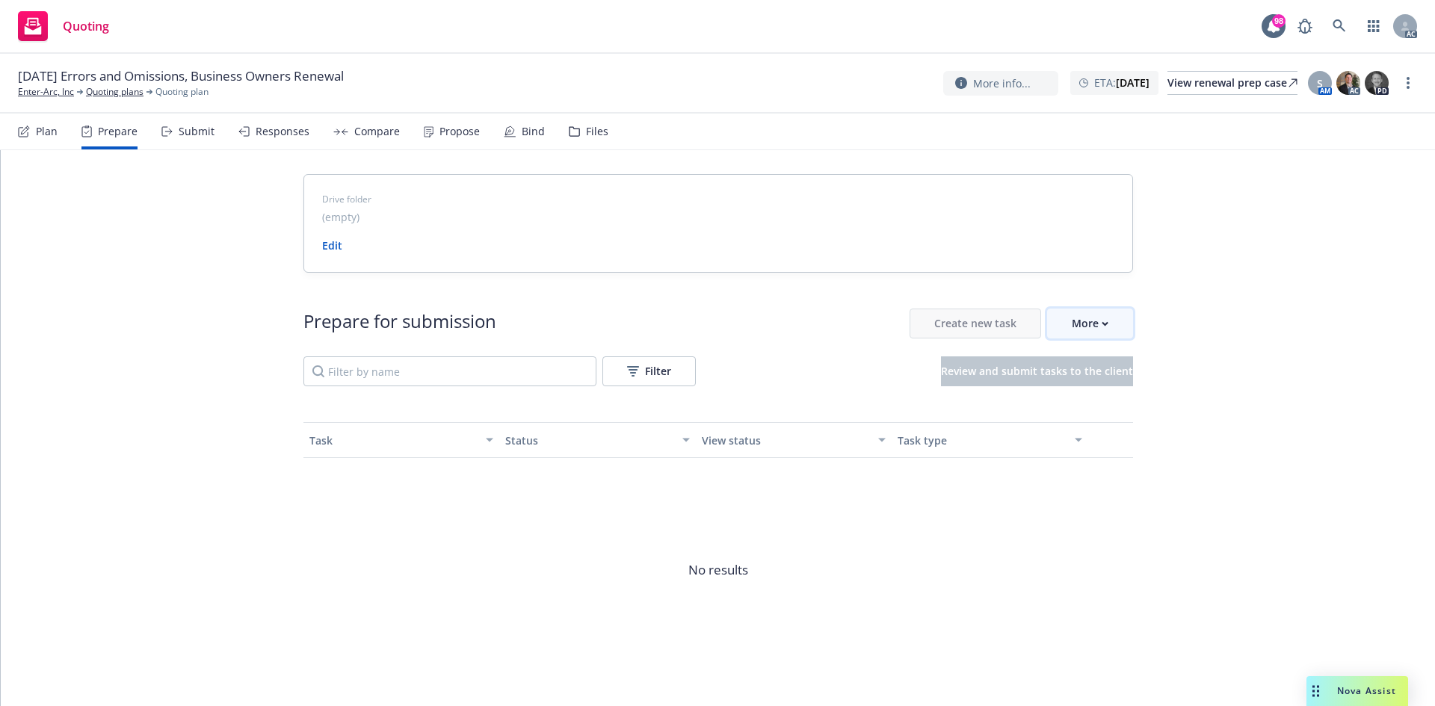
click at [1073, 321] on div "More" at bounding box center [1090, 323] width 37 height 28
drag, startPoint x: 11, startPoint y: 95, endPoint x: 56, endPoint y: 100, distance: 45.1
click at [56, 100] on div "[DATE] Errors and Omissions, Business Owners Renewal Enter-Arc, Inc Quoting pla…" at bounding box center [717, 84] width 1435 height 60
copy link "Enter-Arc"
click at [46, 95] on link "Enter-Arc, Inc" at bounding box center [46, 91] width 56 height 13
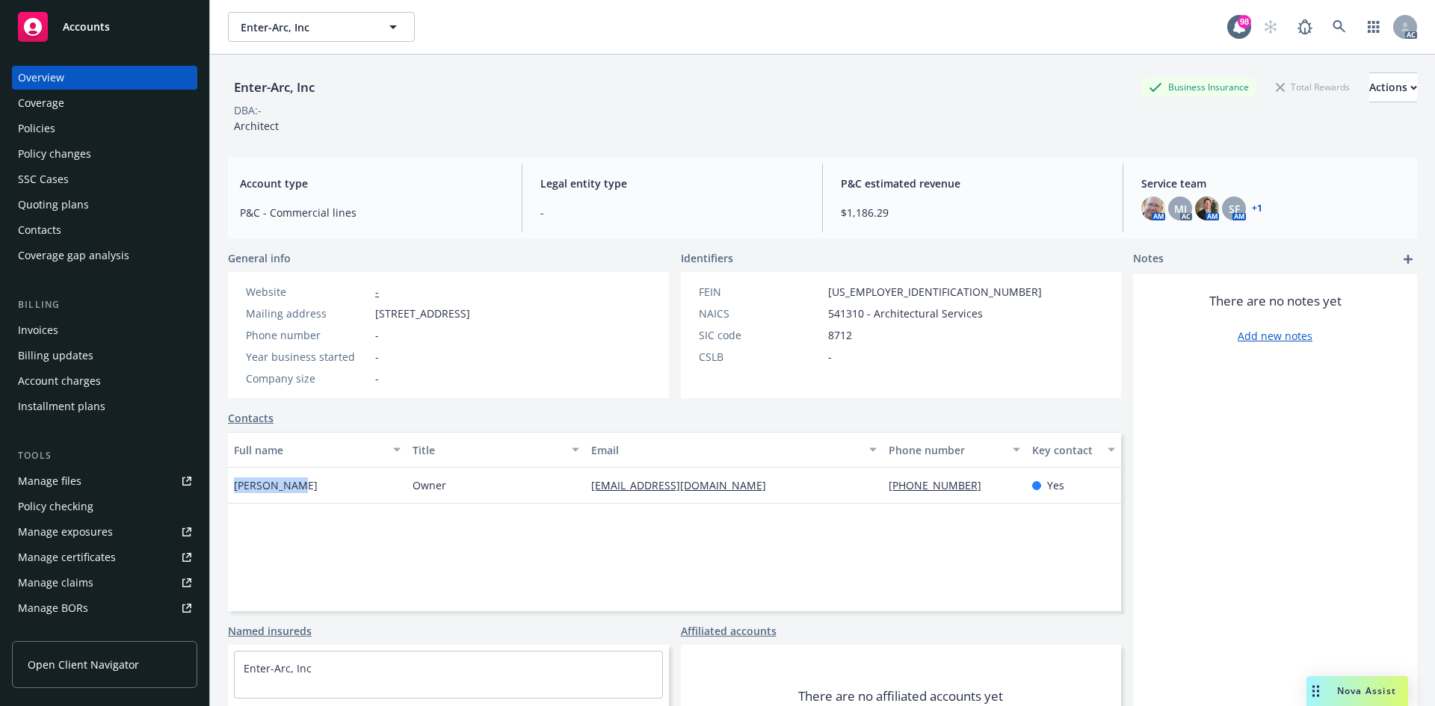
drag, startPoint x: 235, startPoint y: 489, endPoint x: 324, endPoint y: 498, distance: 89.5
click at [324, 498] on div "Lance Brown" at bounding box center [317, 486] width 179 height 36
copy span "Lance Brown"
drag, startPoint x: 877, startPoint y: 484, endPoint x: 954, endPoint y: 495, distance: 77.8
click at [956, 496] on div "(714) 427-0370" at bounding box center [953, 486] width 143 height 36
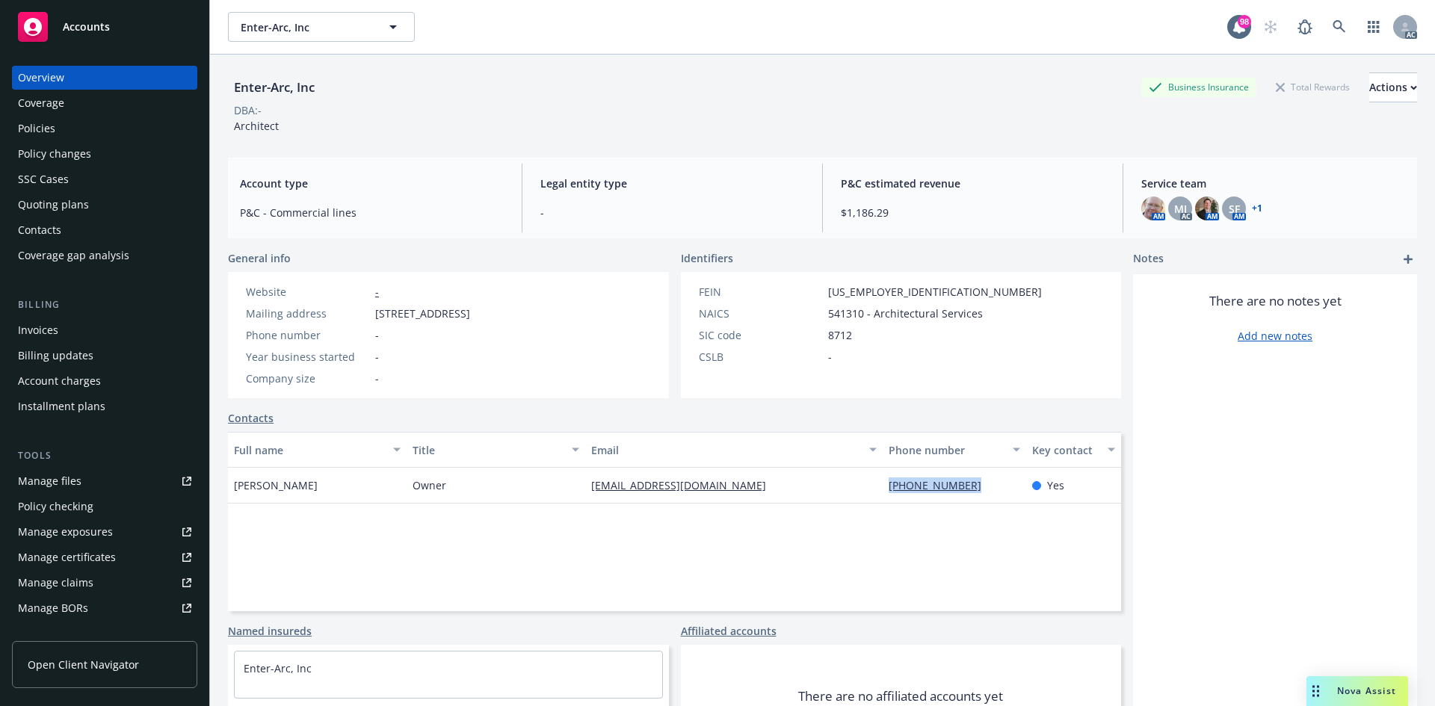
copy link "[PHONE_NUMBER]"
drag, startPoint x: 555, startPoint y: 497, endPoint x: 708, endPoint y: 499, distance: 153.2
click at [708, 499] on div "Lance Brown Owner lbrown@enterarc.com (714) 427-0370 Yes" at bounding box center [674, 486] width 893 height 36
copy div "[EMAIL_ADDRESS][DOMAIN_NAME]"
click at [83, 125] on div "Policies" at bounding box center [104, 129] width 173 height 24
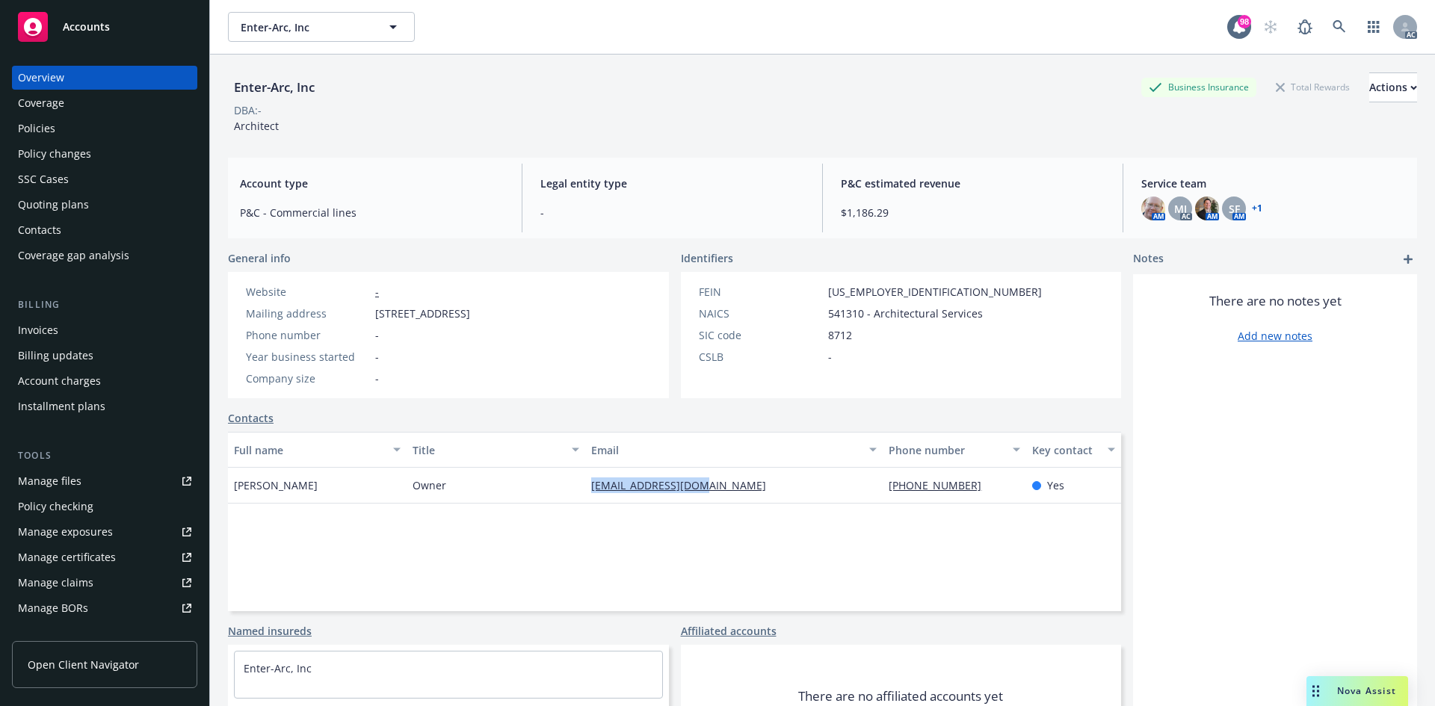
click at [83, 125] on div "Policies" at bounding box center [104, 129] width 173 height 24
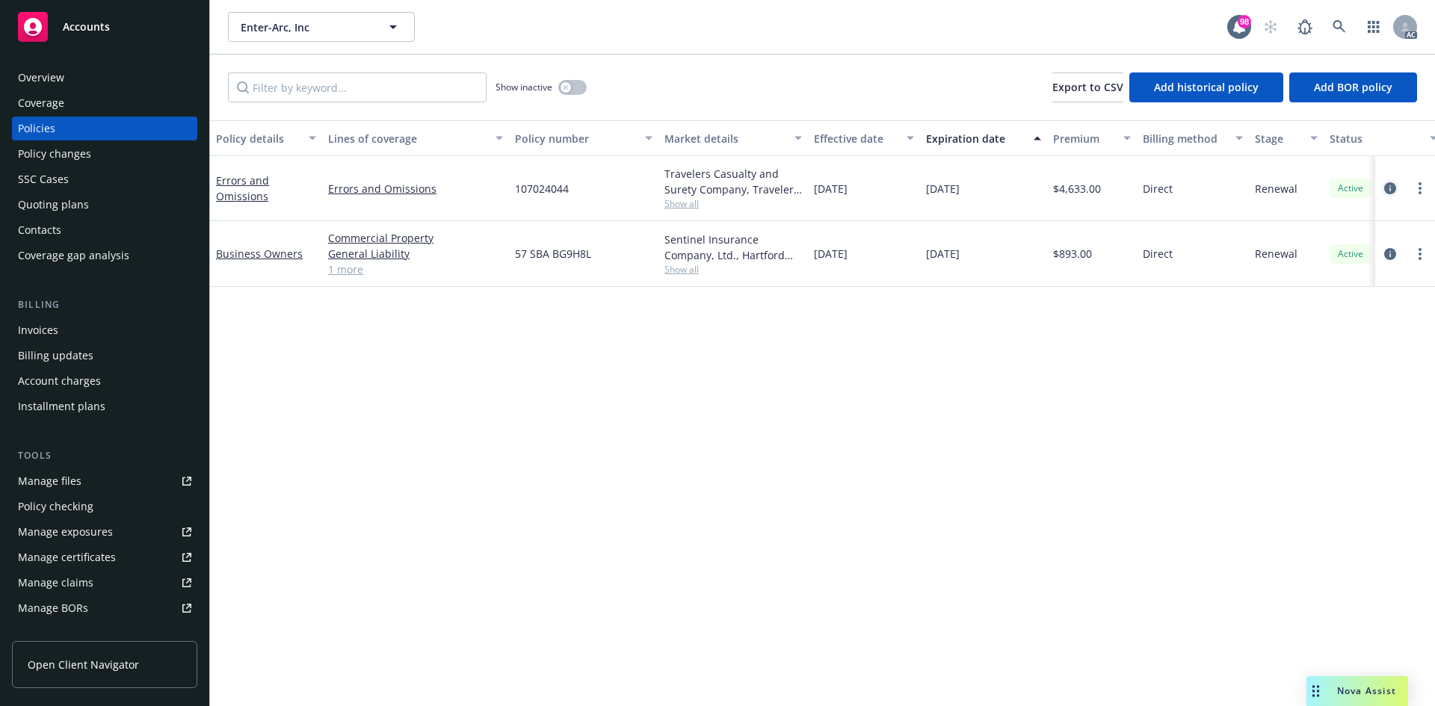
click at [1393, 188] on icon "circleInformation" at bounding box center [1390, 188] width 12 height 12
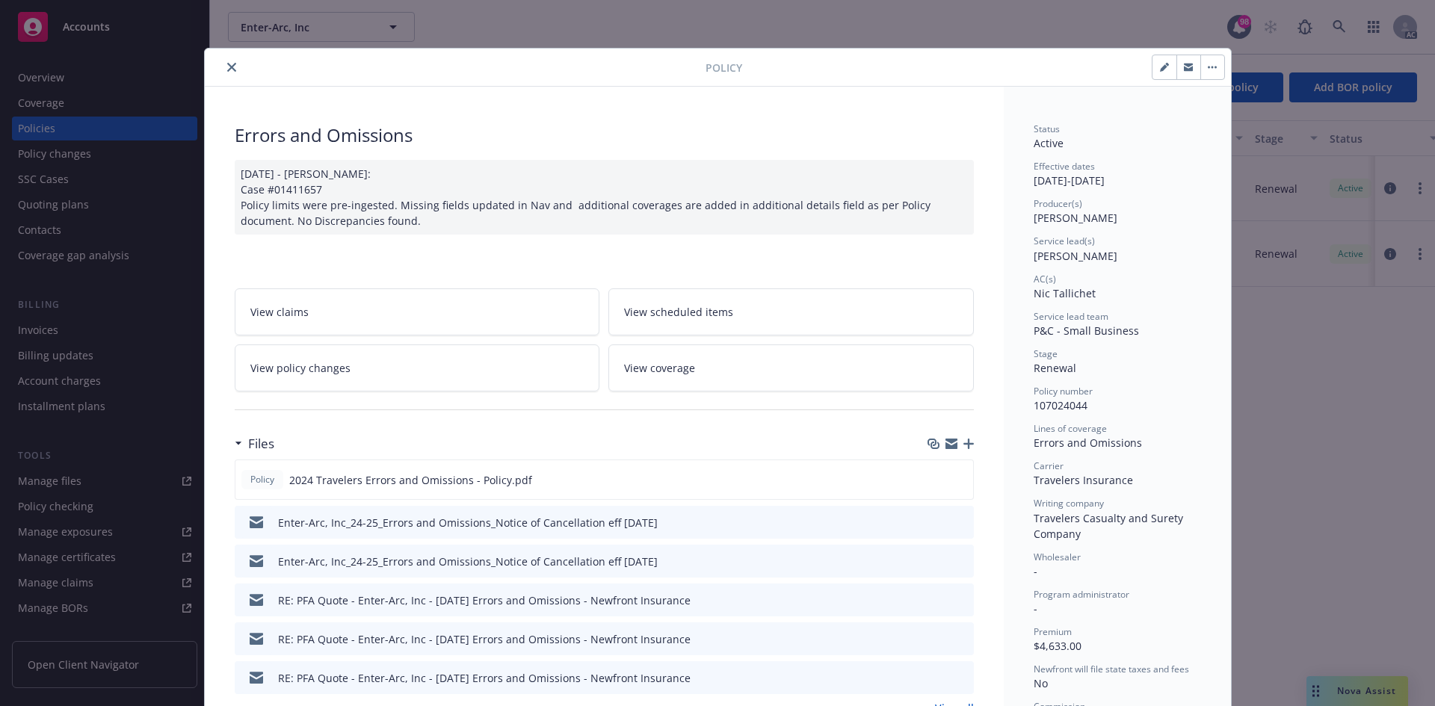
scroll to position [224, 0]
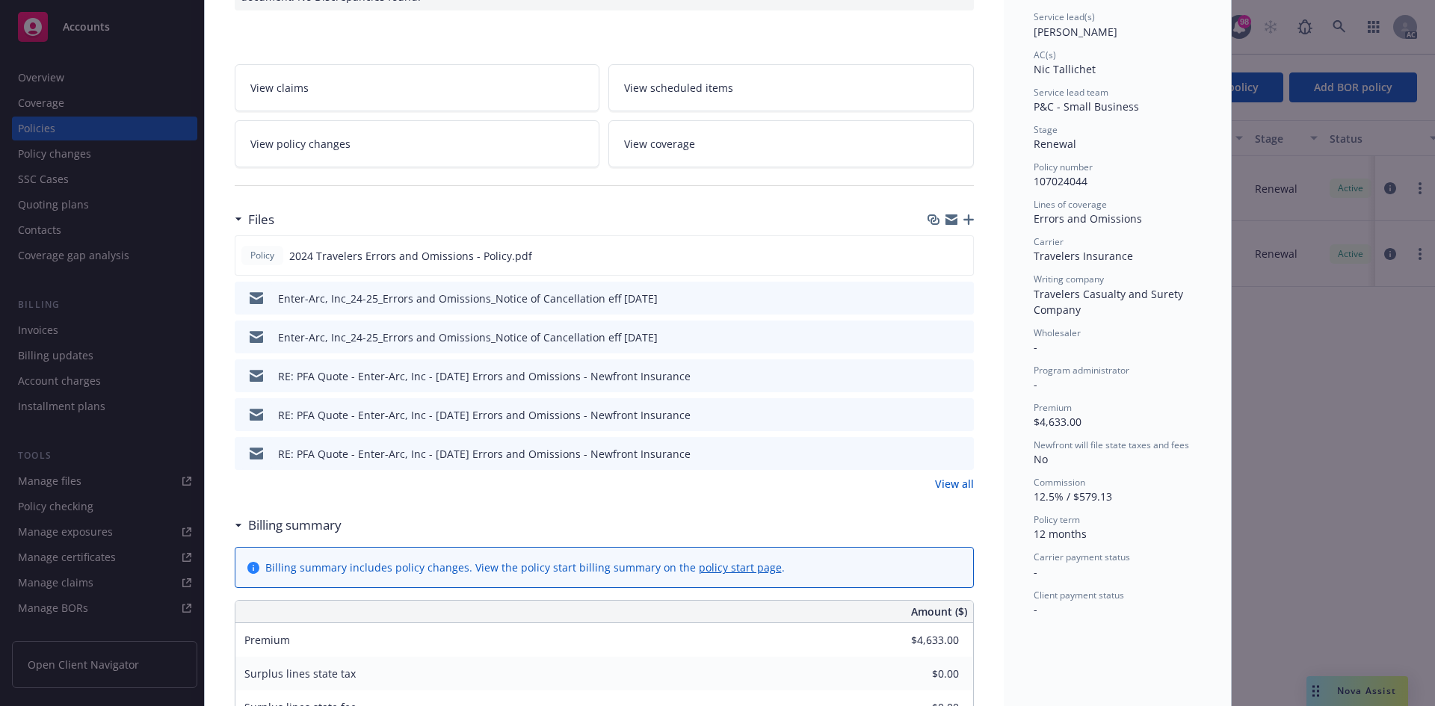
click at [949, 492] on div "Files Policy 2024 Travelers Errors and Omissions - Policy.pdf Enter-Arc, Inc_24…" at bounding box center [604, 357] width 739 height 306
click at [953, 478] on link "View all" at bounding box center [954, 484] width 39 height 16
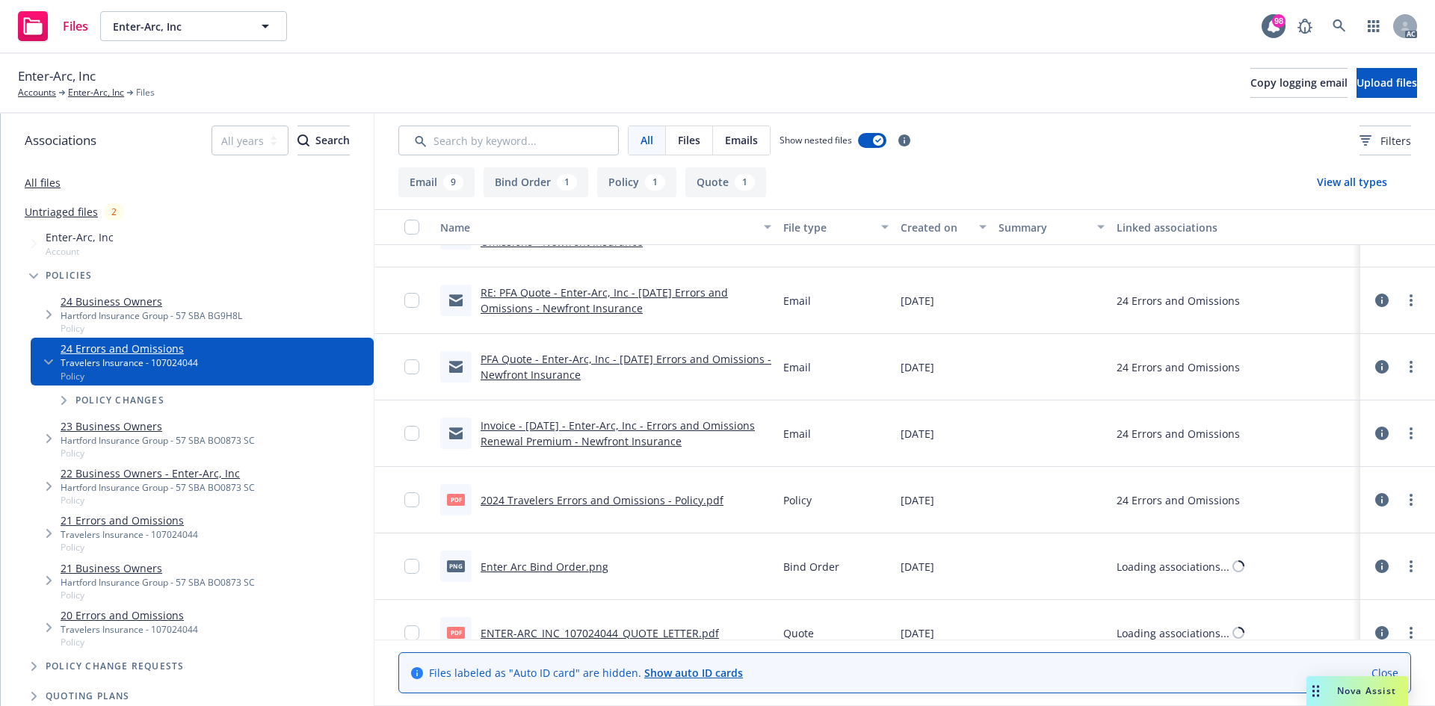
scroll to position [400, 0]
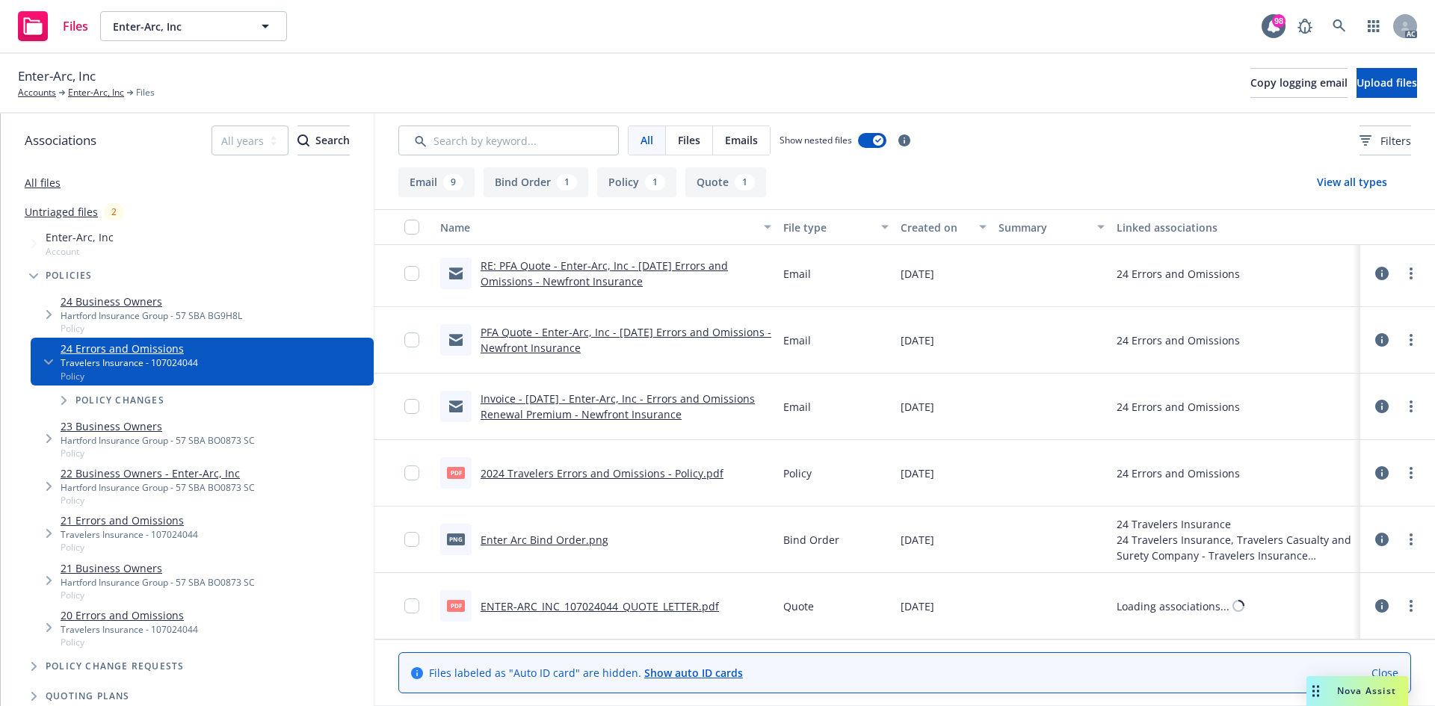
click at [617, 471] on link "2024 Travelers Errors and Omissions - Policy.pdf" at bounding box center [601, 473] width 243 height 14
click at [565, 597] on div "pdf ENTER-ARC_INC_107024044_QUOTE_LETTER.pdf" at bounding box center [579, 605] width 279 height 31
click at [567, 604] on link "ENTER-ARC_INC_107024044_QUOTE_LETTER.pdf" at bounding box center [599, 606] width 238 height 14
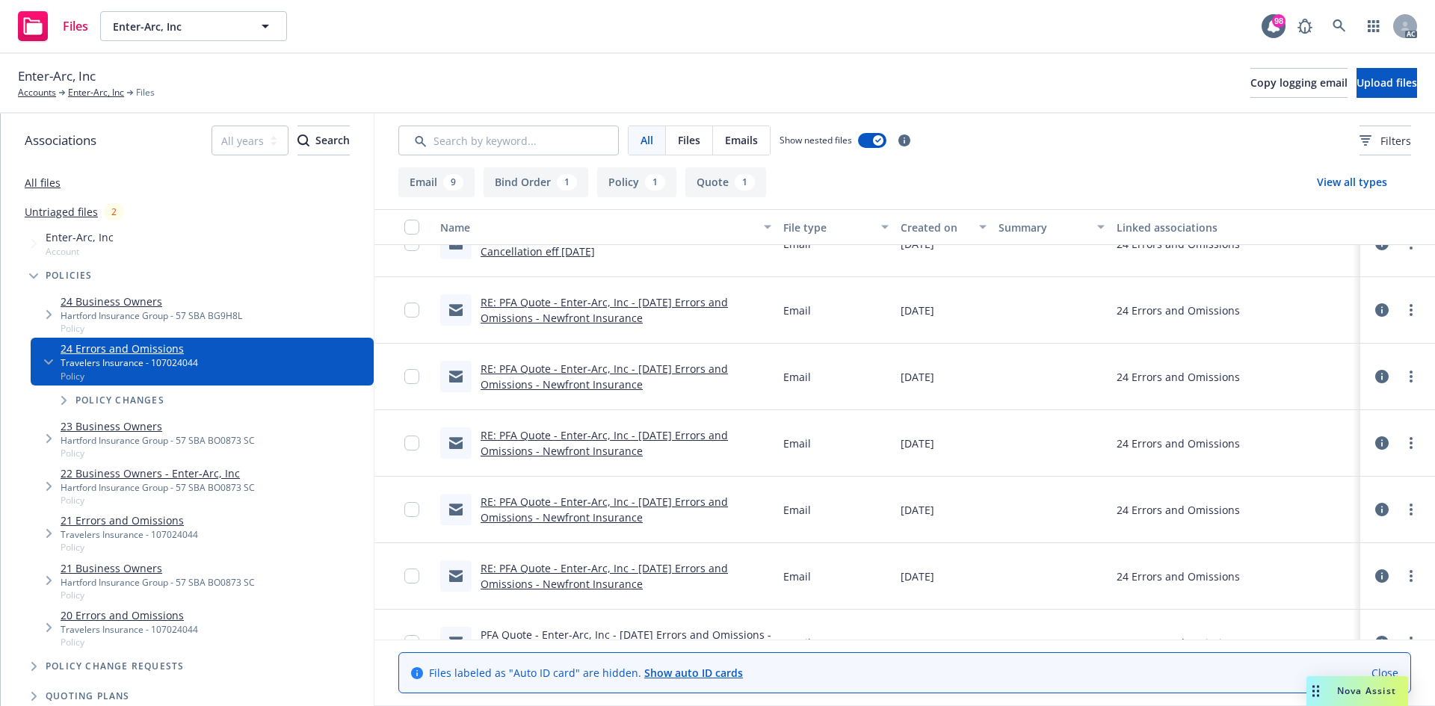
scroll to position [0, 0]
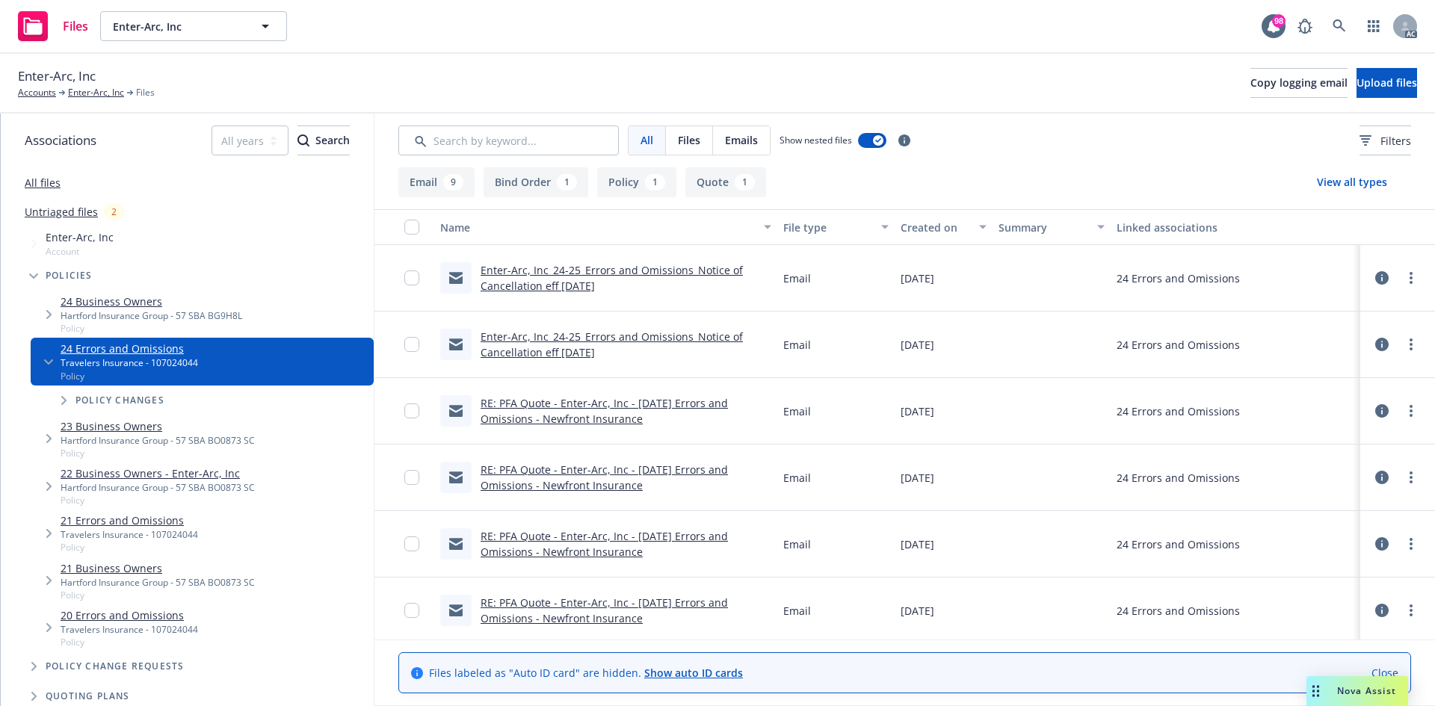
click at [71, 81] on span "Enter-Arc, Inc" at bounding box center [57, 76] width 78 height 19
click at [86, 82] on span "Enter-Arc, Inc" at bounding box center [57, 76] width 78 height 19
click at [83, 90] on link "Enter-Arc, Inc" at bounding box center [96, 92] width 56 height 13
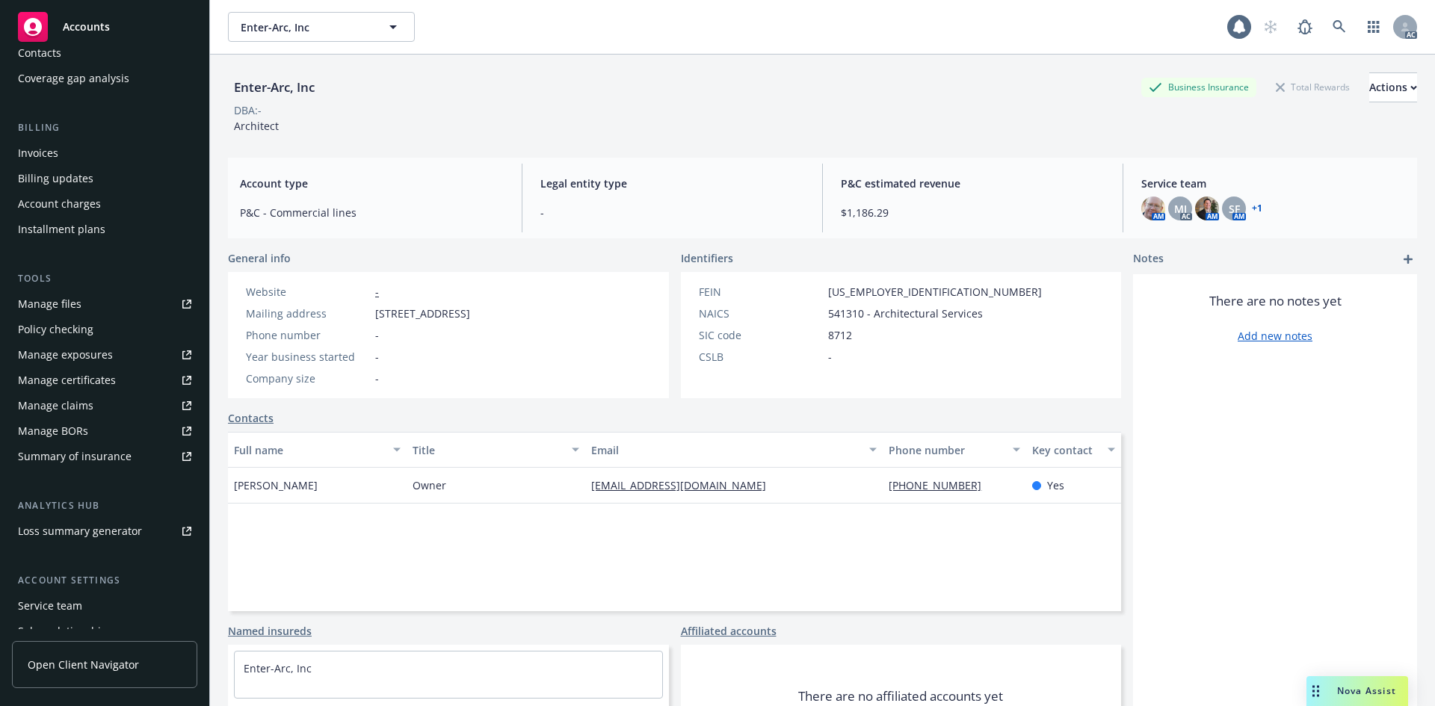
scroll to position [268, 0]
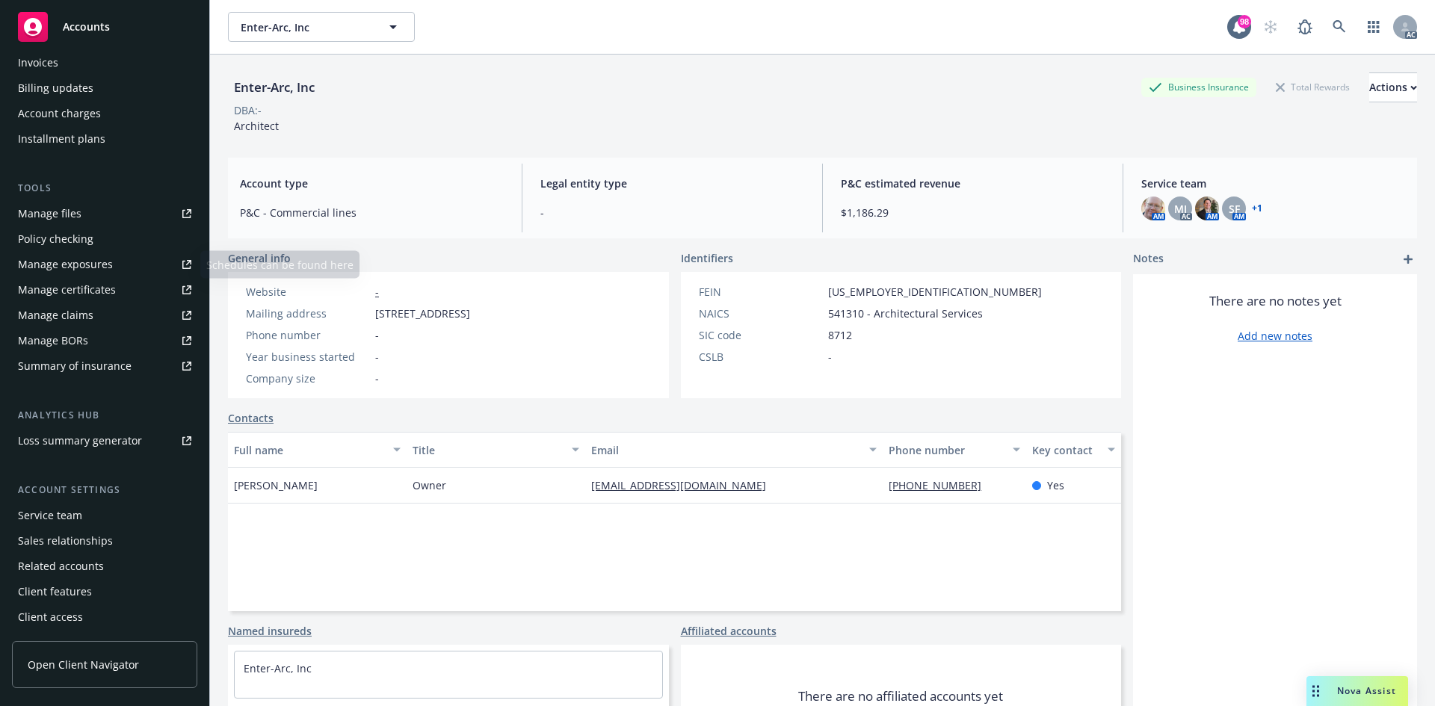
click at [78, 221] on div "Manage files" at bounding box center [50, 214] width 64 height 24
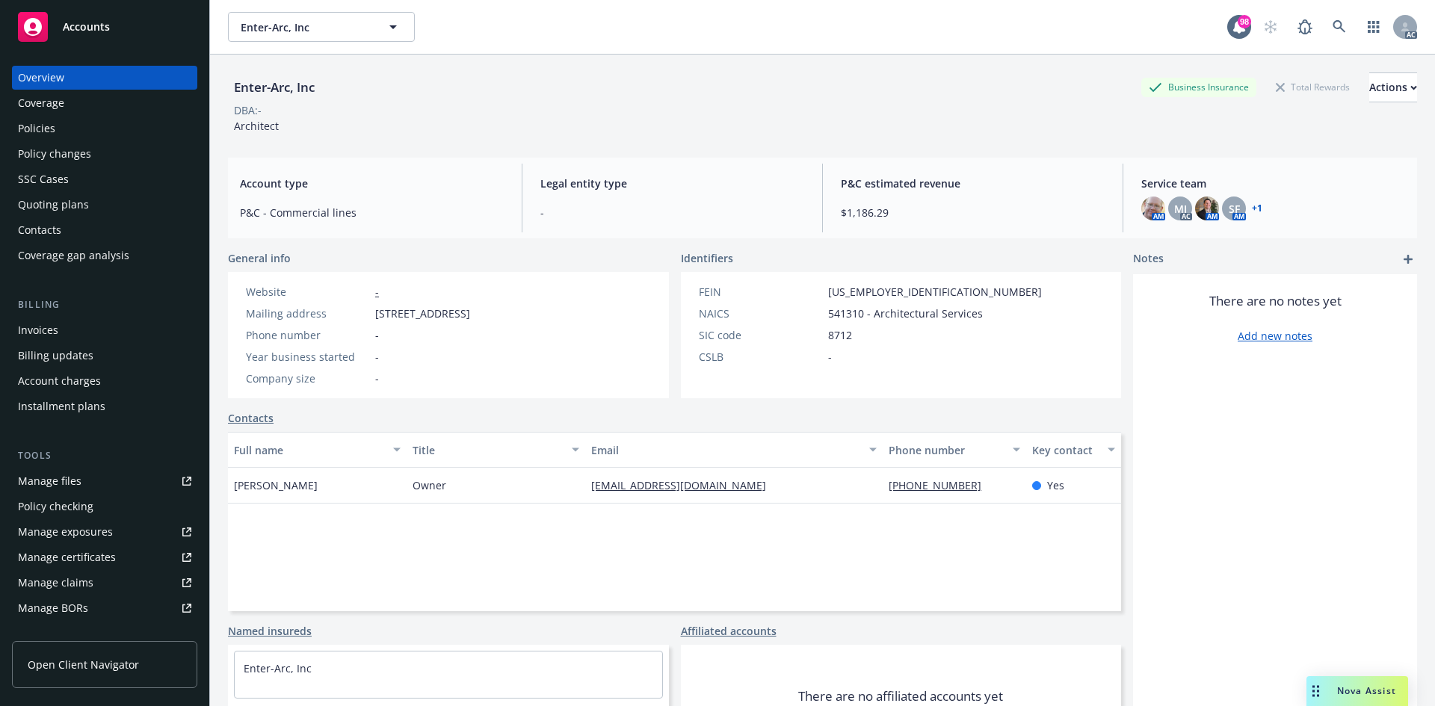
click at [87, 203] on div "Quoting plans" at bounding box center [104, 205] width 173 height 24
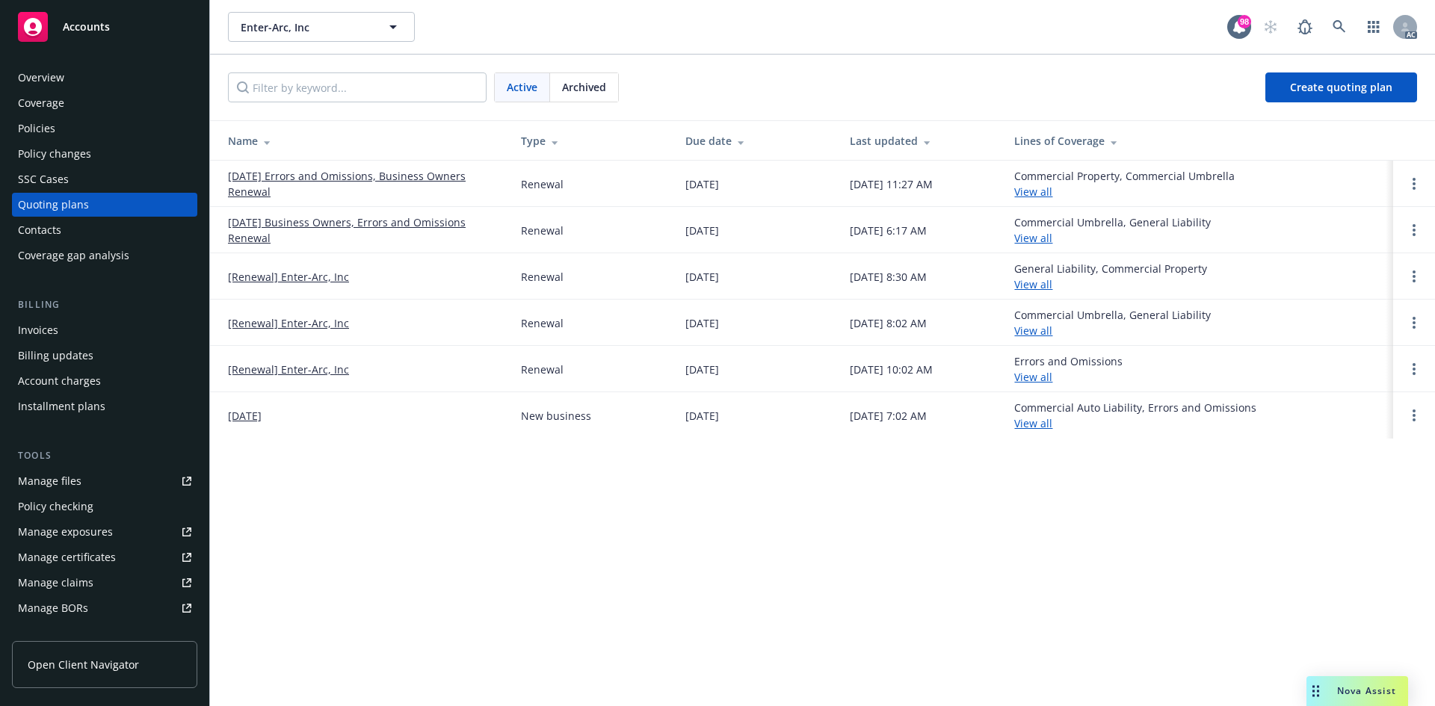
click at [341, 170] on link "[DATE] Errors and Omissions, Business Owners Renewal" at bounding box center [362, 183] width 269 height 31
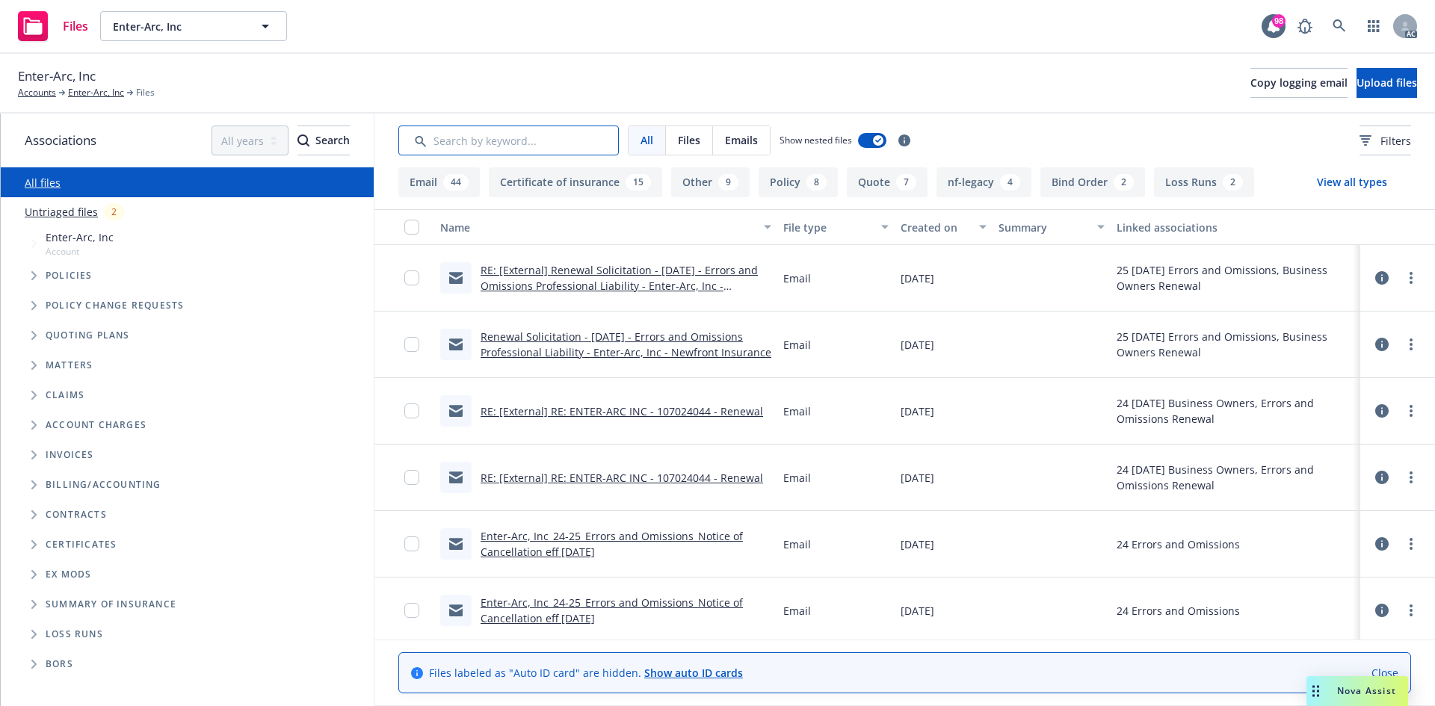
click at [503, 142] on input "Search by keyword..." at bounding box center [508, 141] width 220 height 30
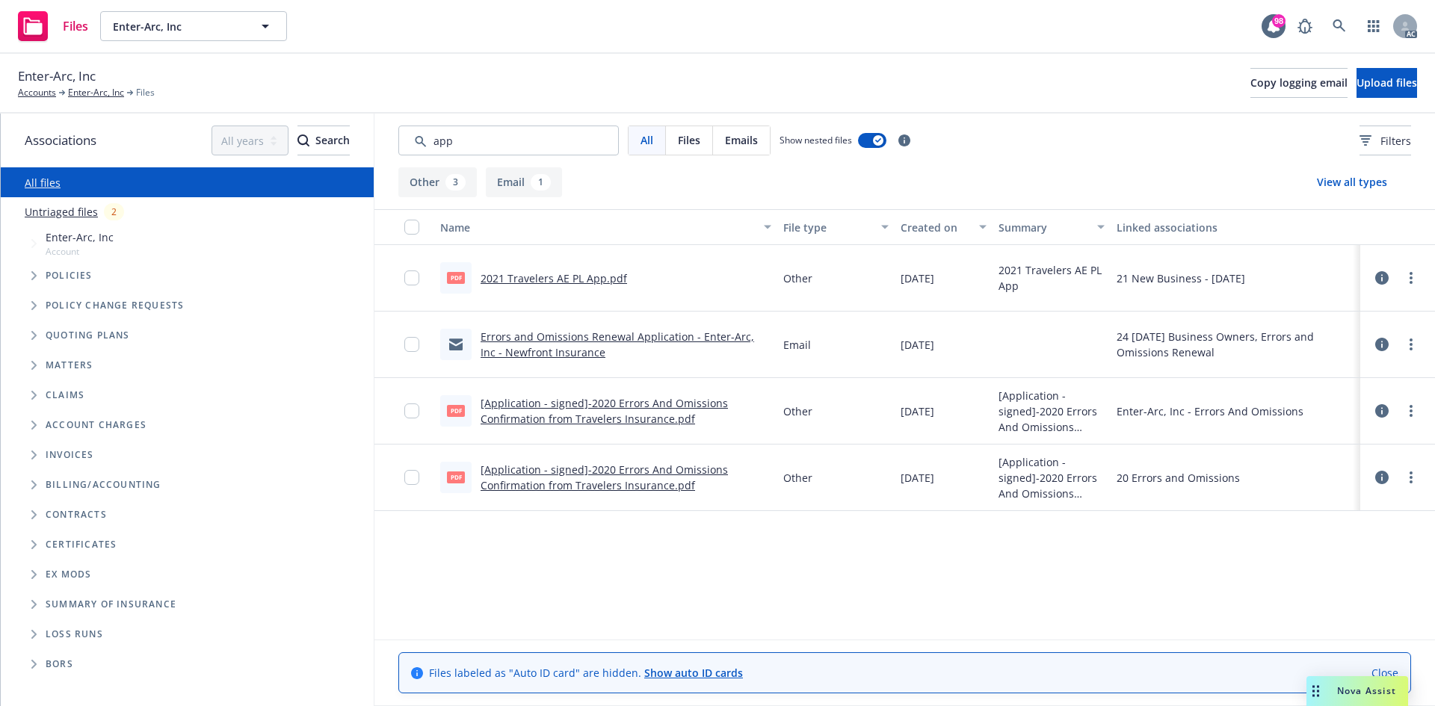
click at [569, 275] on link "2021 Travelers AE PL App.pdf" at bounding box center [553, 278] width 146 height 14
click at [652, 413] on link "[Application - signed]-2020 Errors And Omissions Confirmation from Travelers In…" at bounding box center [603, 411] width 247 height 30
click at [510, 140] on input "Search by keyword..." at bounding box center [508, 141] width 220 height 30
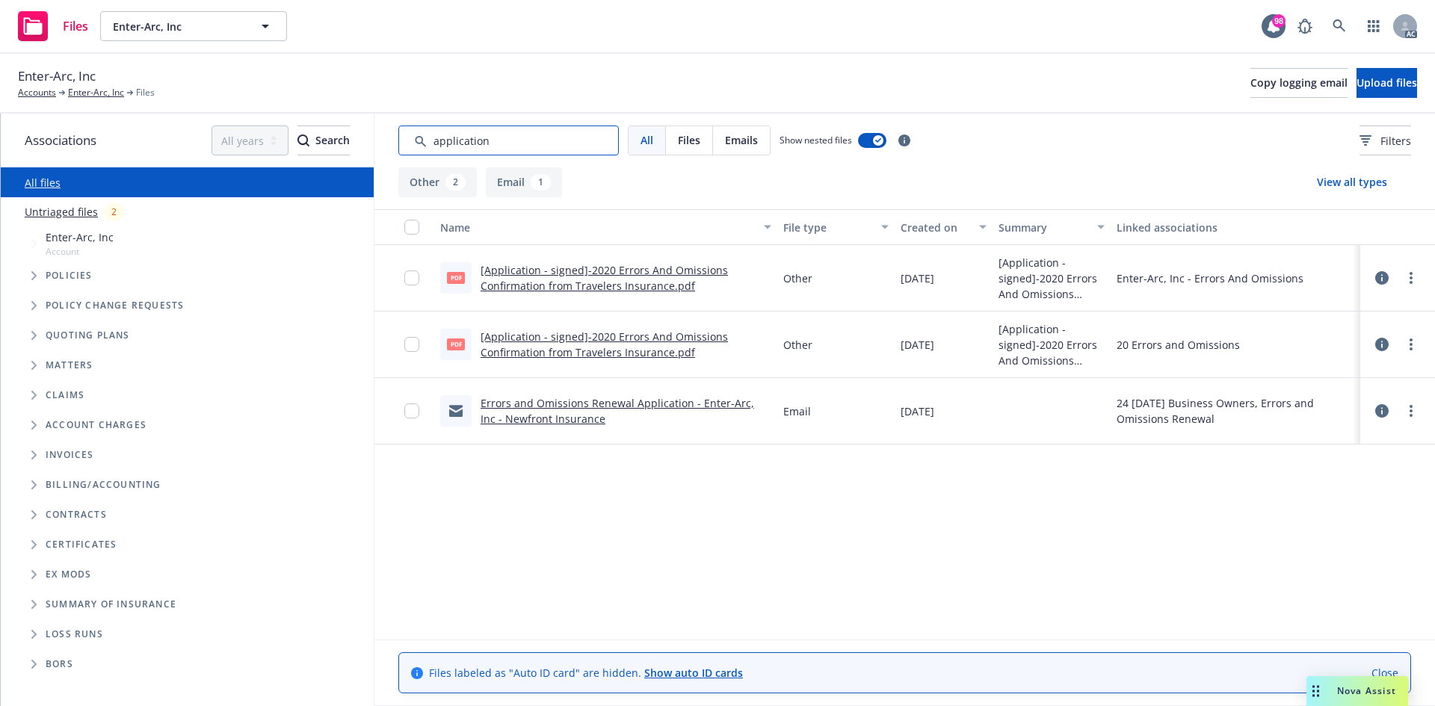
type input "application"
click at [614, 412] on div "Errors and Omissions Renewal Application - Enter-Arc, Inc - Newfront Insurance" at bounding box center [625, 410] width 291 height 31
click at [614, 397] on link "Errors and Omissions Renewal Application - Enter-Arc, Inc - Newfront Insurance" at bounding box center [616, 411] width 273 height 30
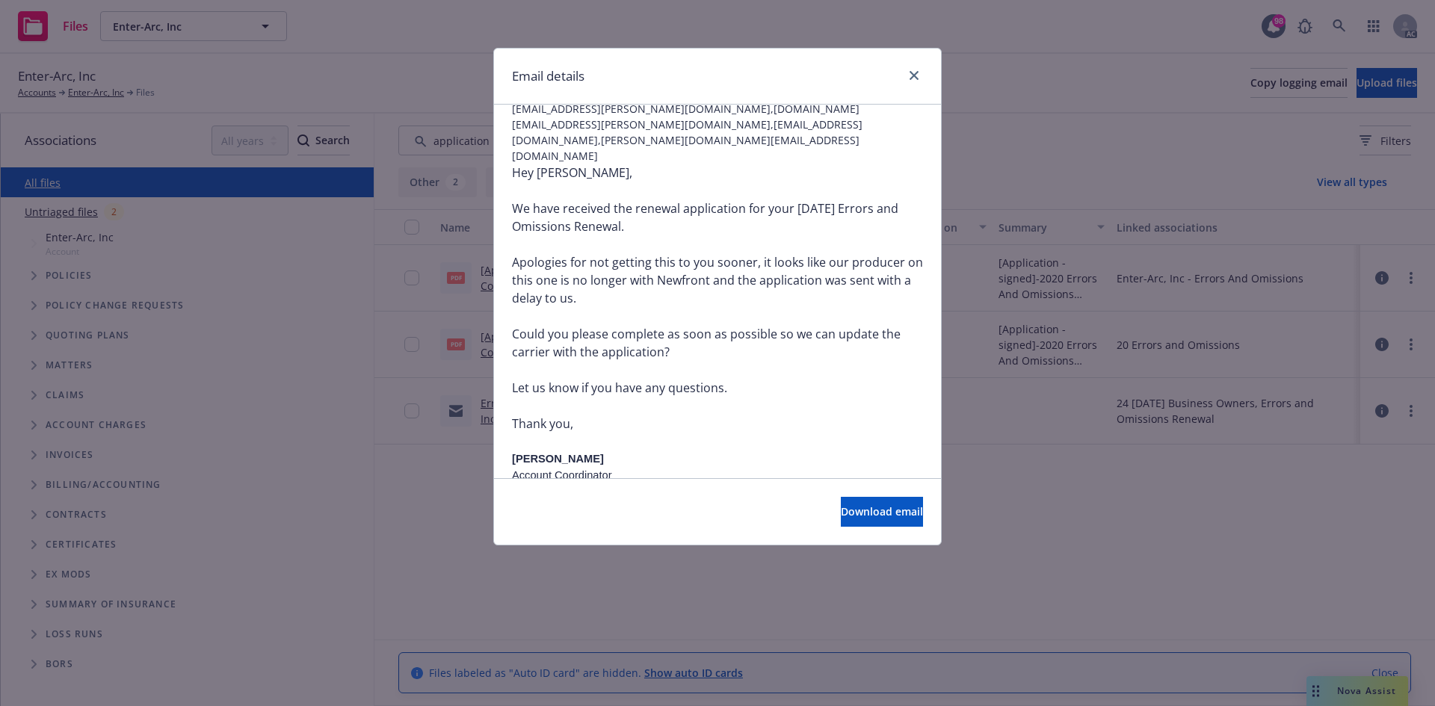
scroll to position [224, 0]
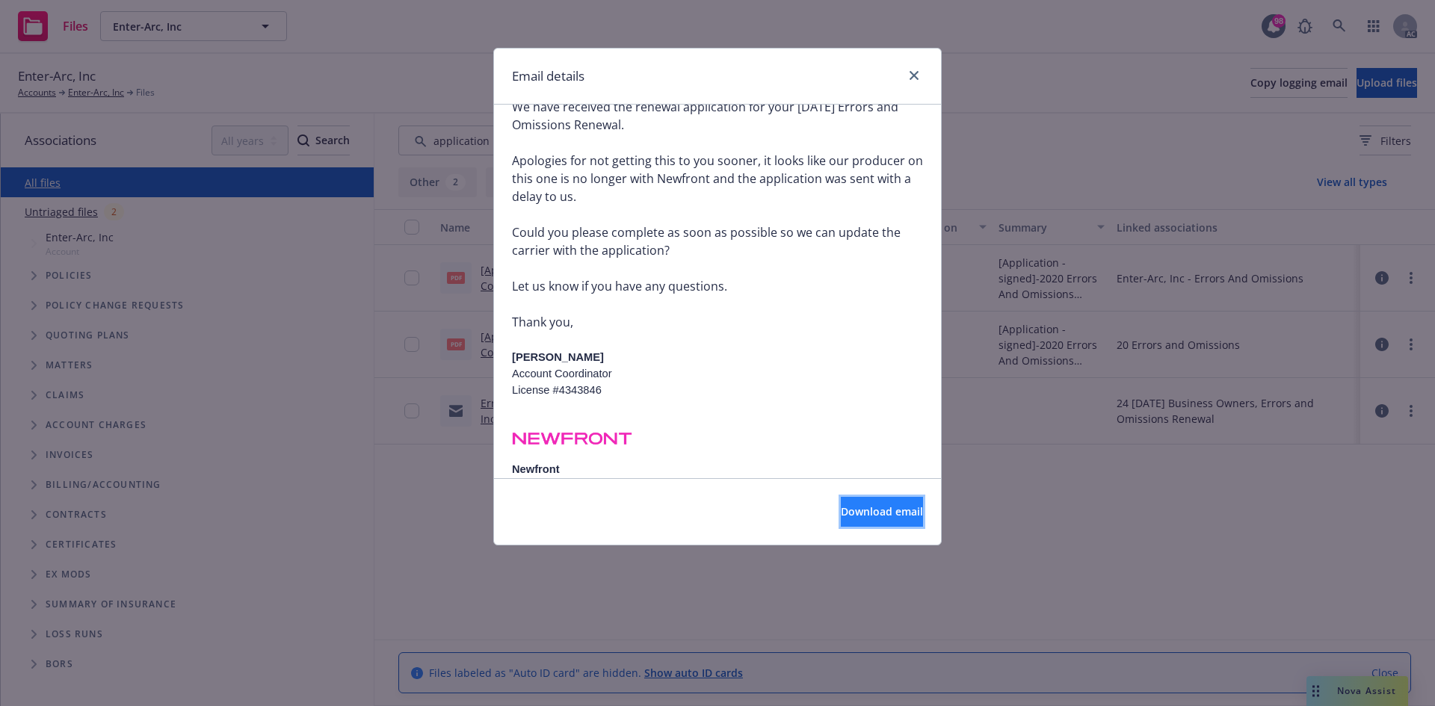
click at [841, 504] on button "Download email" at bounding box center [882, 512] width 82 height 30
click at [909, 73] on icon "close" at bounding box center [913, 75] width 9 height 9
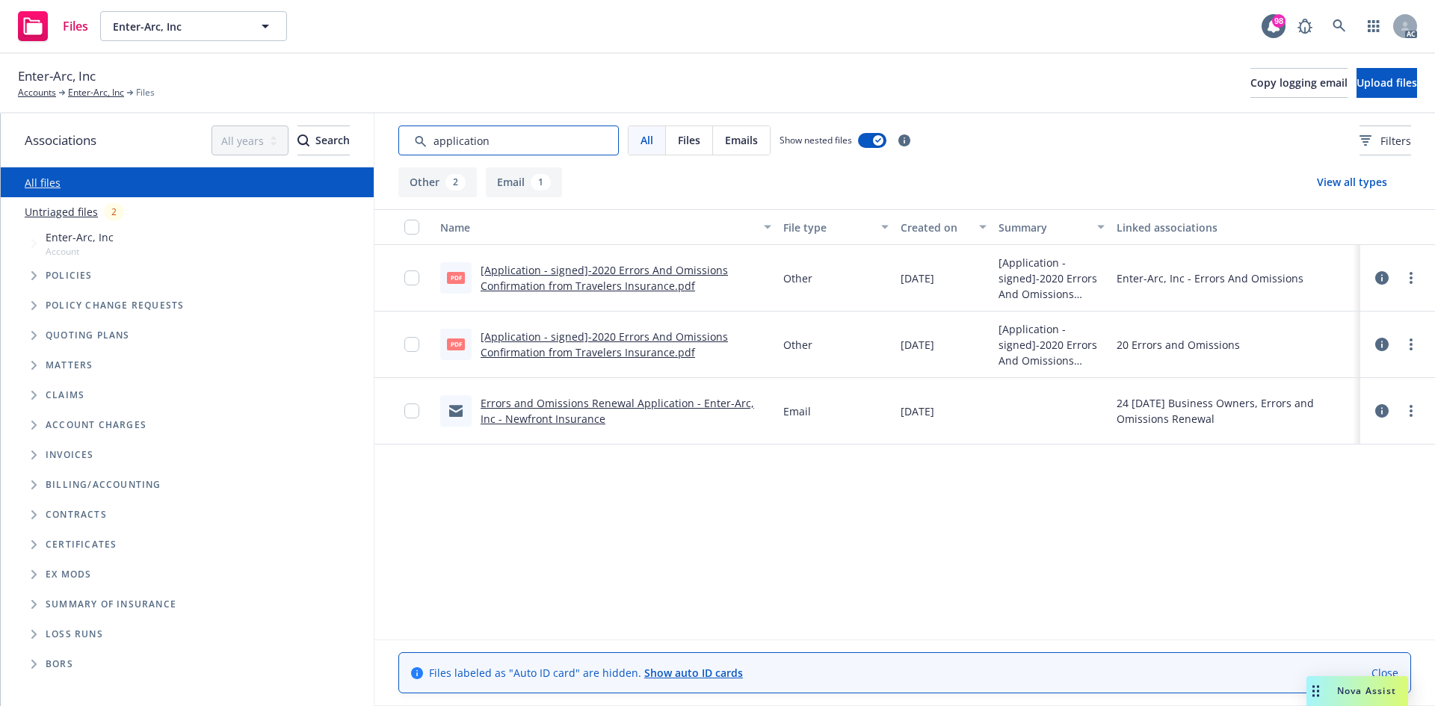
click at [496, 128] on input "Search by keyword..." at bounding box center [508, 141] width 220 height 30
drag, startPoint x: 504, startPoint y: 138, endPoint x: 411, endPoint y: 134, distance: 92.8
click at [411, 134] on input "Search by keyword..." at bounding box center [508, 141] width 220 height 30
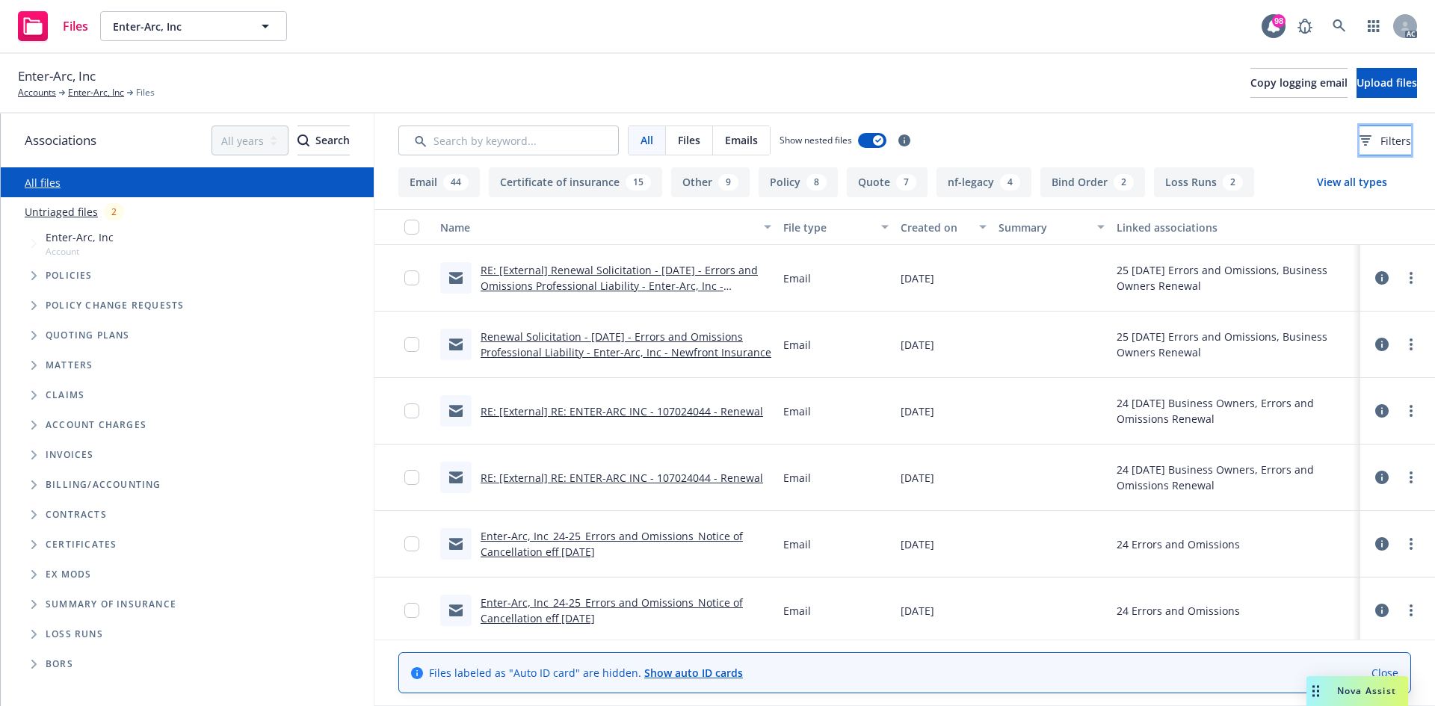
click at [1359, 141] on button "Filters" at bounding box center [1385, 141] width 52 height 30
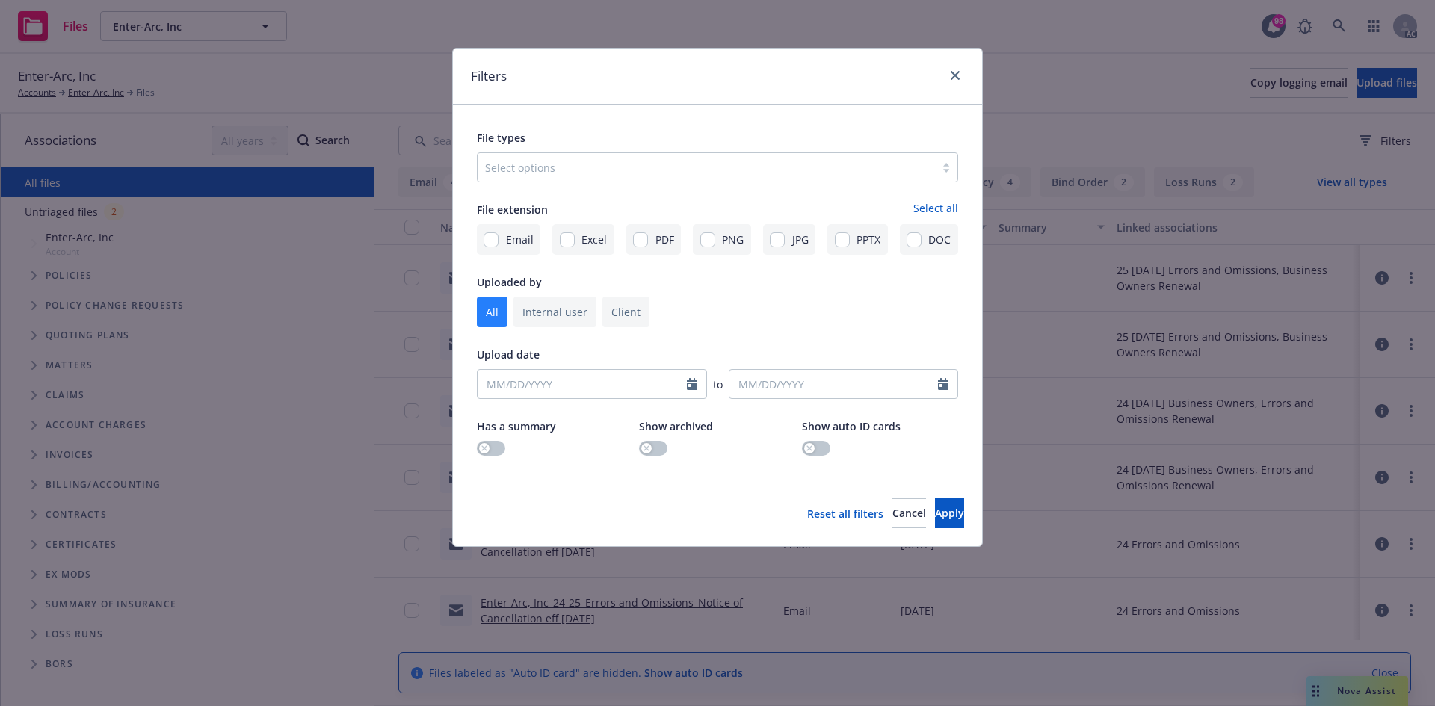
click at [594, 170] on div at bounding box center [706, 167] width 442 height 18
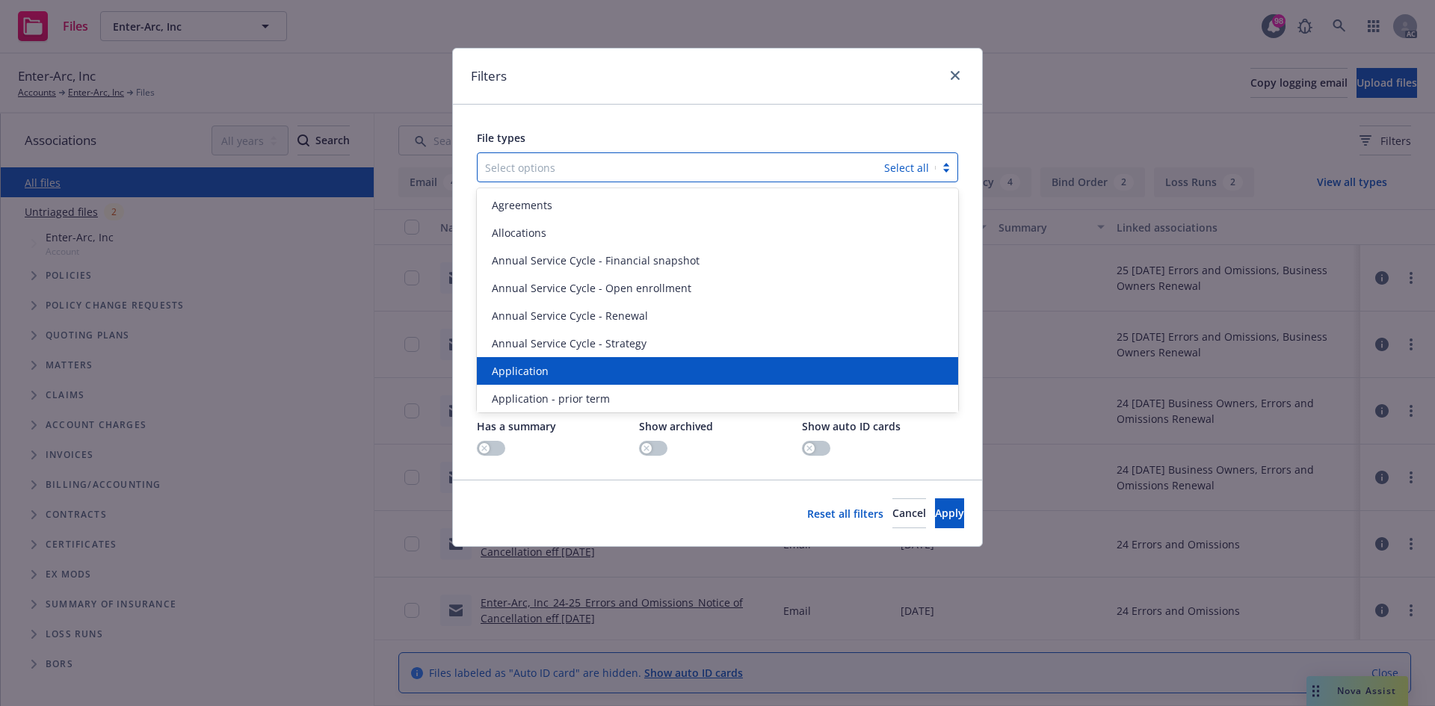
click at [561, 369] on div "Application" at bounding box center [717, 371] width 463 height 16
click at [561, 369] on span "Application - prior term" at bounding box center [551, 371] width 118 height 16
click at [561, 369] on span "Application - signed" at bounding box center [542, 371] width 100 height 16
click at [561, 369] on span "Application - unsigned" at bounding box center [549, 371] width 114 height 16
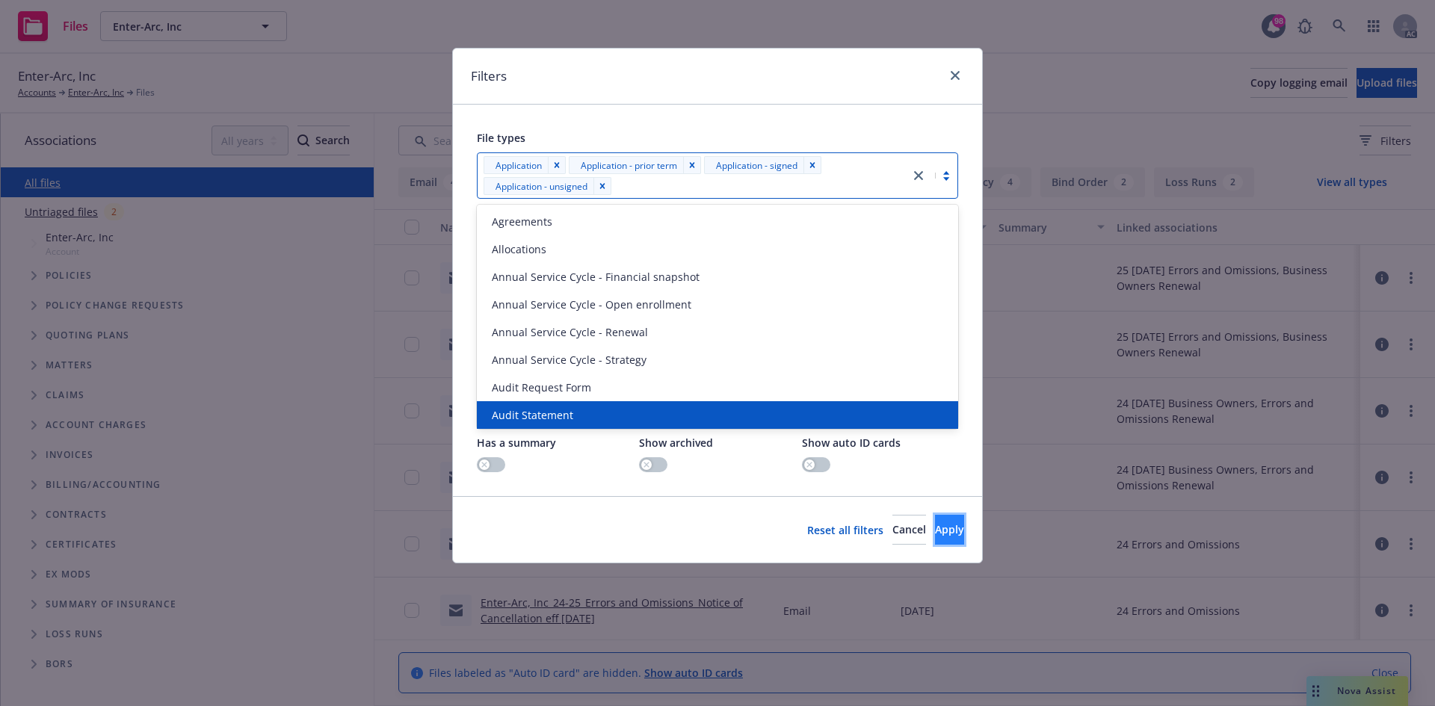
click at [935, 528] on span "Apply" at bounding box center [949, 529] width 29 height 14
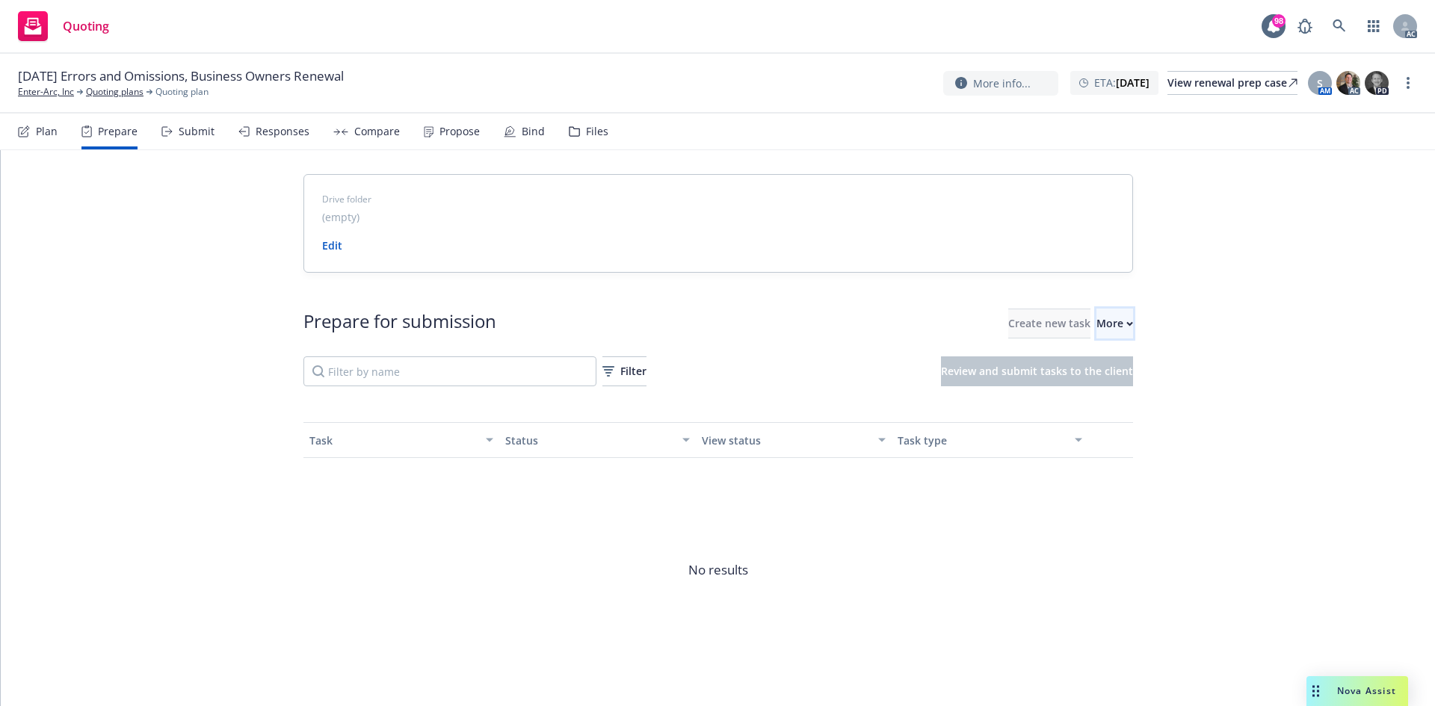
click at [1119, 323] on button "More" at bounding box center [1114, 324] width 37 height 30
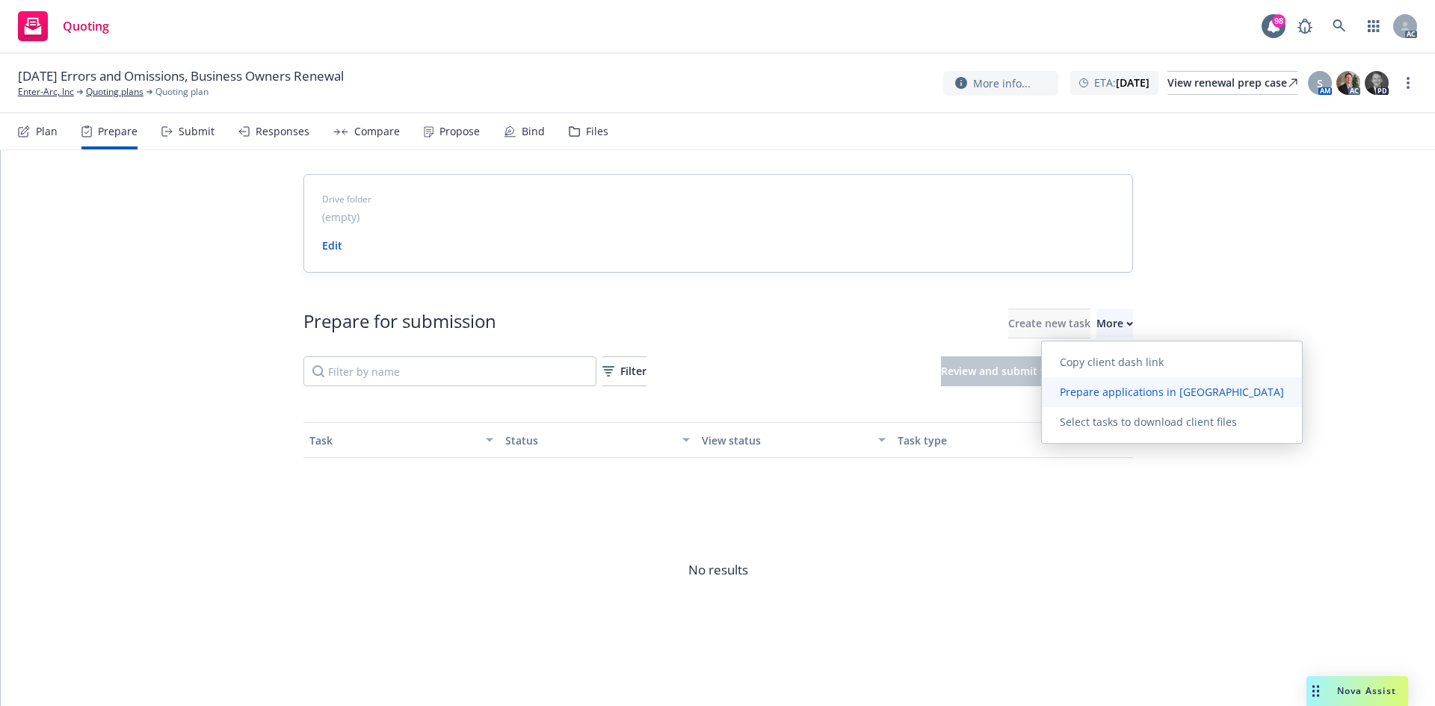
click at [1096, 399] on link "Prepare applications in Indio" at bounding box center [1172, 392] width 260 height 30
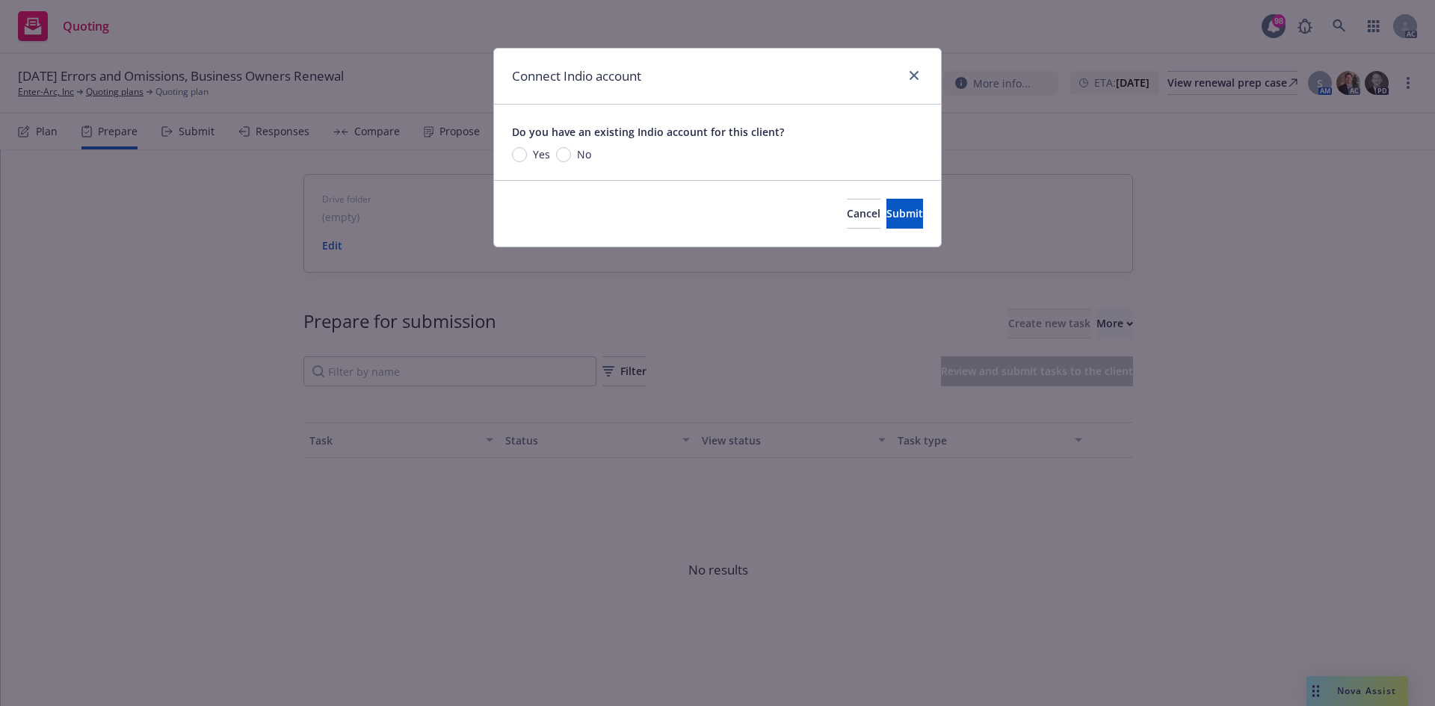
click at [587, 161] on span "No" at bounding box center [584, 154] width 14 height 16
click at [571, 161] on input "No" at bounding box center [563, 154] width 15 height 15
radio input "true"
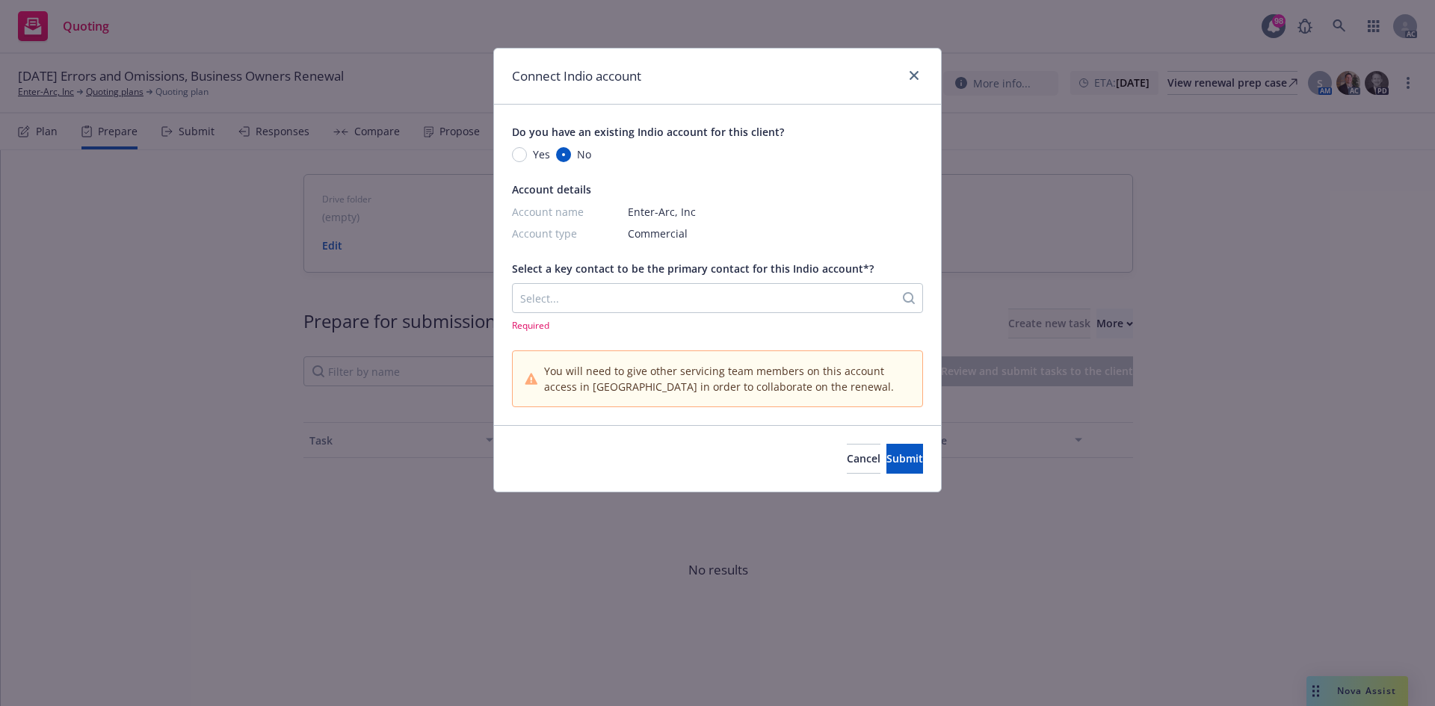
click at [587, 293] on div at bounding box center [703, 298] width 367 height 18
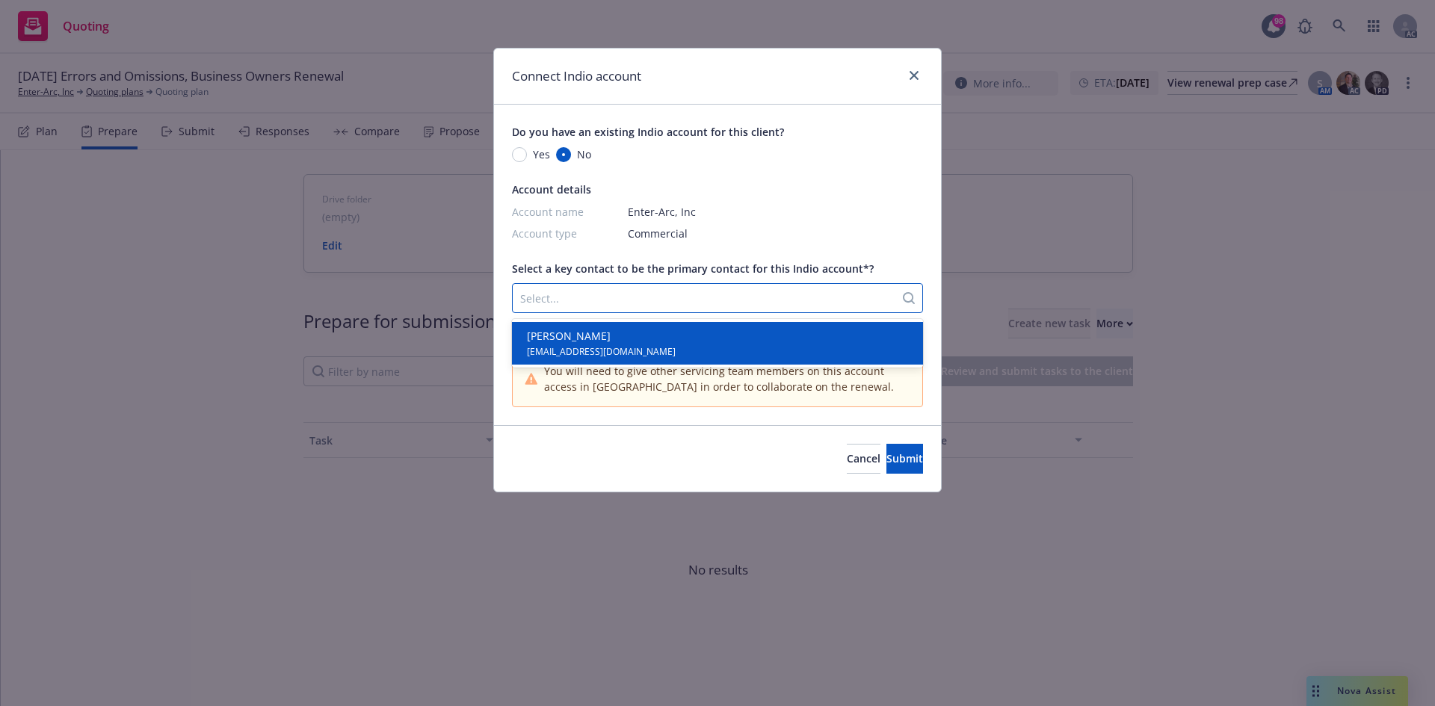
click at [588, 334] on span "Lance Brown" at bounding box center [601, 336] width 149 height 16
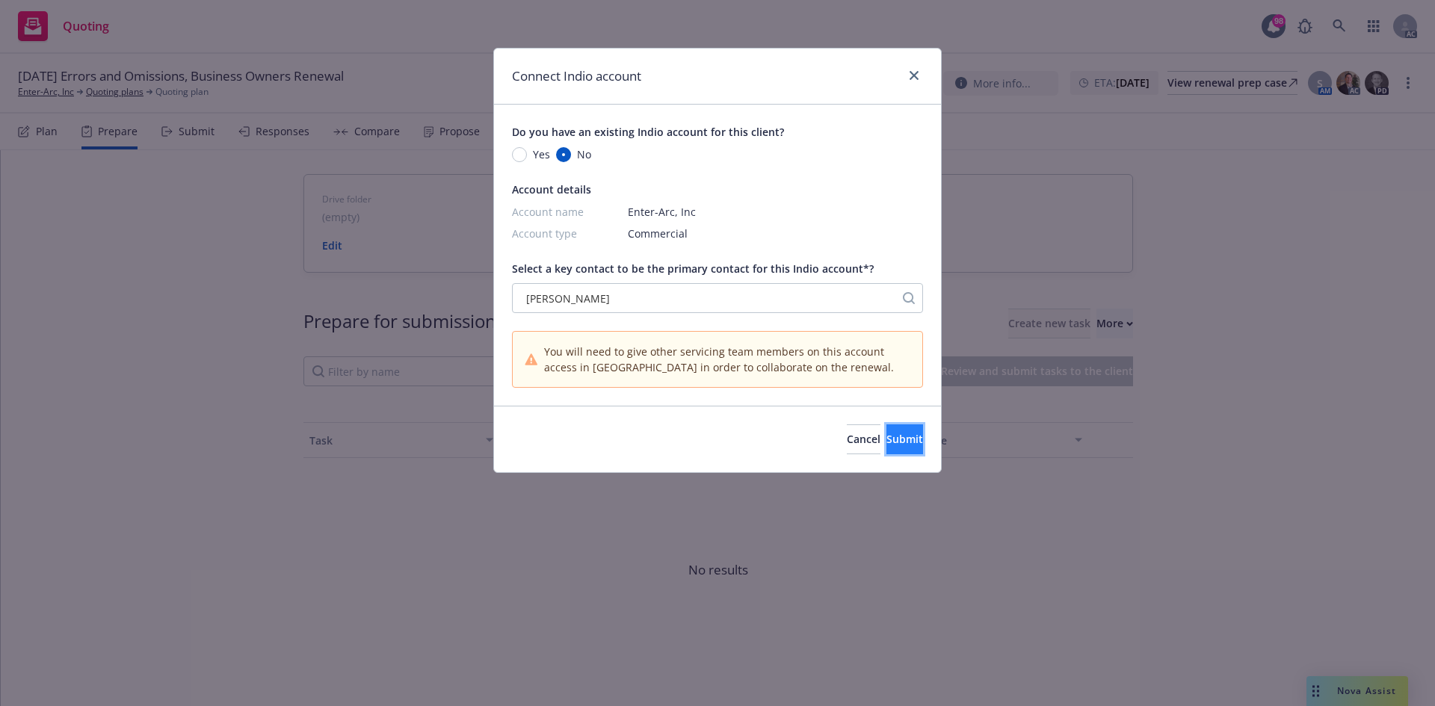
click at [892, 439] on span "Submit" at bounding box center [904, 439] width 37 height 14
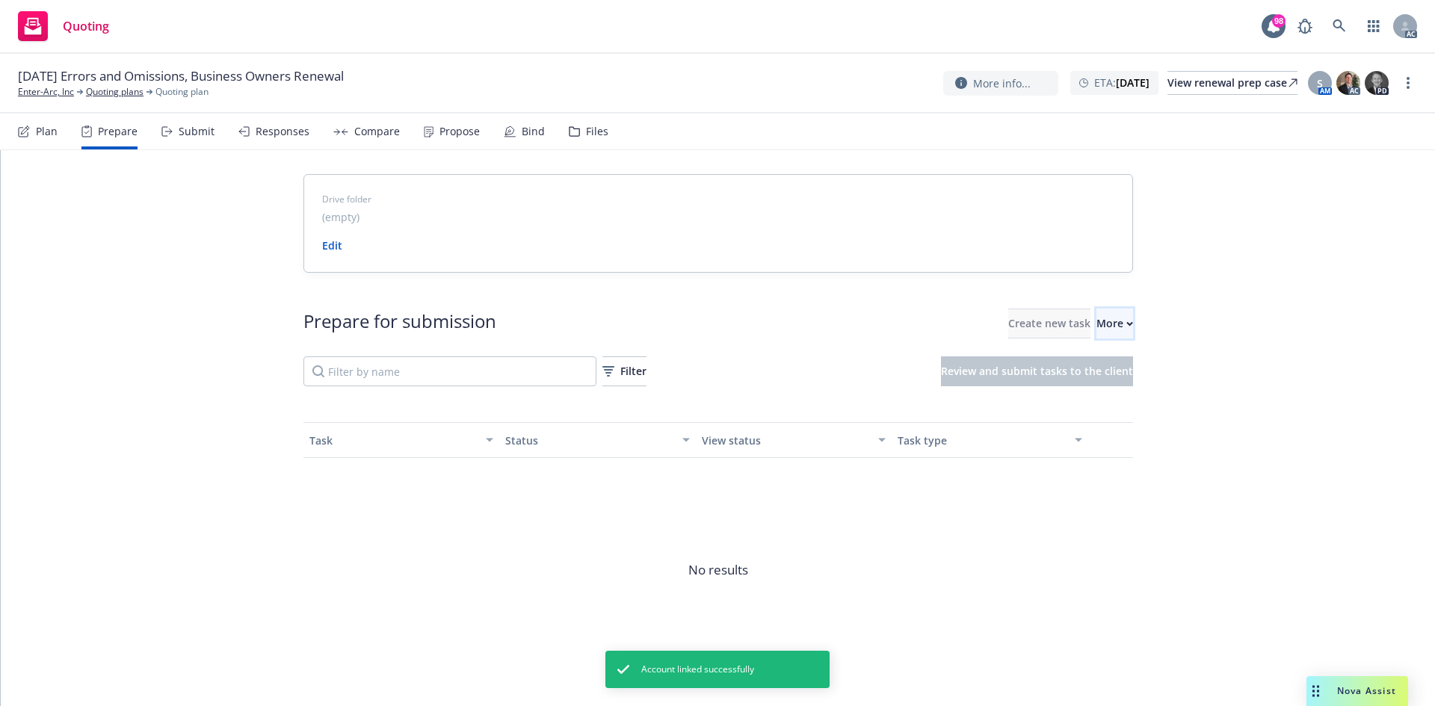
click at [1096, 330] on div "More" at bounding box center [1114, 323] width 37 height 28
click at [1083, 391] on span "Go to Indio account" at bounding box center [1108, 392] width 133 height 14
click at [1096, 328] on div "More" at bounding box center [1114, 323] width 37 height 28
click at [38, 93] on link "Enter-Arc, Inc" at bounding box center [46, 91] width 56 height 13
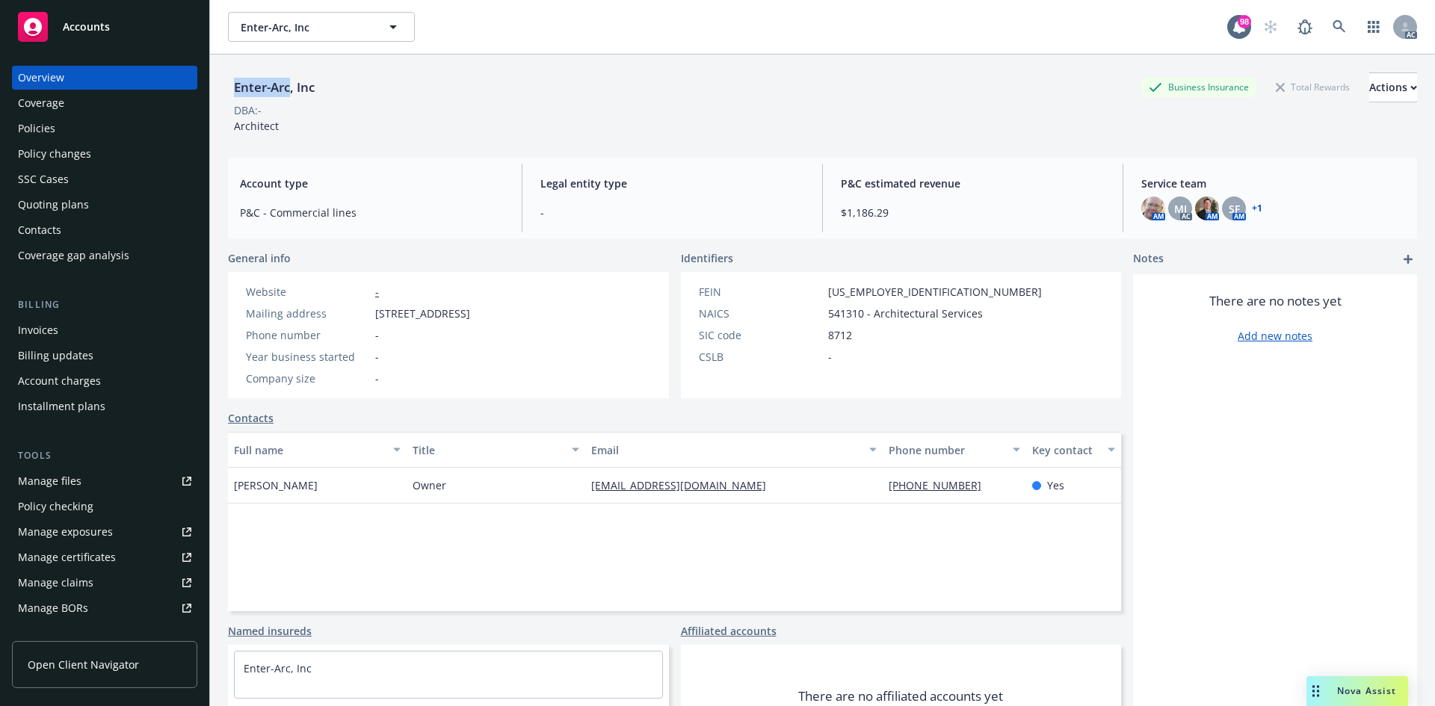
drag, startPoint x: 236, startPoint y: 86, endPoint x: 291, endPoint y: 86, distance: 55.3
click at [291, 86] on div "Enter-Arc, Inc" at bounding box center [274, 87] width 93 height 19
copy div "Enter-Arc"
click at [46, 212] on div "Quoting plans" at bounding box center [53, 205] width 71 height 24
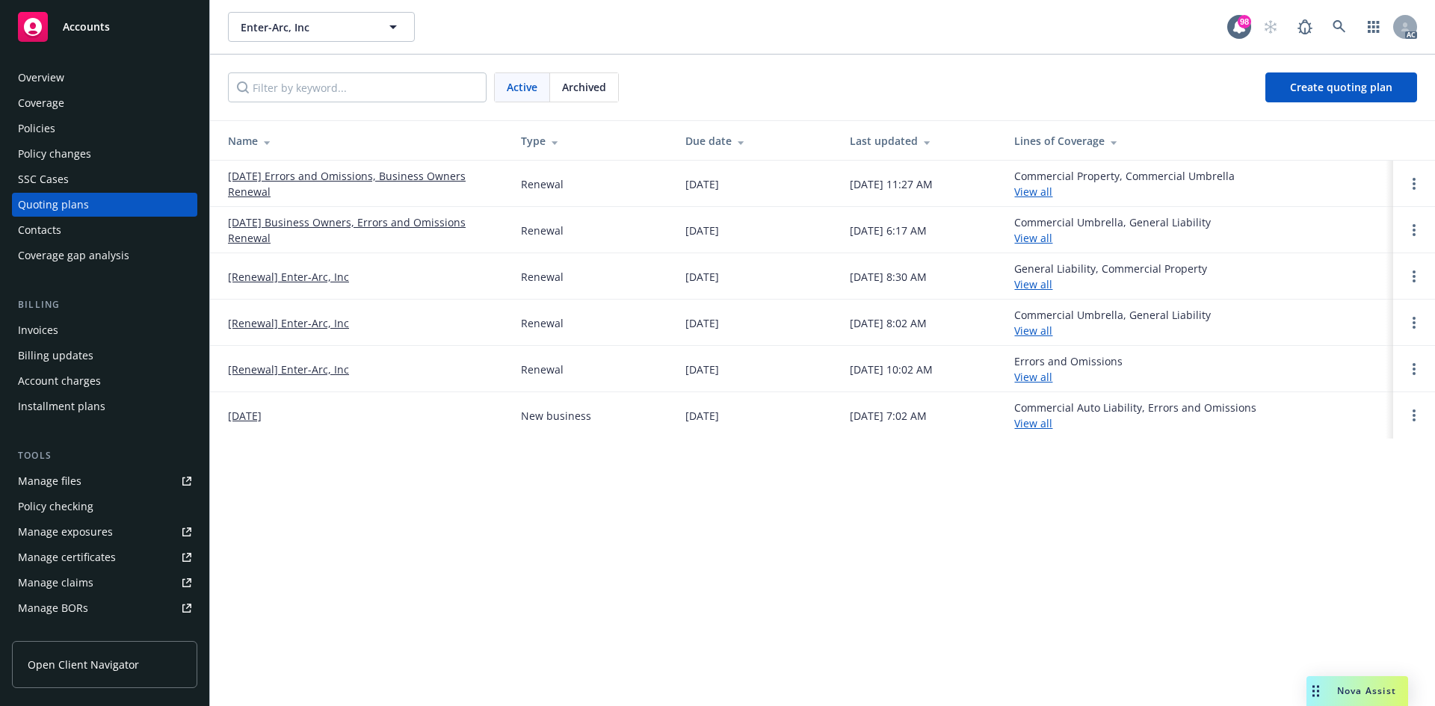
drag, startPoint x: 225, startPoint y: 174, endPoint x: 272, endPoint y: 194, distance: 51.2
click at [272, 194] on td "[DATE] Errors and Omissions, Business Owners Renewal" at bounding box center [359, 184] width 299 height 46
copy link "[DATE] Errors and Omissions, Business Owners Renewal"
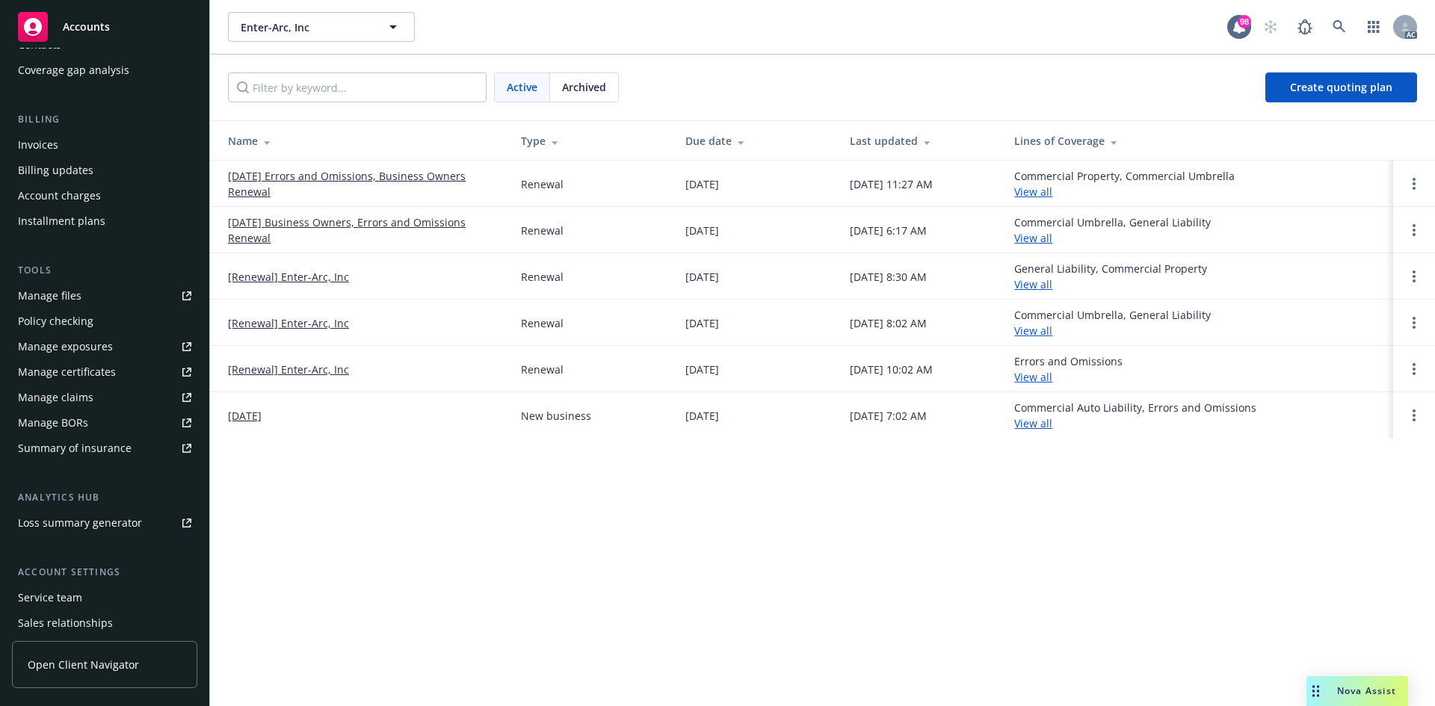
scroll to position [268, 0]
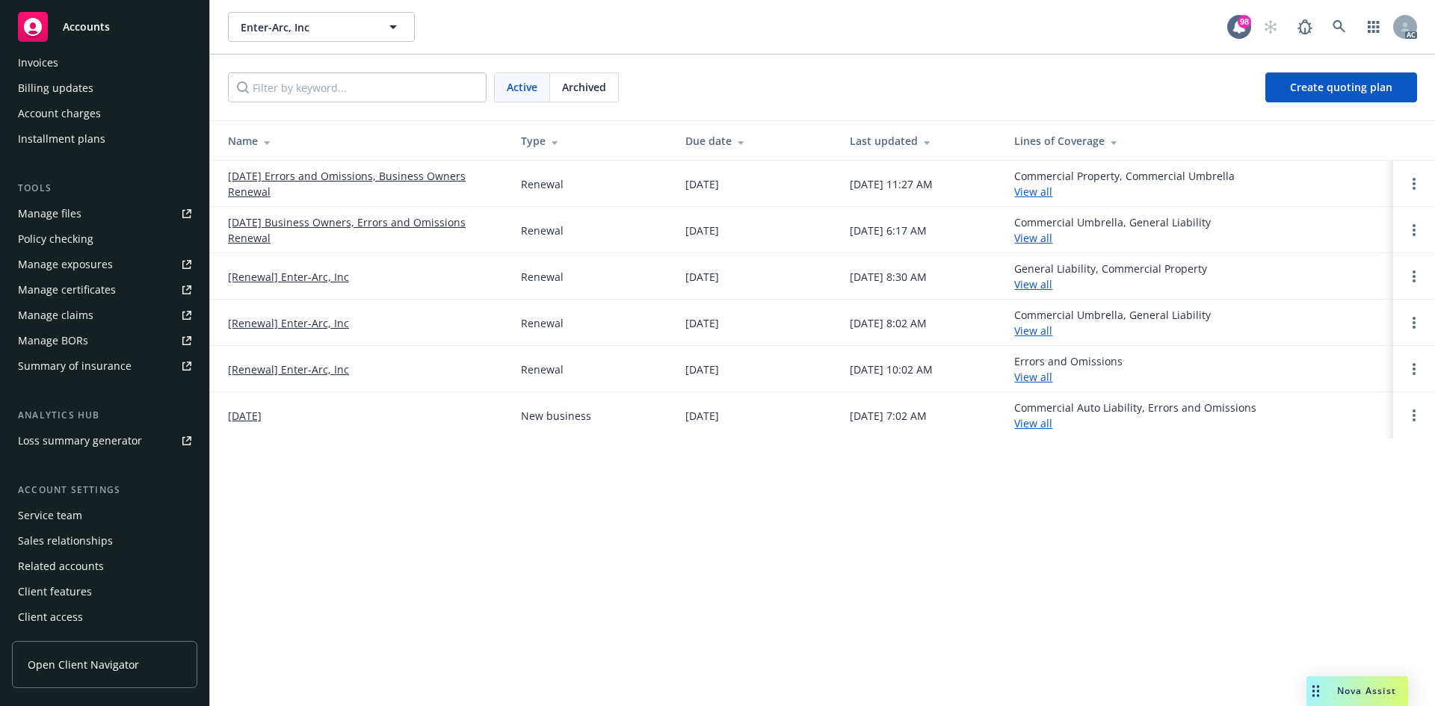
click at [66, 513] on div "Service team" at bounding box center [50, 516] width 64 height 24
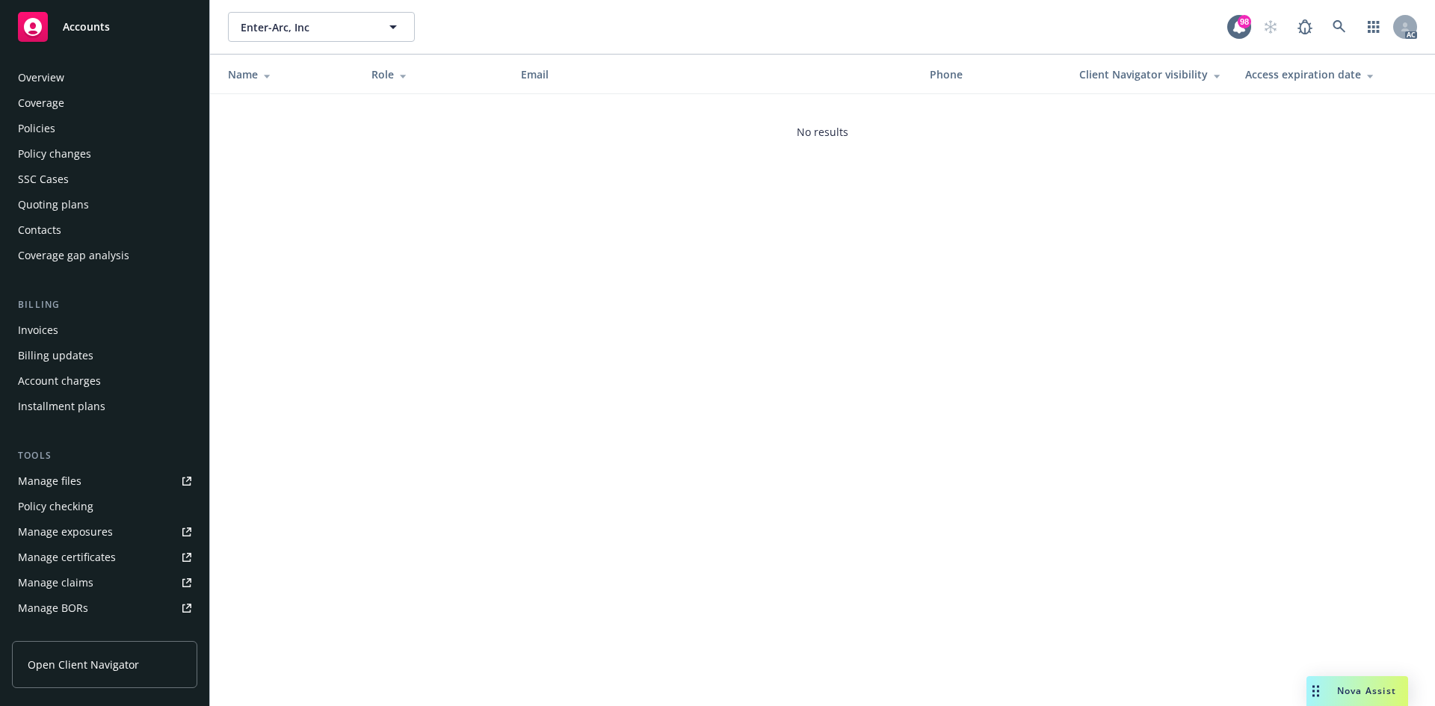
scroll to position [268, 0]
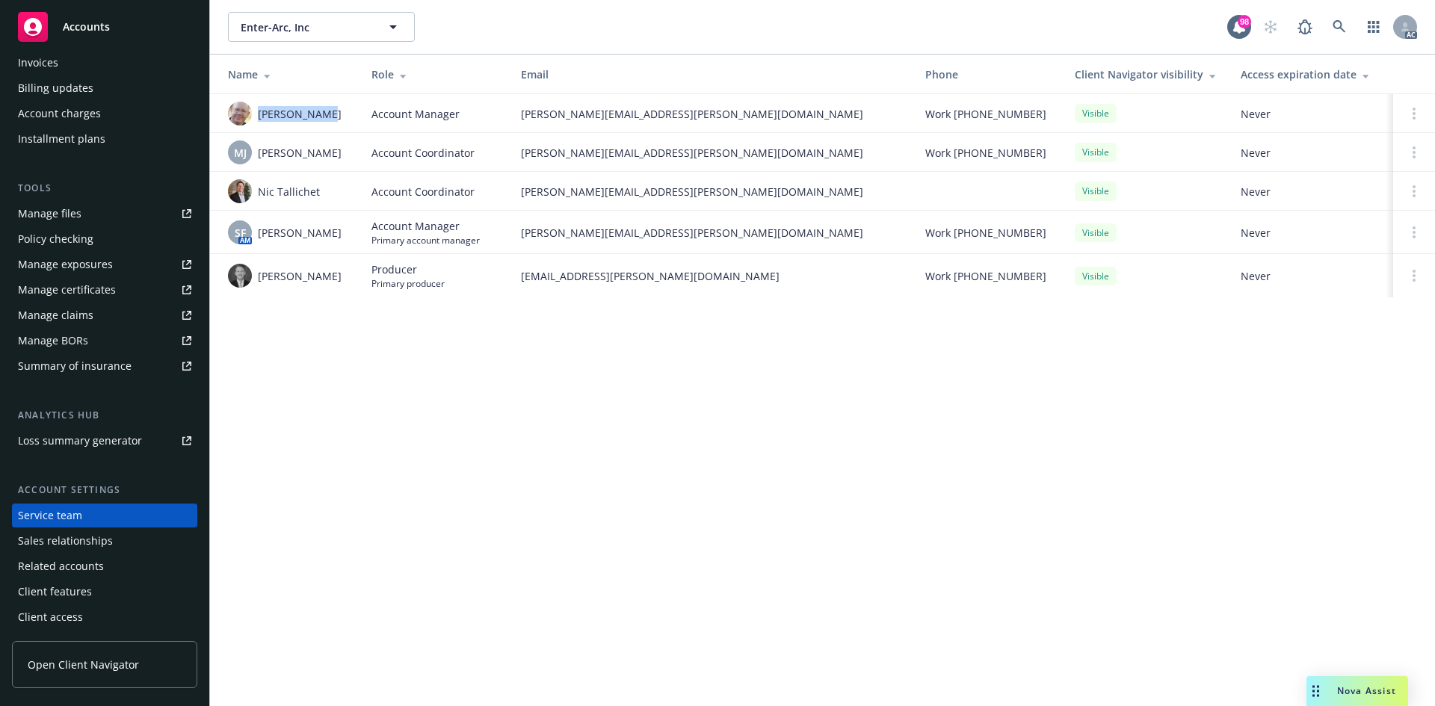
drag, startPoint x: 256, startPoint y: 117, endPoint x: 330, endPoint y: 117, distance: 73.2
click at [330, 117] on div "[PERSON_NAME]" at bounding box center [288, 114] width 120 height 24
copy span "[PERSON_NAME]"
drag, startPoint x: 261, startPoint y: 156, endPoint x: 333, endPoint y: 160, distance: 72.6
click at [333, 160] on div "[PERSON_NAME] [PERSON_NAME]" at bounding box center [288, 152] width 120 height 24
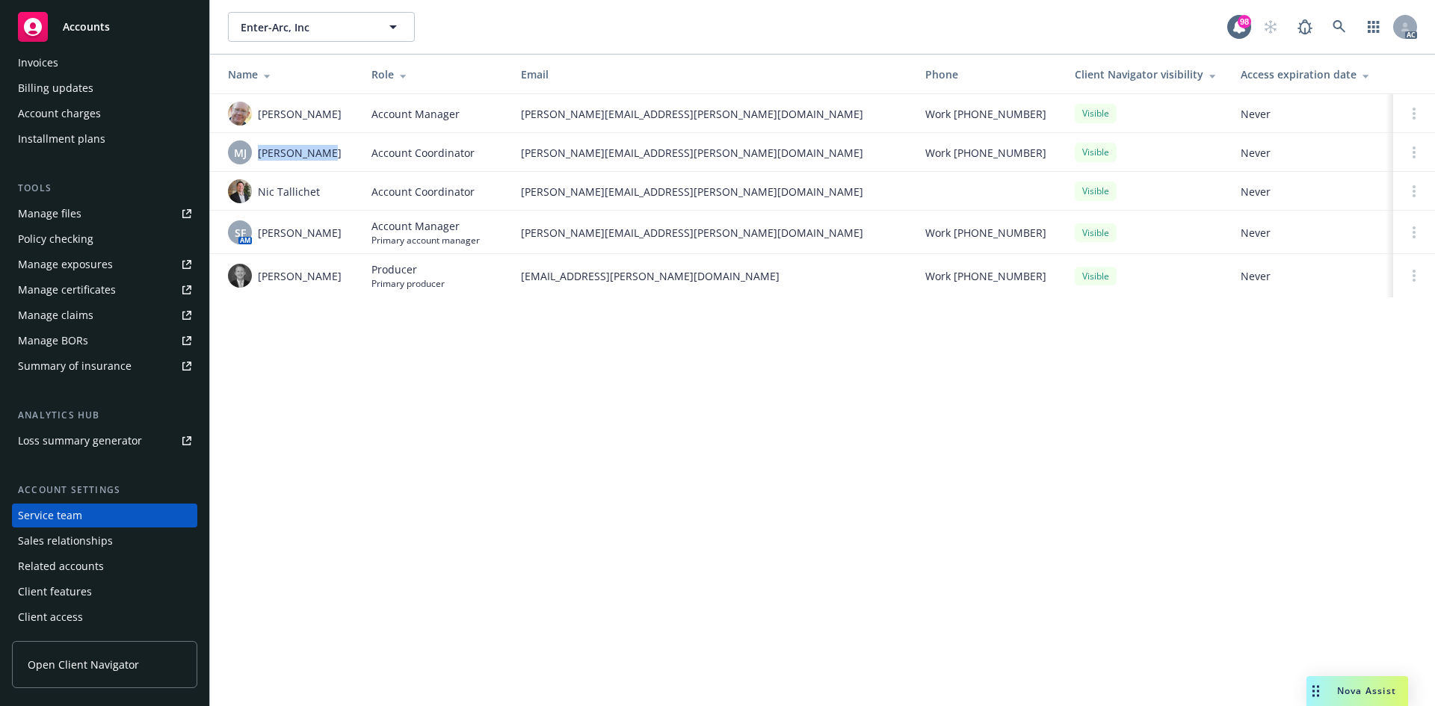
copy span "[PERSON_NAME]"
drag, startPoint x: 262, startPoint y: 191, endPoint x: 333, endPoint y: 193, distance: 70.3
click at [333, 193] on div "Nic Tallichet" at bounding box center [288, 191] width 120 height 24
copy span "ic [PERSON_NAME]"
drag, startPoint x: 262, startPoint y: 239, endPoint x: 313, endPoint y: 240, distance: 51.6
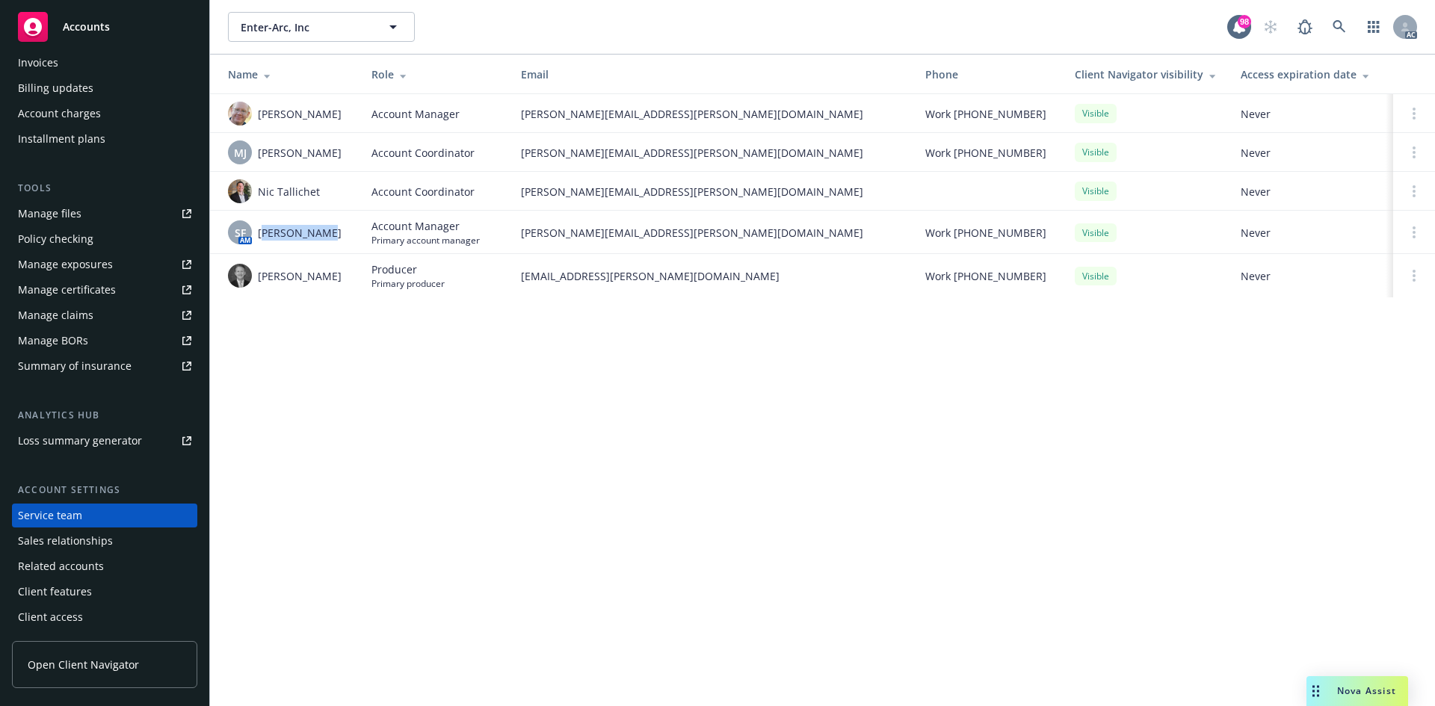
click at [313, 240] on span "[PERSON_NAME]" at bounding box center [300, 233] width 84 height 16
copy span "helly Flore"
drag, startPoint x: 262, startPoint y: 284, endPoint x: 324, endPoint y: 287, distance: 62.1
click at [324, 287] on div "[PERSON_NAME]" at bounding box center [288, 276] width 120 height 24
copy span "penser Laur"
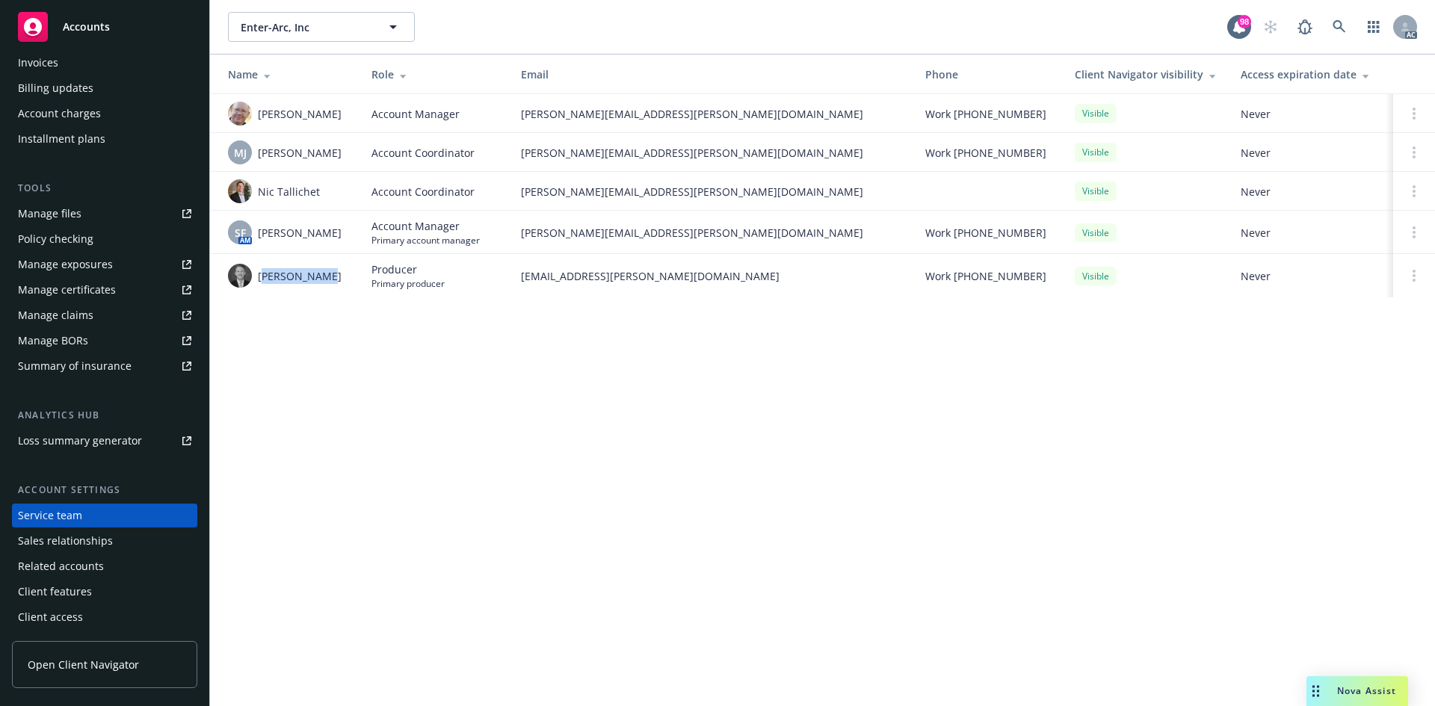
scroll to position [0, 0]
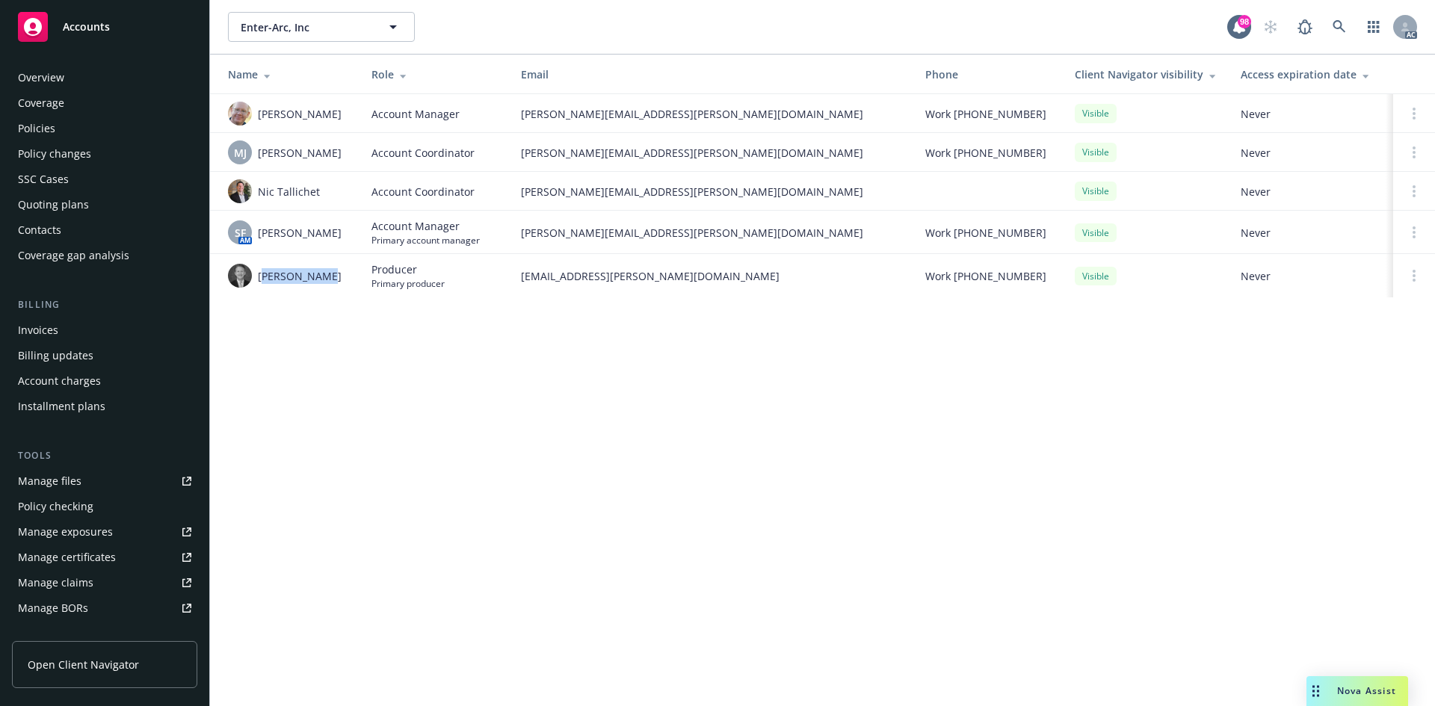
click at [87, 72] on div "Overview" at bounding box center [104, 78] width 173 height 24
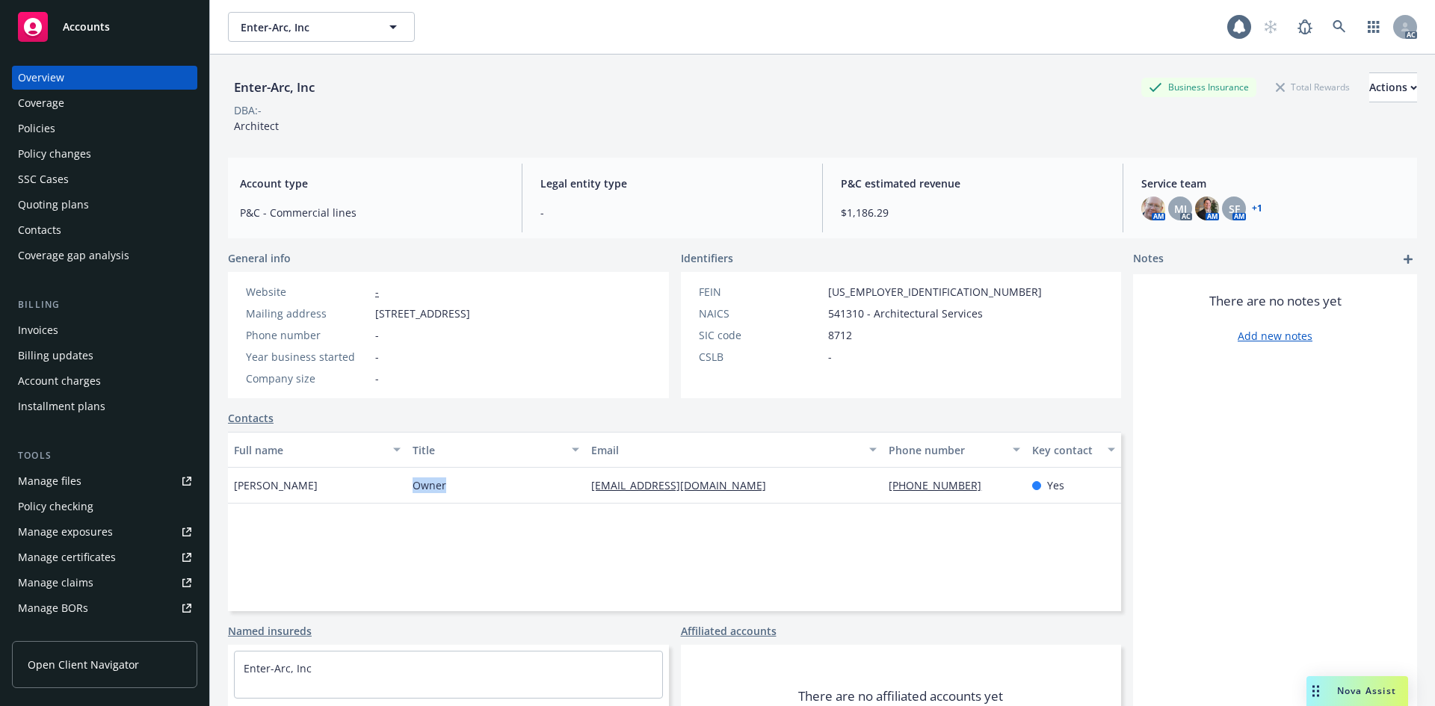
drag, startPoint x: 407, startPoint y: 489, endPoint x: 463, endPoint y: 486, distance: 56.2
click at [463, 486] on div "Owner" at bounding box center [496, 486] width 179 height 36
copy span "Owner"
drag, startPoint x: 876, startPoint y: 486, endPoint x: 963, endPoint y: 485, distance: 87.4
click at [963, 485] on div "[PHONE_NUMBER]" at bounding box center [953, 486] width 143 height 36
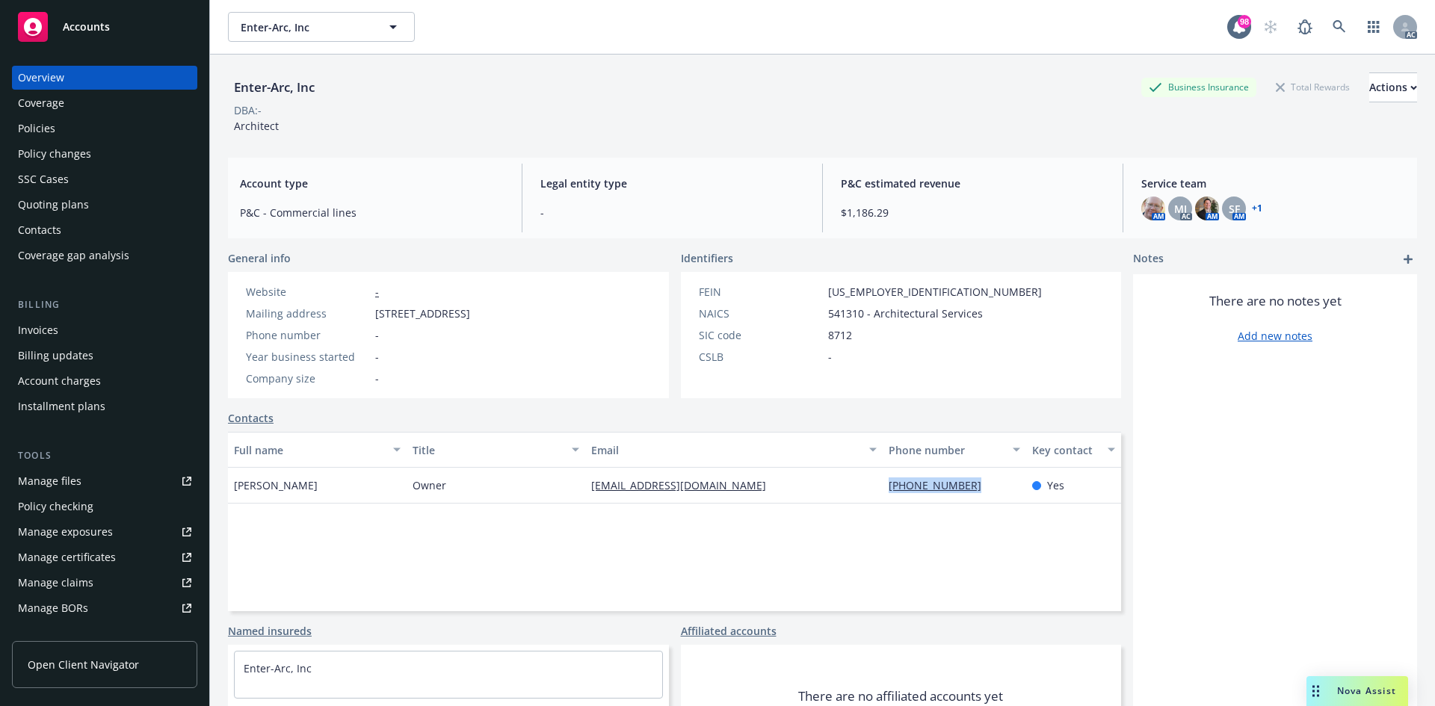
copy link "[PHONE_NUMBER]"
drag, startPoint x: 575, startPoint y: 494, endPoint x: 711, endPoint y: 495, distance: 136.0
click at [711, 495] on div "[PERSON_NAME] Owner [EMAIL_ADDRESS][DOMAIN_NAME] [PHONE_NUMBER] Yes" at bounding box center [674, 486] width 893 height 36
copy div "[EMAIL_ADDRESS][DOMAIN_NAME]"
drag, startPoint x: 535, startPoint y: 309, endPoint x: 583, endPoint y: 312, distance: 47.9
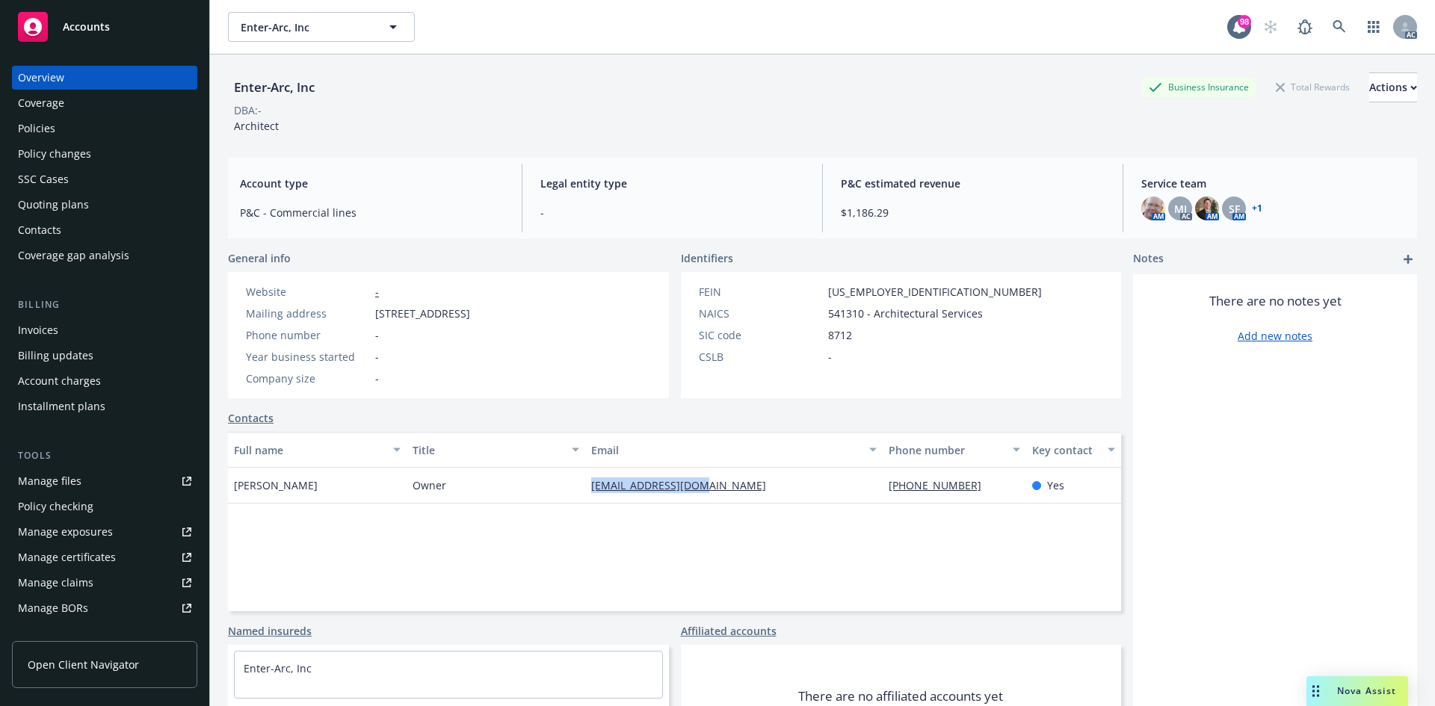
click at [470, 312] on span "[STREET_ADDRESS]" at bounding box center [422, 314] width 95 height 16
drag, startPoint x: 374, startPoint y: 318, endPoint x: 527, endPoint y: 315, distance: 153.2
click at [476, 315] on div "Mailing address [STREET_ADDRESS]" at bounding box center [358, 314] width 236 height 16
click at [97, 139] on div "Policies" at bounding box center [104, 129] width 173 height 24
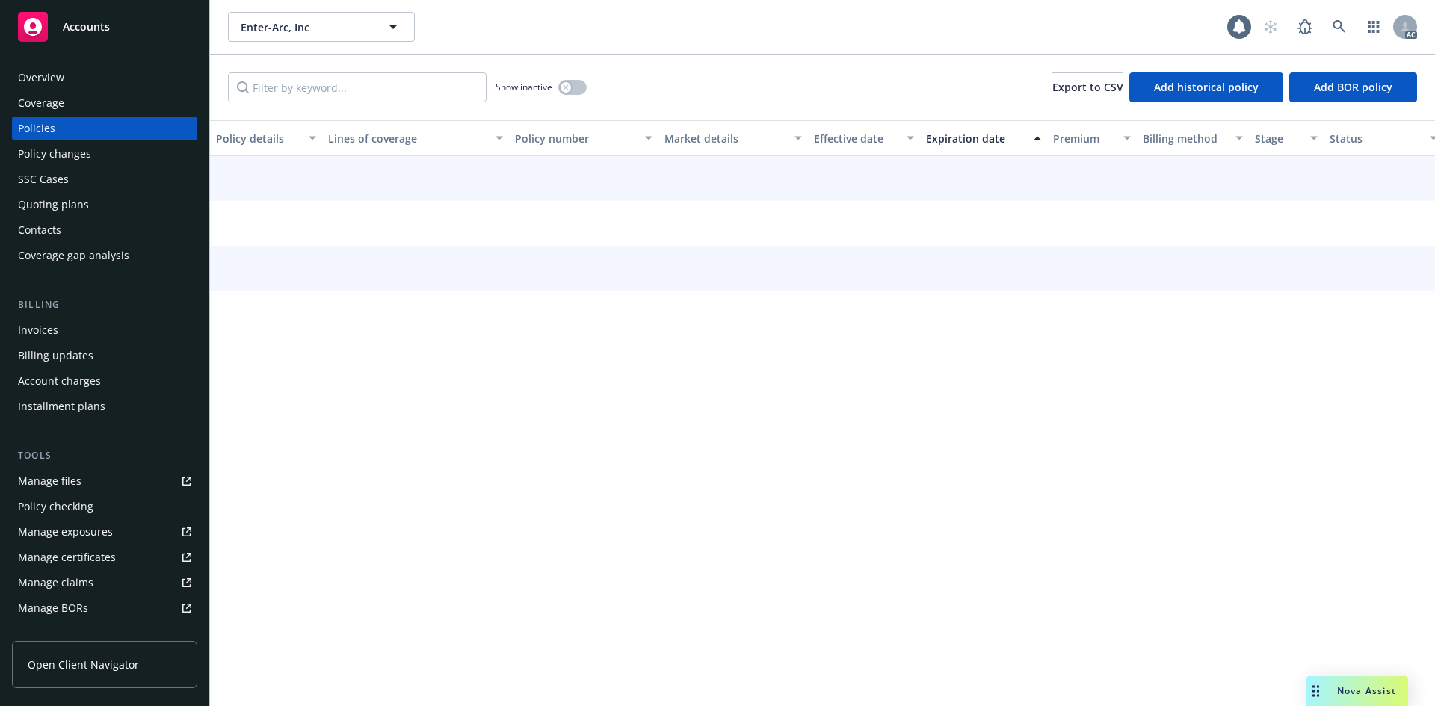
click at [91, 125] on div "Policies" at bounding box center [104, 129] width 173 height 24
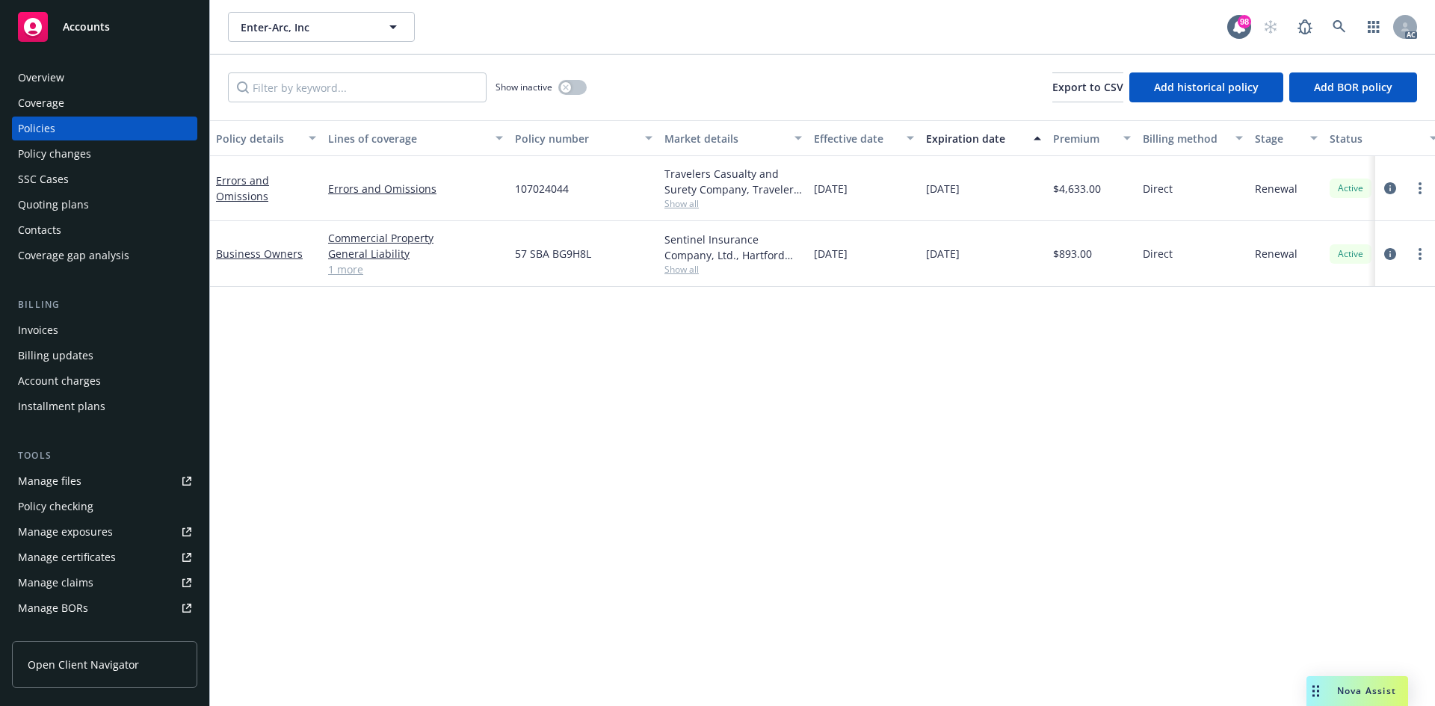
click at [358, 268] on link "1 more" at bounding box center [415, 270] width 175 height 16
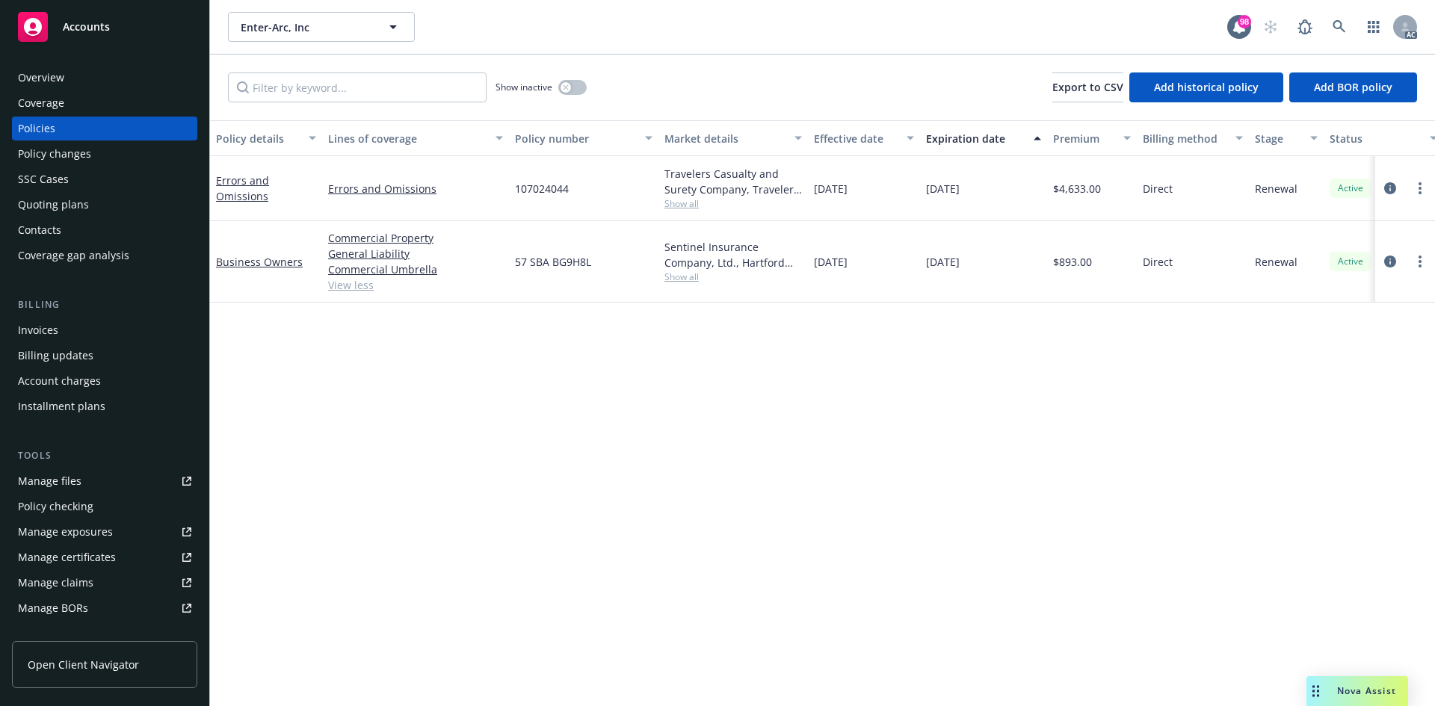
click at [744, 319] on div "Policy details Lines of coverage Policy number Market details Effective date Ex…" at bounding box center [822, 413] width 1225 height 586
click at [698, 209] on span "Show all" at bounding box center [732, 203] width 137 height 13
drag, startPoint x: 518, startPoint y: 295, endPoint x: 623, endPoint y: 295, distance: 105.4
click at [623, 295] on span "Travelers Insurance" at bounding box center [651, 290] width 275 height 16
click at [612, 297] on span "Travelers Insurance" at bounding box center [651, 290] width 275 height 16
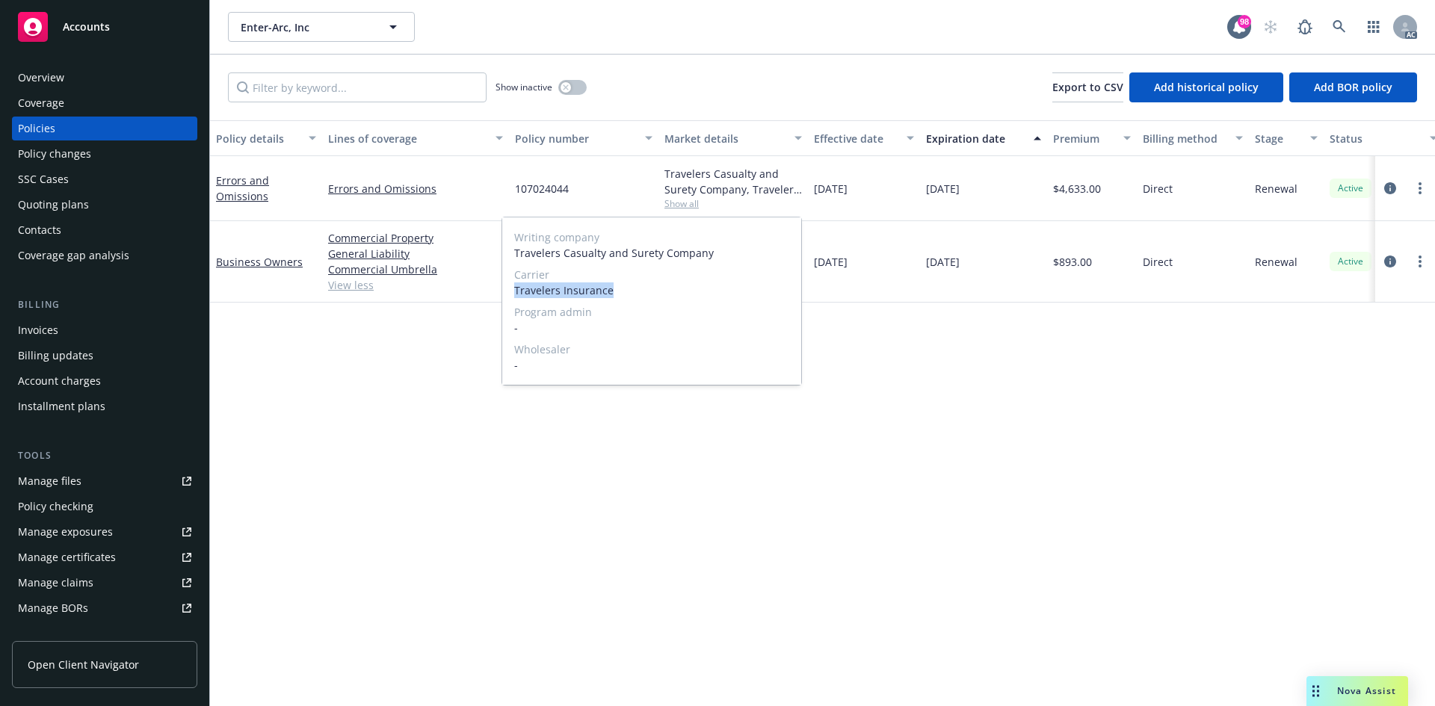
drag, startPoint x: 514, startPoint y: 292, endPoint x: 613, endPoint y: 294, distance: 99.4
click at [613, 294] on span "Travelers Insurance" at bounding box center [651, 290] width 275 height 16
drag, startPoint x: 813, startPoint y: 188, endPoint x: 869, endPoint y: 189, distance: 56.1
click at [869, 189] on div "[DATE]" at bounding box center [864, 188] width 112 height 65
drag, startPoint x: 926, startPoint y: 185, endPoint x: 985, endPoint y: 189, distance: 59.2
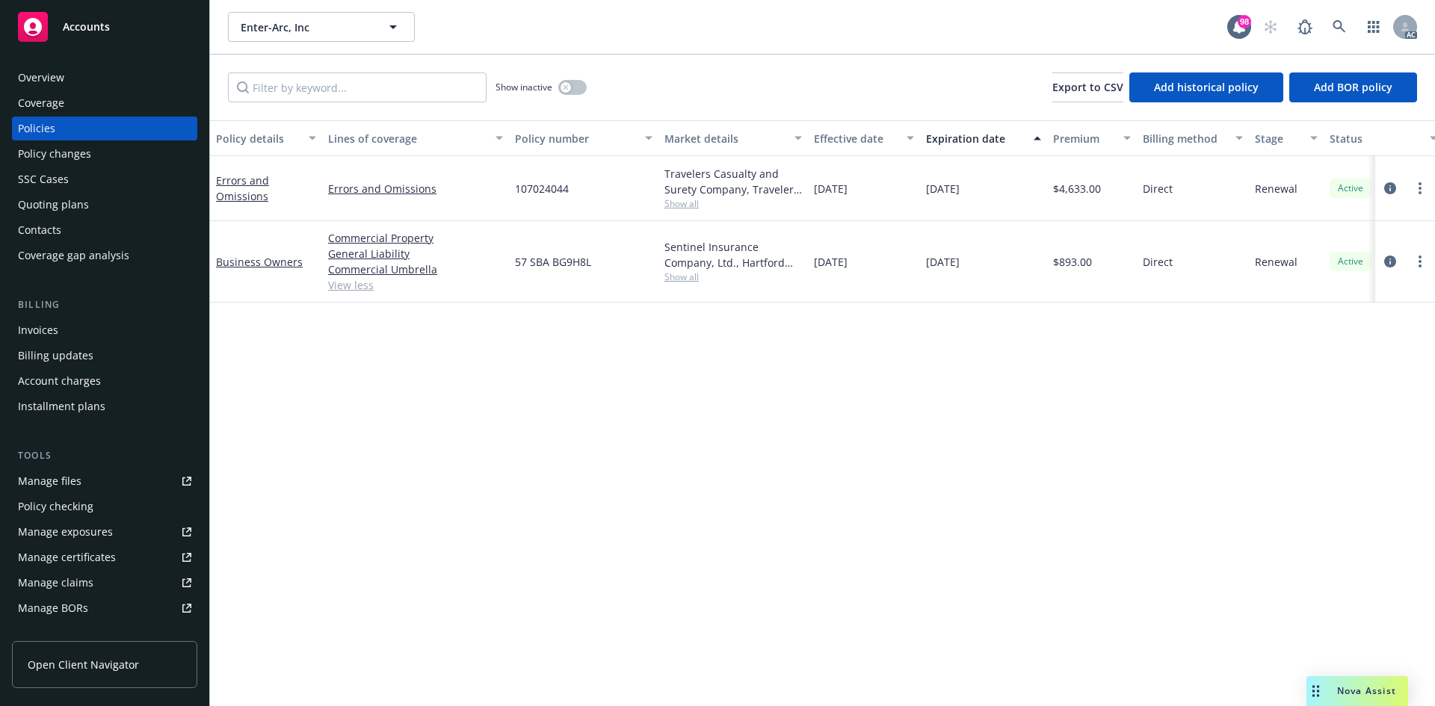
click at [985, 189] on div "[DATE]" at bounding box center [983, 188] width 127 height 65
drag, startPoint x: 1060, startPoint y: 191, endPoint x: 1098, endPoint y: 197, distance: 38.7
click at [1098, 197] on div "$4,633.00" at bounding box center [1092, 188] width 90 height 65
click at [575, 92] on button "button" at bounding box center [572, 87] width 28 height 15
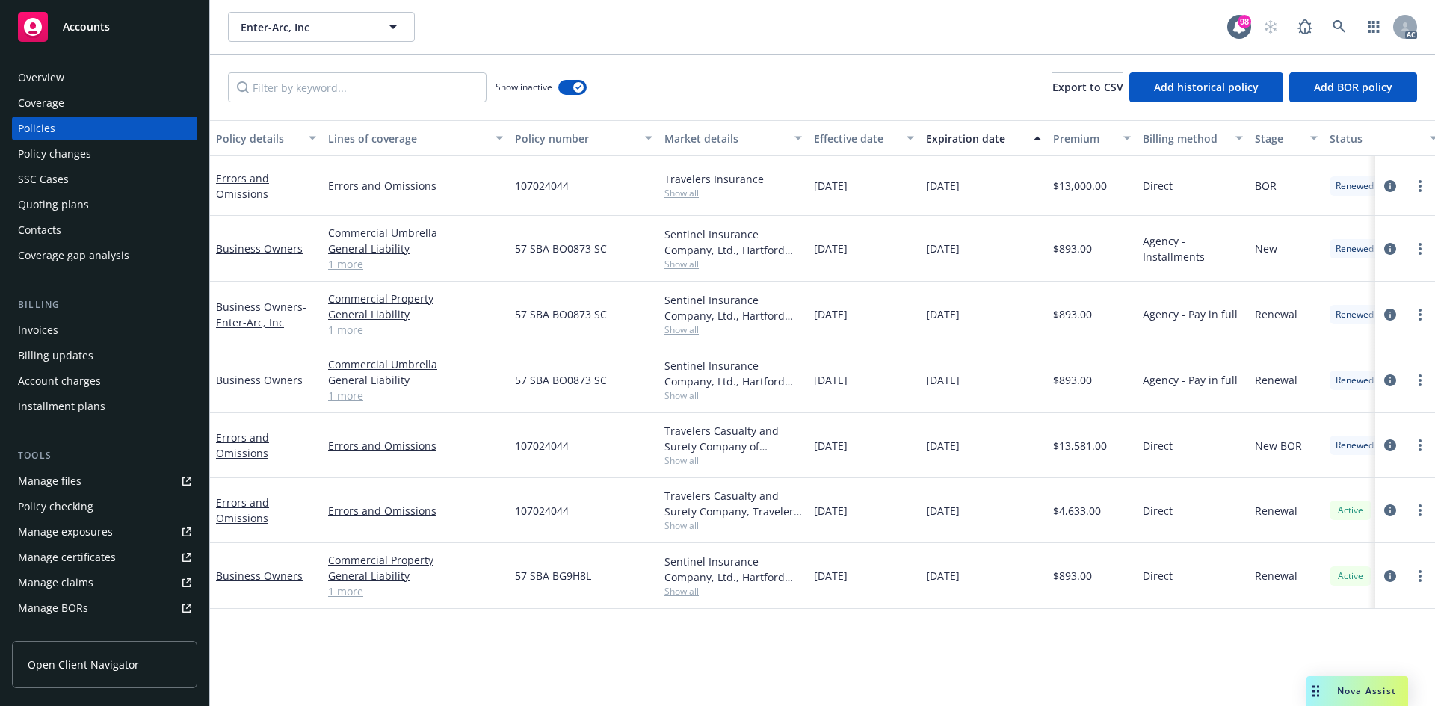
click at [344, 397] on link "1 more" at bounding box center [415, 396] width 175 height 16
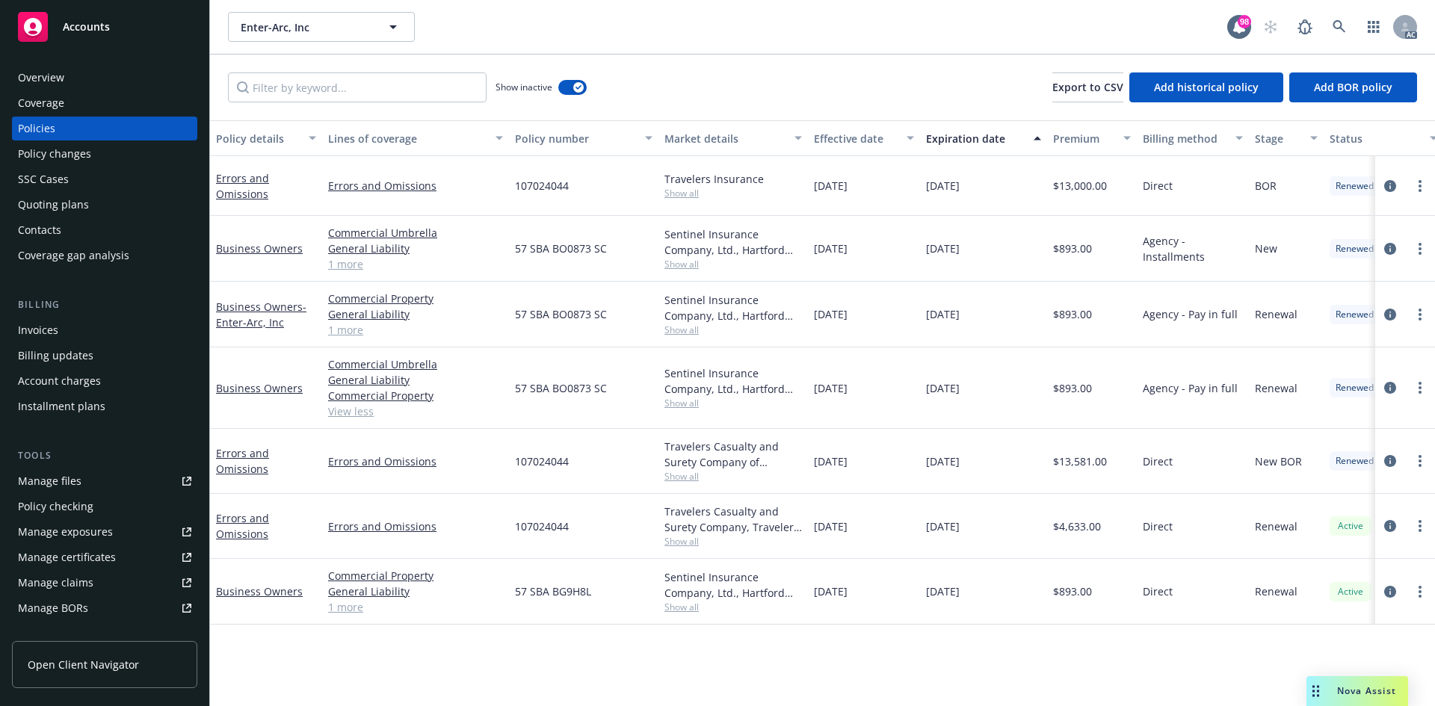
click at [350, 405] on link "View less" at bounding box center [415, 412] width 175 height 16
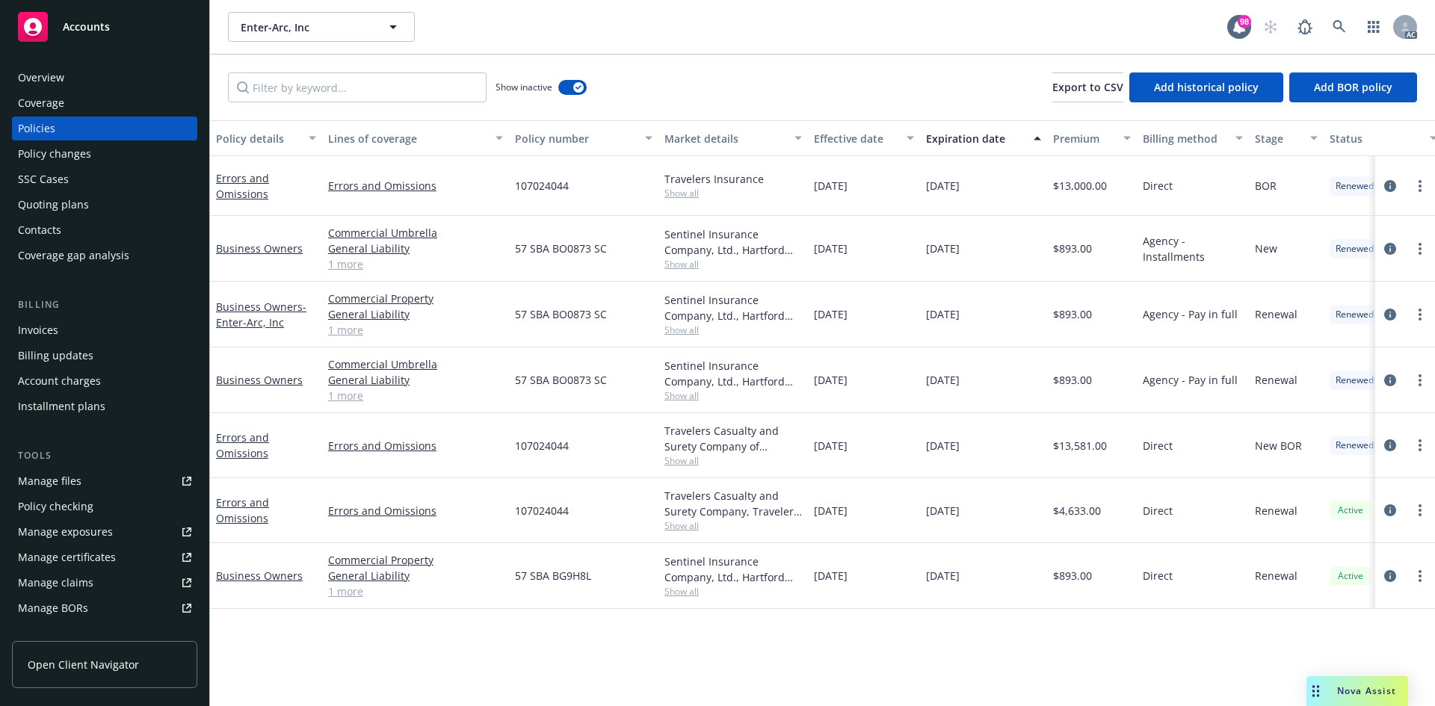
click at [349, 328] on link "1 more" at bounding box center [415, 330] width 175 height 16
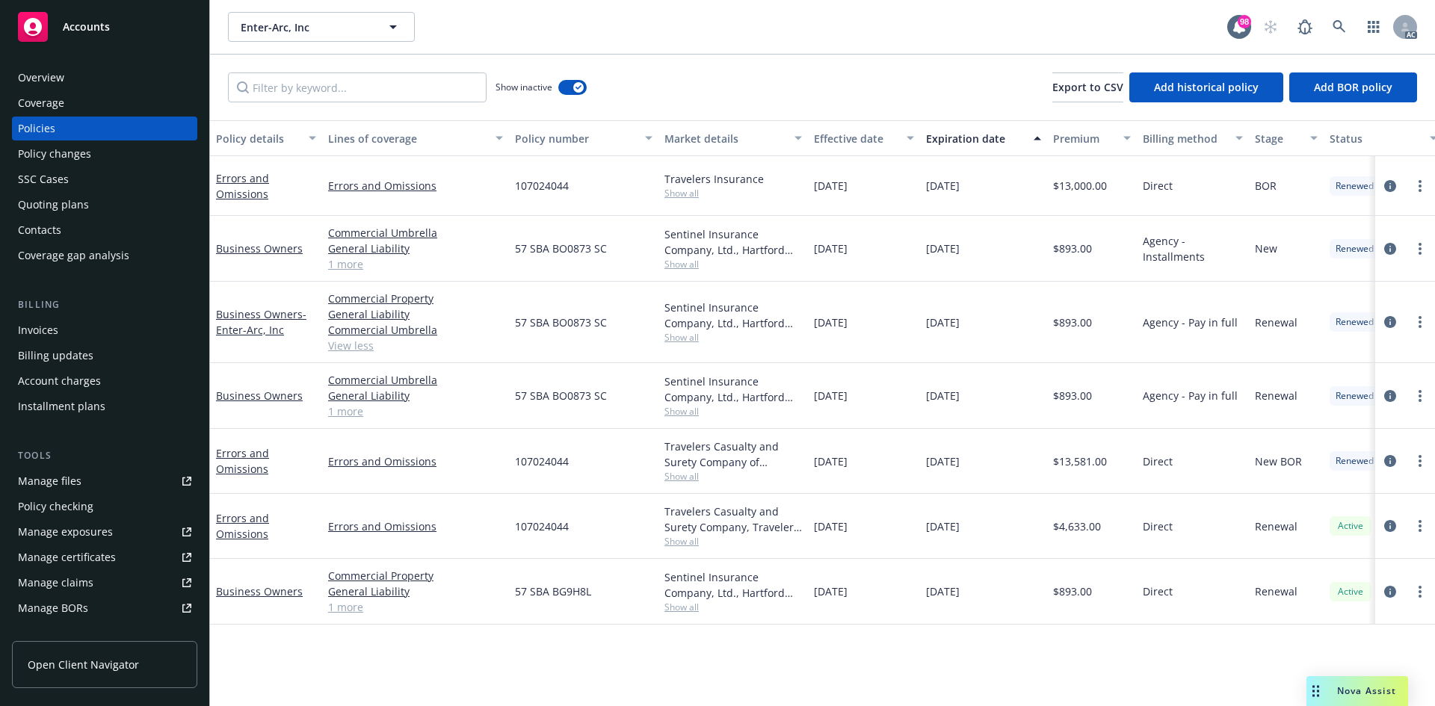
click at [354, 265] on link "1 more" at bounding box center [415, 264] width 175 height 16
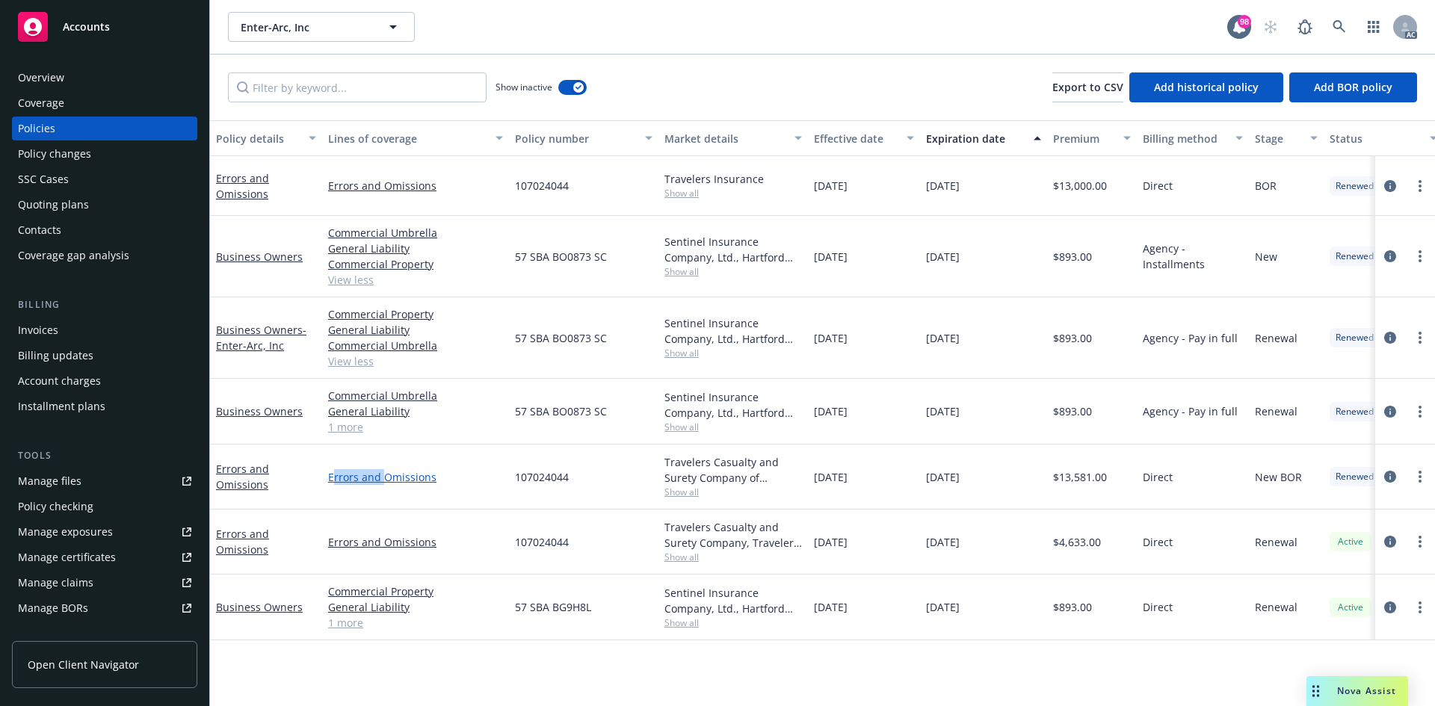
drag, startPoint x: 332, startPoint y: 483, endPoint x: 386, endPoint y: 480, distance: 53.9
click at [386, 480] on link "Errors and Omissions" at bounding box center [415, 477] width 175 height 16
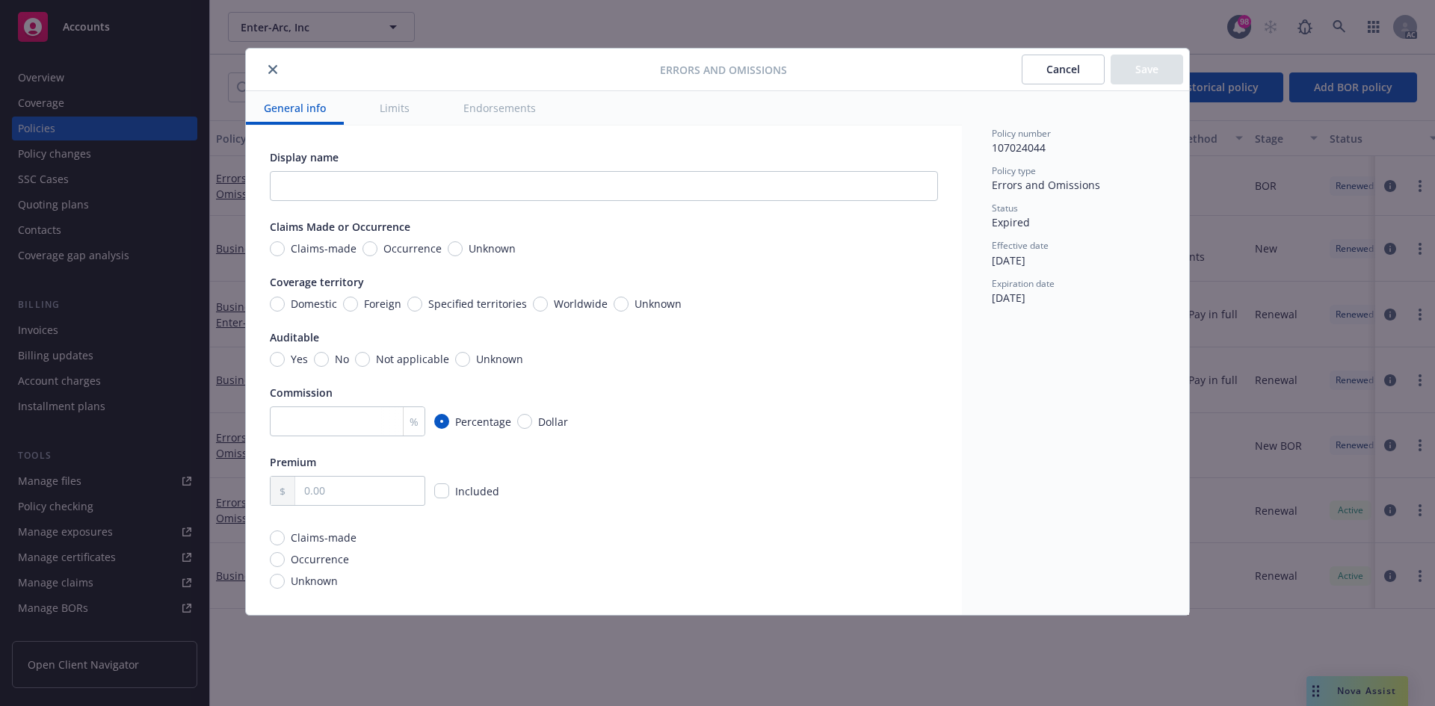
click at [262, 71] on div at bounding box center [456, 70] width 408 height 18
click at [276, 75] on button "close" at bounding box center [273, 70] width 18 height 18
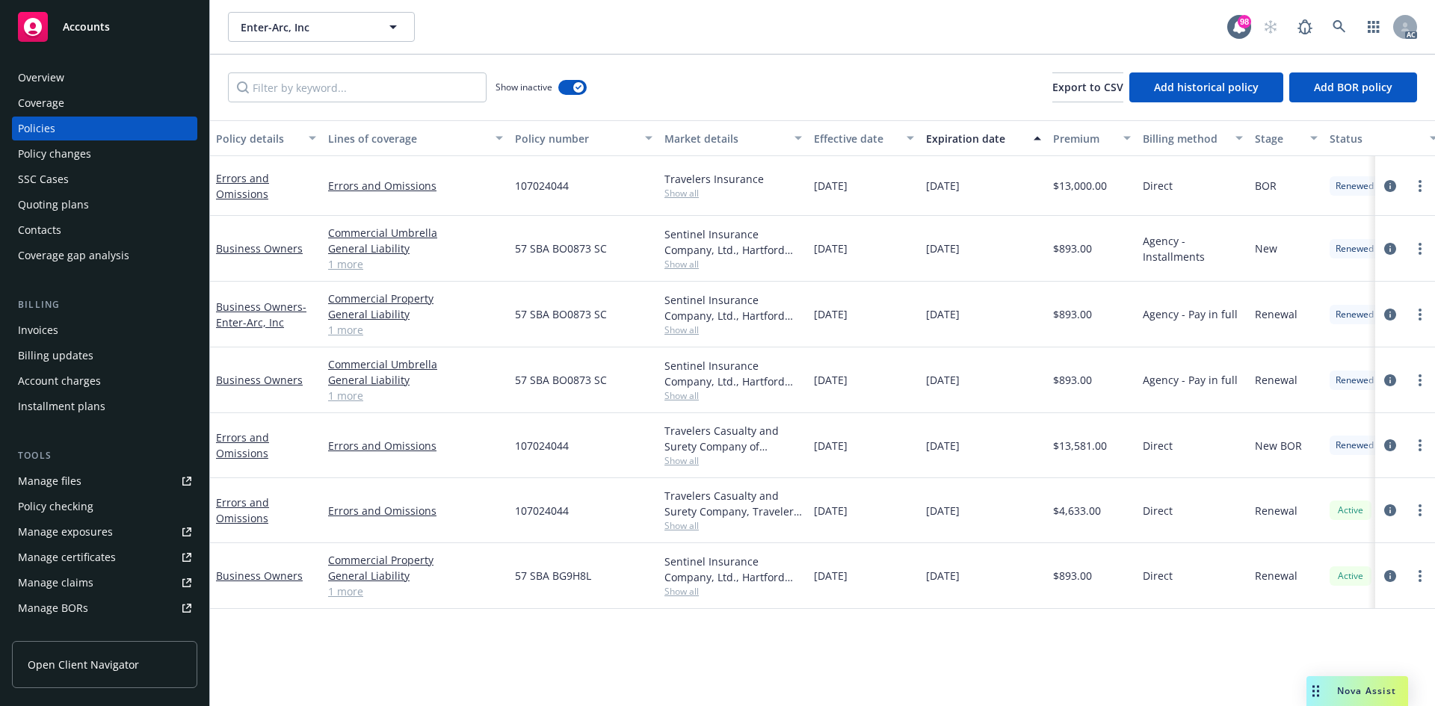
click at [304, 64] on div "Show inactive Export to CSV Add historical policy Add BOR policy" at bounding box center [822, 88] width 1225 height 66
click at [297, 78] on input "Filter by keyword..." at bounding box center [357, 87] width 259 height 30
paste input "4,633.00"
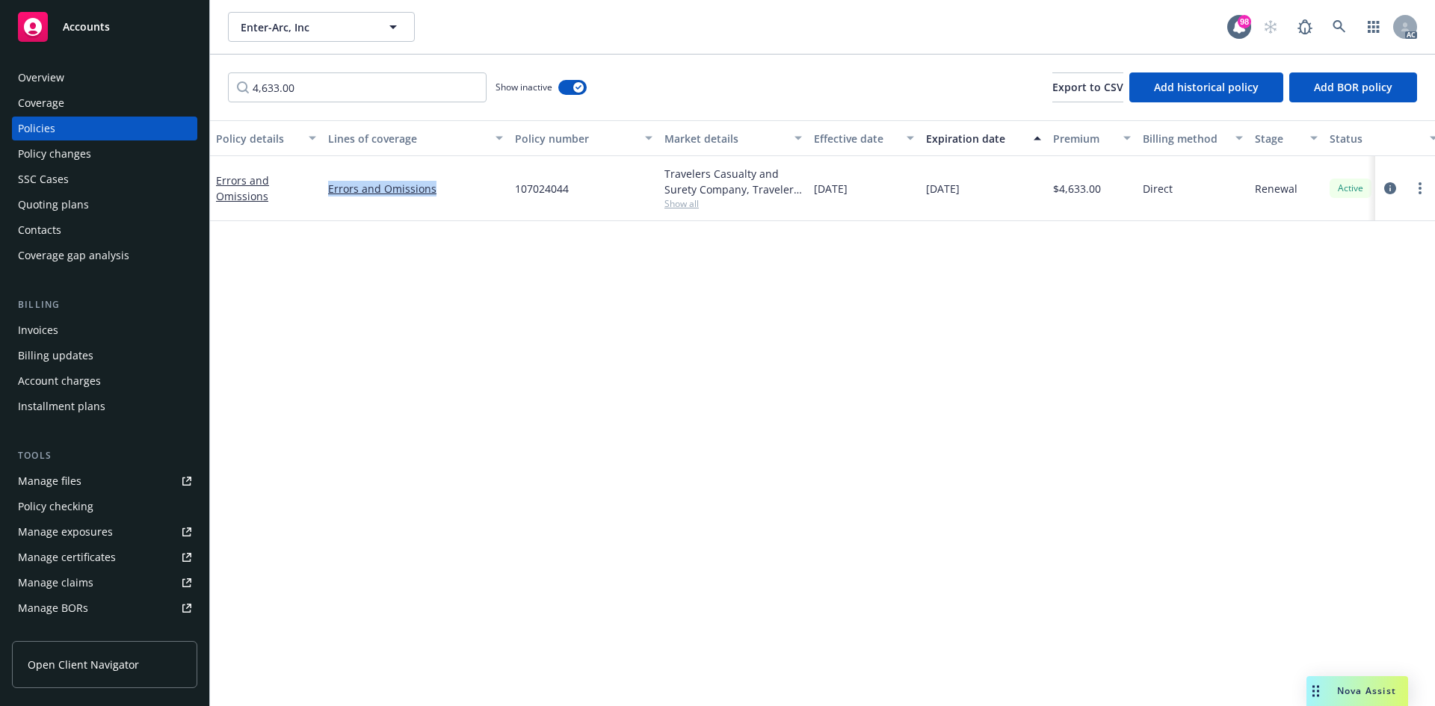
drag, startPoint x: 418, startPoint y: 193, endPoint x: 321, endPoint y: 188, distance: 97.2
click at [321, 188] on div "Errors and Omissions Errors and Omissions 107024044 Travelers Casualty and Sure…" at bounding box center [931, 188] width 1442 height 65
drag, startPoint x: 338, startPoint y: 82, endPoint x: 218, endPoint y: 77, distance: 119.7
click at [218, 77] on div "4,633.00 Show inactive Export to CSV Add historical policy Add BOR policy" at bounding box center [822, 88] width 1225 height 66
paste input "Errors and Omissions"
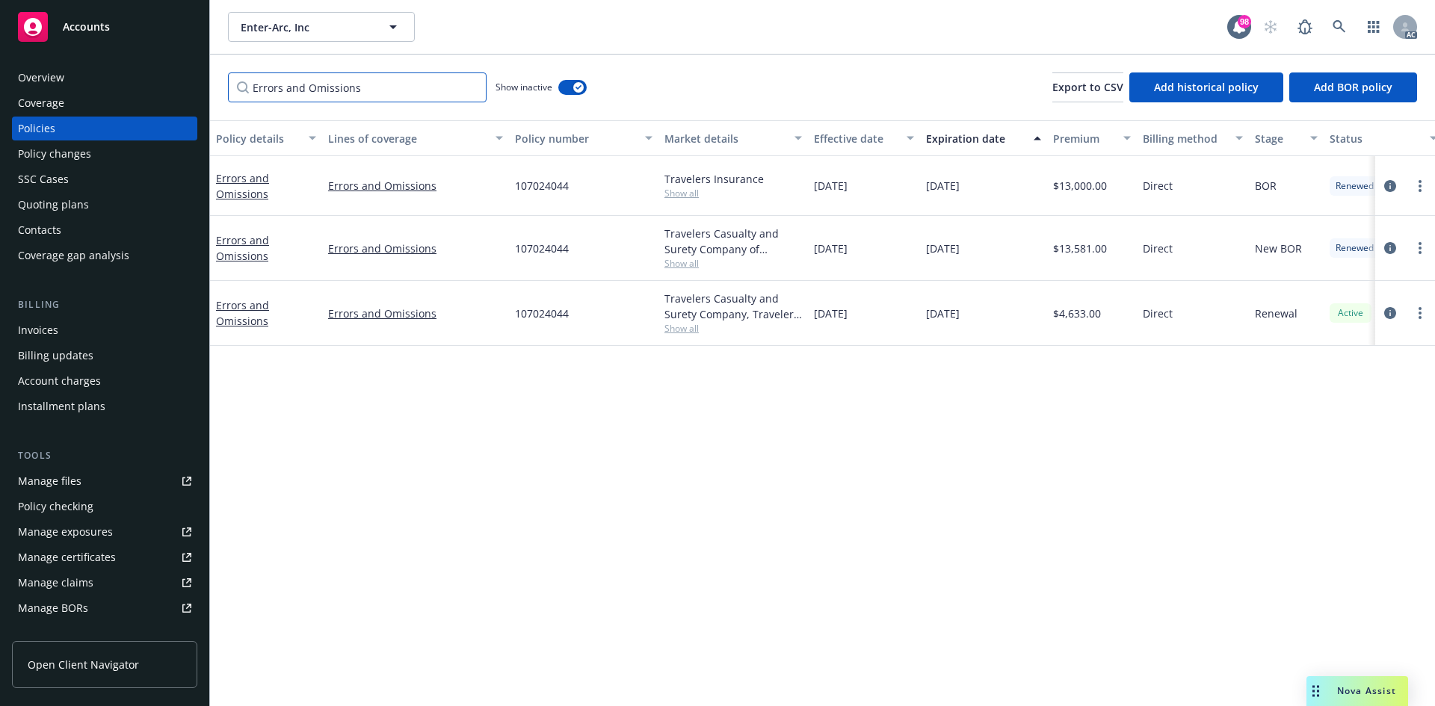
click at [285, 86] on input "Errors and Omissions" at bounding box center [357, 87] width 259 height 30
type input "Errors and Omissions"
click at [569, 90] on button "button" at bounding box center [572, 87] width 28 height 15
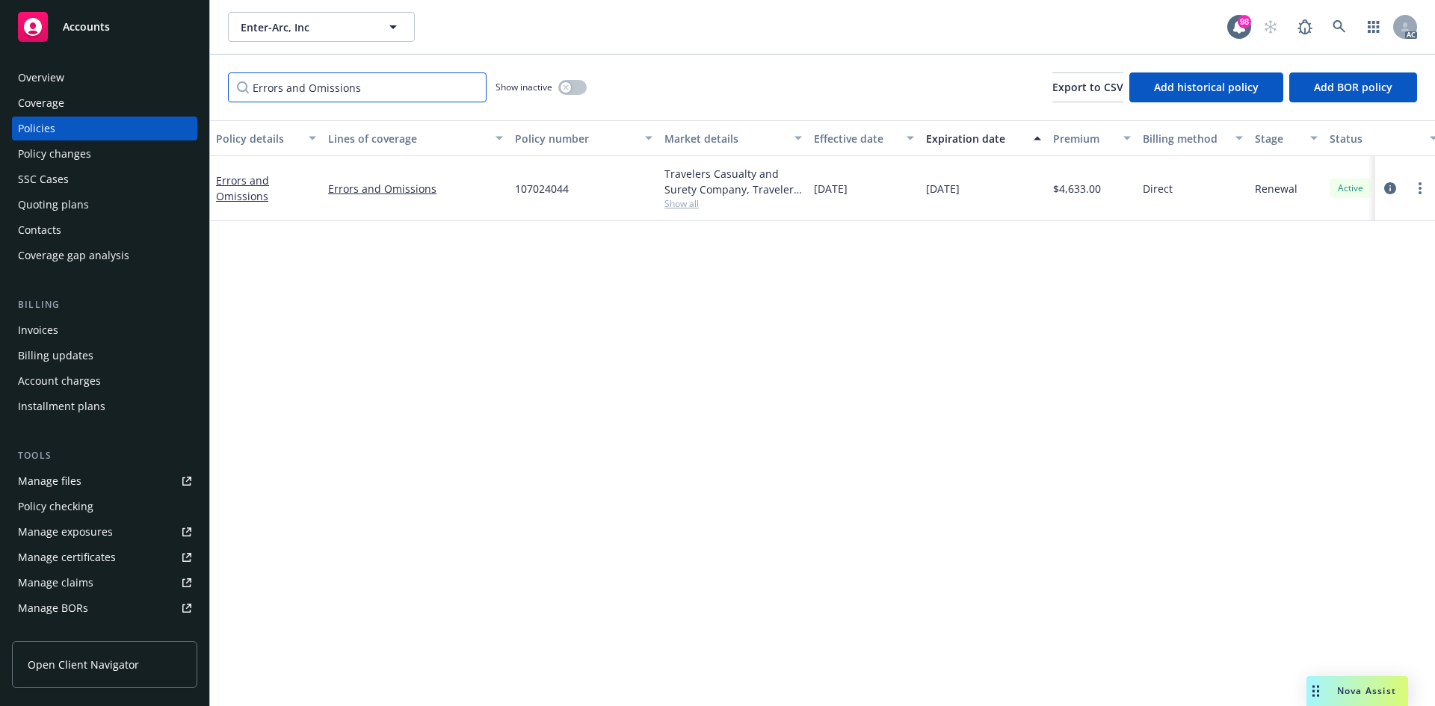
drag, startPoint x: 451, startPoint y: 84, endPoint x: 105, endPoint y: 63, distance: 346.6
click at [107, 67] on div "Accounts Overview Coverage Policies Policy changes SSC Cases Quoting plans Cont…" at bounding box center [717, 353] width 1435 height 706
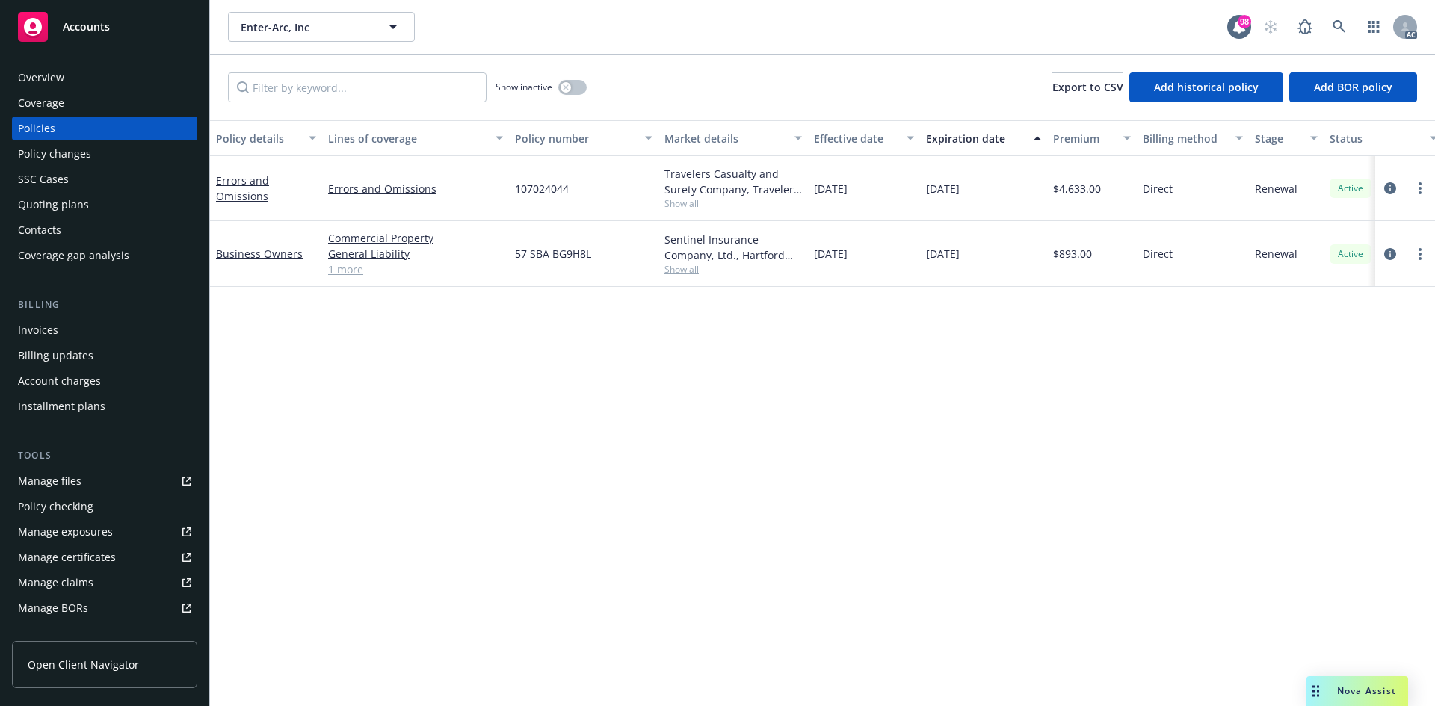
click at [691, 268] on span "Show all" at bounding box center [732, 269] width 137 height 13
drag, startPoint x: 514, startPoint y: 355, endPoint x: 650, endPoint y: 354, distance: 136.0
click at [650, 354] on span "Hartford Insurance Group" at bounding box center [651, 355] width 275 height 16
click at [1110, 403] on div "Policy details Lines of coverage Policy number Market details Effective date Ex…" at bounding box center [822, 413] width 1225 height 586
drag, startPoint x: 927, startPoint y: 256, endPoint x: 985, endPoint y: 263, distance: 58.8
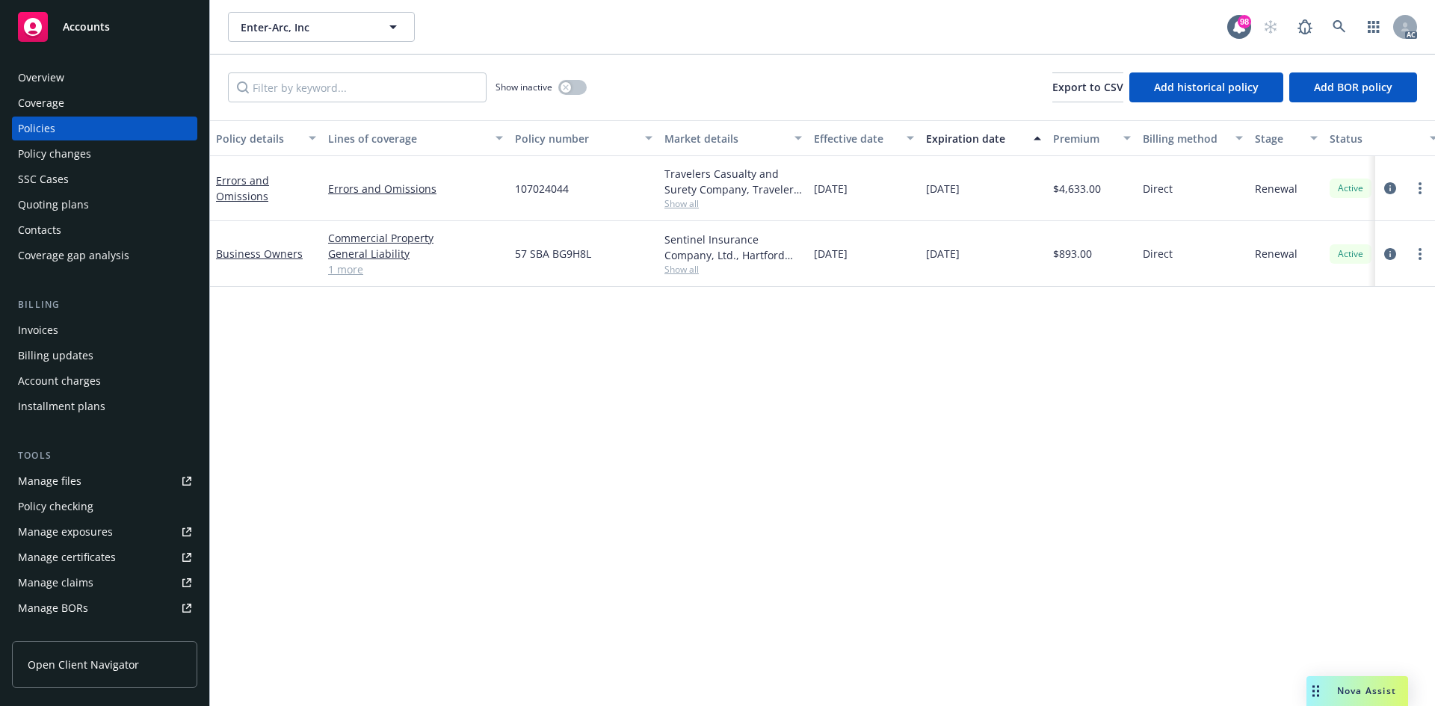
click at [985, 263] on div "[DATE]" at bounding box center [983, 254] width 127 height 66
click at [1395, 252] on icon "circleInformation" at bounding box center [1390, 254] width 12 height 12
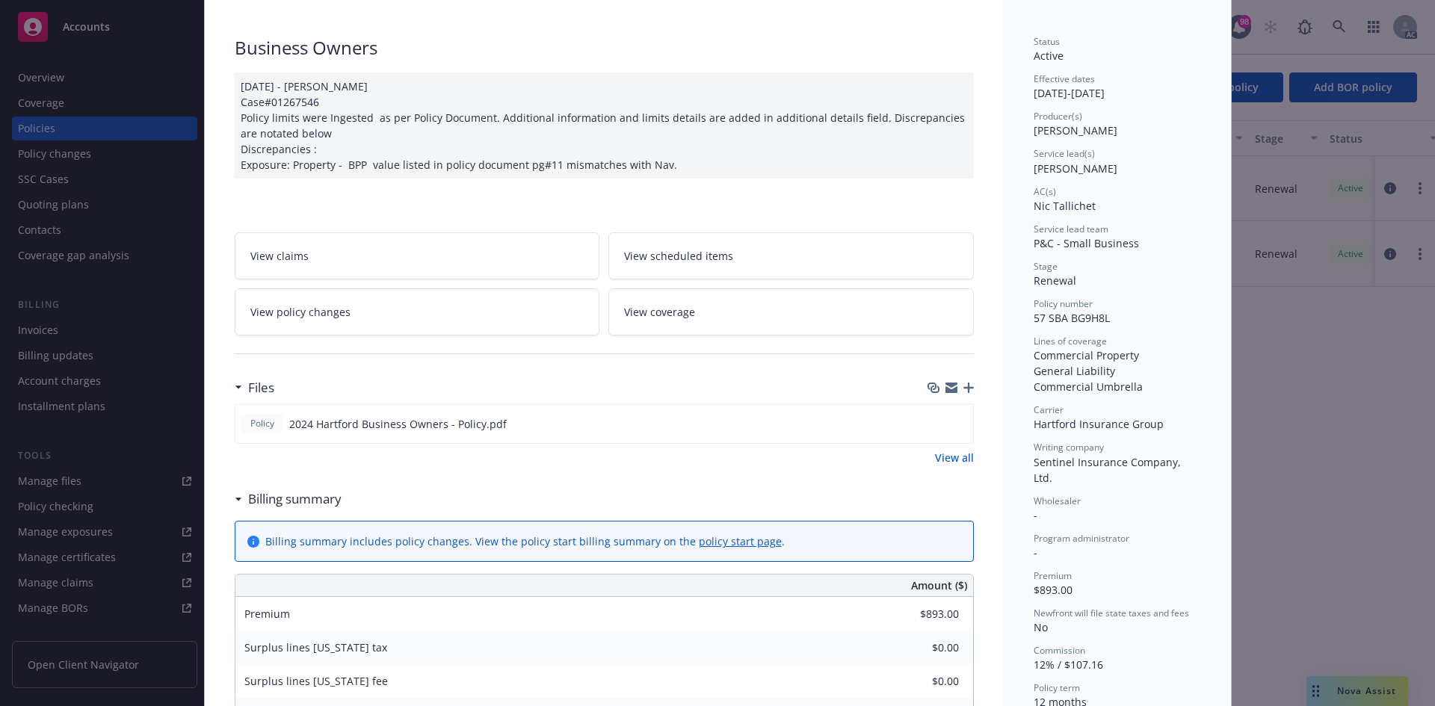
scroll to position [224, 0]
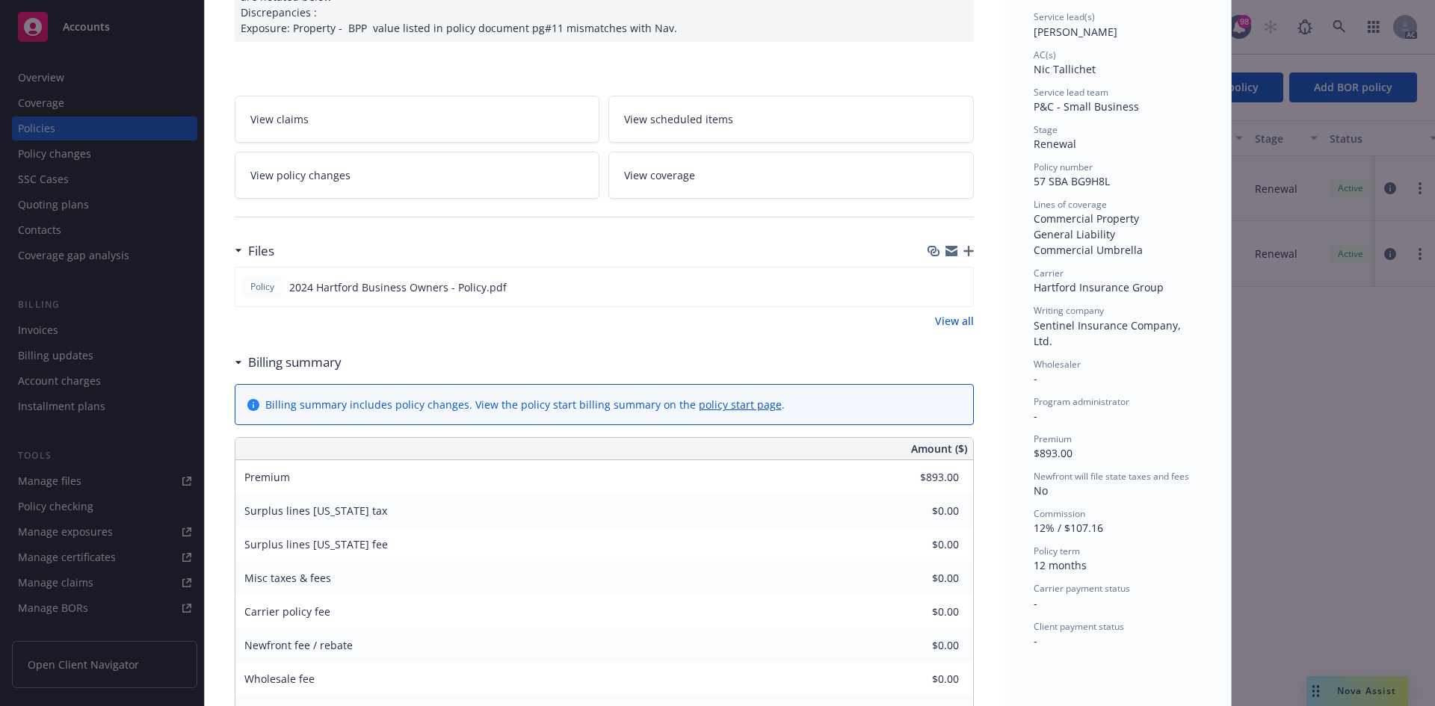
click at [936, 321] on link "View all" at bounding box center [954, 321] width 39 height 16
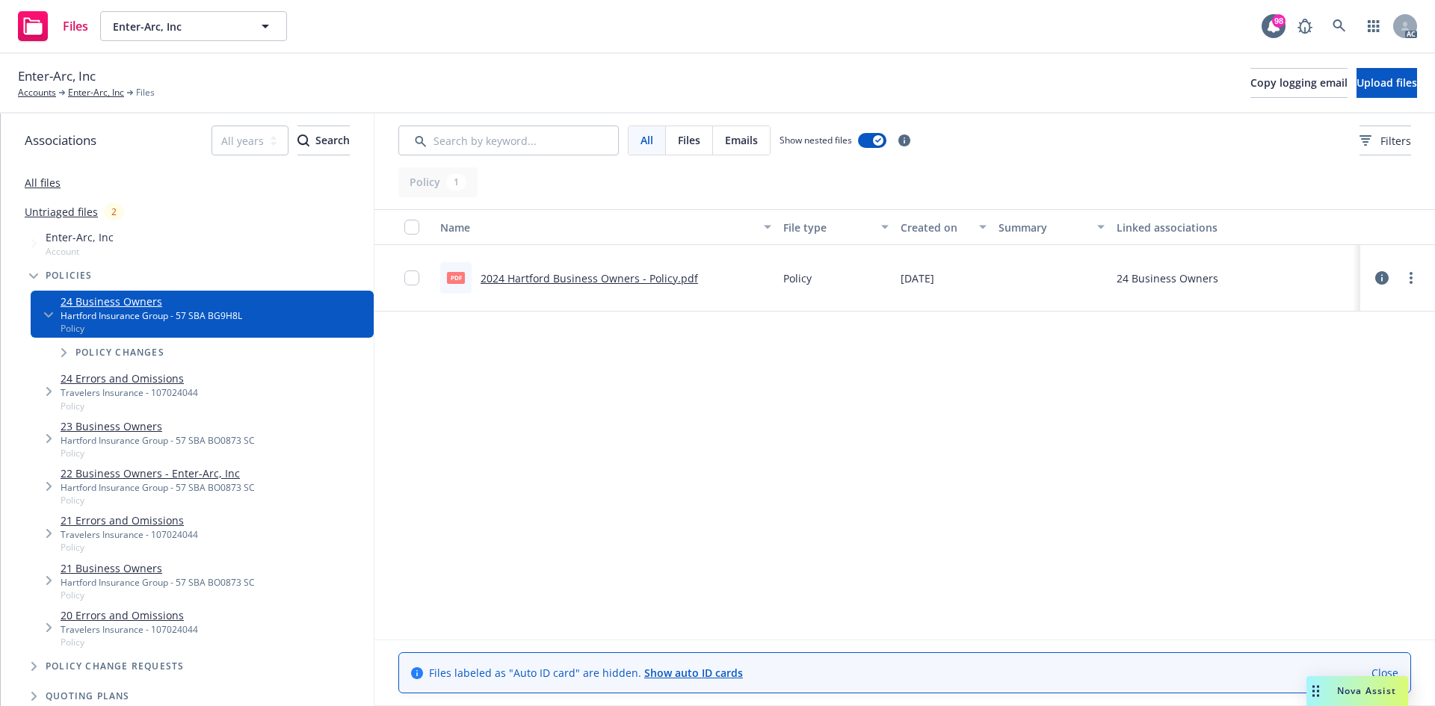
click at [637, 276] on link "2024 Hartford Business Owners - Policy.pdf" at bounding box center [588, 278] width 217 height 14
click at [89, 88] on link "Enter-Arc, Inc" at bounding box center [96, 92] width 56 height 13
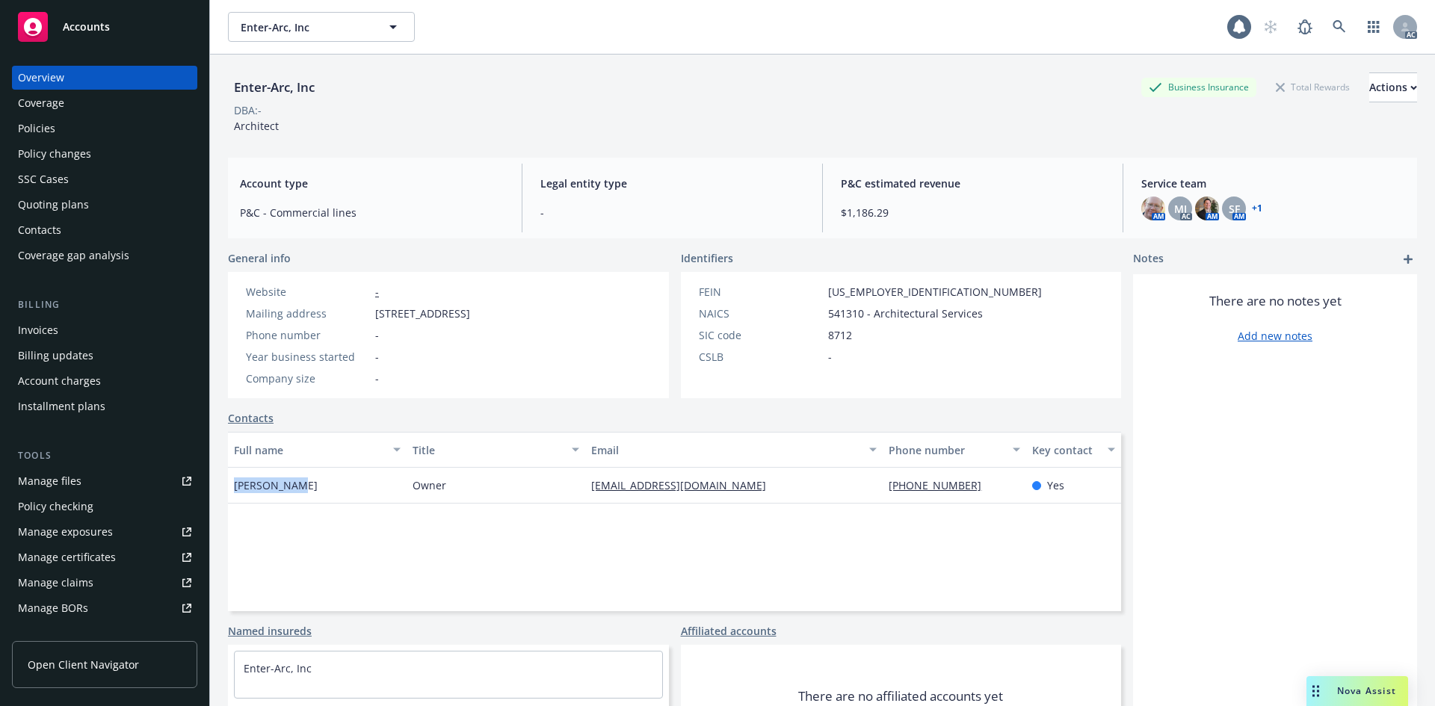
click at [306, 487] on div "[PERSON_NAME]" at bounding box center [317, 486] width 179 height 36
drag, startPoint x: 419, startPoint y: 491, endPoint x: 456, endPoint y: 494, distance: 36.7
click at [457, 494] on div "Owner" at bounding box center [496, 486] width 179 height 36
click at [83, 135] on div "Policies" at bounding box center [104, 129] width 173 height 24
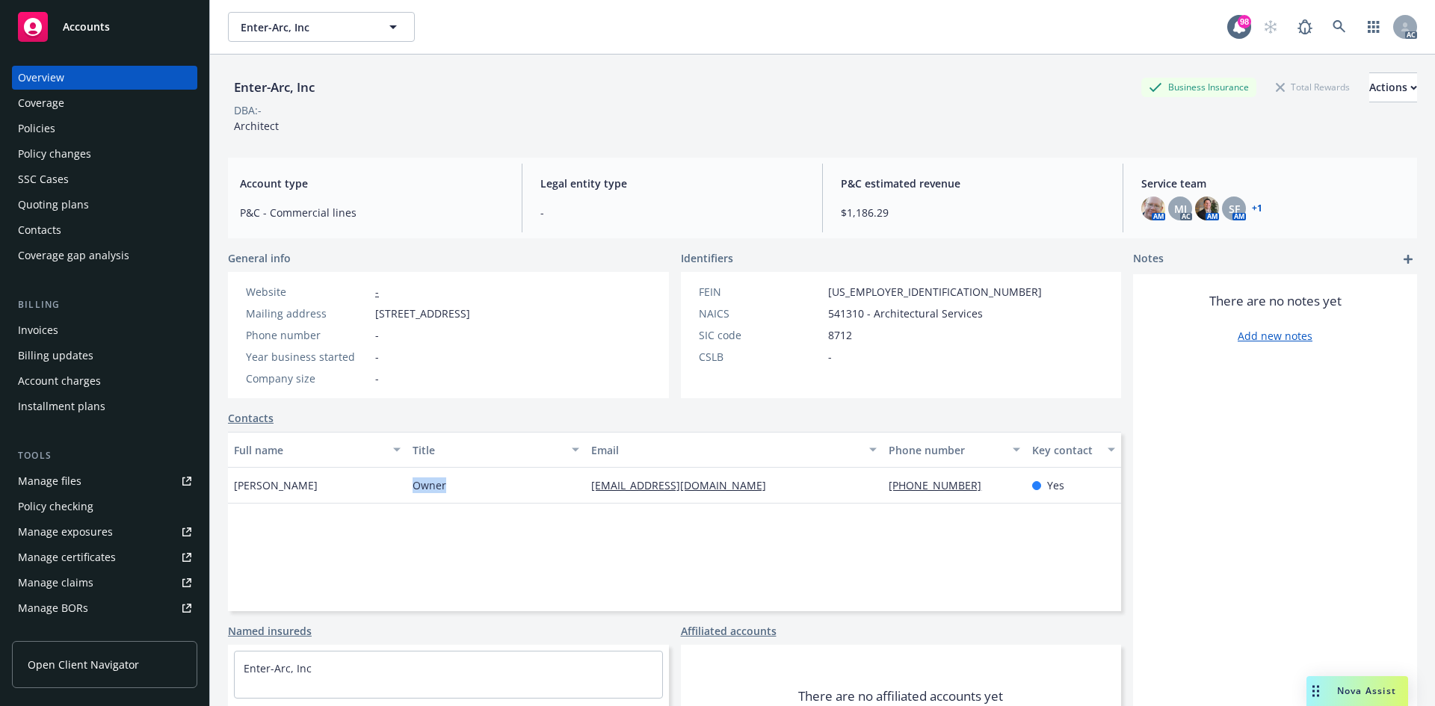
click at [83, 135] on div "Policies" at bounding box center [104, 129] width 173 height 24
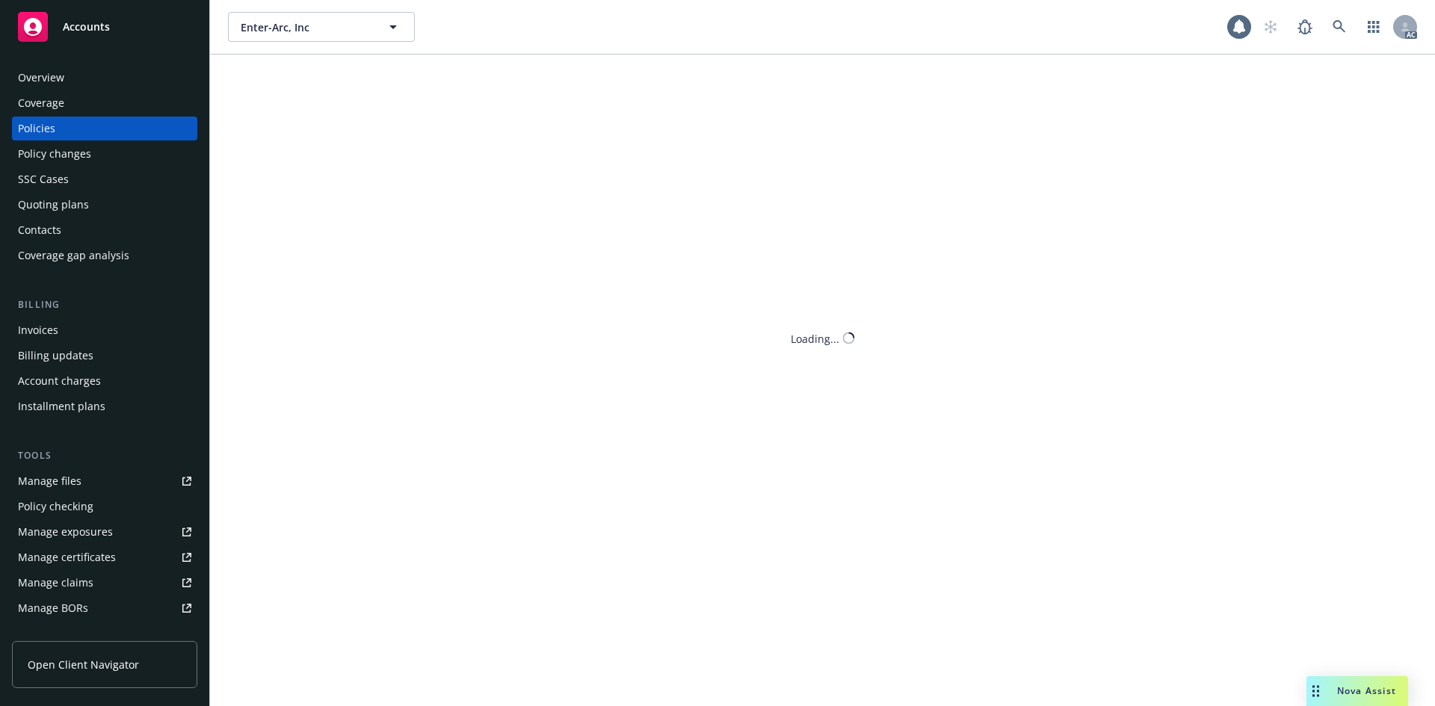
click at [71, 129] on div "Policies" at bounding box center [104, 129] width 173 height 24
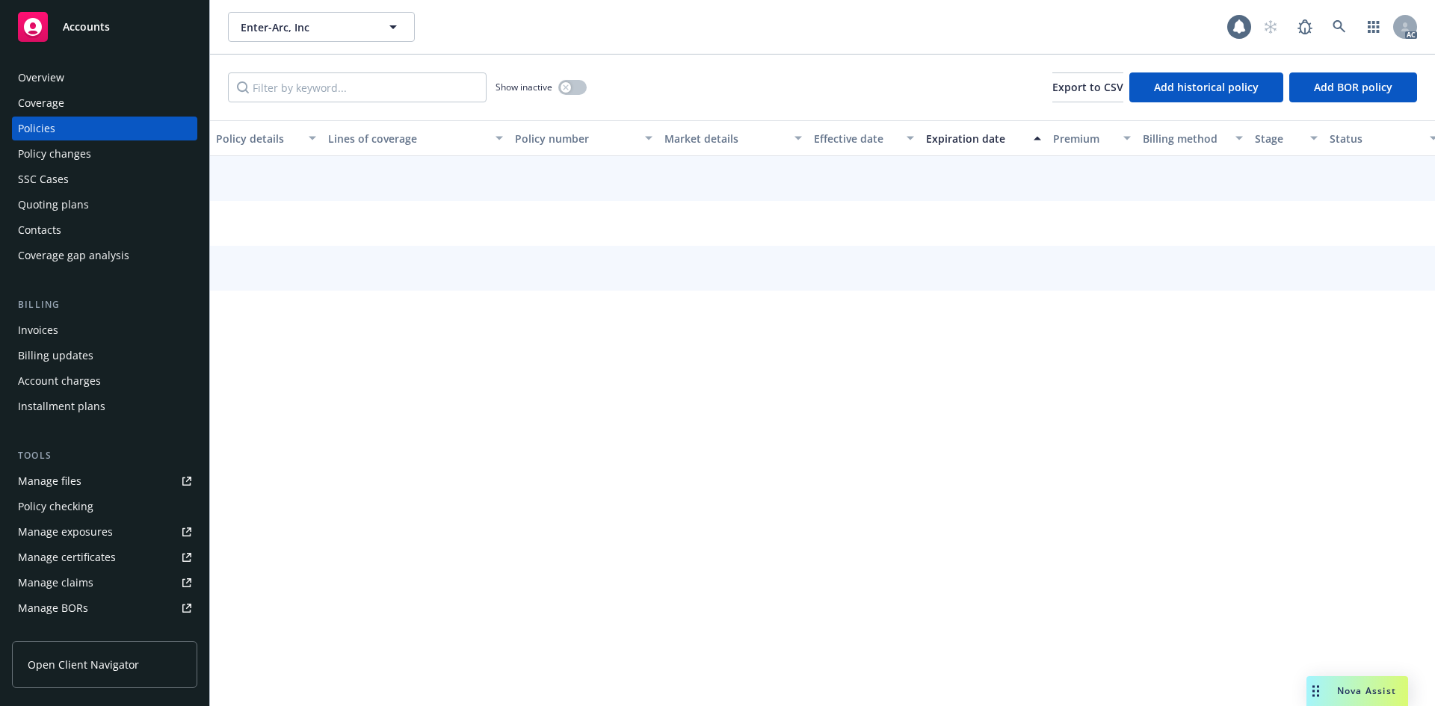
click at [71, 129] on div "Policies" at bounding box center [104, 129] width 173 height 24
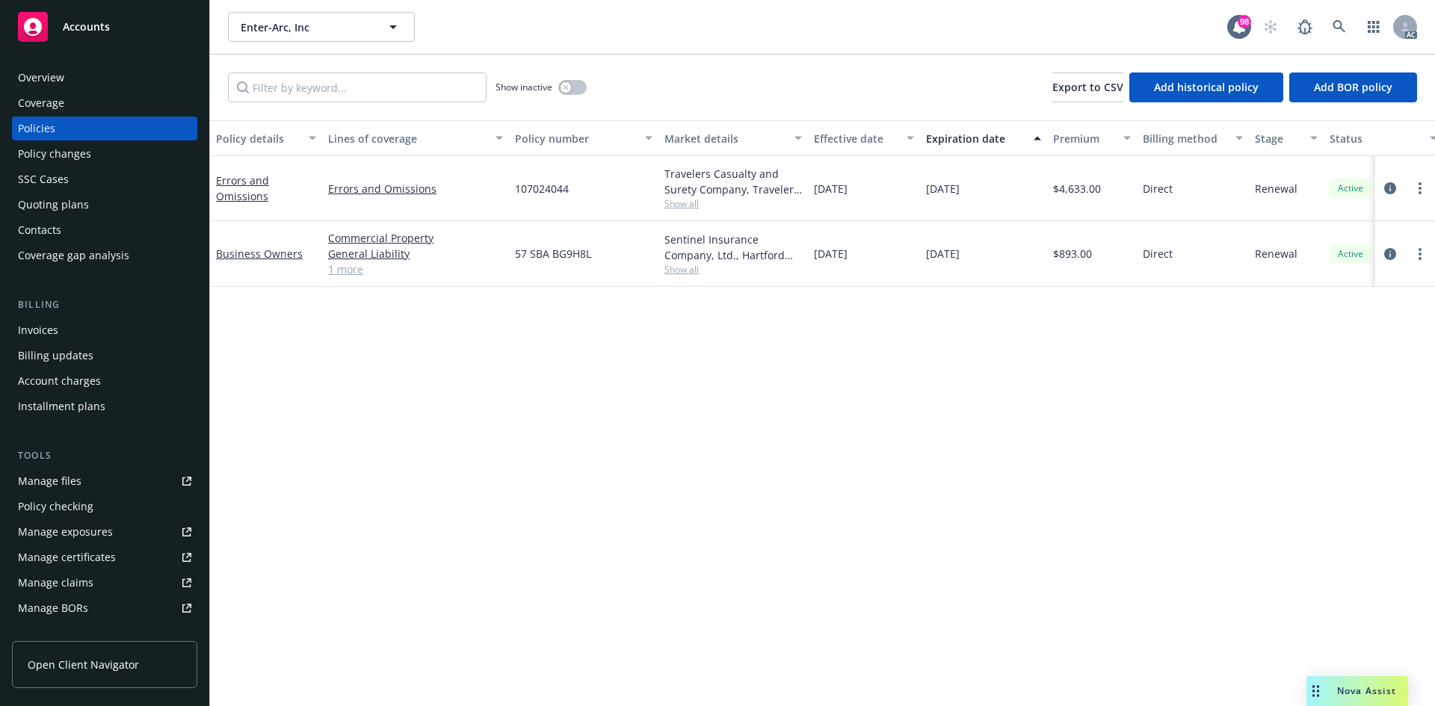
click at [355, 271] on link "1 more" at bounding box center [415, 270] width 175 height 16
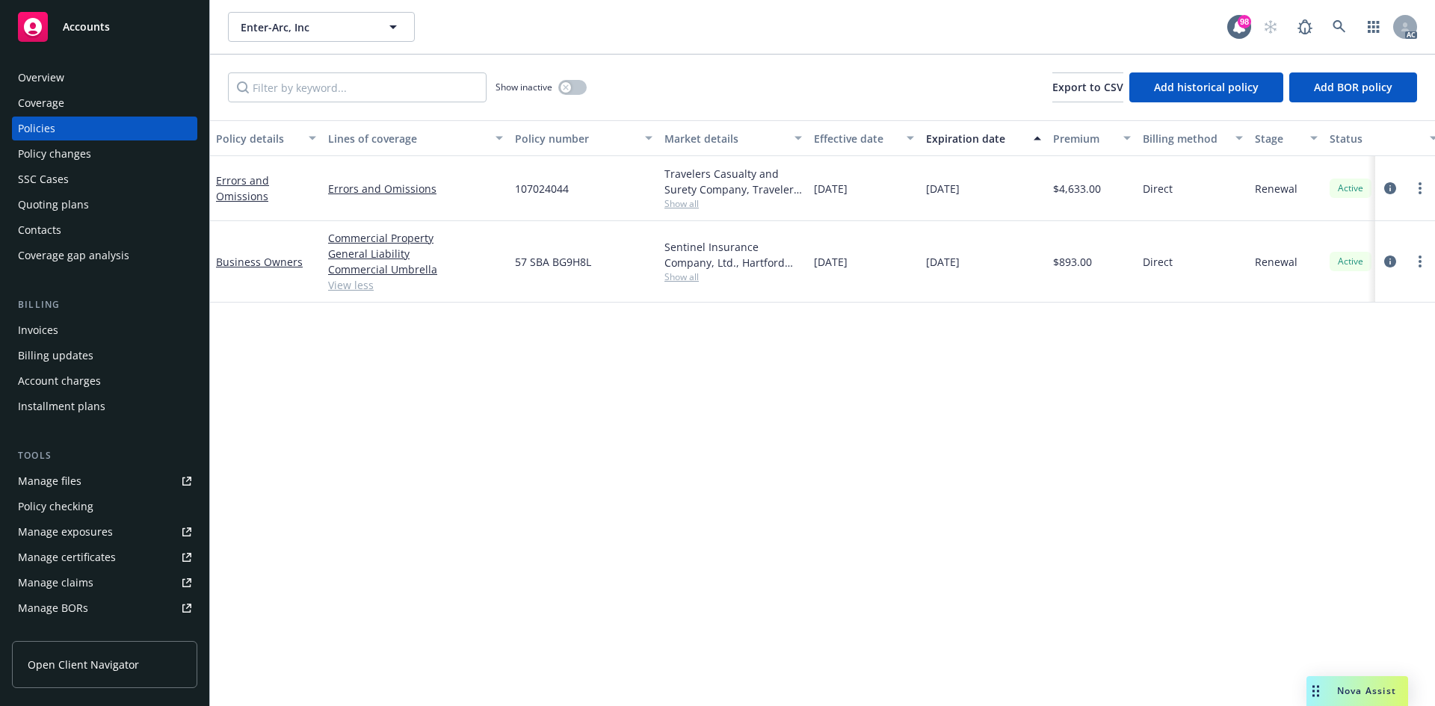
click at [628, 239] on div "57 SBA BG9H8L" at bounding box center [583, 261] width 149 height 81
click at [678, 265] on div "Sentinel Insurance Company, Ltd., Hartford Insurance Group" at bounding box center [732, 254] width 137 height 31
click at [671, 272] on span "Show all" at bounding box center [732, 277] width 137 height 13
click at [622, 247] on div "57 SBA BG9H8L" at bounding box center [583, 261] width 149 height 81
drag, startPoint x: 655, startPoint y: 254, endPoint x: 746, endPoint y: 268, distance: 92.2
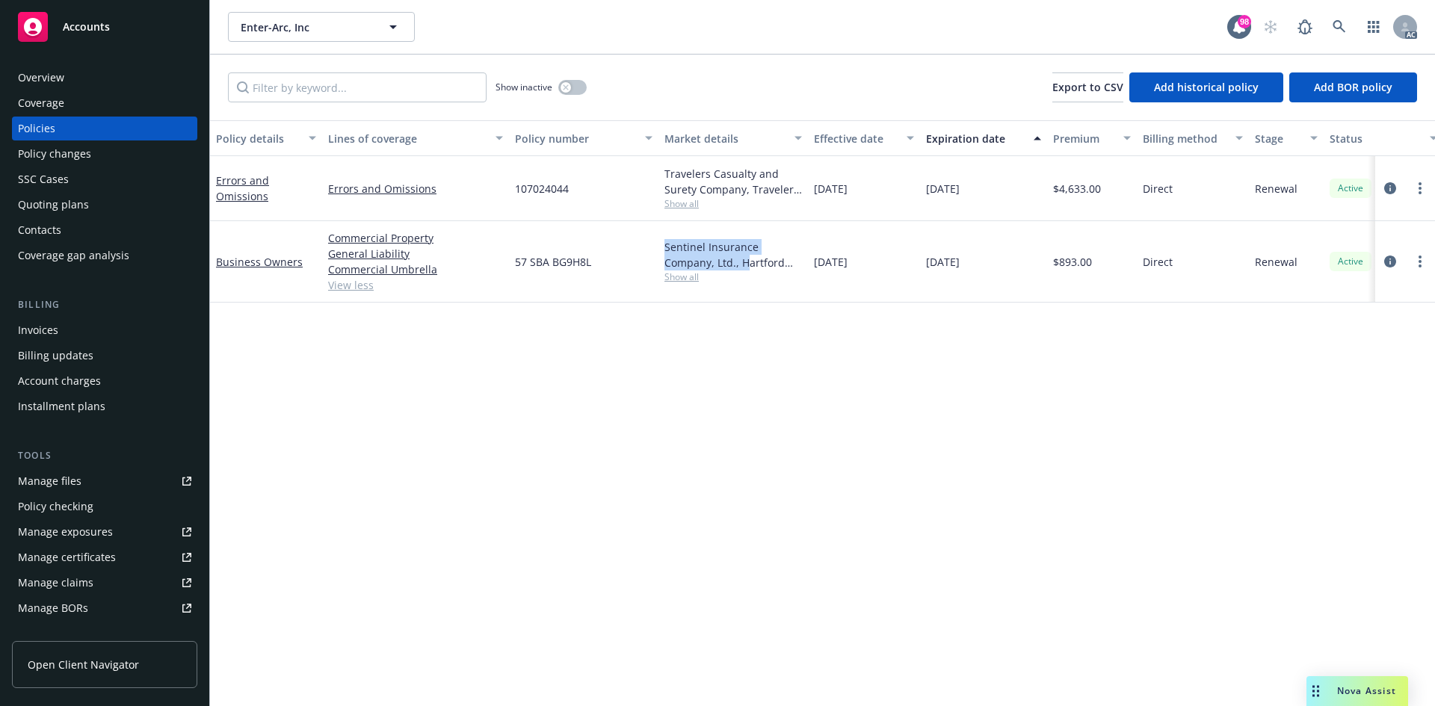
click at [746, 268] on div "Business Owners Commercial Property General Liability Commercial Umbrella View …" at bounding box center [931, 261] width 1442 height 81
click at [983, 261] on div "[DATE]" at bounding box center [983, 261] width 127 height 81
drag, startPoint x: 927, startPoint y: 262, endPoint x: 1023, endPoint y: 265, distance: 95.7
click at [1023, 265] on div "[DATE]" at bounding box center [983, 261] width 127 height 81
click at [1007, 232] on div "[DATE]" at bounding box center [983, 261] width 127 height 81
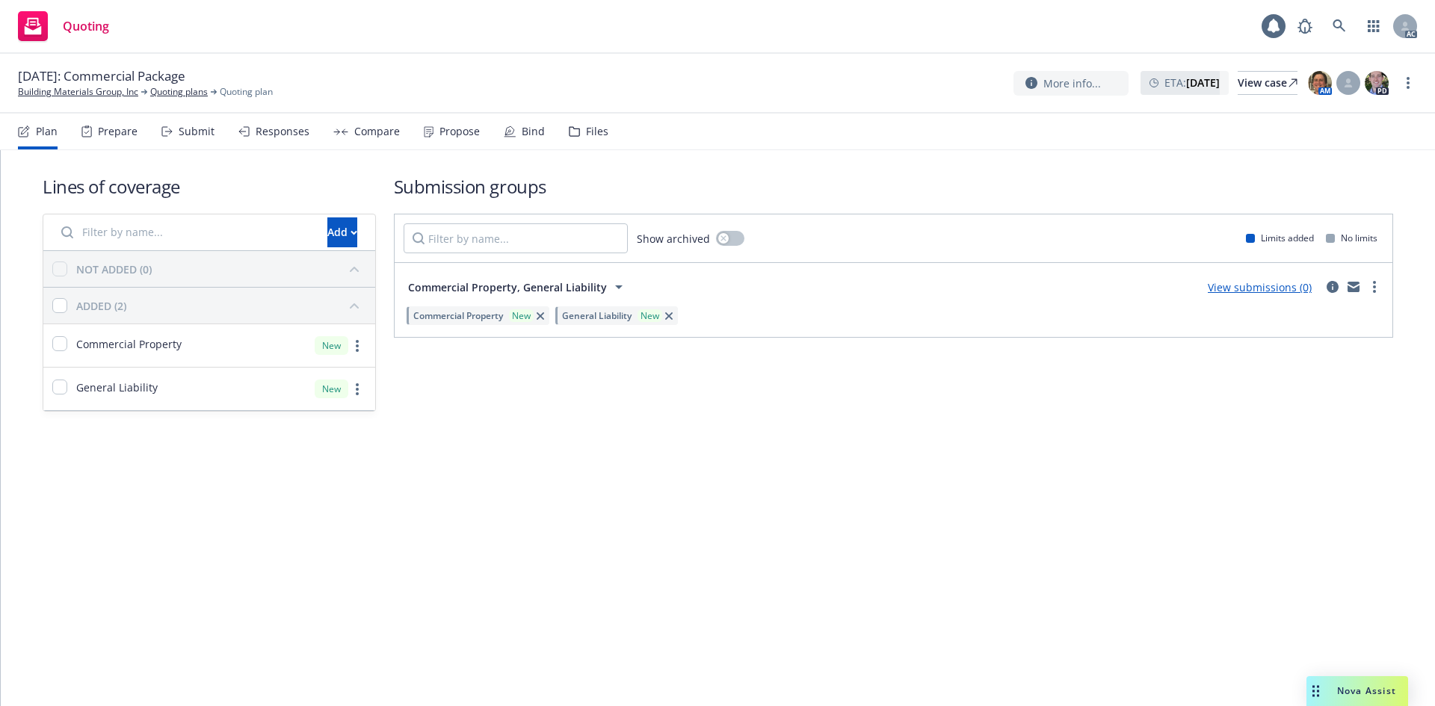
click at [102, 135] on div "Prepare" at bounding box center [118, 132] width 40 height 12
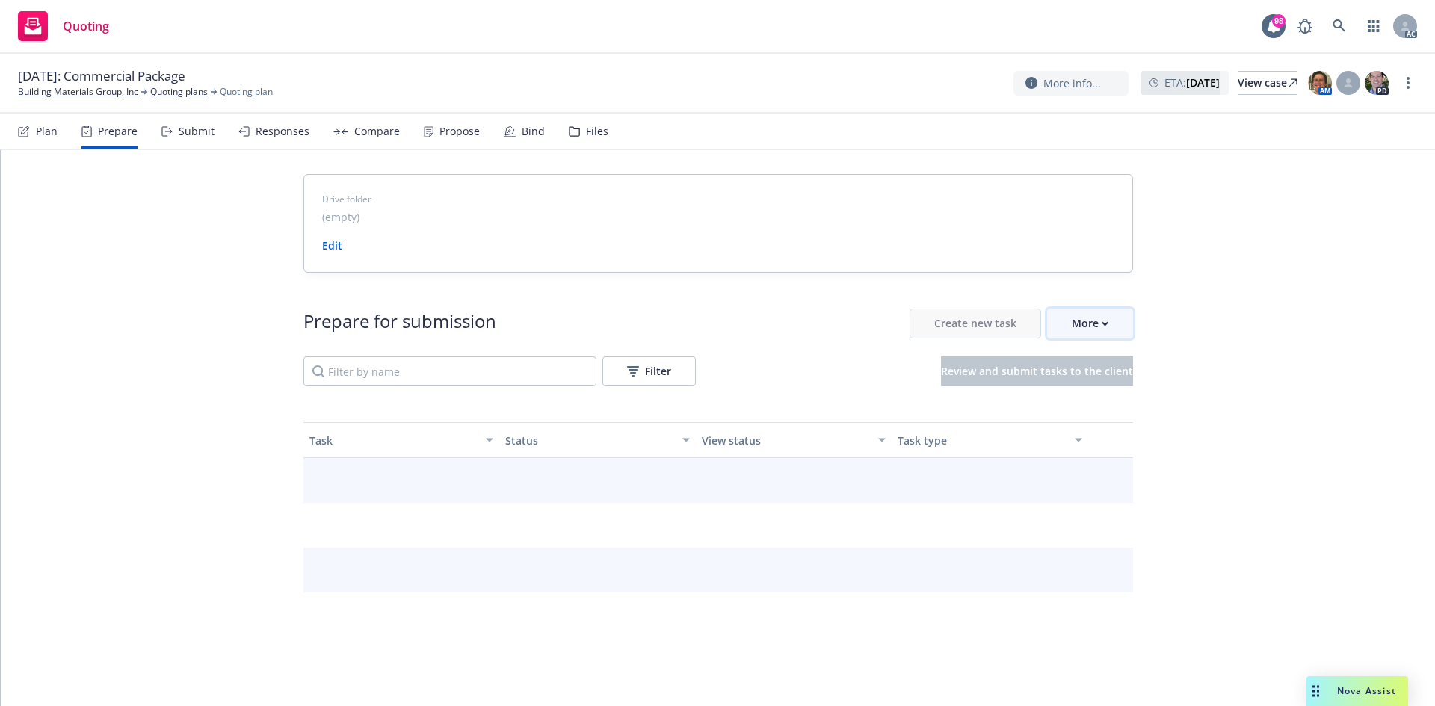
click at [1095, 332] on div "More" at bounding box center [1090, 323] width 37 height 28
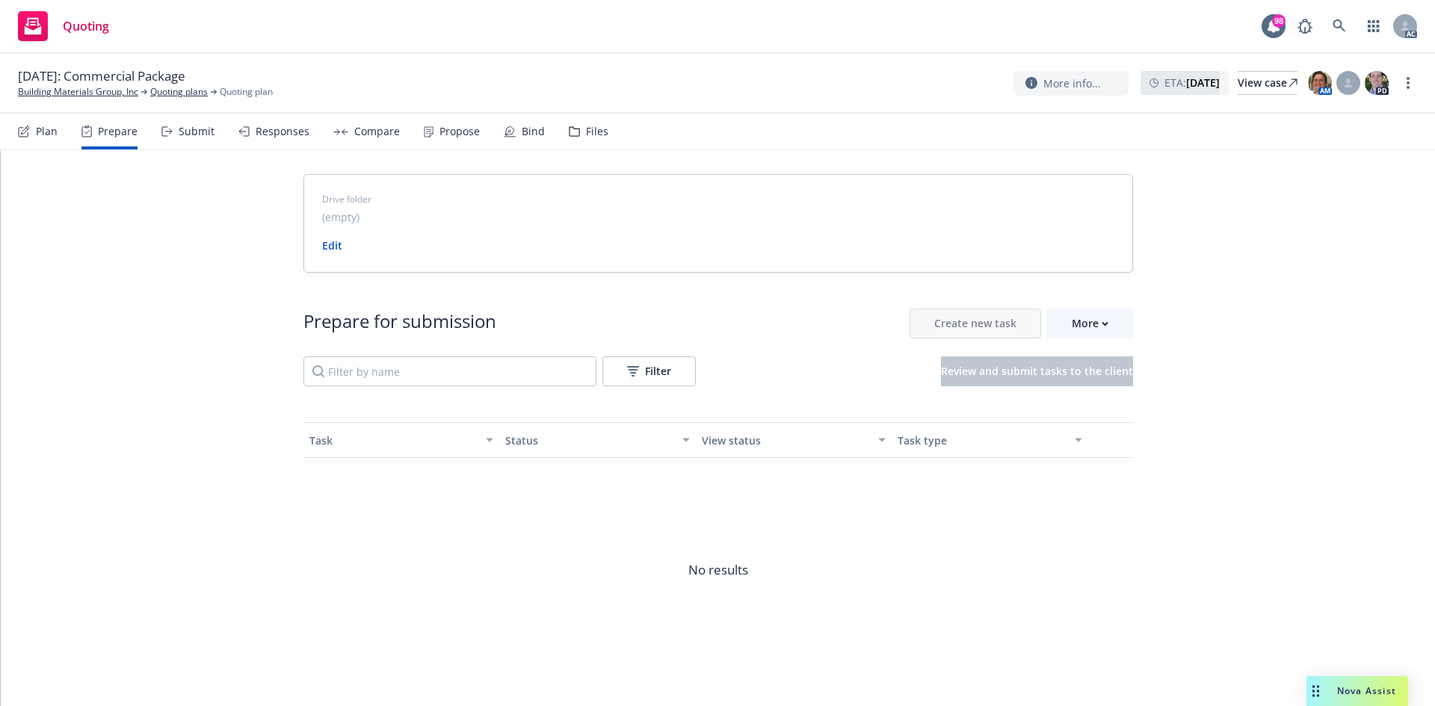
click at [576, 136] on div "Files" at bounding box center [589, 132] width 40 height 36
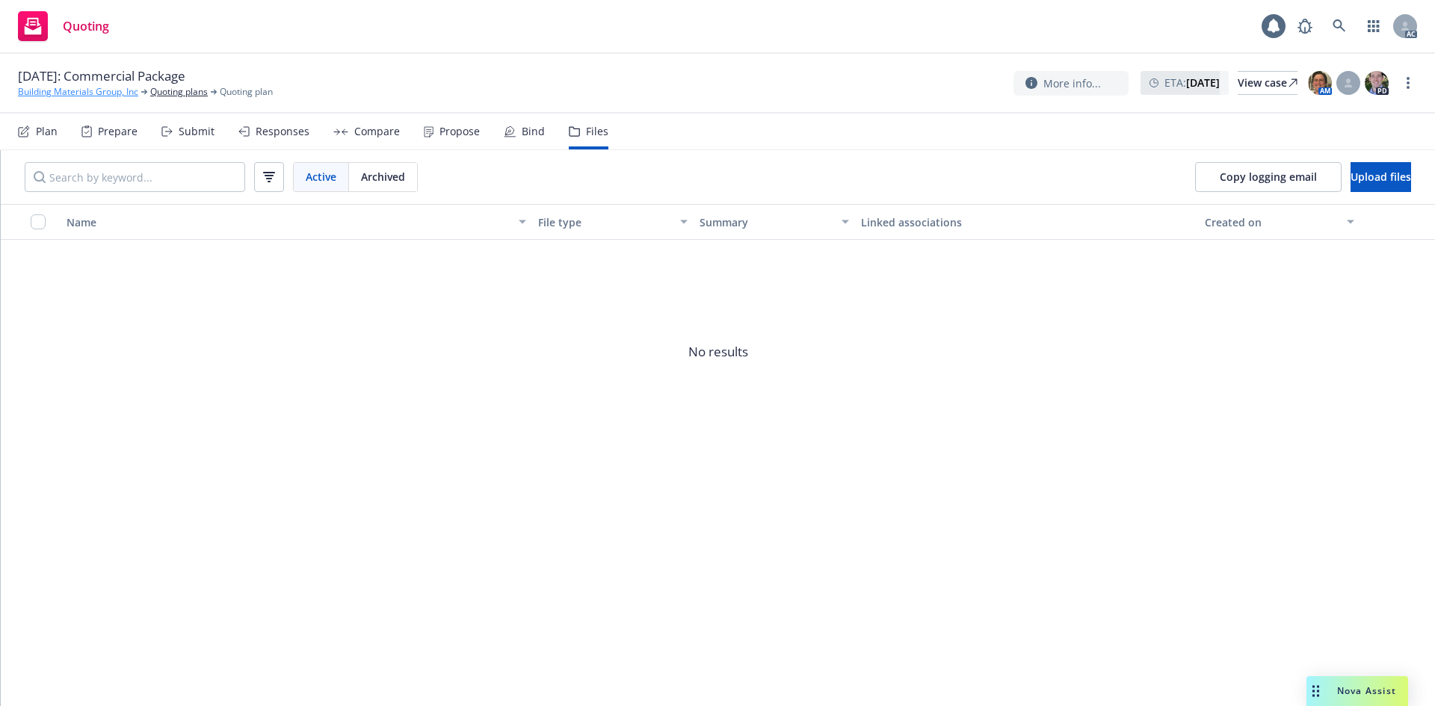
click at [87, 87] on link "Building Materials Group, Inc" at bounding box center [78, 91] width 120 height 13
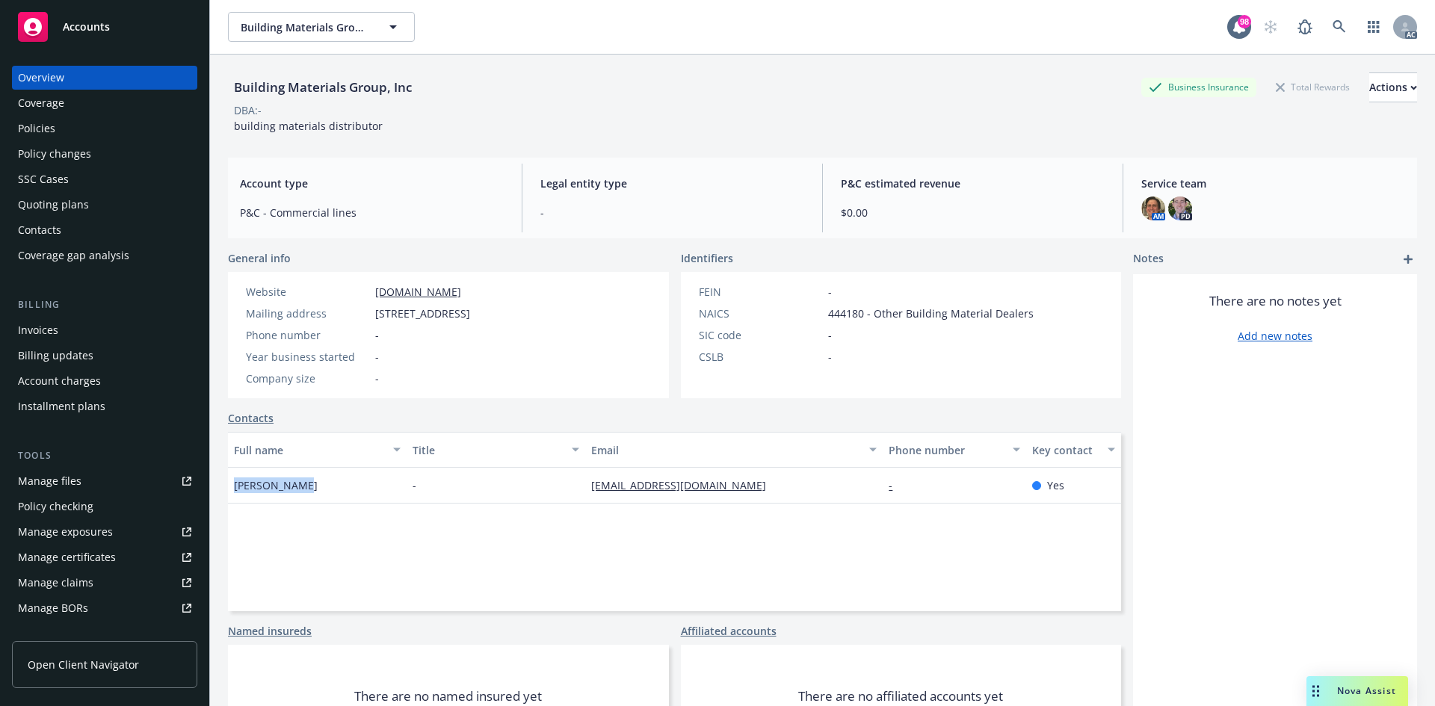
drag, startPoint x: 234, startPoint y: 487, endPoint x: 333, endPoint y: 475, distance: 99.4
click at [333, 475] on div "[PERSON_NAME]" at bounding box center [317, 486] width 179 height 36
copy span "[PERSON_NAME]"
click at [92, 128] on div "Policies" at bounding box center [104, 129] width 173 height 24
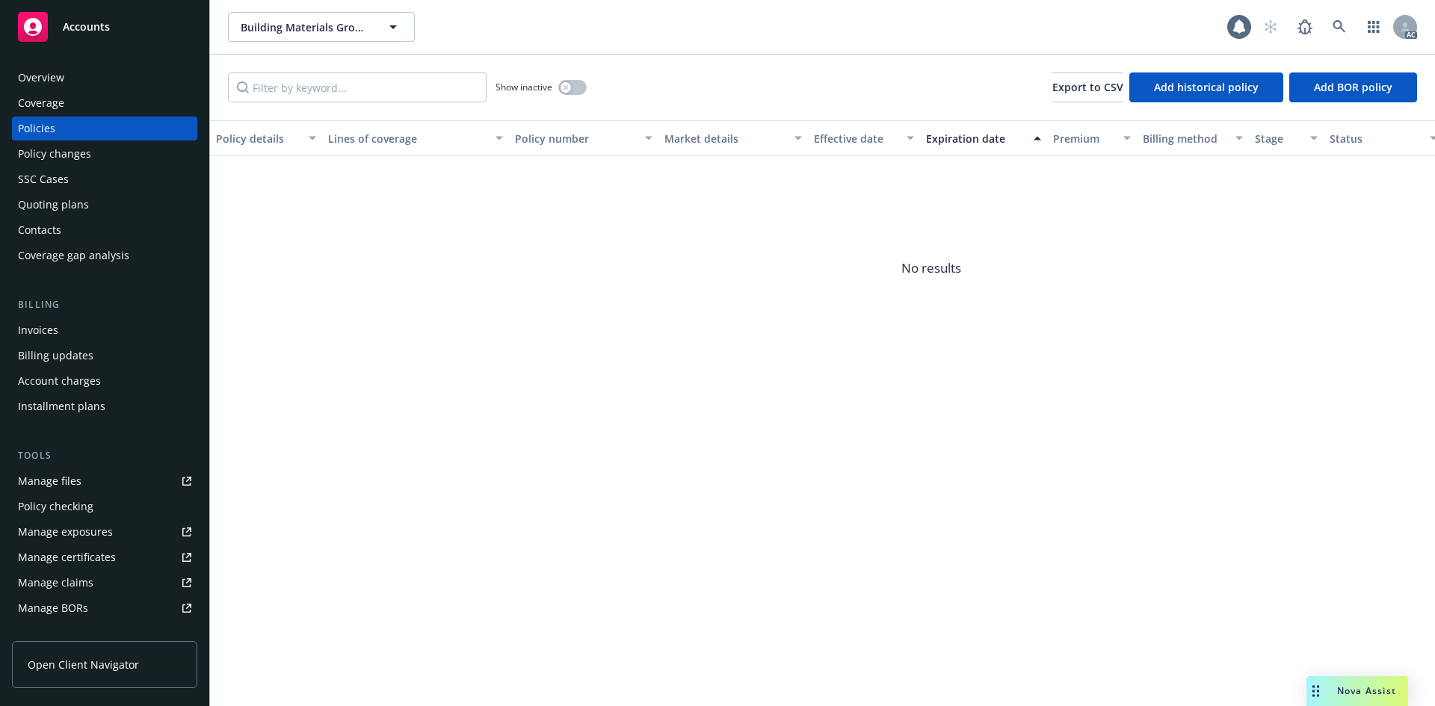
click at [557, 84] on div "Show inactive" at bounding box center [540, 87] width 91 height 30
click at [574, 86] on button "button" at bounding box center [572, 87] width 28 height 15
click at [89, 77] on div "Overview" at bounding box center [104, 78] width 173 height 24
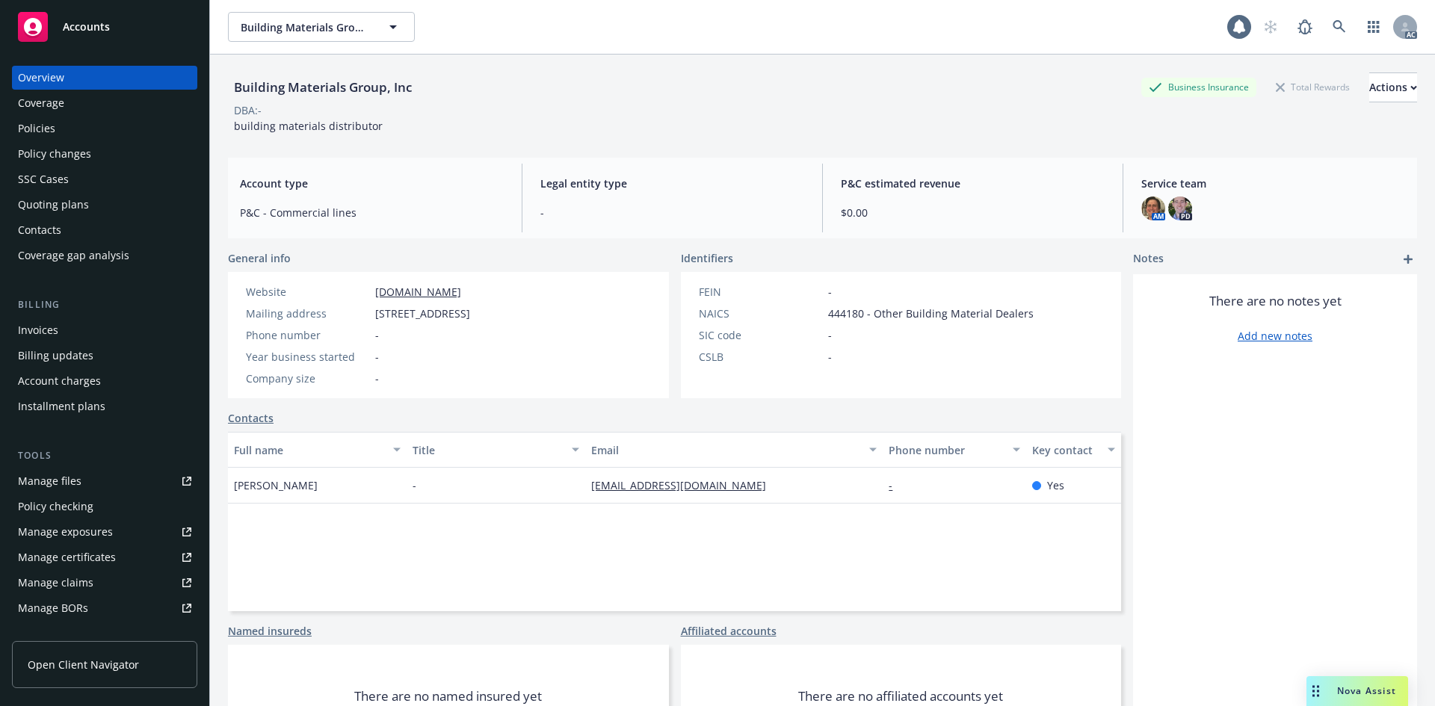
click at [63, 128] on div "Policies" at bounding box center [104, 129] width 173 height 24
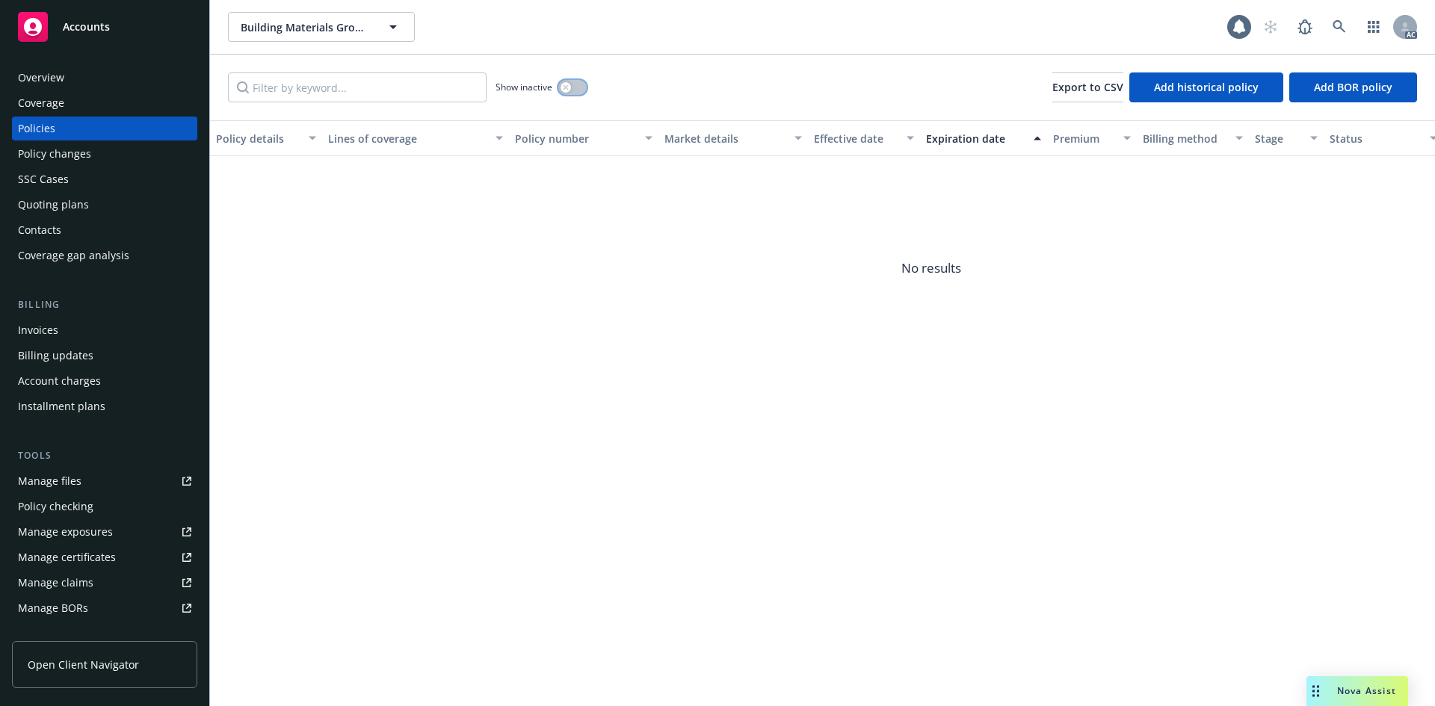
click at [570, 81] on button "button" at bounding box center [572, 87] width 28 height 15
click at [574, 84] on div "button" at bounding box center [578, 87] width 10 height 10
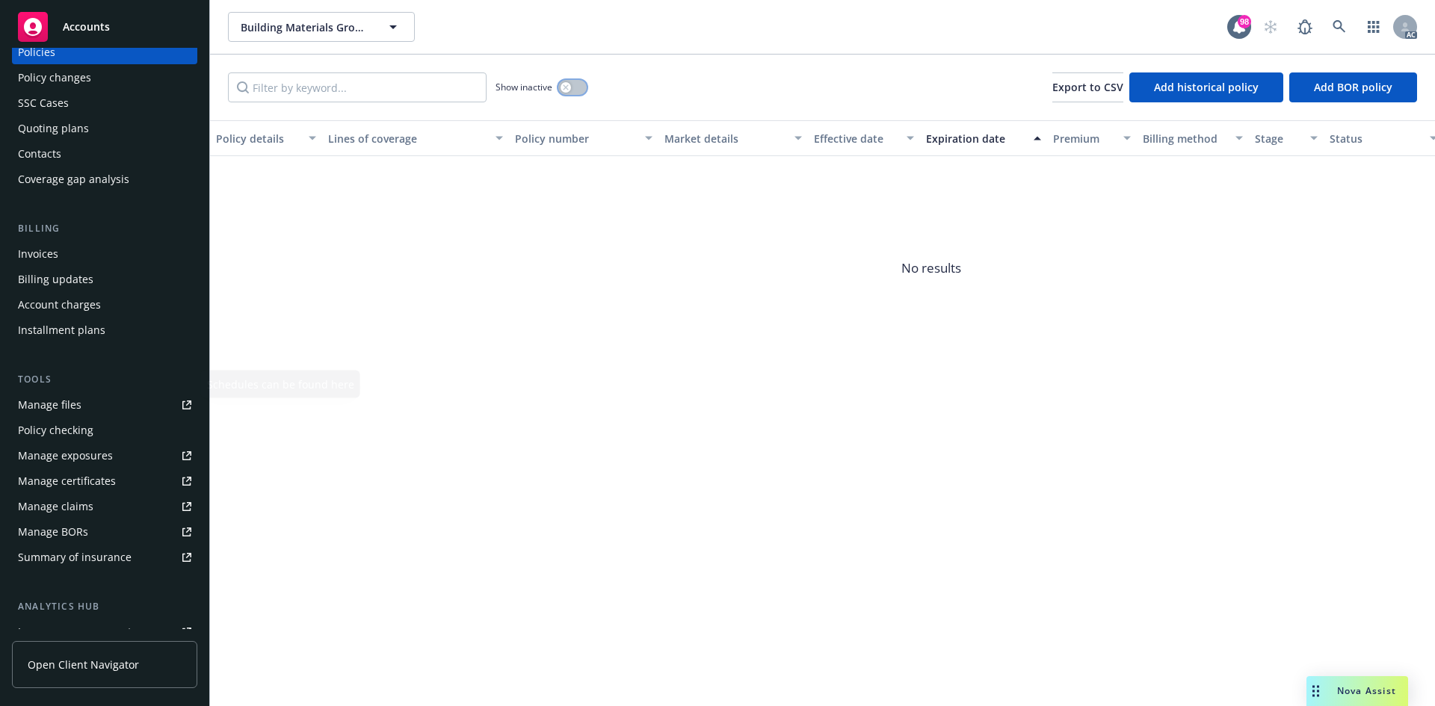
scroll to position [149, 0]
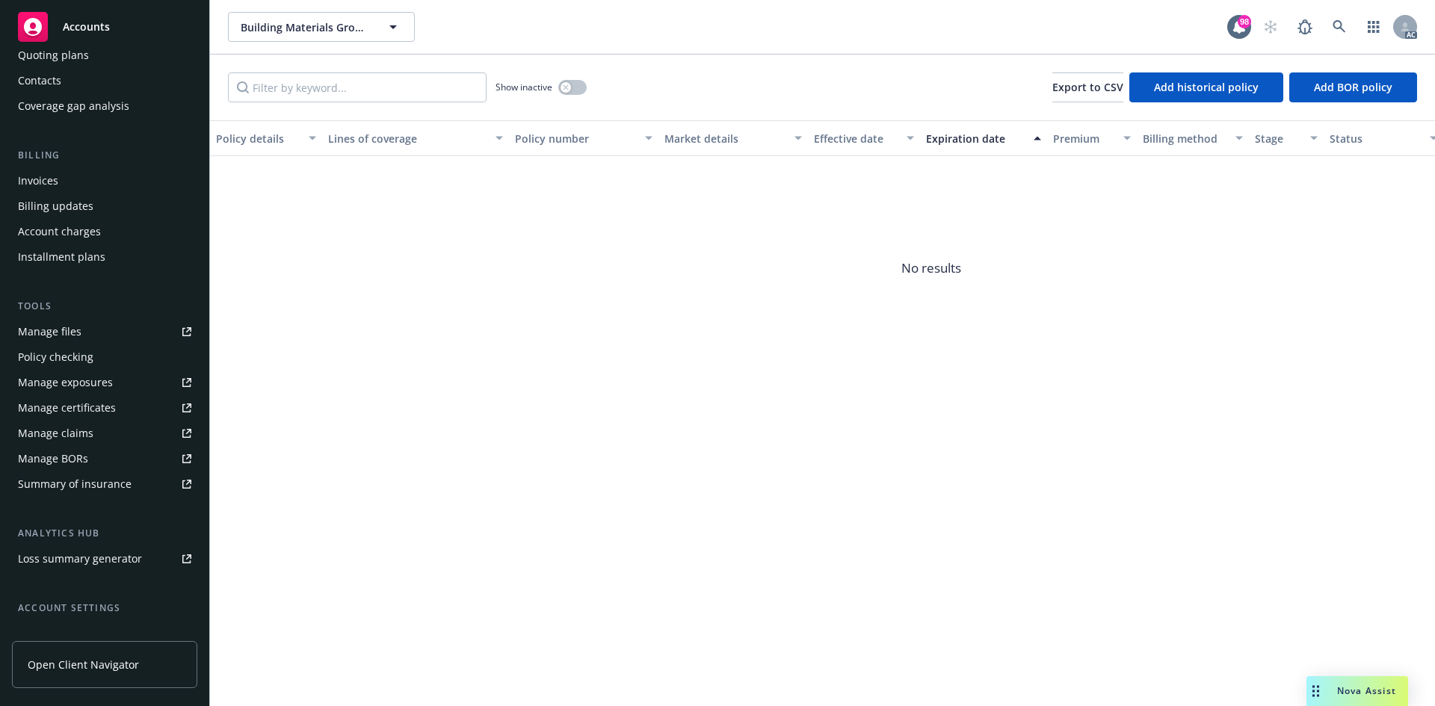
click at [96, 336] on link "Manage files" at bounding box center [104, 332] width 185 height 24
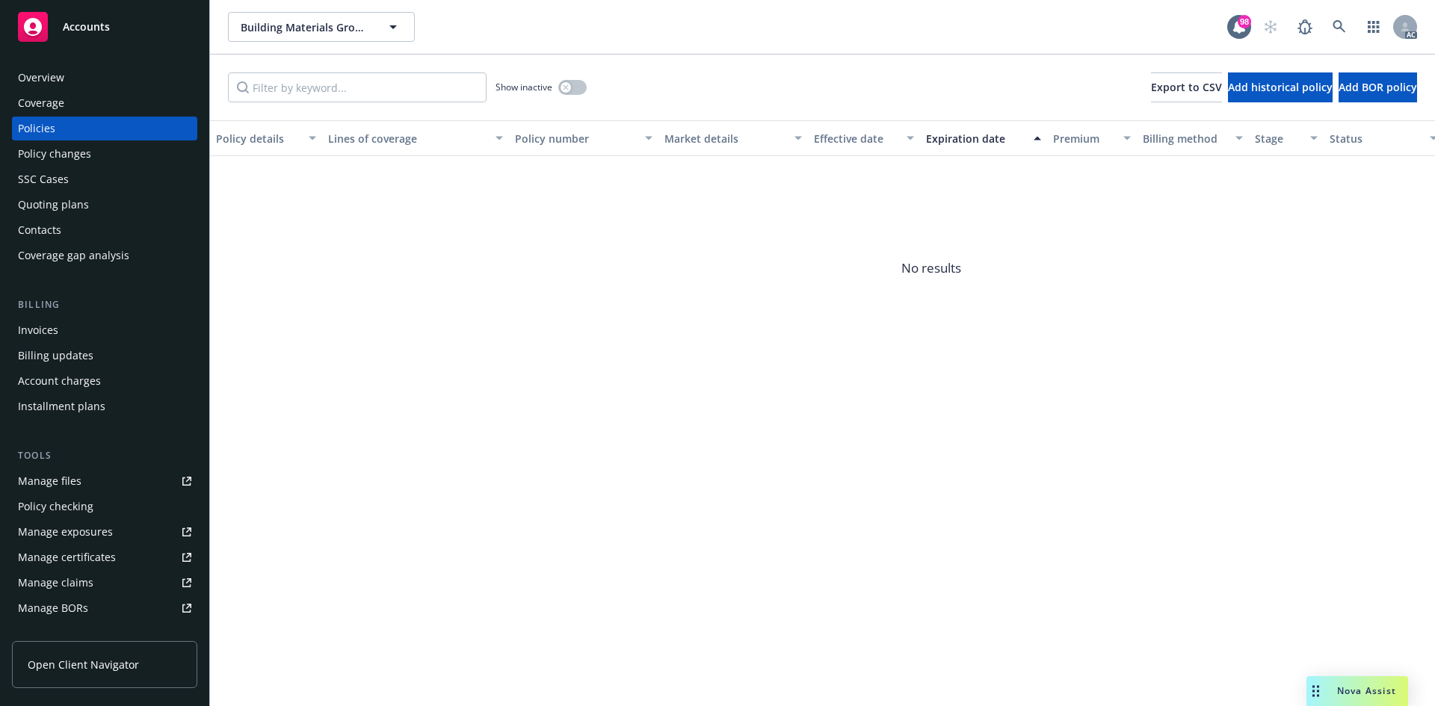
scroll to position [149, 0]
